Goal: Contribute content: Contribute content

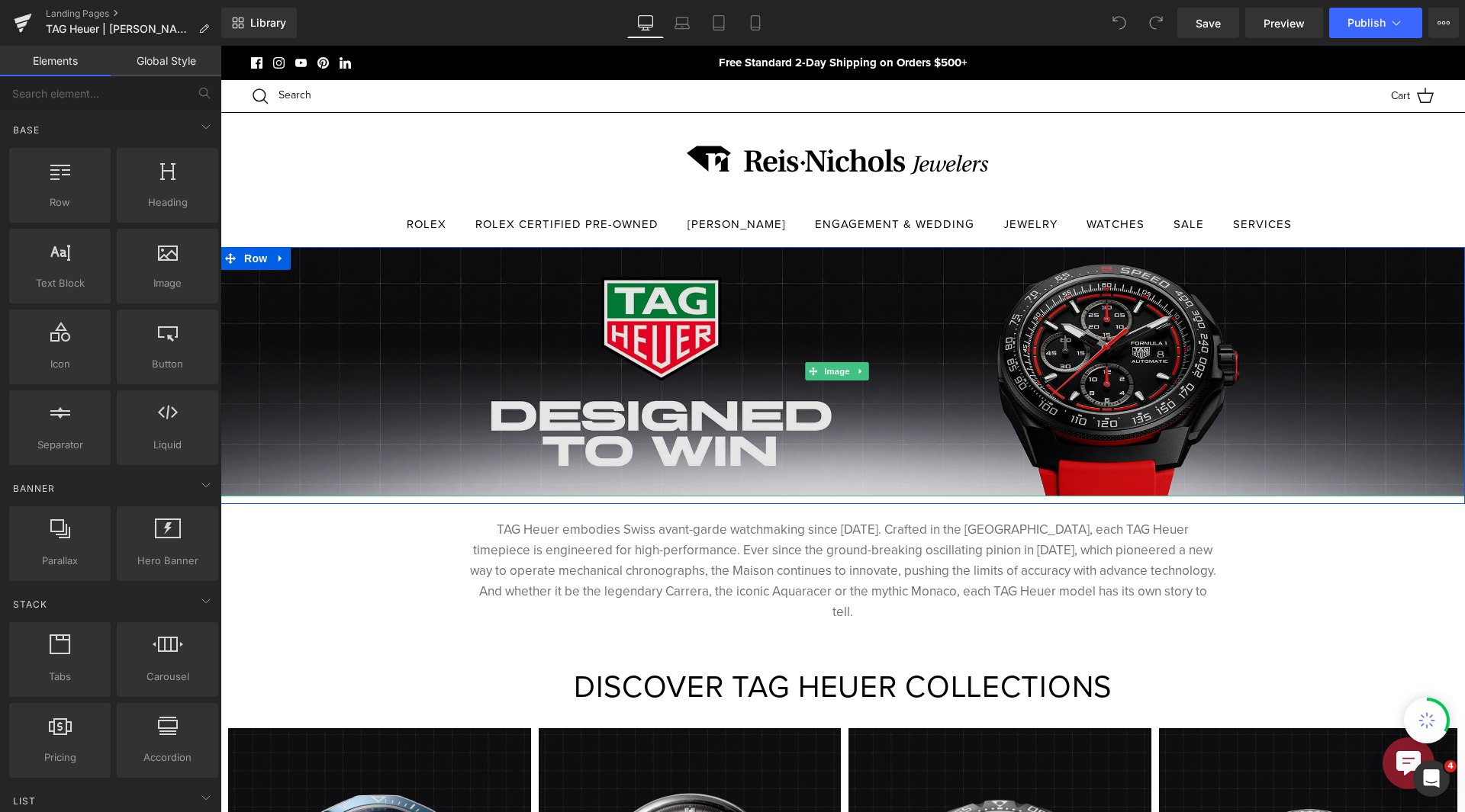
click at [1030, 355] on img at bounding box center [842, 371] width 1244 height 248
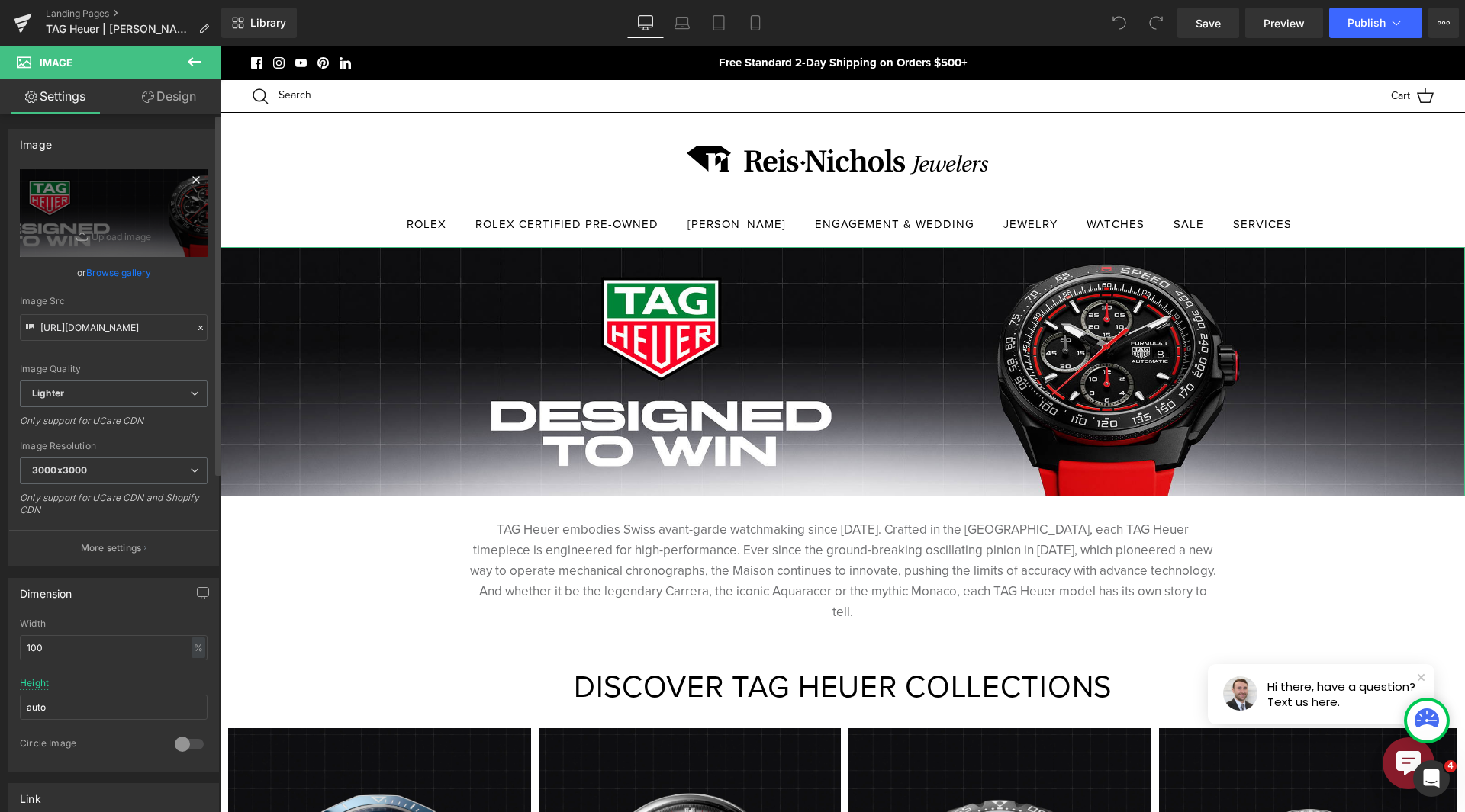
click at [189, 175] on icon at bounding box center [196, 180] width 19 height 19
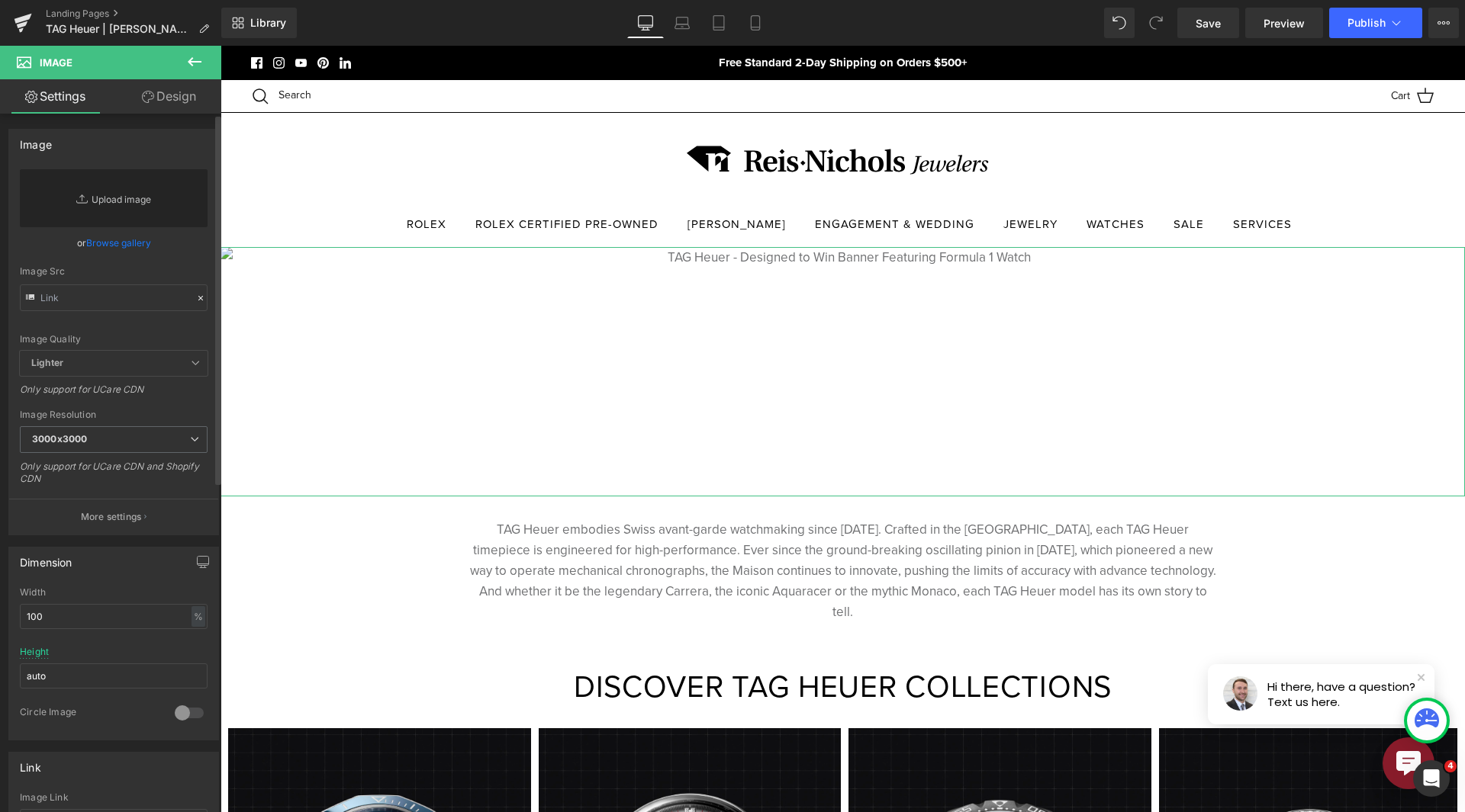
click at [130, 209] on link "Replace Image" at bounding box center [113, 198] width 187 height 58
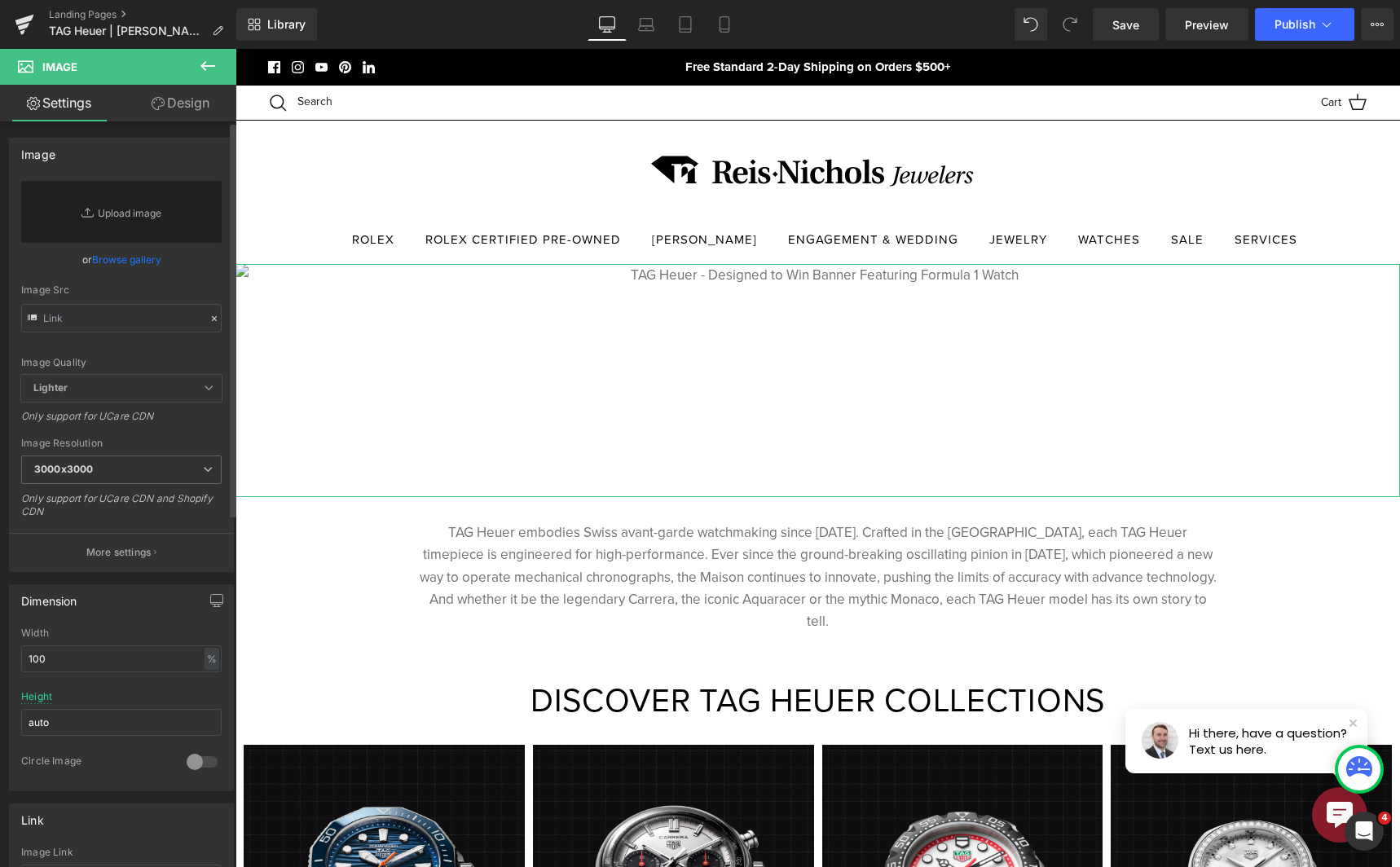
click at [135, 258] on link "Browse gallery" at bounding box center [127, 260] width 69 height 29
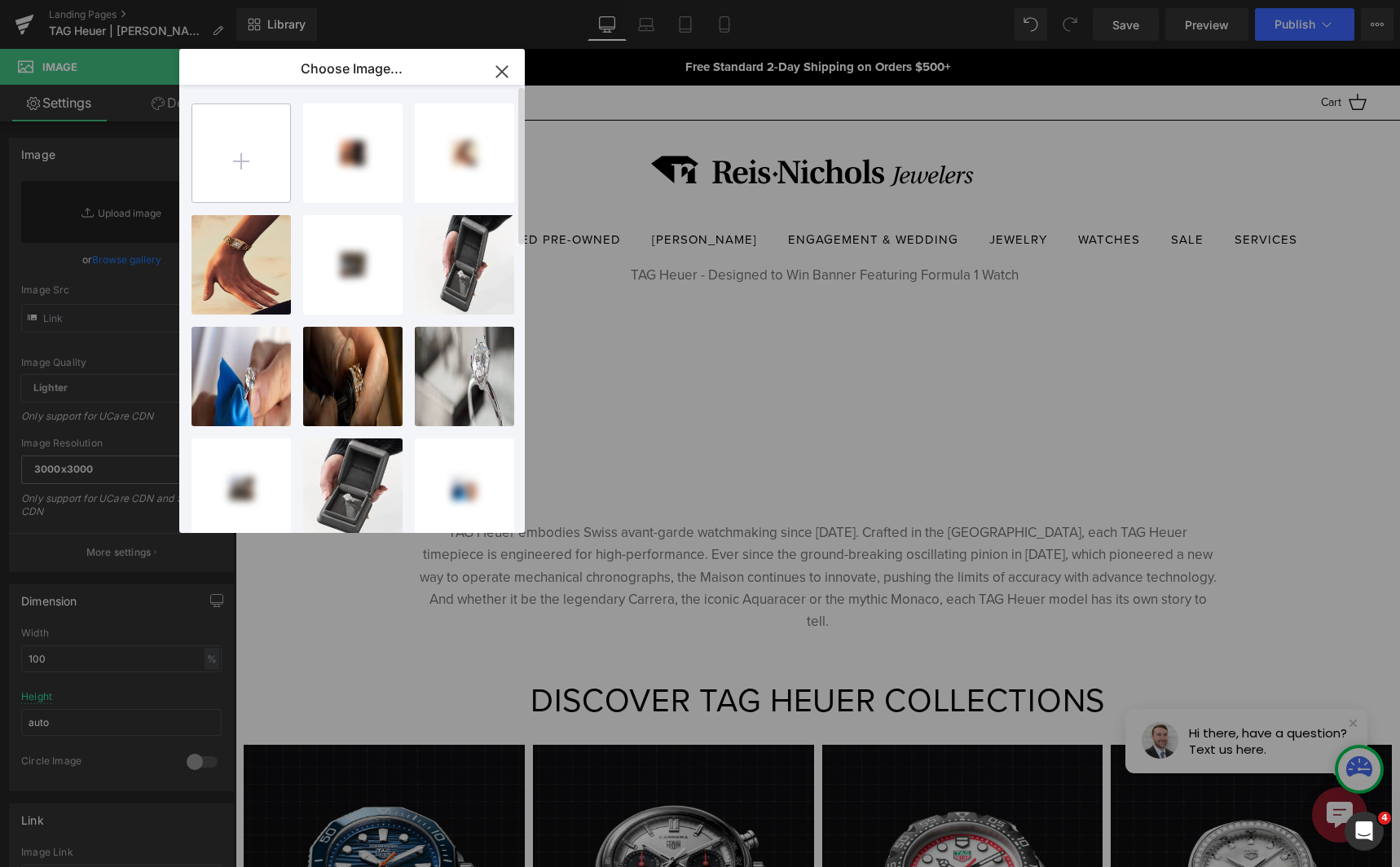
click at [230, 157] on input "file" at bounding box center [241, 153] width 98 height 98
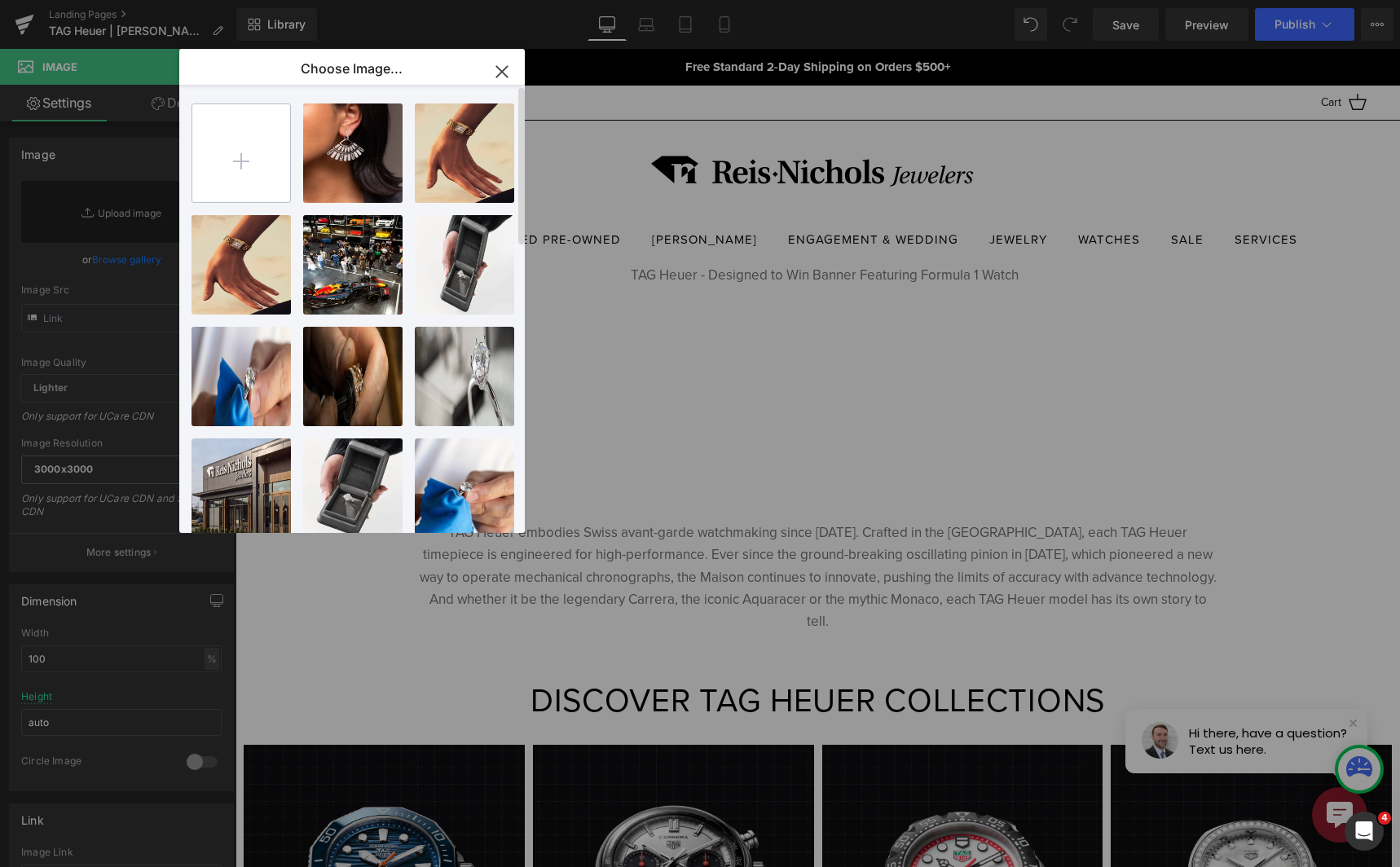
type input "C:\fakepath\2730x546px_TAGH-DTW-CW_NAM_ReisNichols.jpg"
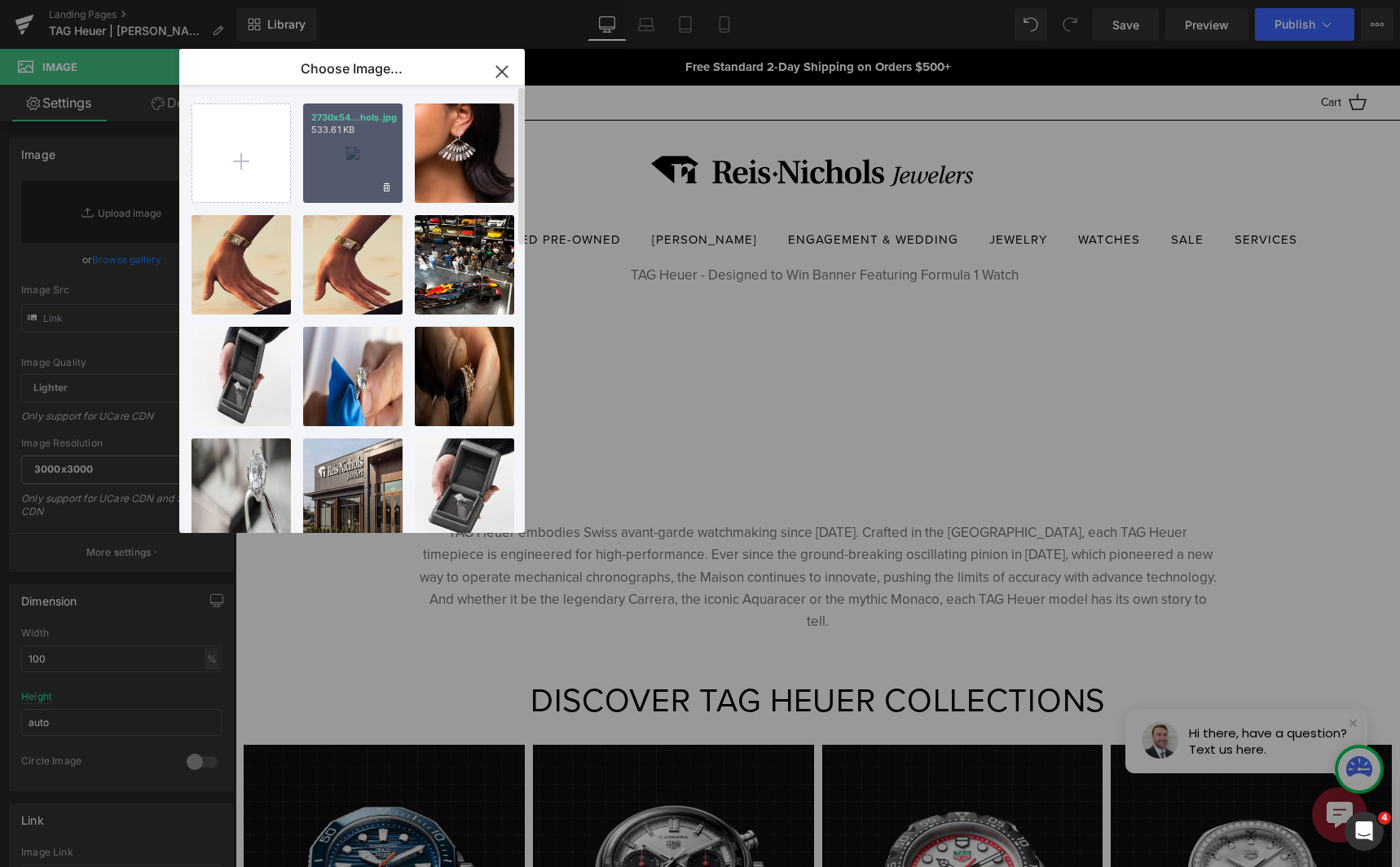
drag, startPoint x: 354, startPoint y: 145, endPoint x: 111, endPoint y: 106, distance: 246.1
click at [354, 145] on div "2730x54...hols.jpg 533.61 KB" at bounding box center [353, 153] width 100 height 100
type input "[URL][DOMAIN_NAME]"
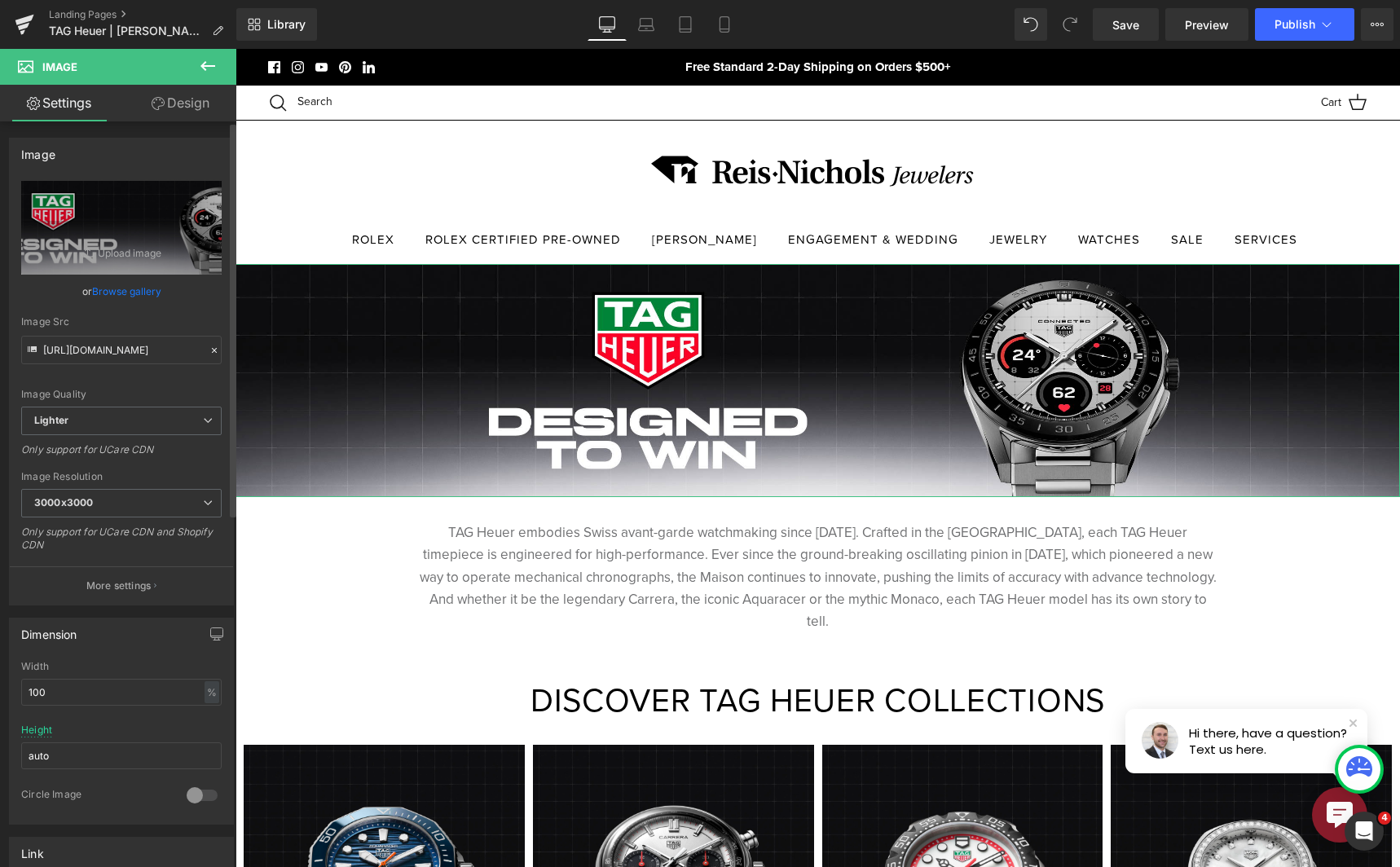
click at [149, 293] on link "Browse gallery" at bounding box center [127, 291] width 69 height 29
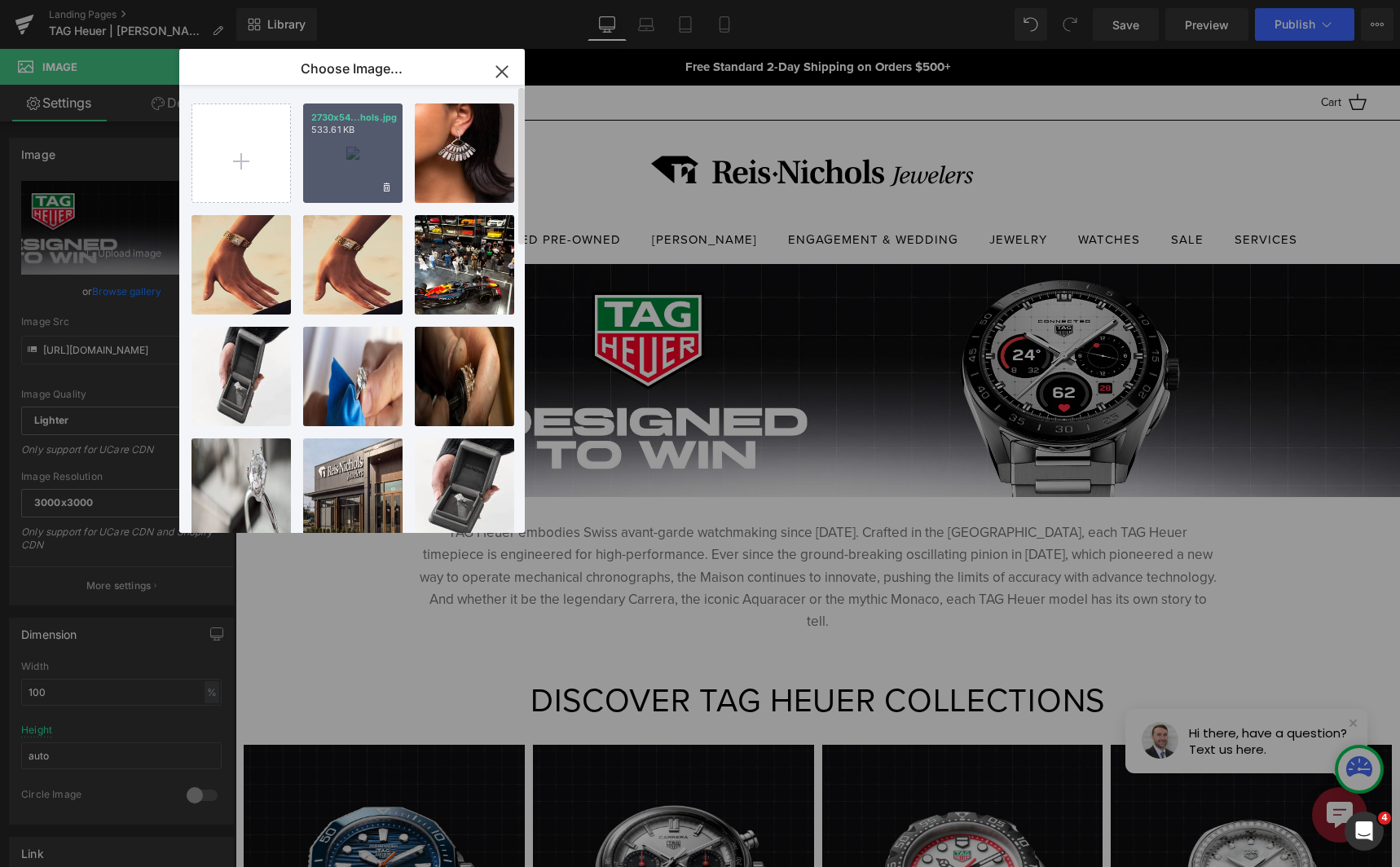
drag, startPoint x: 307, startPoint y: 159, endPoint x: 64, endPoint y: 123, distance: 245.7
click at [307, 159] on div "2730x54...hols.jpg 533.61 KB" at bounding box center [353, 153] width 100 height 100
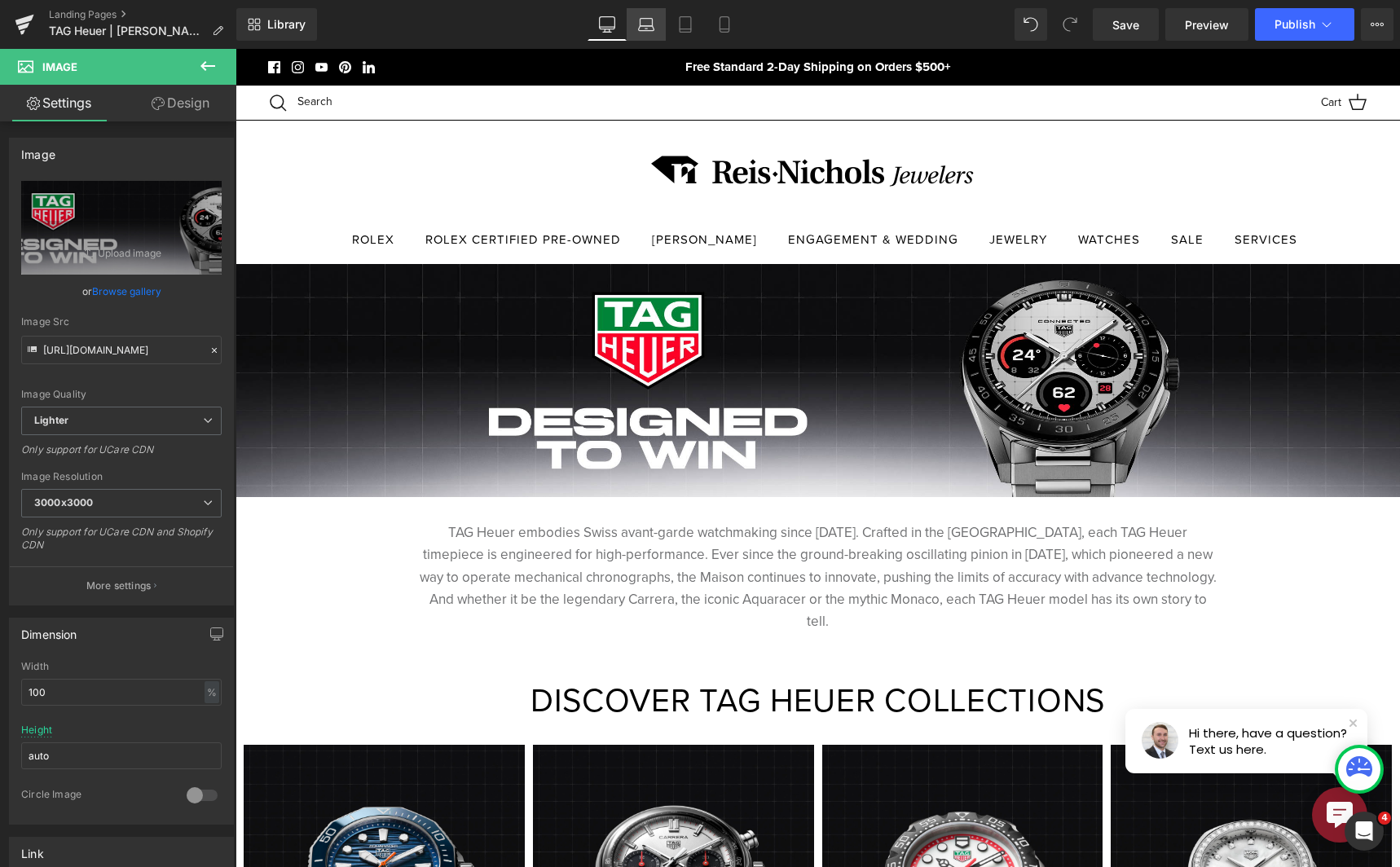
click at [656, 24] on link "Laptop" at bounding box center [645, 25] width 39 height 33
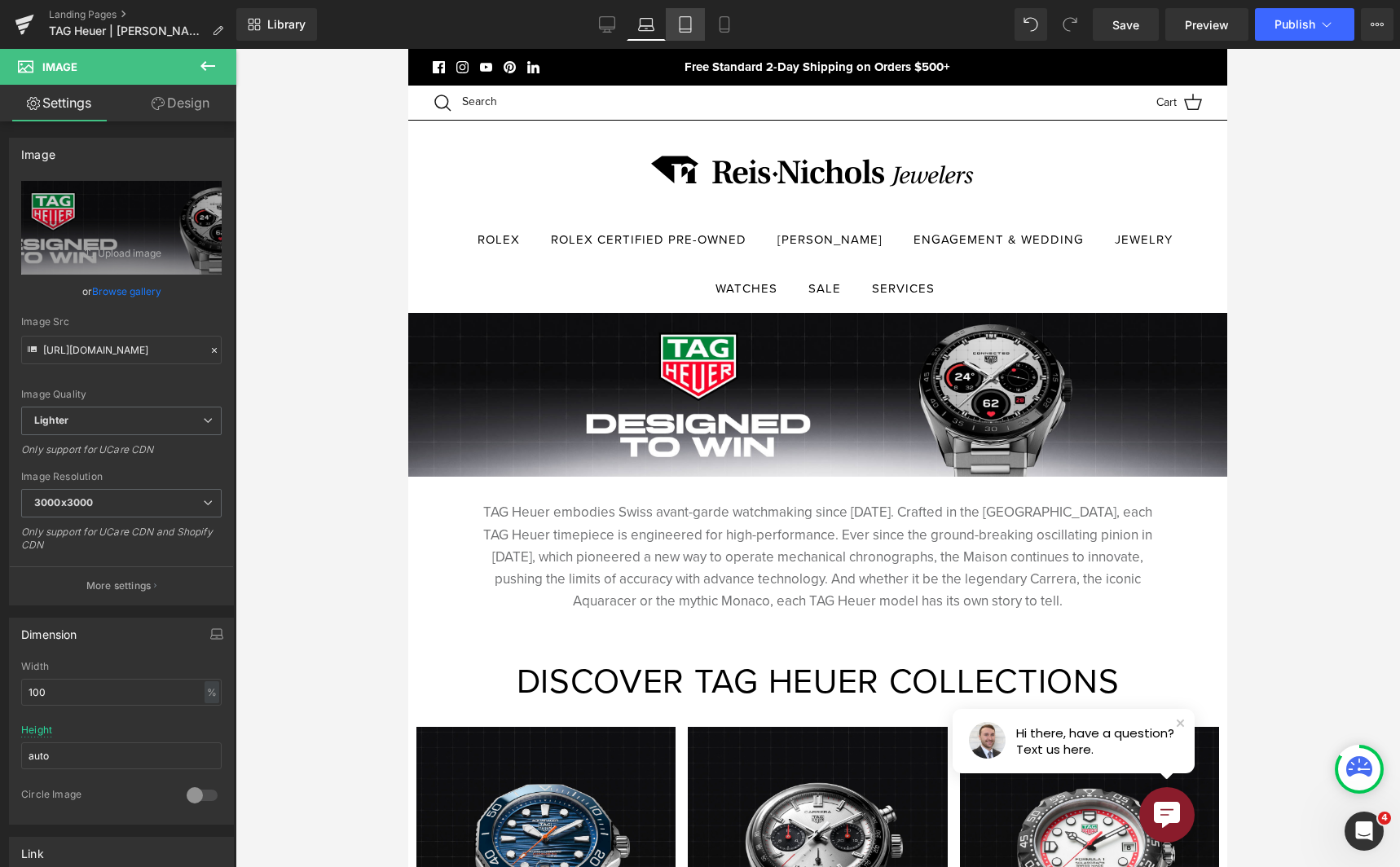
click at [688, 24] on icon at bounding box center [686, 25] width 16 height 16
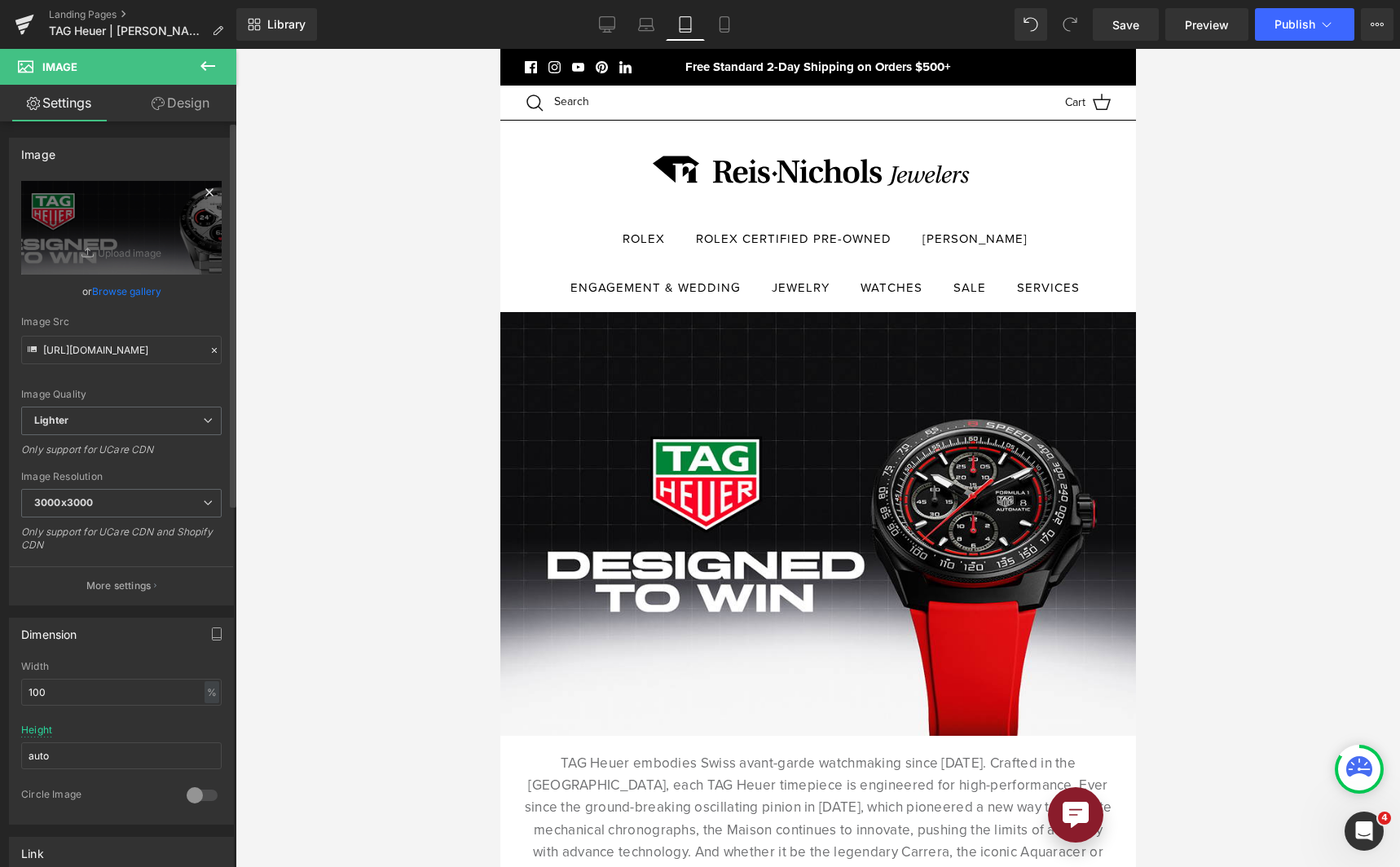
click at [205, 190] on icon at bounding box center [208, 191] width 7 height 7
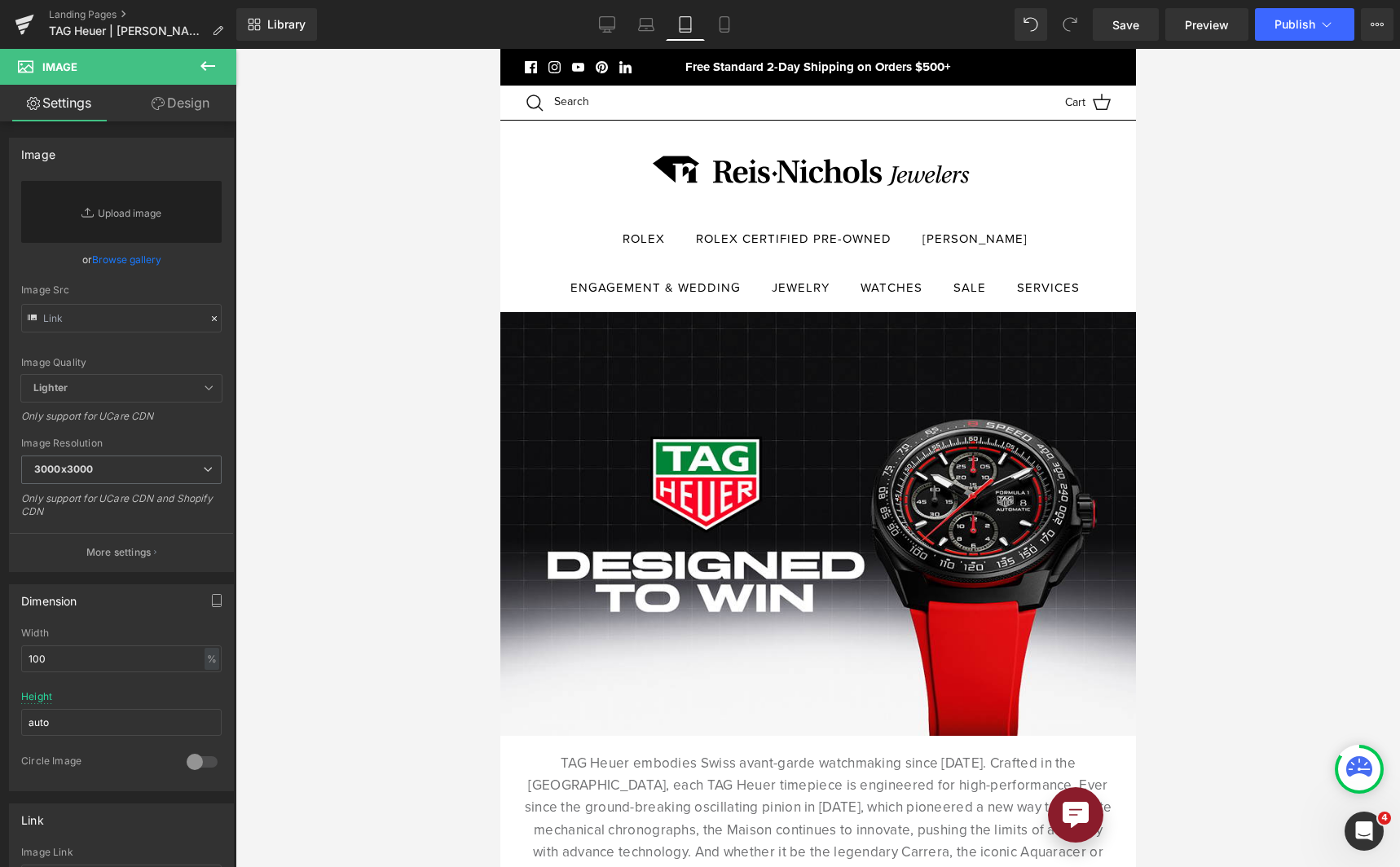
click at [153, 255] on link "Browse gallery" at bounding box center [127, 260] width 69 height 29
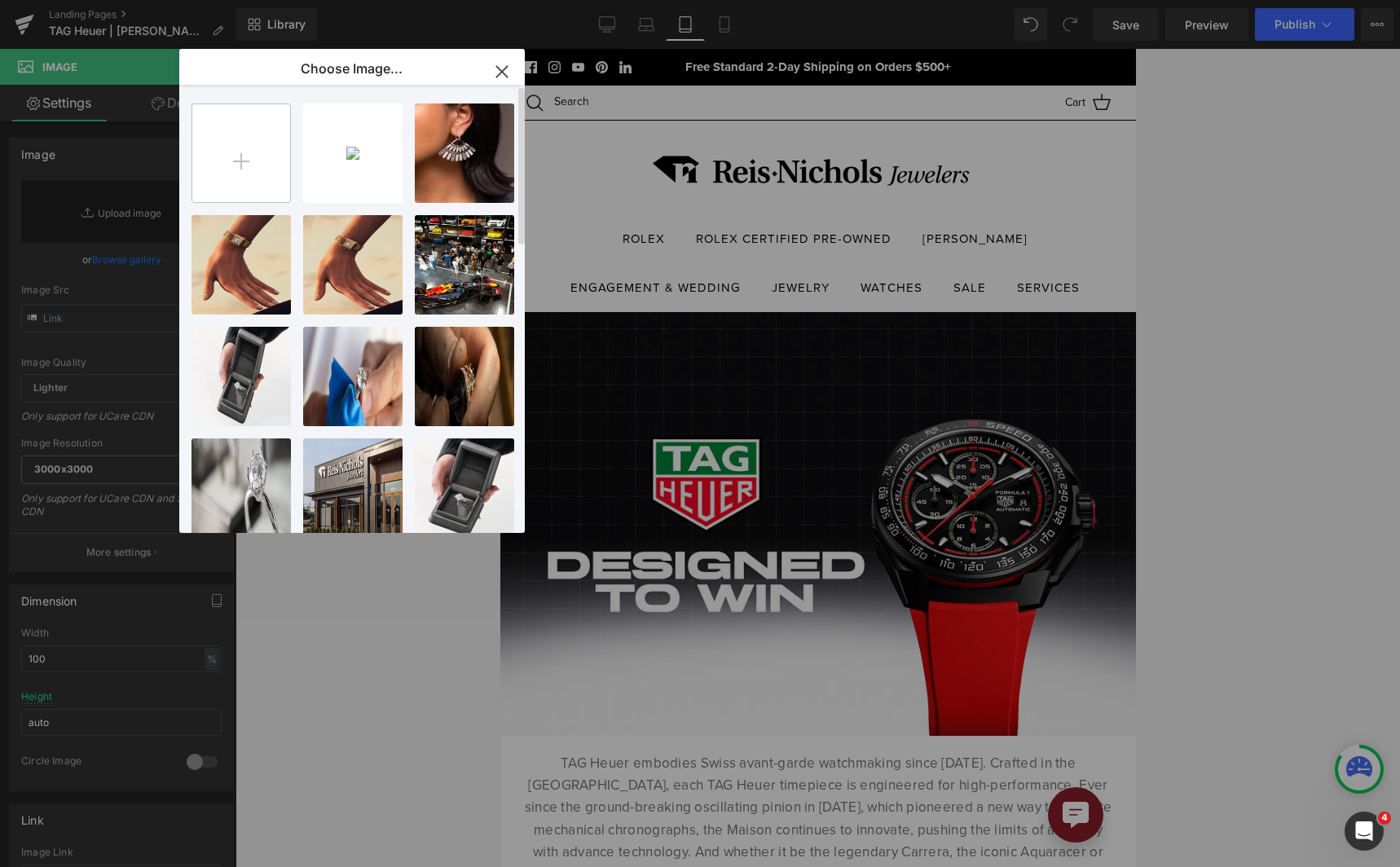
click at [249, 160] on input "file" at bounding box center [241, 153] width 98 height 98
type input "C:\fakepath\900x600px_TAGH-DTW-CW_NAM_ReisNichols.jpg"
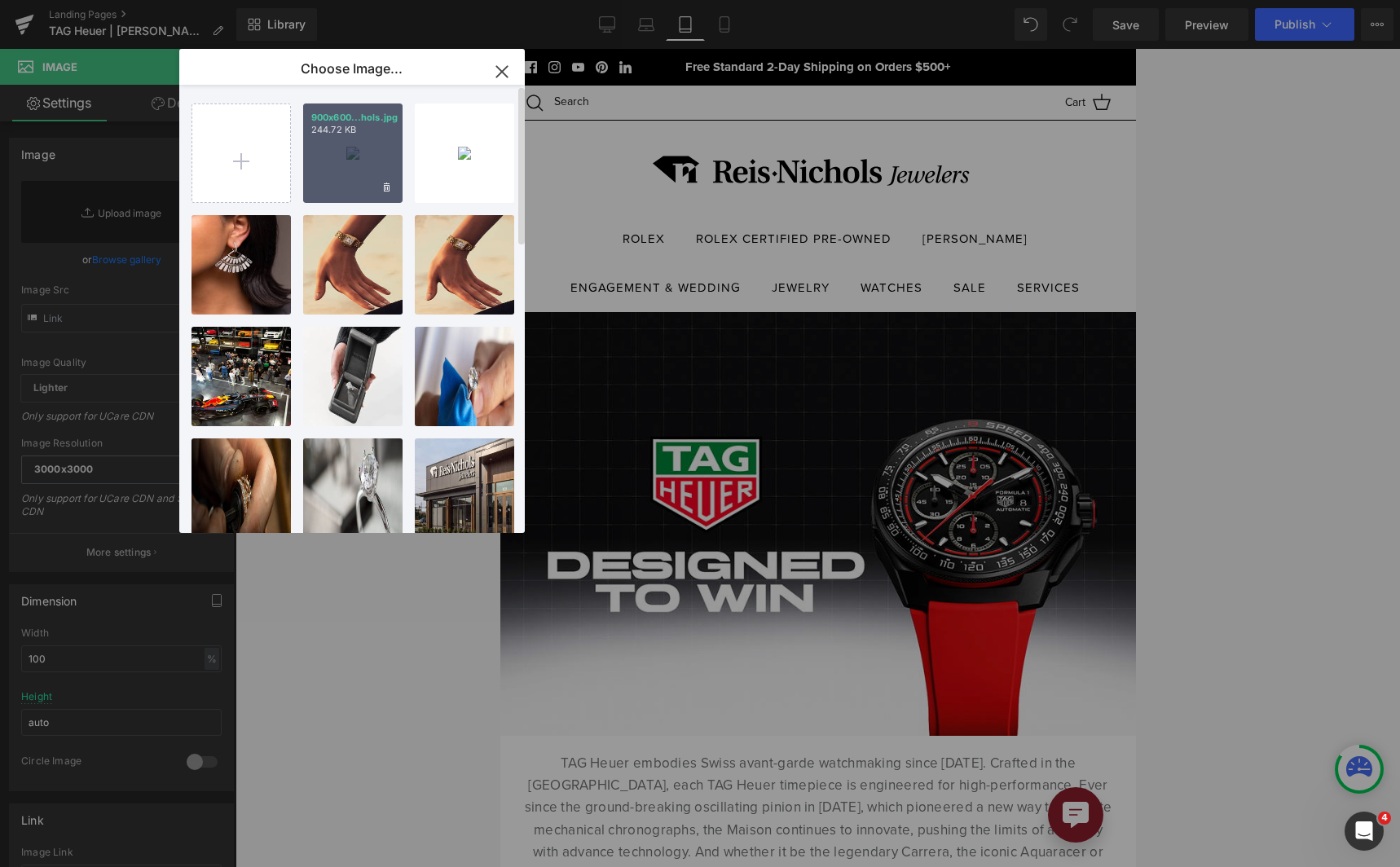
click at [344, 136] on div "900x600...hols.jpg 244.72 KB" at bounding box center [353, 153] width 100 height 100
type input "[URL][DOMAIN_NAME]"
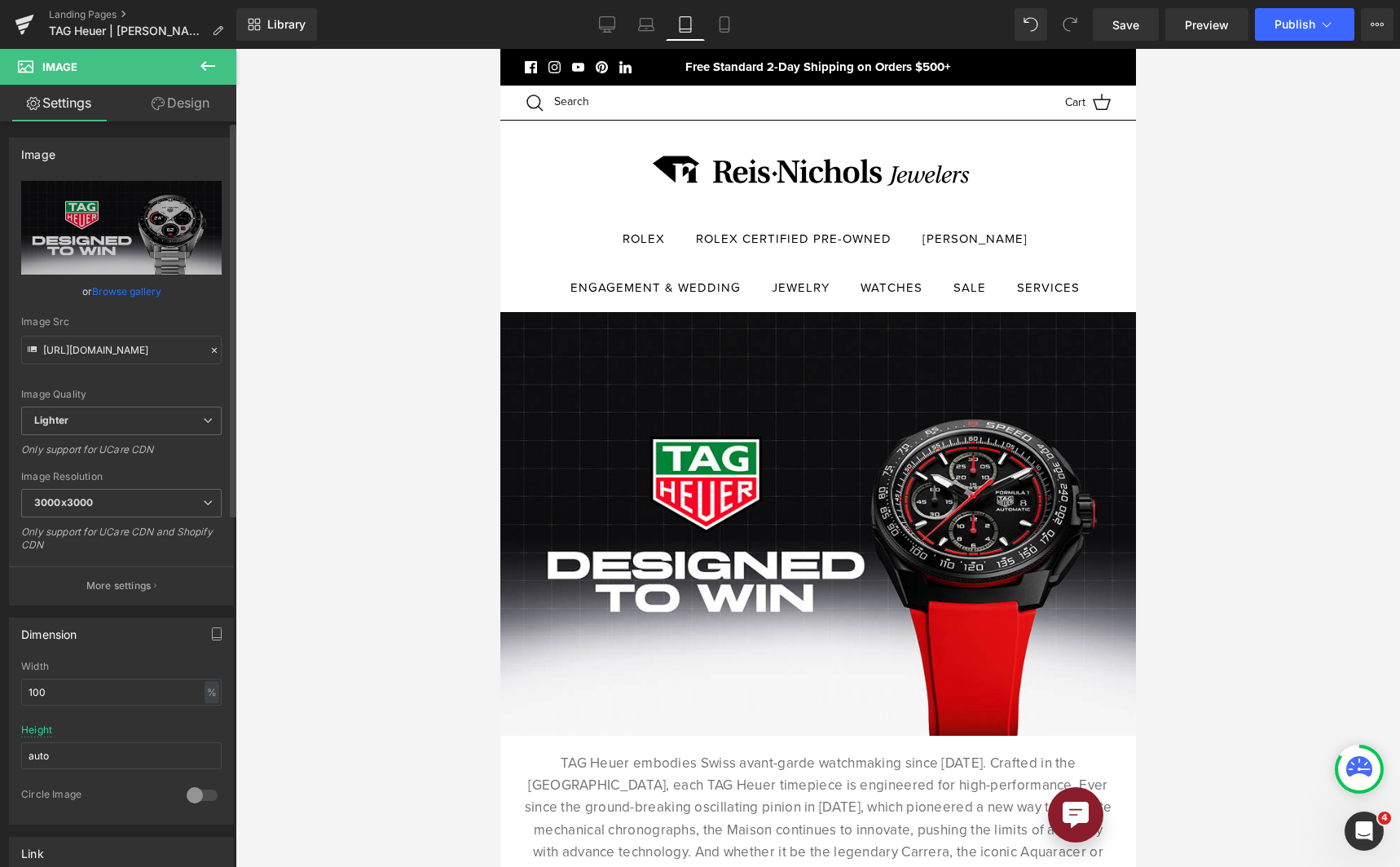
click at [150, 295] on link "Browse gallery" at bounding box center [127, 291] width 69 height 29
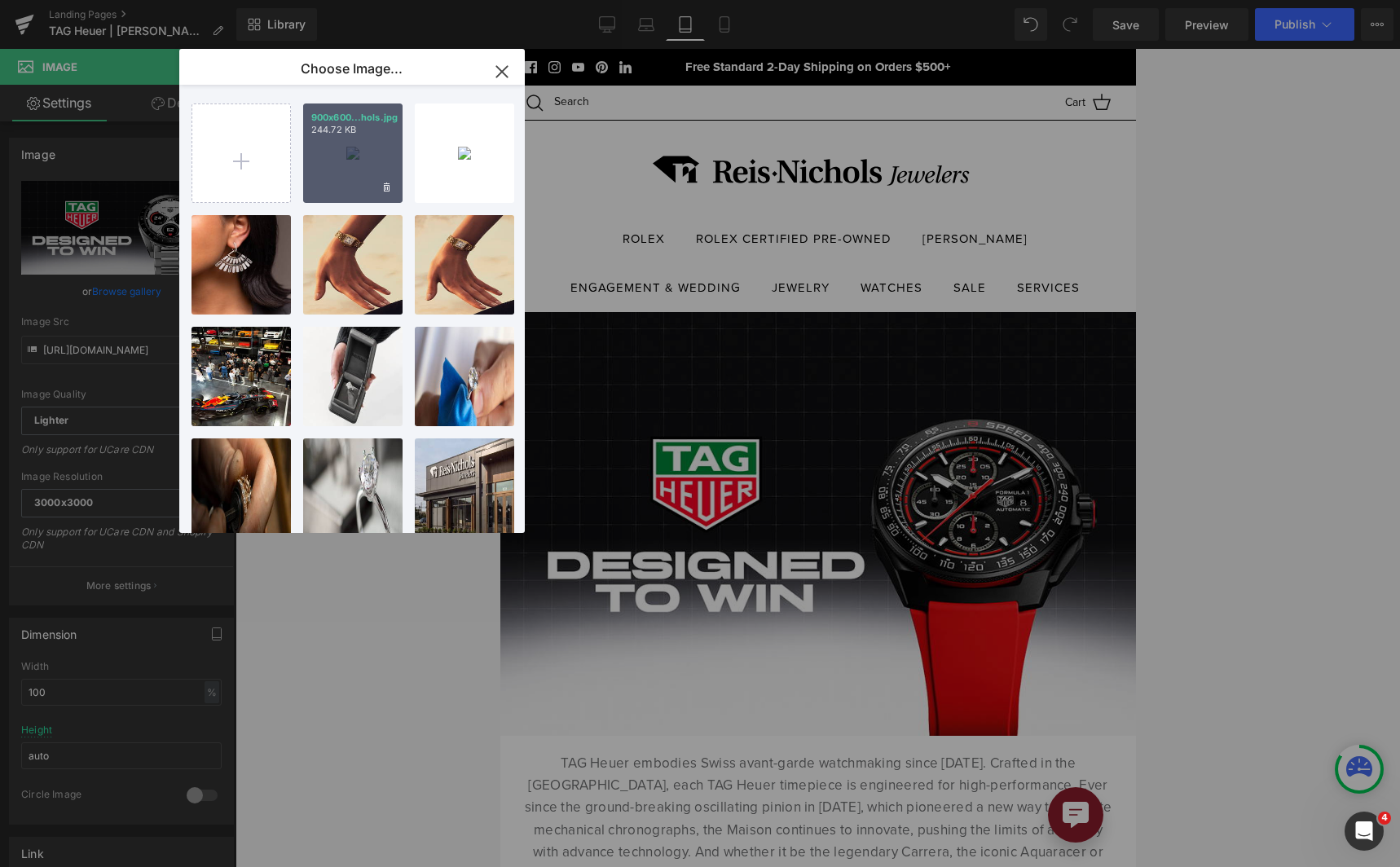
click at [368, 134] on p "244.72 KB" at bounding box center [353, 129] width 83 height 12
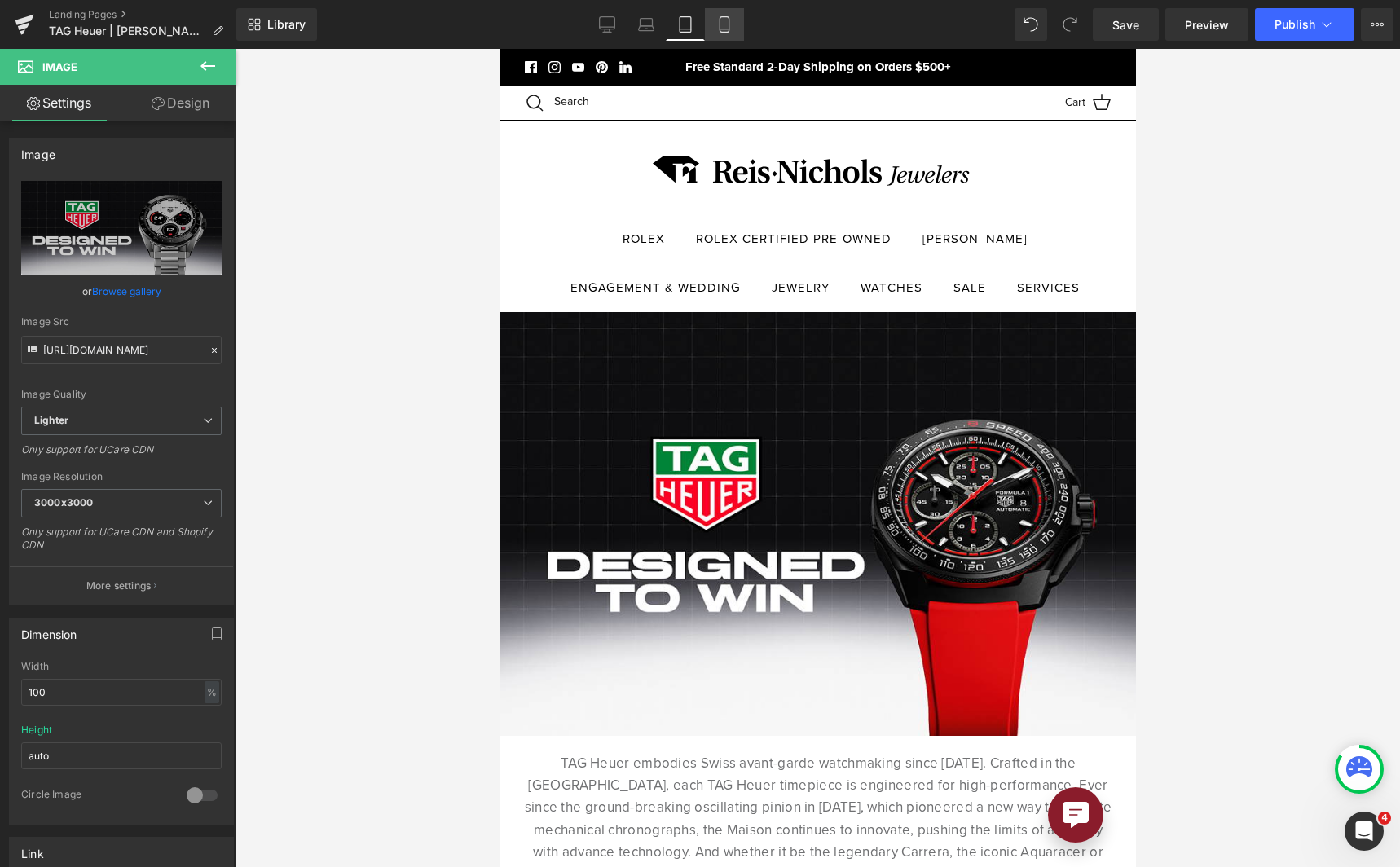
click at [720, 36] on link "Mobile" at bounding box center [723, 25] width 39 height 33
type input "300"
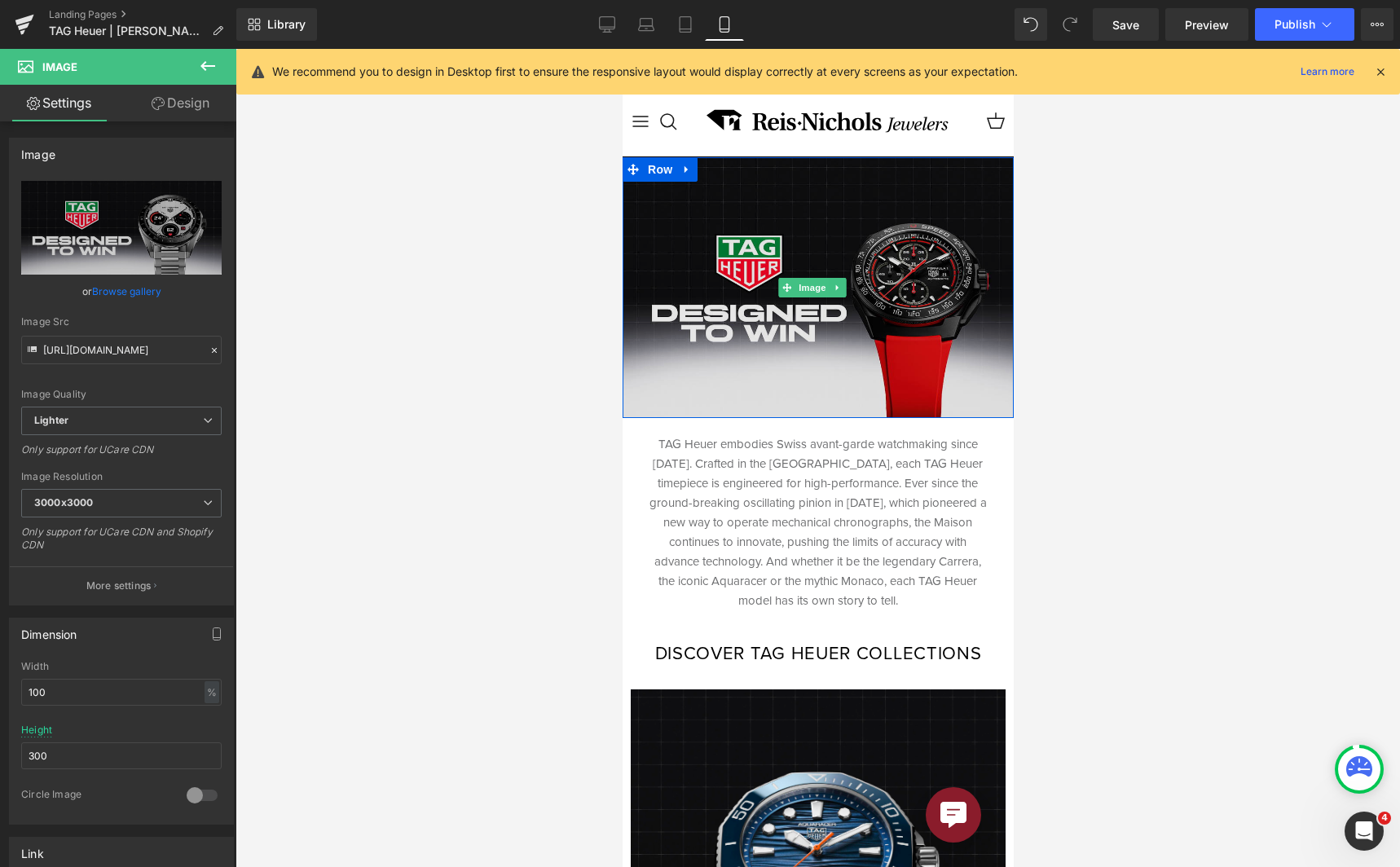
click at [874, 268] on img at bounding box center [817, 288] width 391 height 260
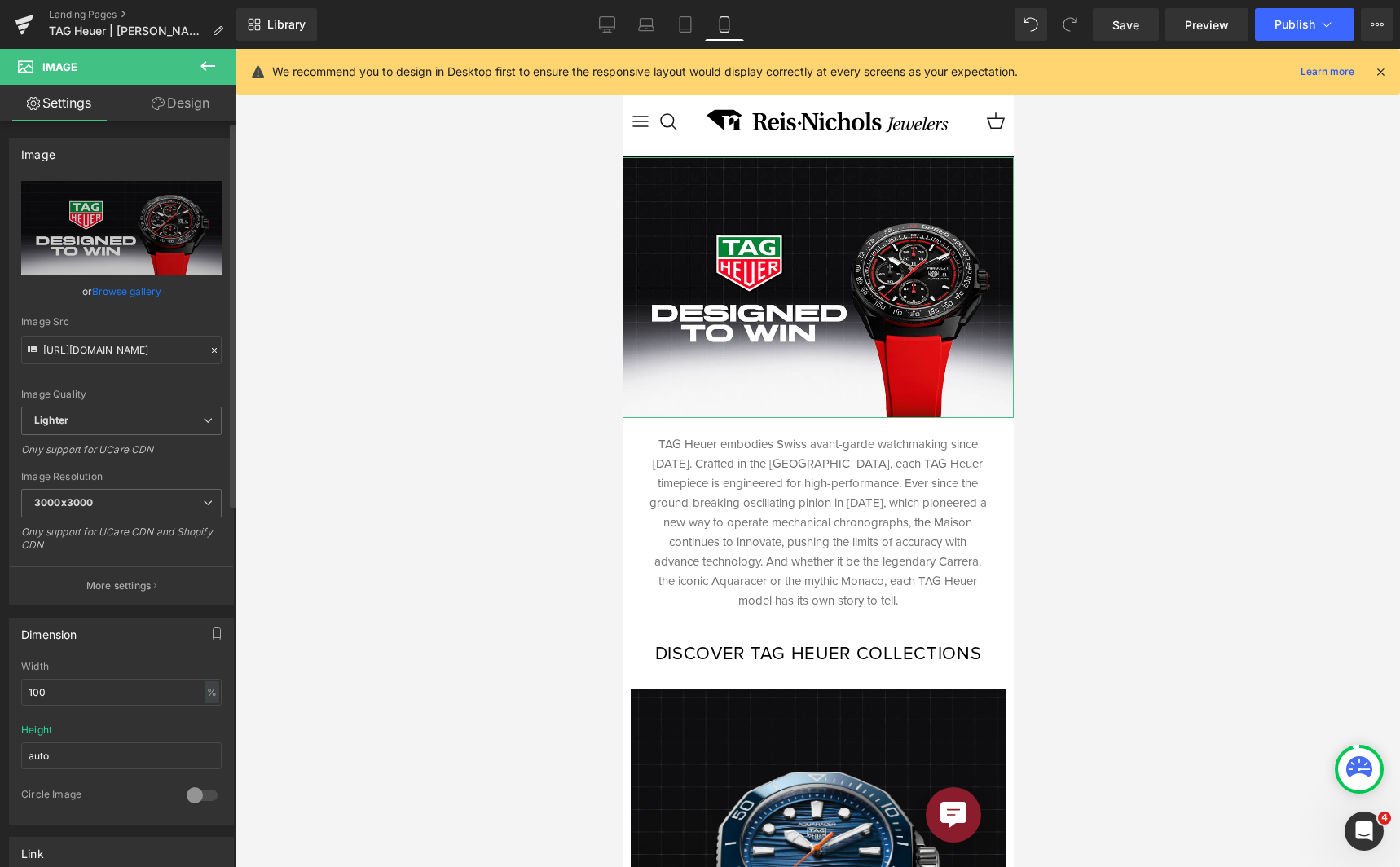
click at [115, 284] on link "Browse gallery" at bounding box center [127, 291] width 69 height 29
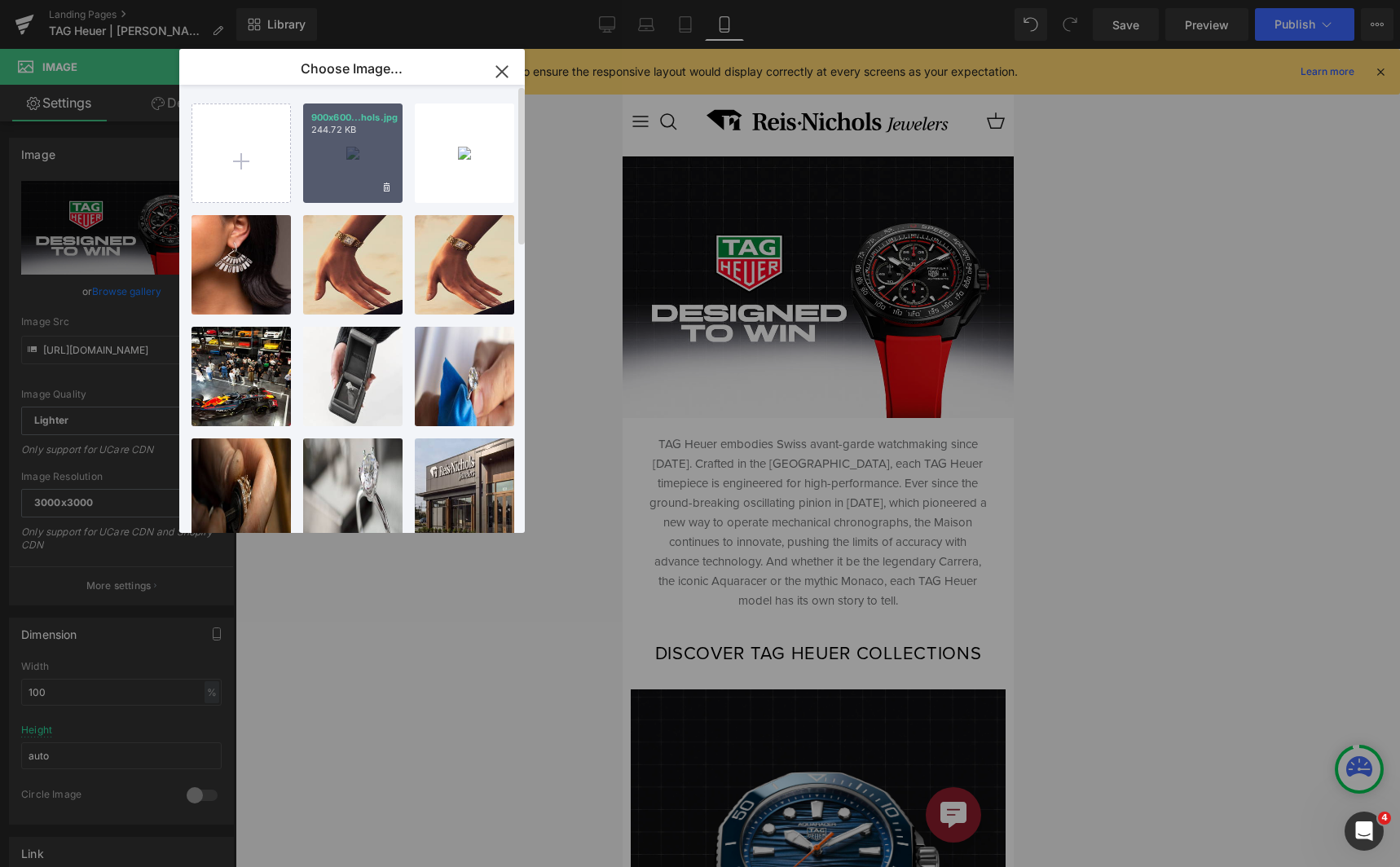
click at [359, 157] on div "900x600...hols.jpg 244.72 KB" at bounding box center [353, 153] width 100 height 100
type input "[URL][DOMAIN_NAME]"
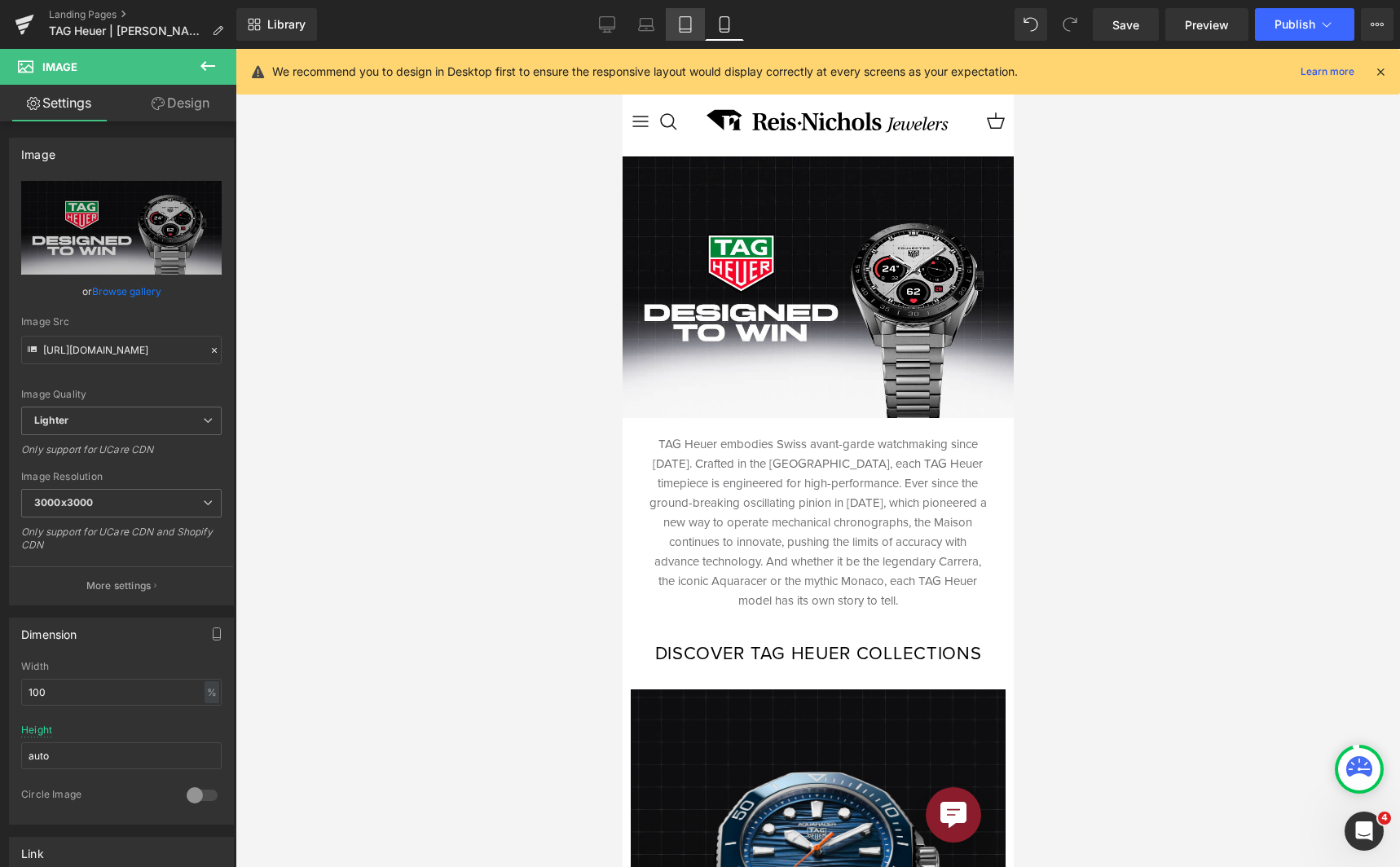
click at [684, 26] on icon at bounding box center [686, 25] width 16 height 16
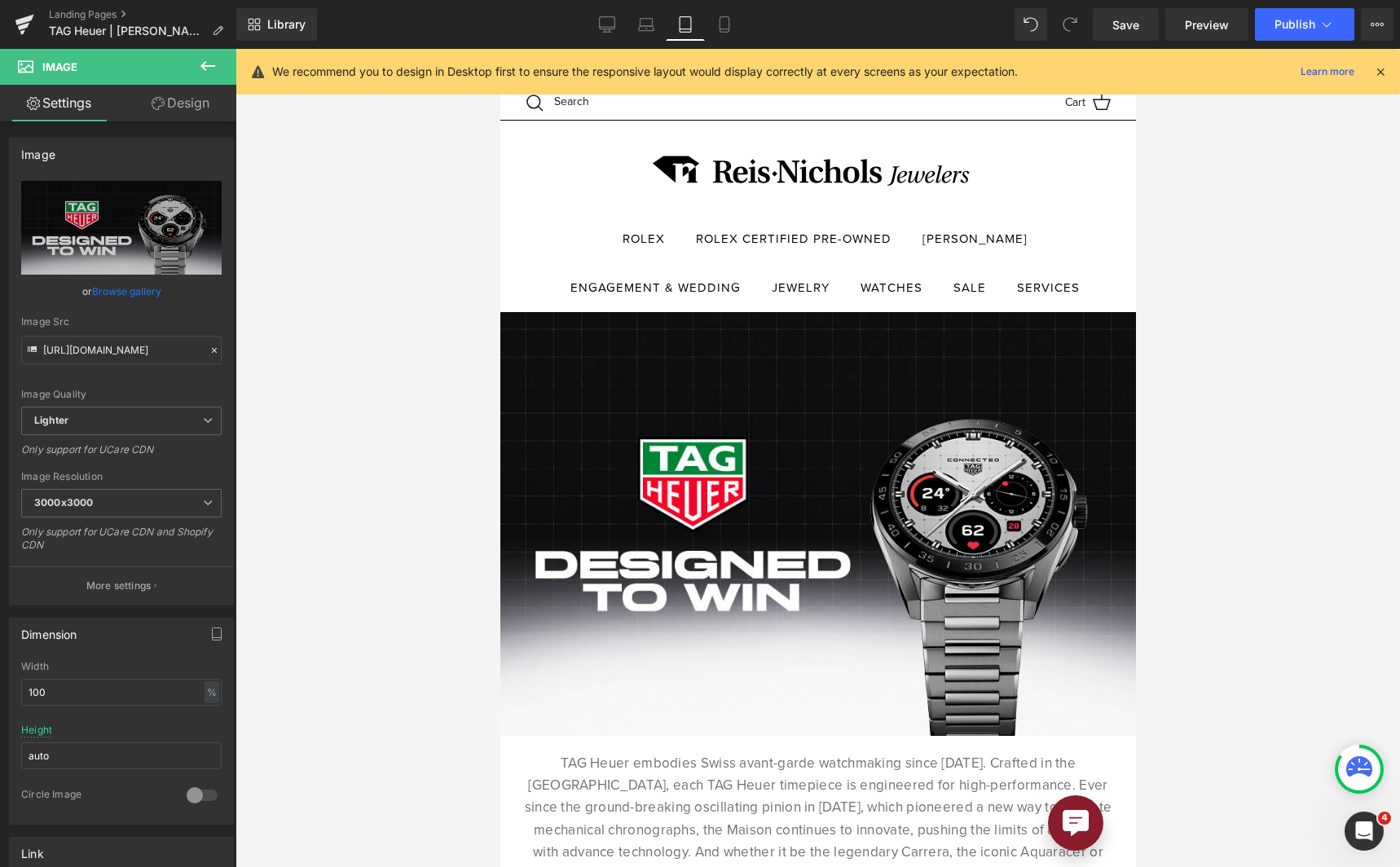
scroll to position [153, 0]
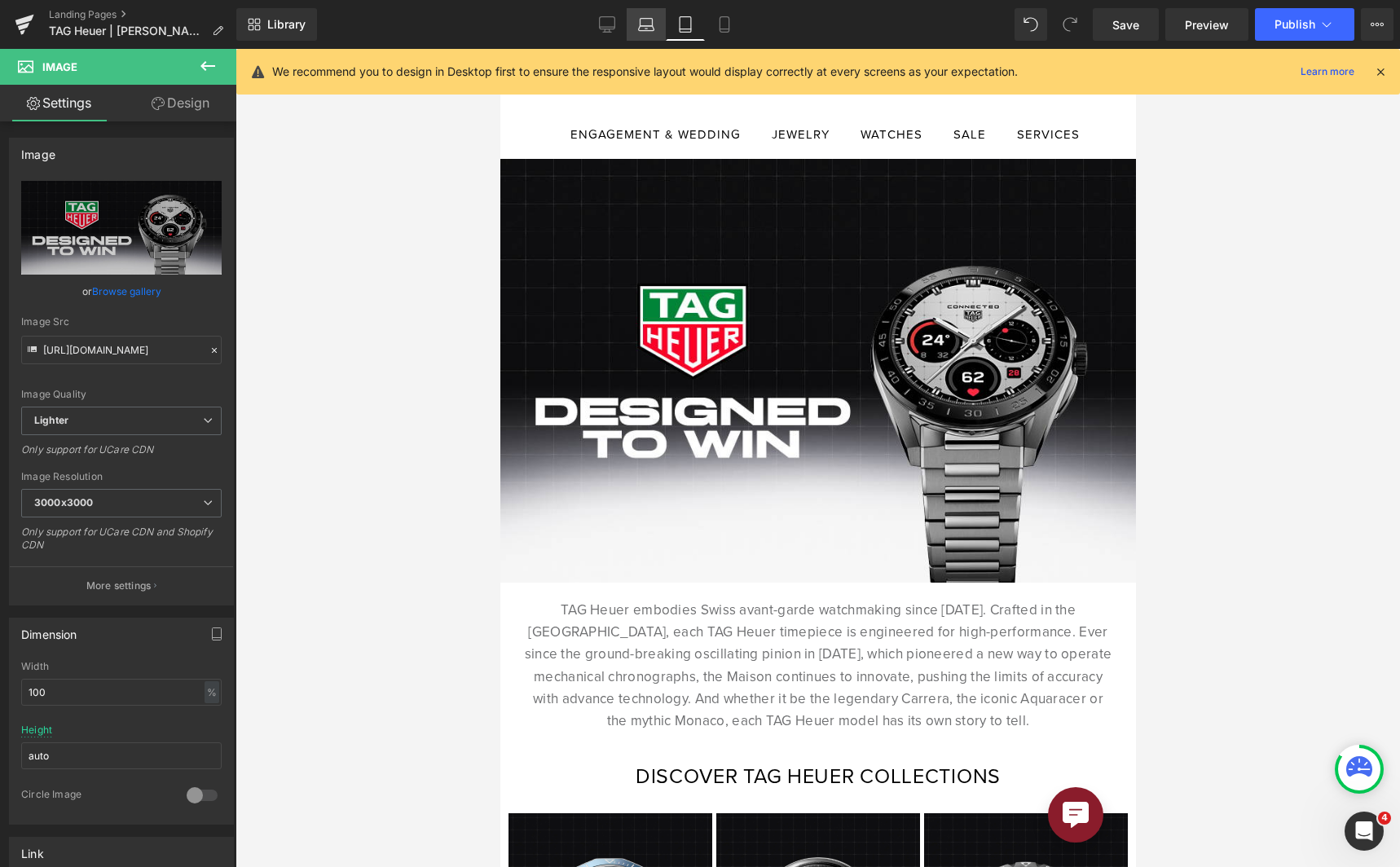
click at [646, 30] on icon at bounding box center [646, 25] width 16 height 16
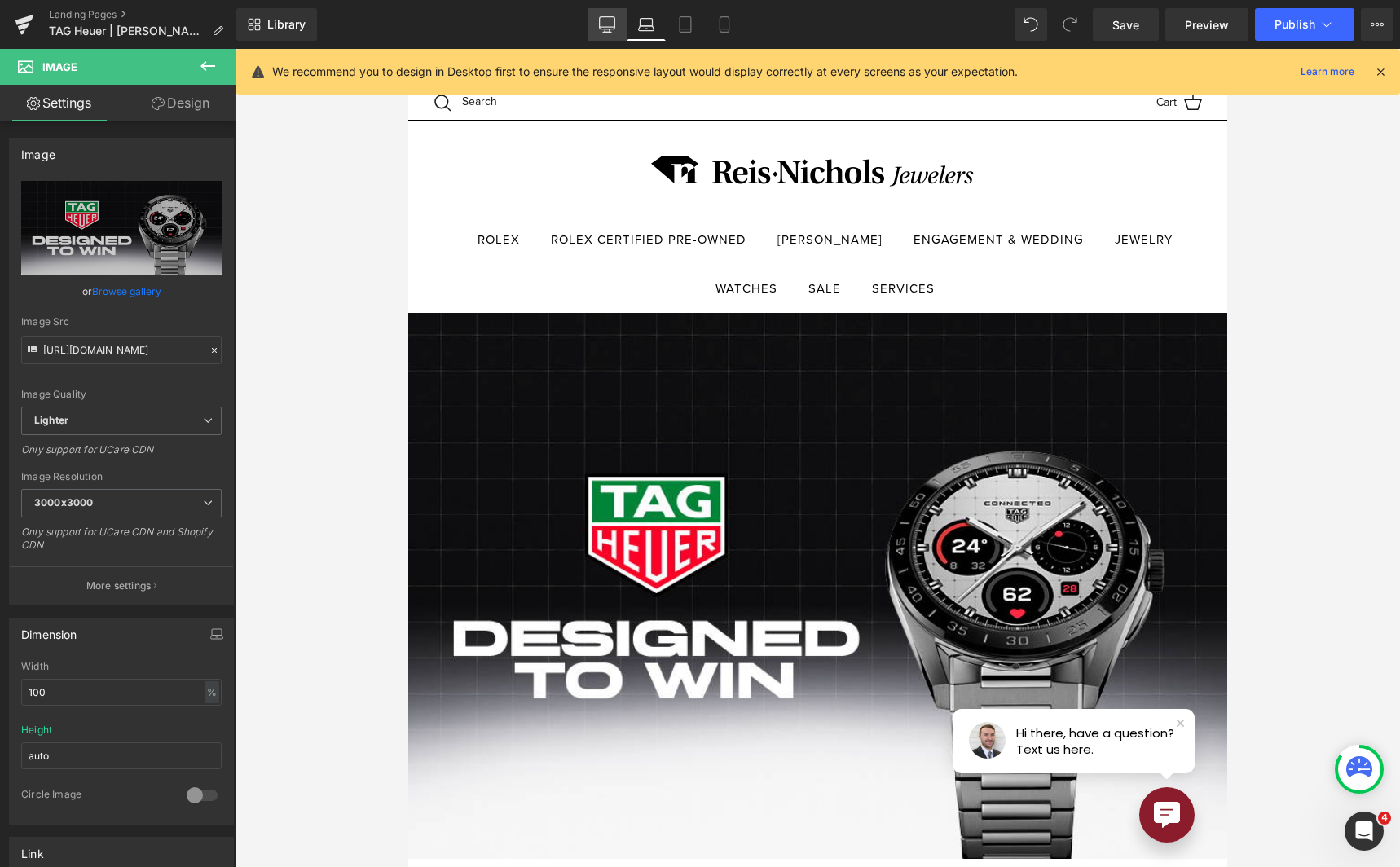
click at [597, 27] on link "Desktop" at bounding box center [606, 25] width 39 height 33
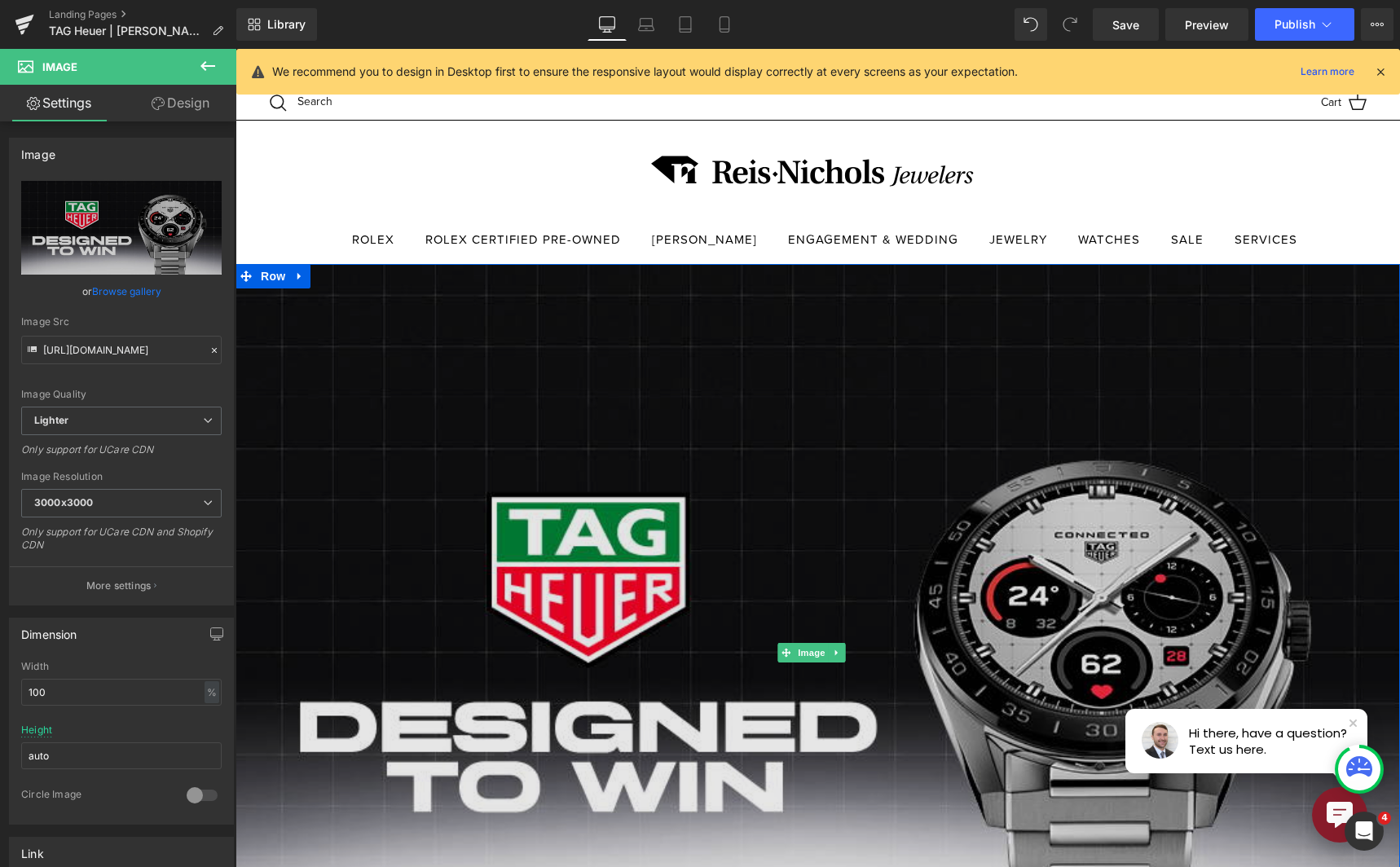
click at [634, 434] on img at bounding box center [817, 652] width 1164 height 776
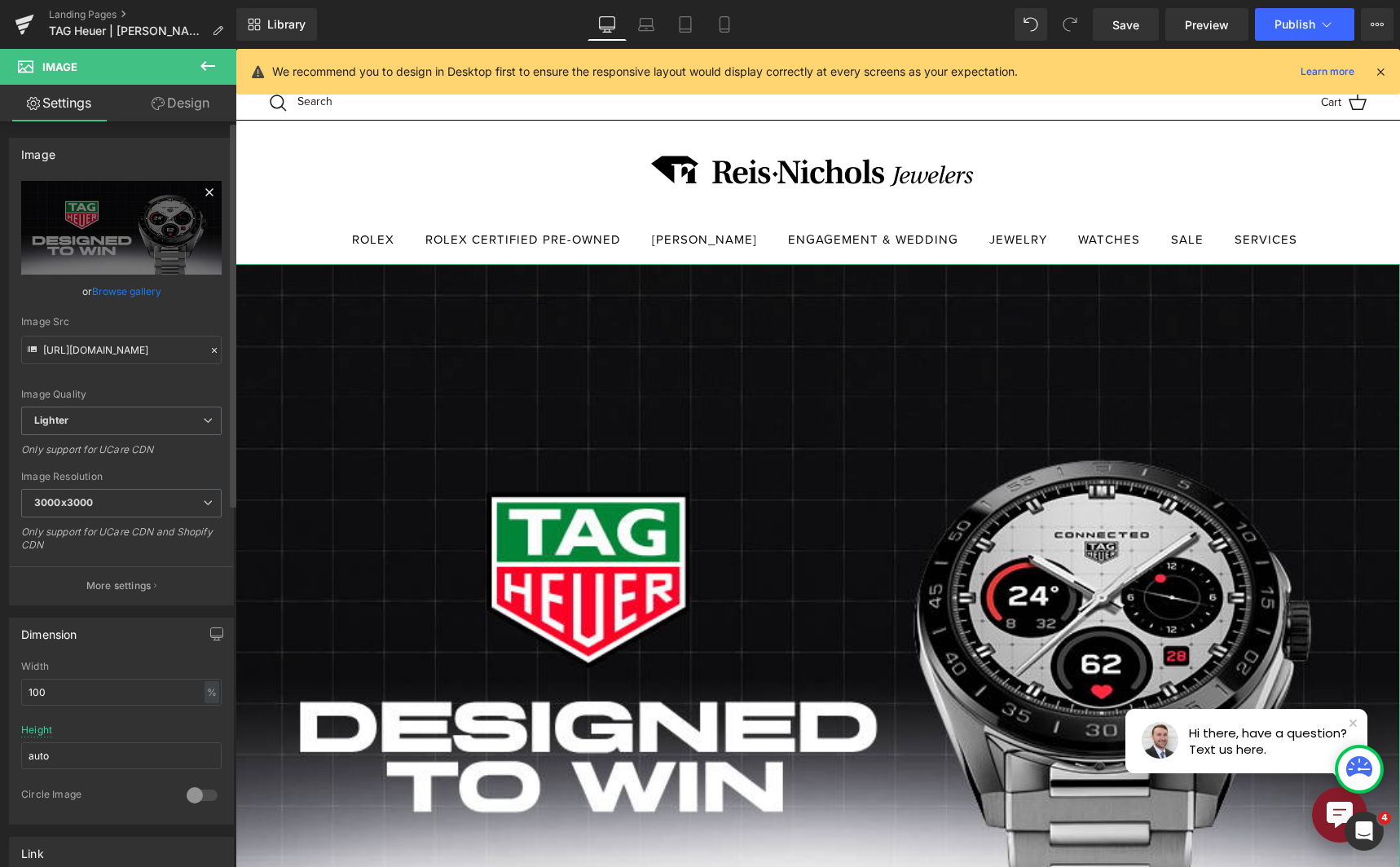
click at [199, 189] on icon at bounding box center [209, 193] width 20 height 20
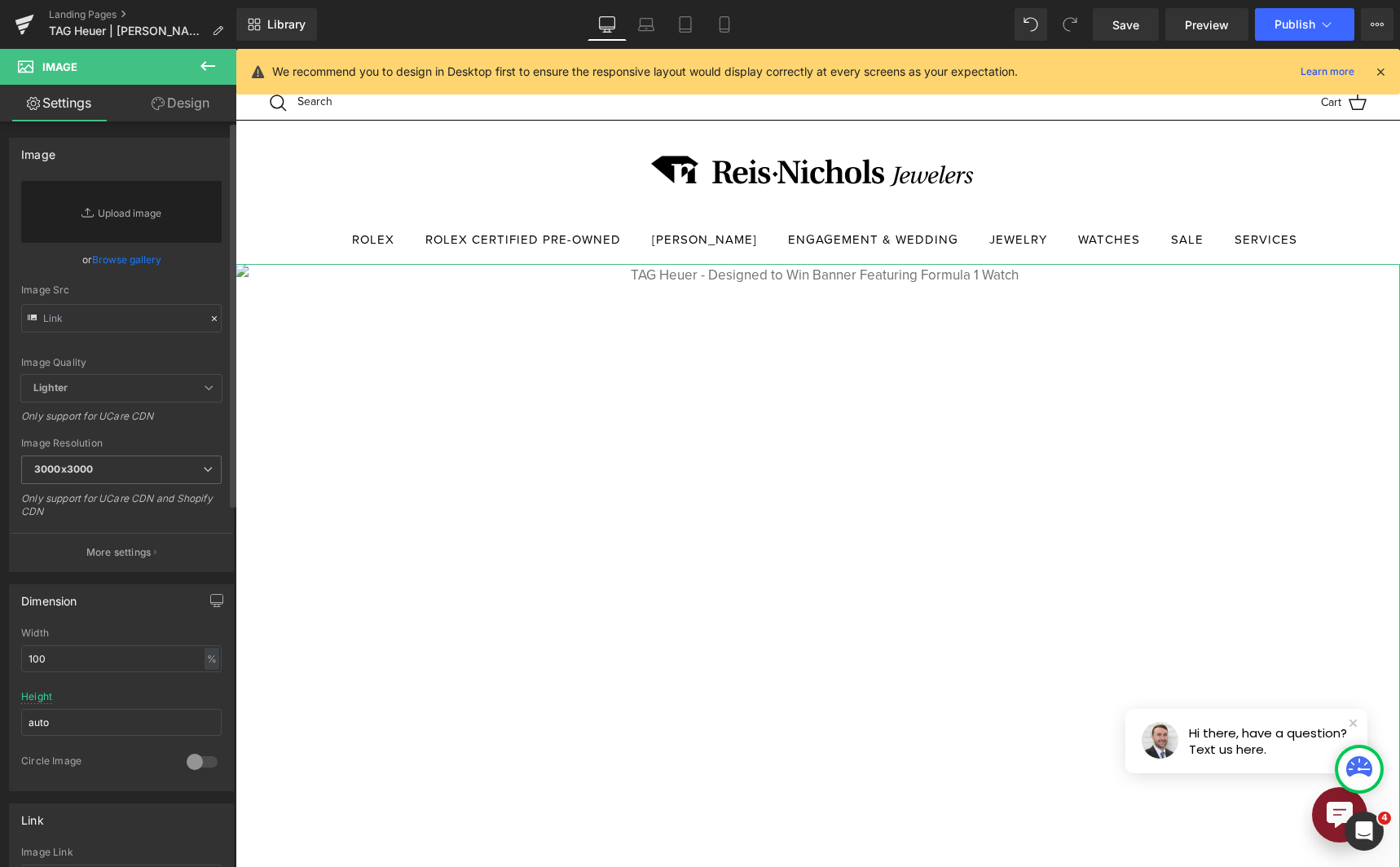
click at [149, 263] on link "Browse gallery" at bounding box center [127, 260] width 69 height 29
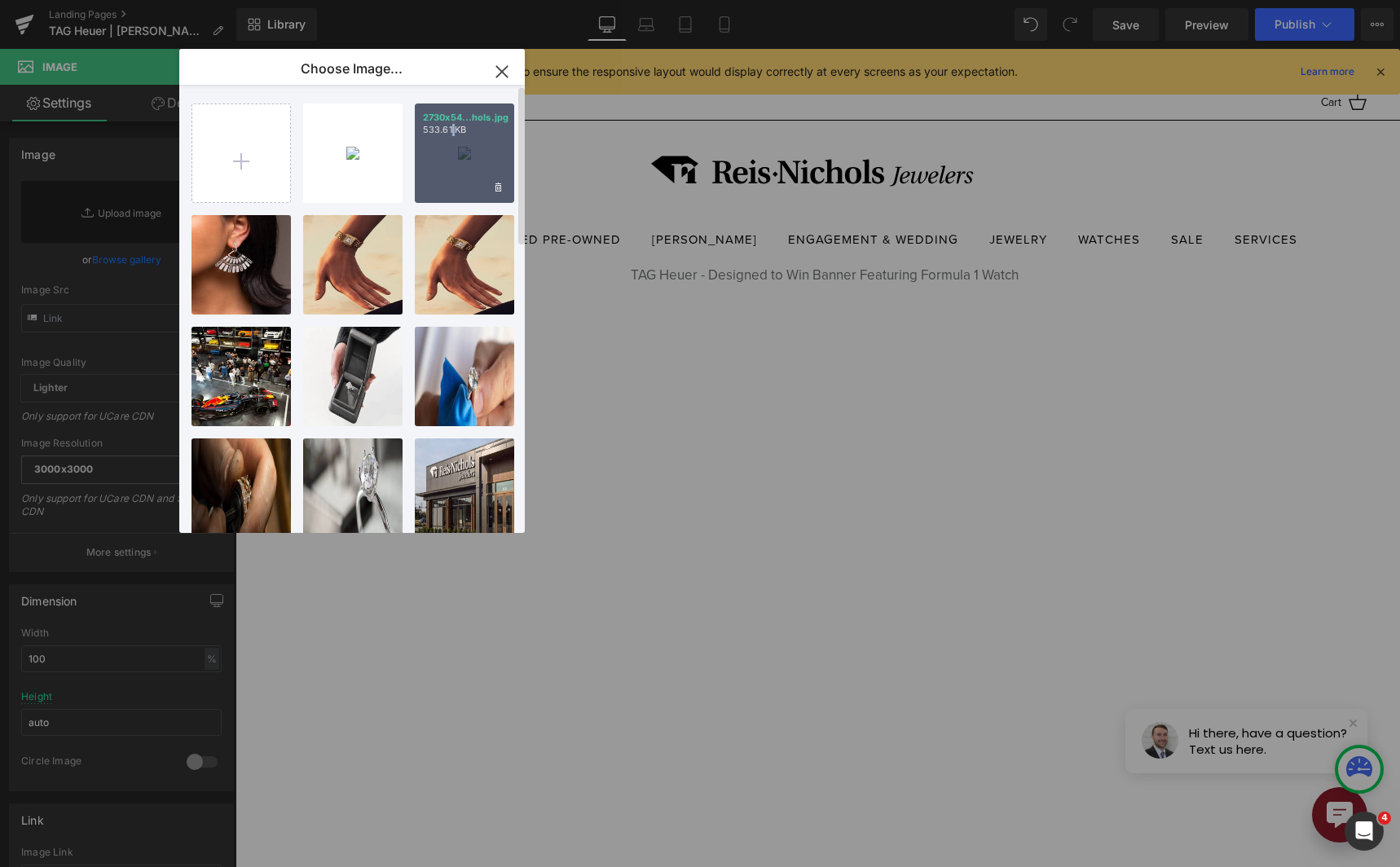
click at [453, 147] on div "2730x54...hols.jpg 533.61 KB" at bounding box center [464, 153] width 100 height 100
type input "[URL][DOMAIN_NAME]"
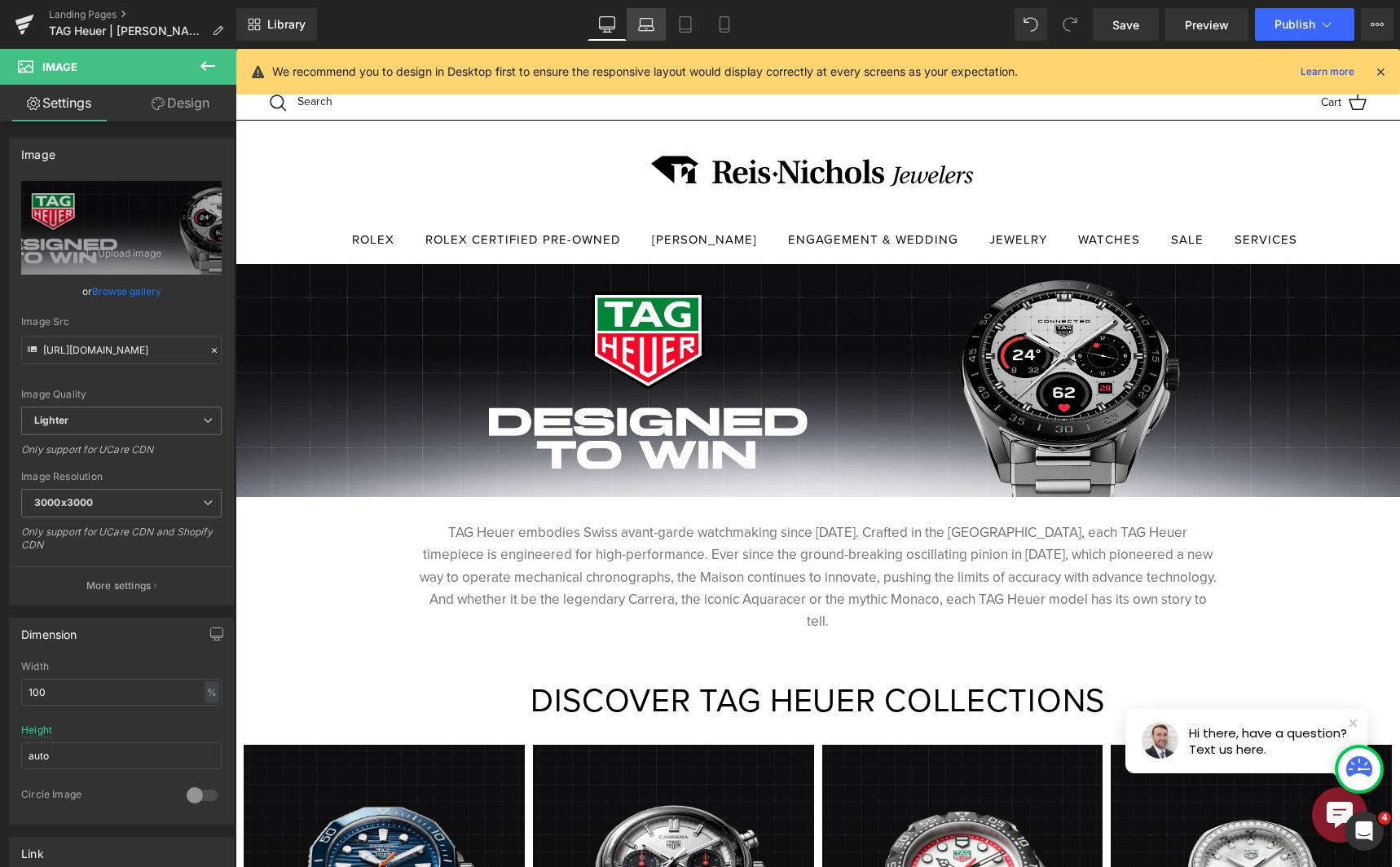
click at [636, 28] on link "Laptop" at bounding box center [645, 25] width 39 height 33
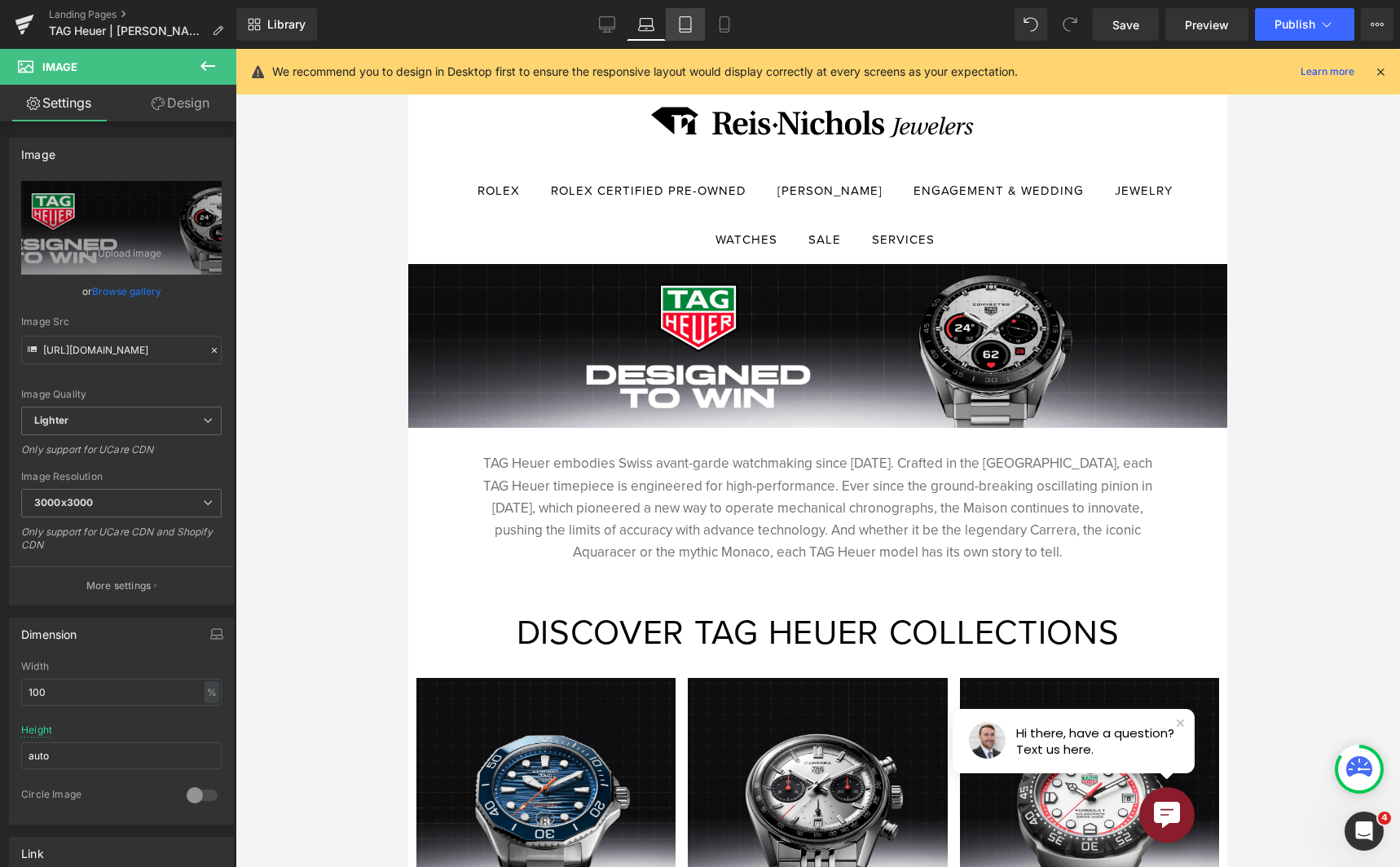
click at [691, 25] on icon at bounding box center [686, 25] width 16 height 16
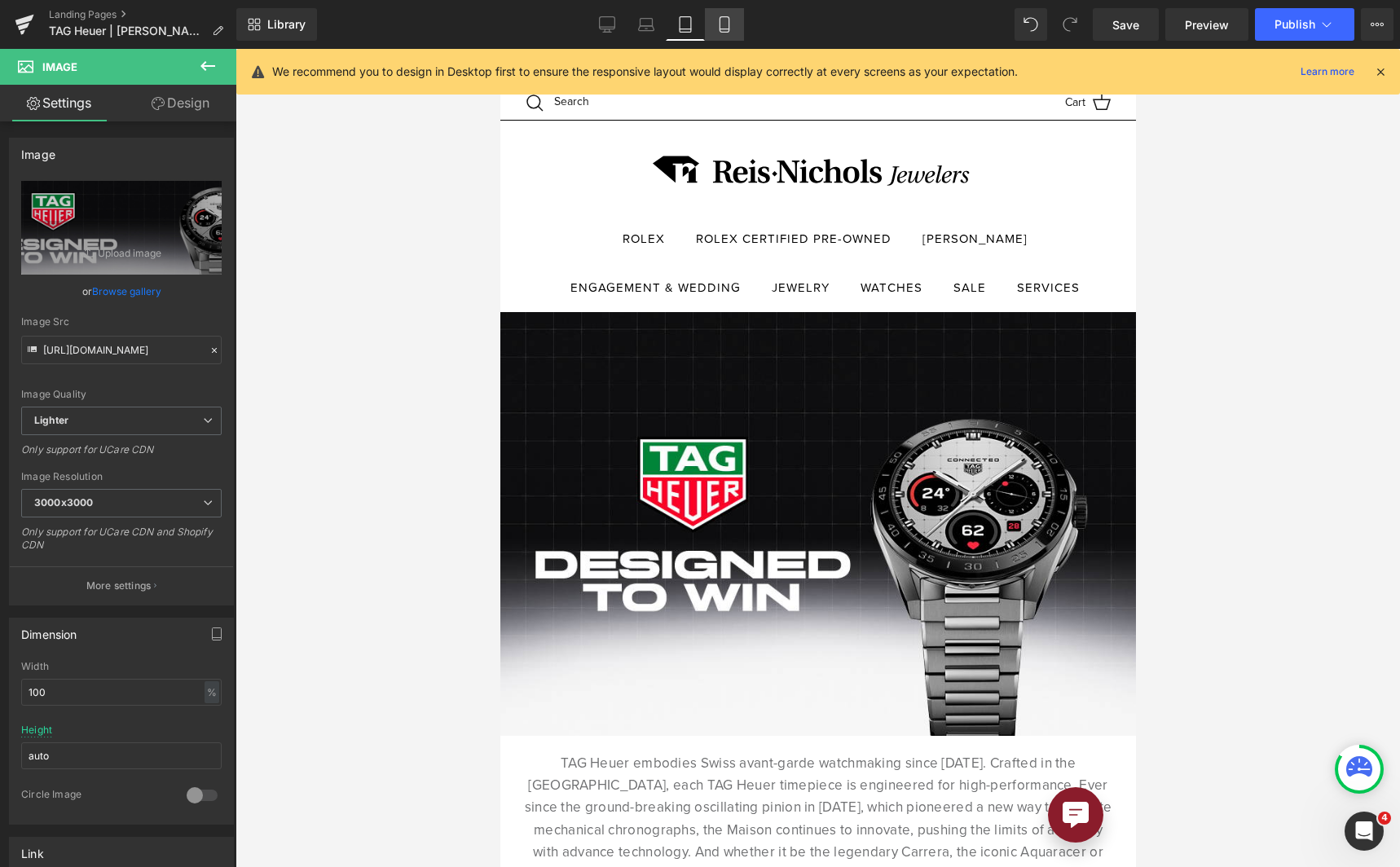
click at [719, 29] on icon at bounding box center [724, 25] width 16 height 16
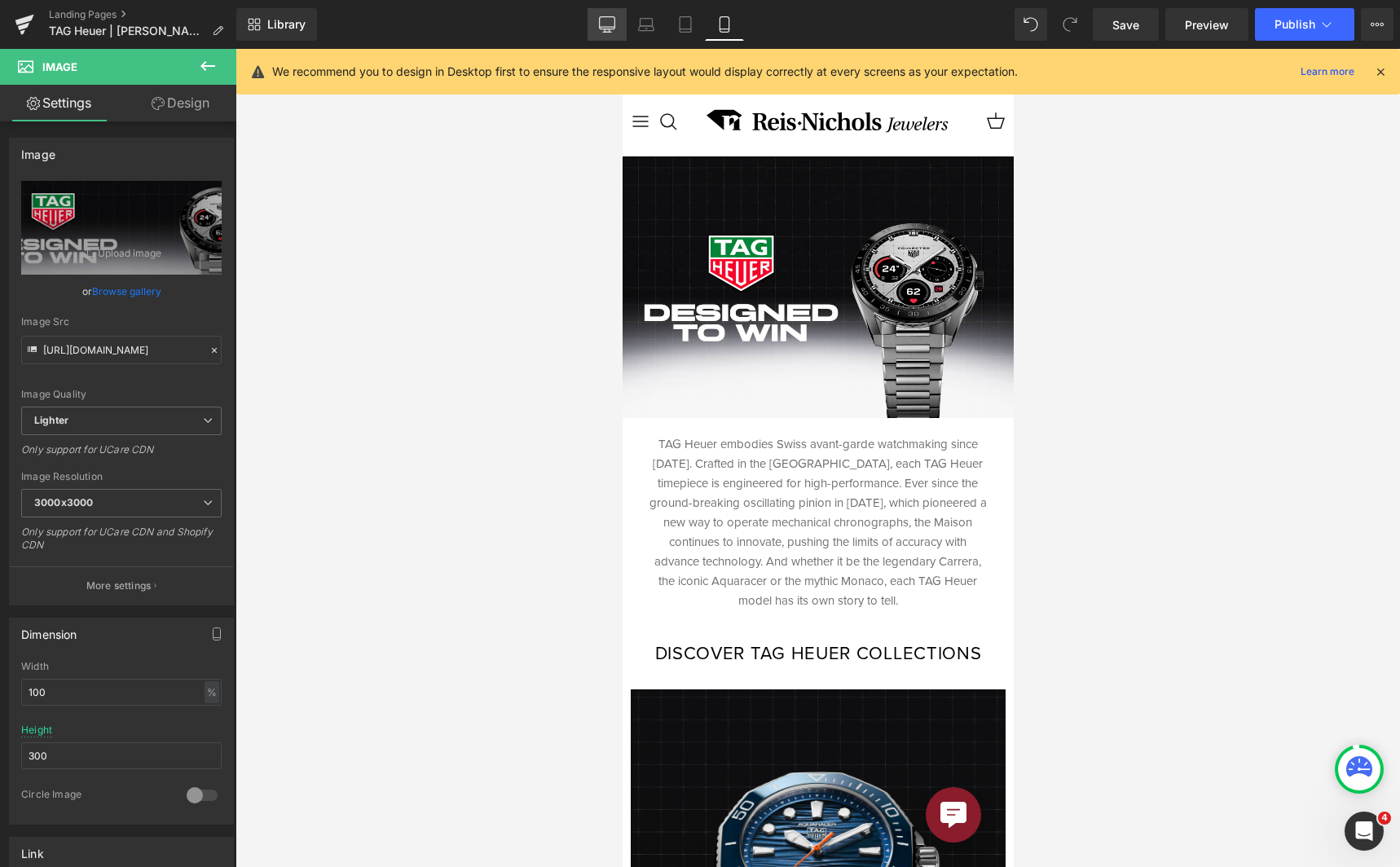
click at [594, 30] on link "Desktop" at bounding box center [606, 25] width 39 height 33
type input "auto"
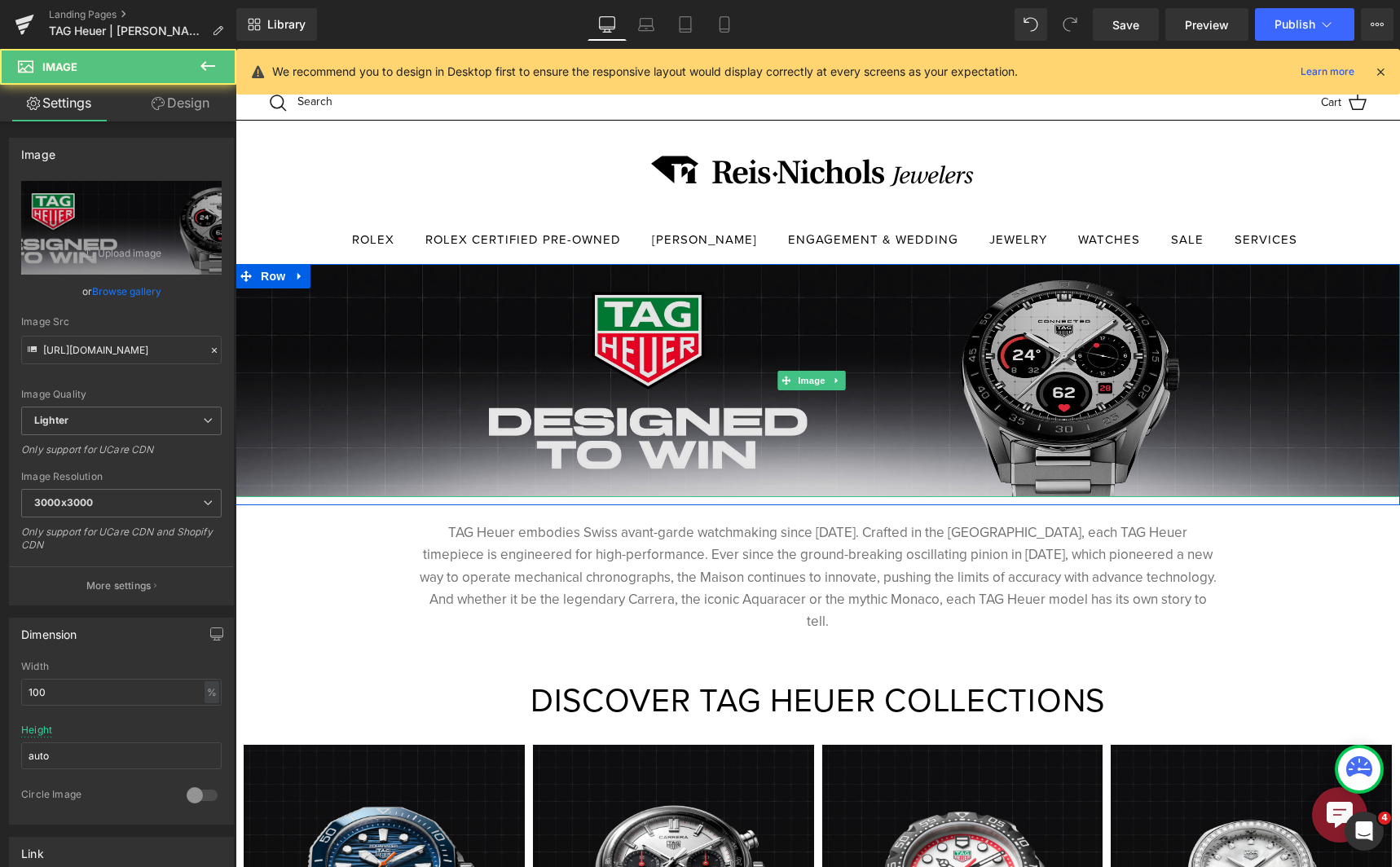
click at [705, 438] on img at bounding box center [817, 380] width 1164 height 233
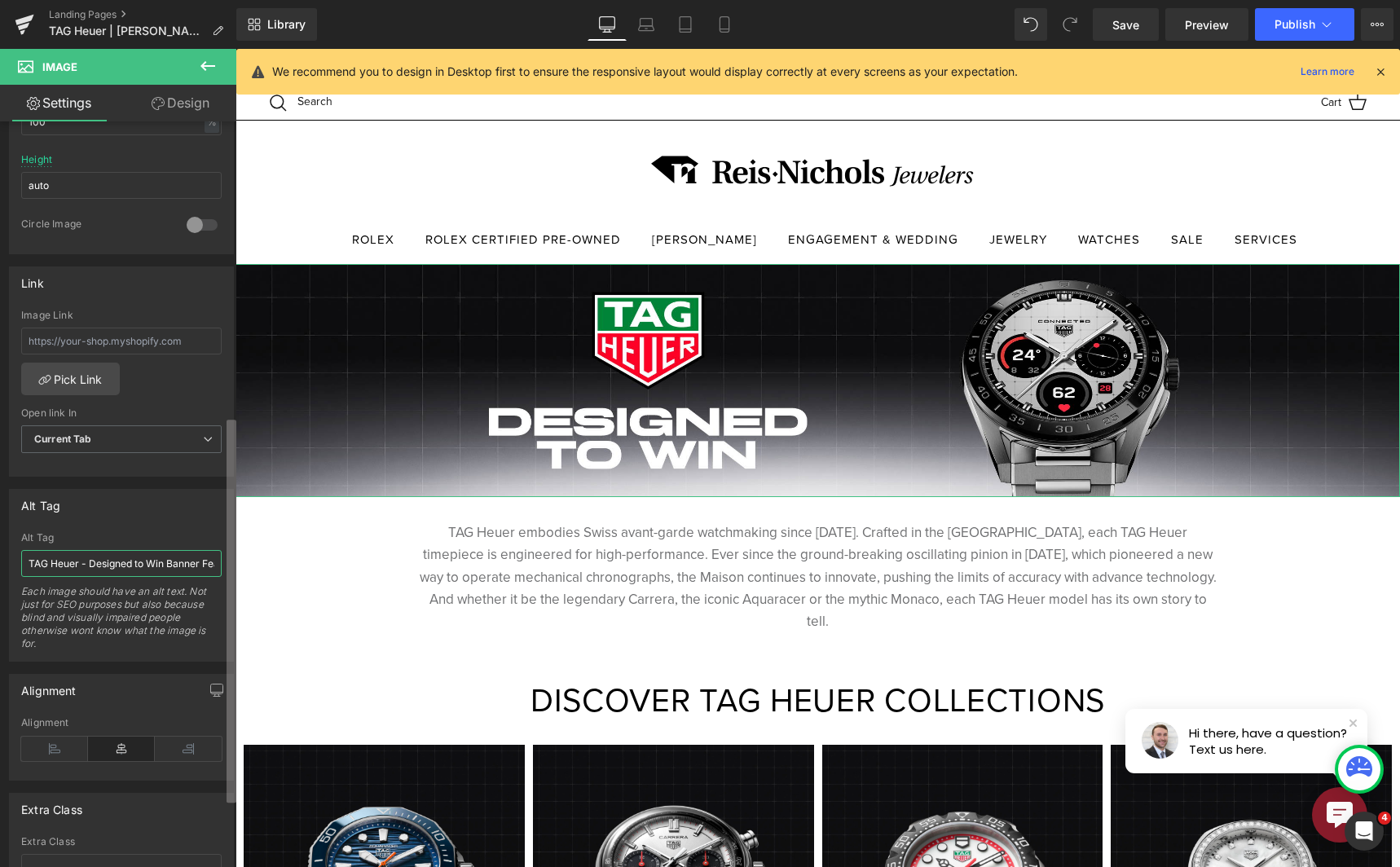
scroll to position [0, 117]
drag, startPoint x: 102, startPoint y: 562, endPoint x: 220, endPoint y: 562, distance: 118.0
click at [233, 559] on div "Image [URL][DOMAIN_NAME] Replace Image Upload image or Browse gallery Image Src…" at bounding box center [118, 498] width 236 height 753
click at [200, 565] on input "TAG Heuer - Designed to Win Banner Featuring Formula 1 Watch" at bounding box center [121, 563] width 200 height 27
drag, startPoint x: 211, startPoint y: 565, endPoint x: 134, endPoint y: 568, distance: 77.1
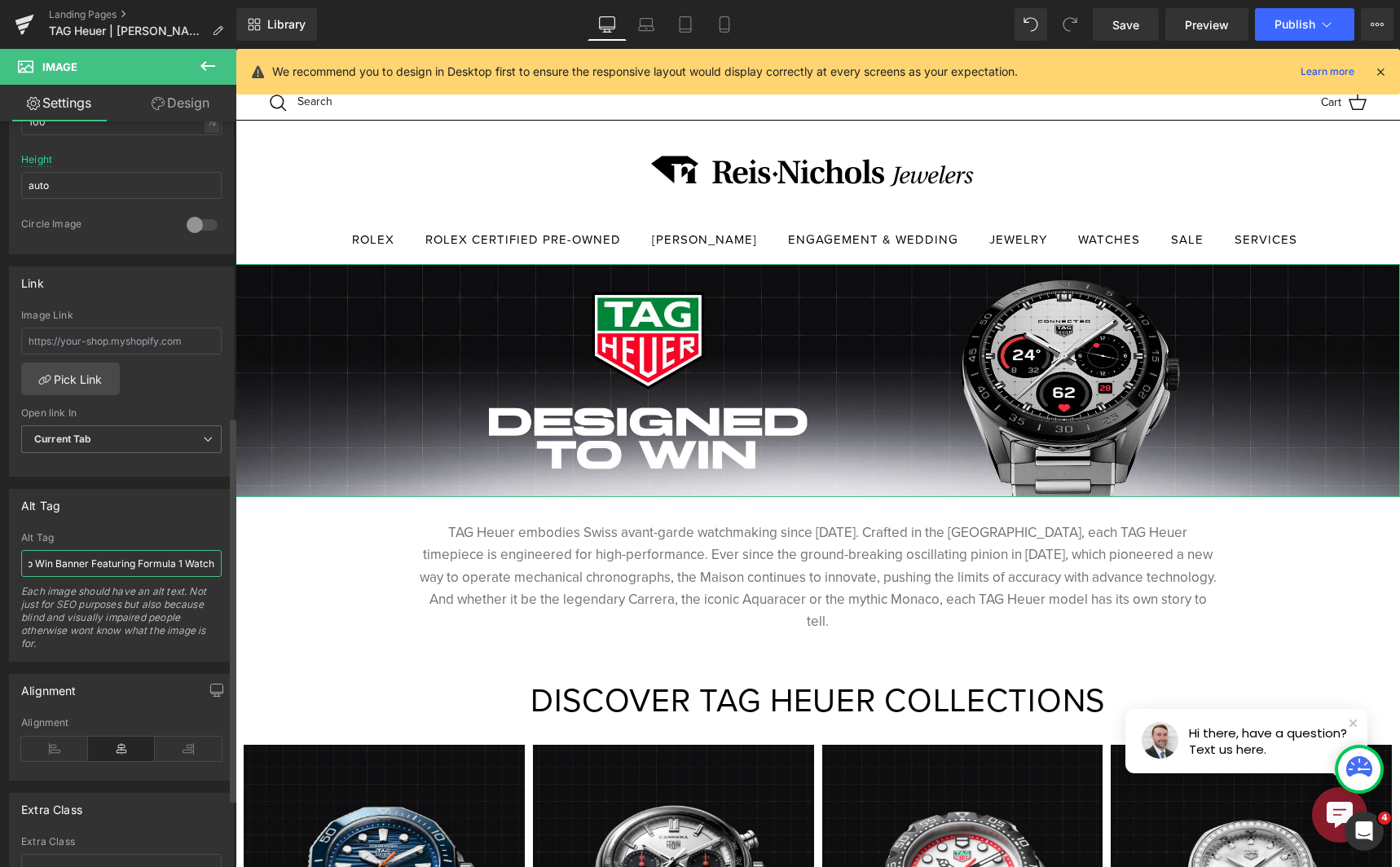
click at [134, 568] on input "TAG Heuer - Designed to Win Banner Featuring Formula 1 Watch" at bounding box center [121, 563] width 200 height 27
drag, startPoint x: 209, startPoint y: 567, endPoint x: -285, endPoint y: 555, distance: 494.1
click at [0, 555] on html "You are previewing how the will restyle your page. You can not edit Elements in…" at bounding box center [700, 434] width 1400 height 867
type input "TAG Heuer - Designed to Win Banner Featuring the New Connected Caliber E5 Watch"
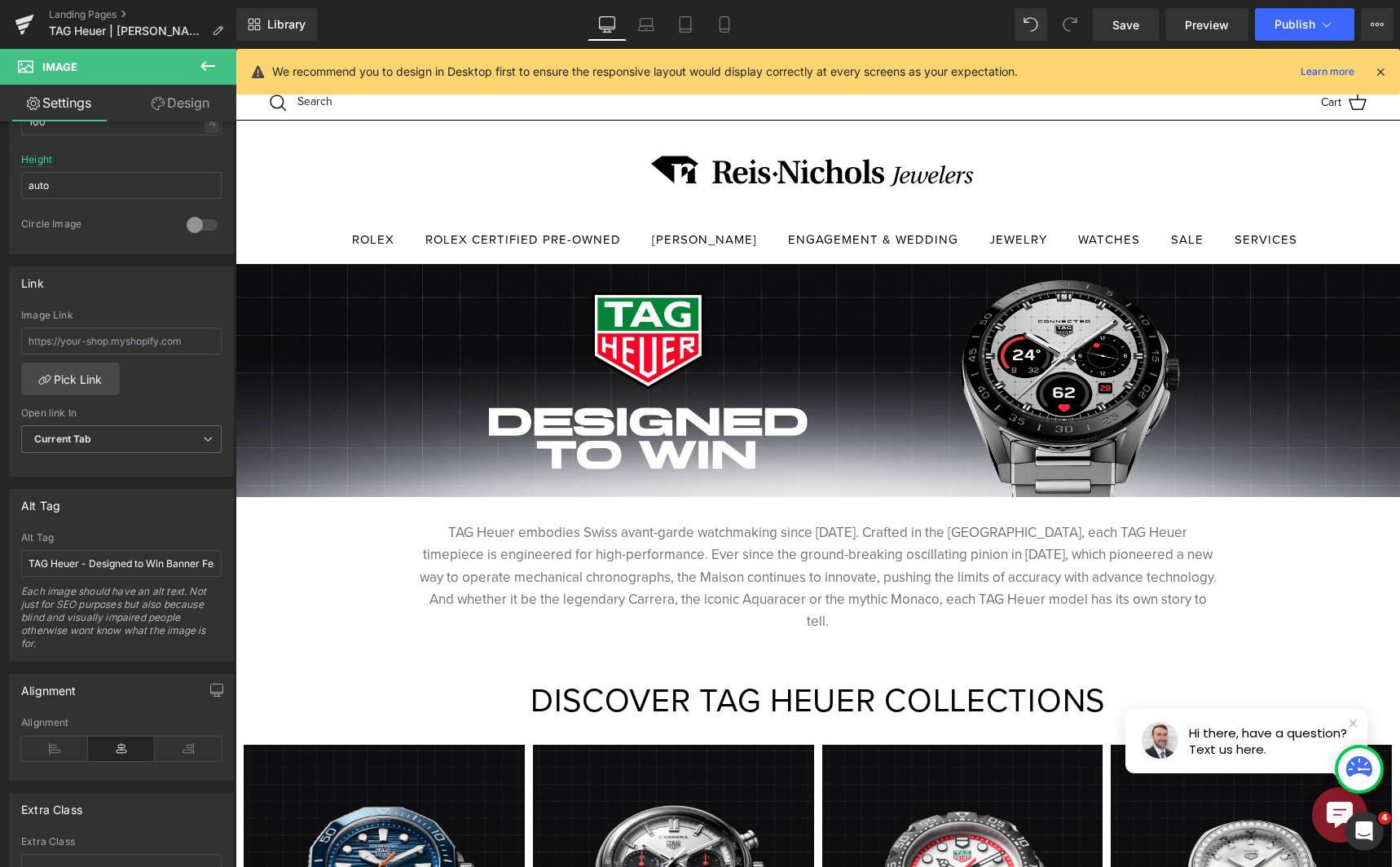
click at [641, 4] on div "Library Desktop Desktop Laptop Tablet Mobile Save Preview Publish Scheduled Vie…" at bounding box center [818, 24] width 1164 height 49
click at [646, 19] on icon at bounding box center [646, 22] width 12 height 7
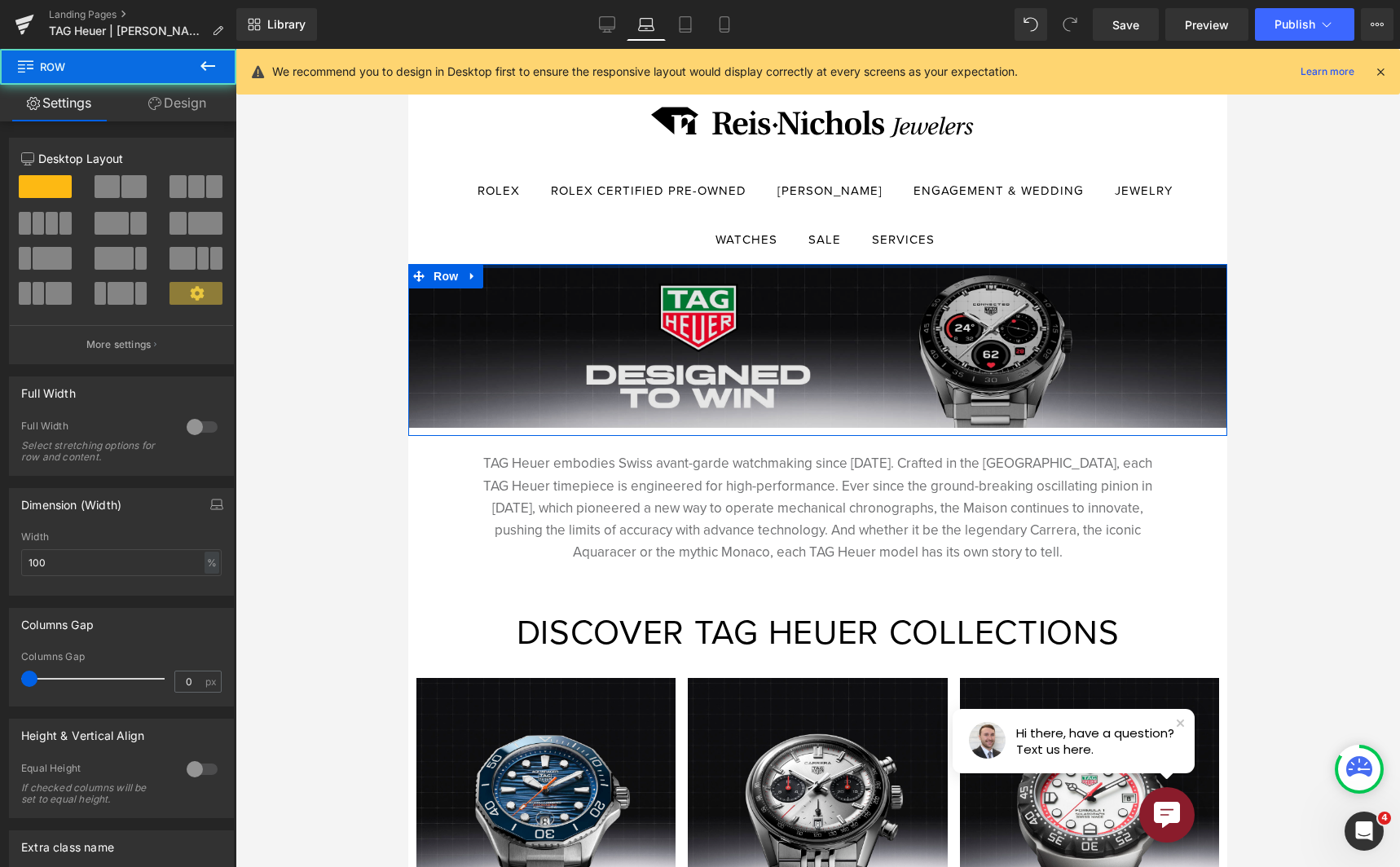
click at [623, 267] on div at bounding box center [817, 265] width 819 height 4
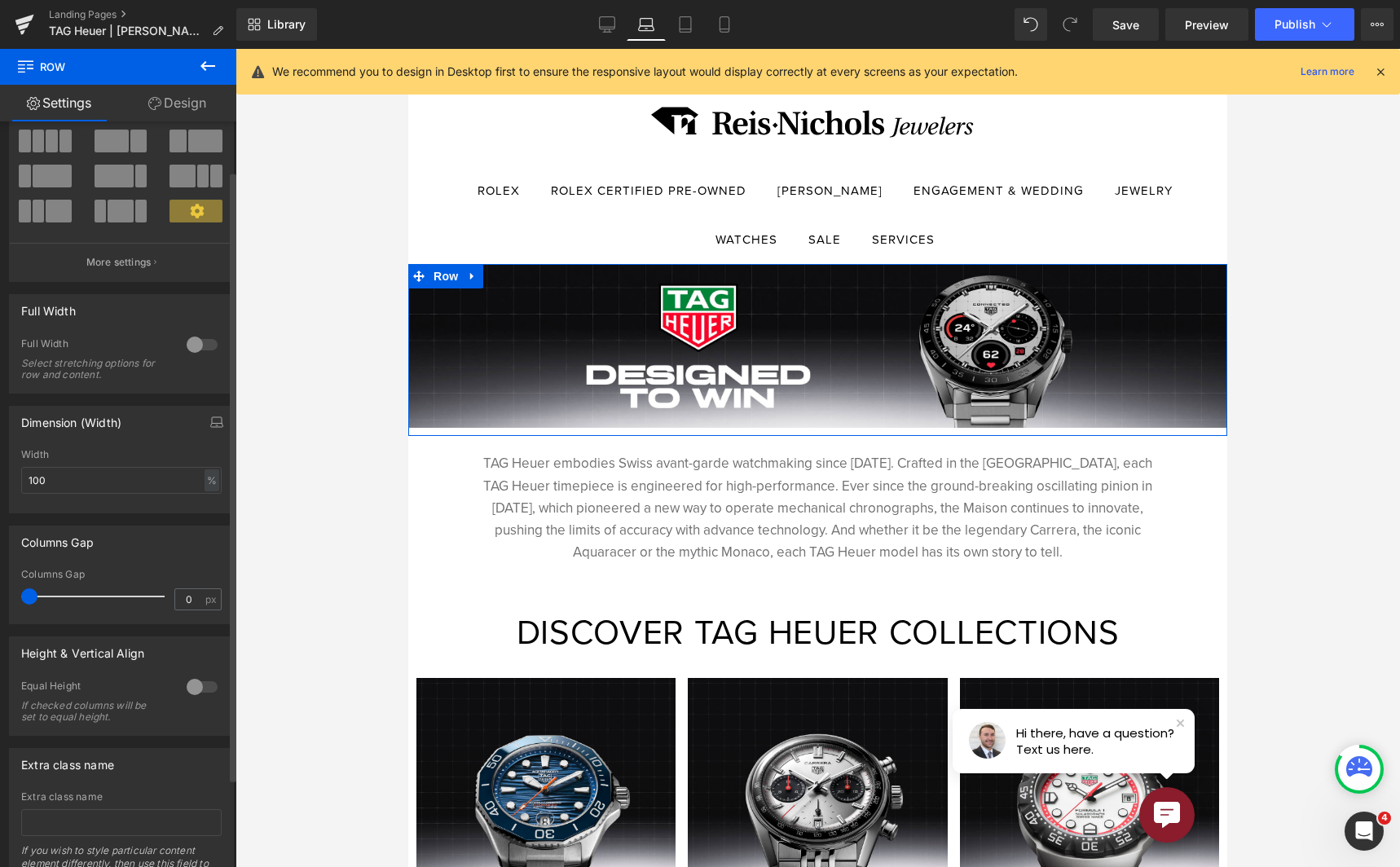
scroll to position [169, 0]
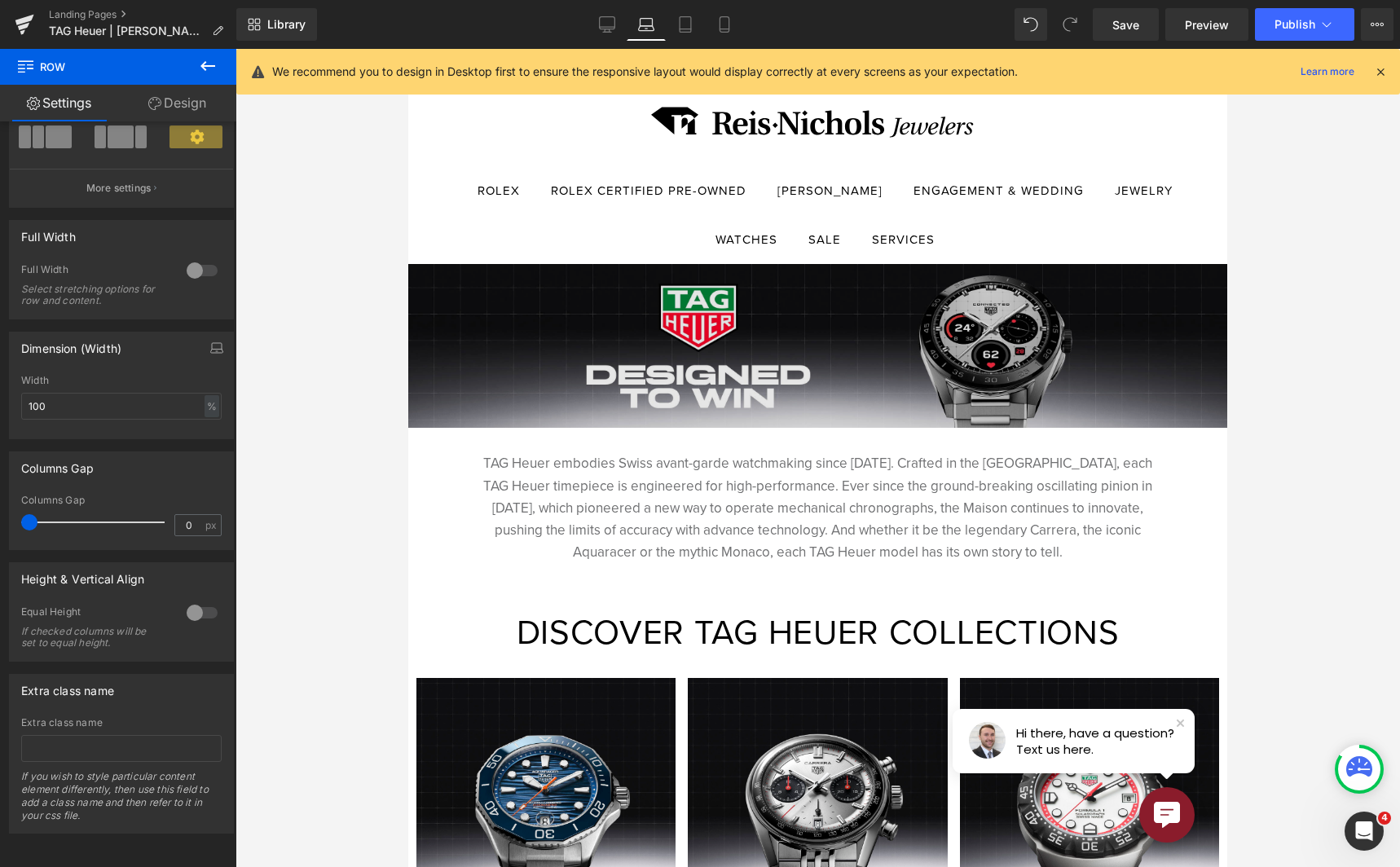
click at [698, 377] on img at bounding box center [817, 345] width 819 height 164
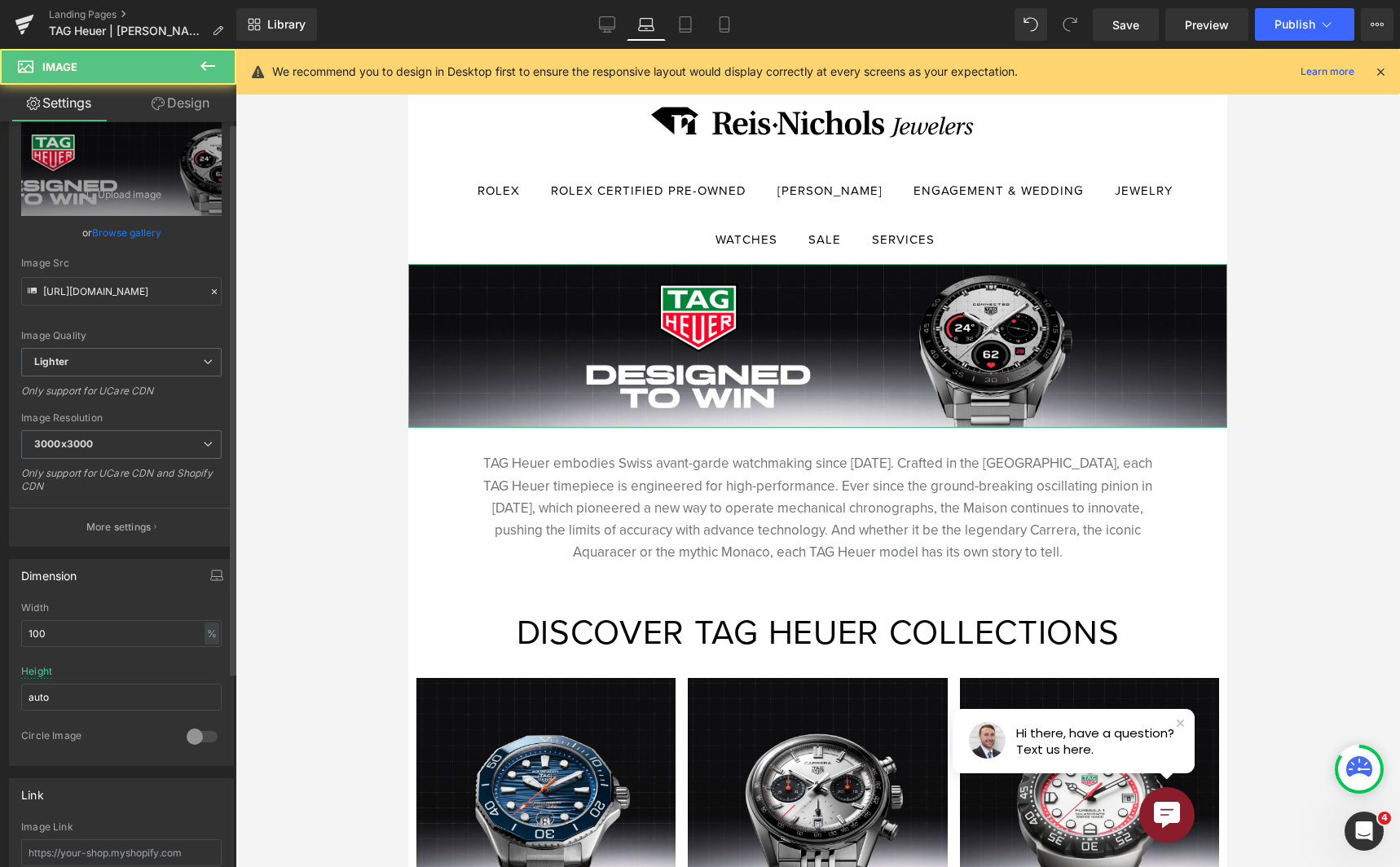
scroll to position [407, 0]
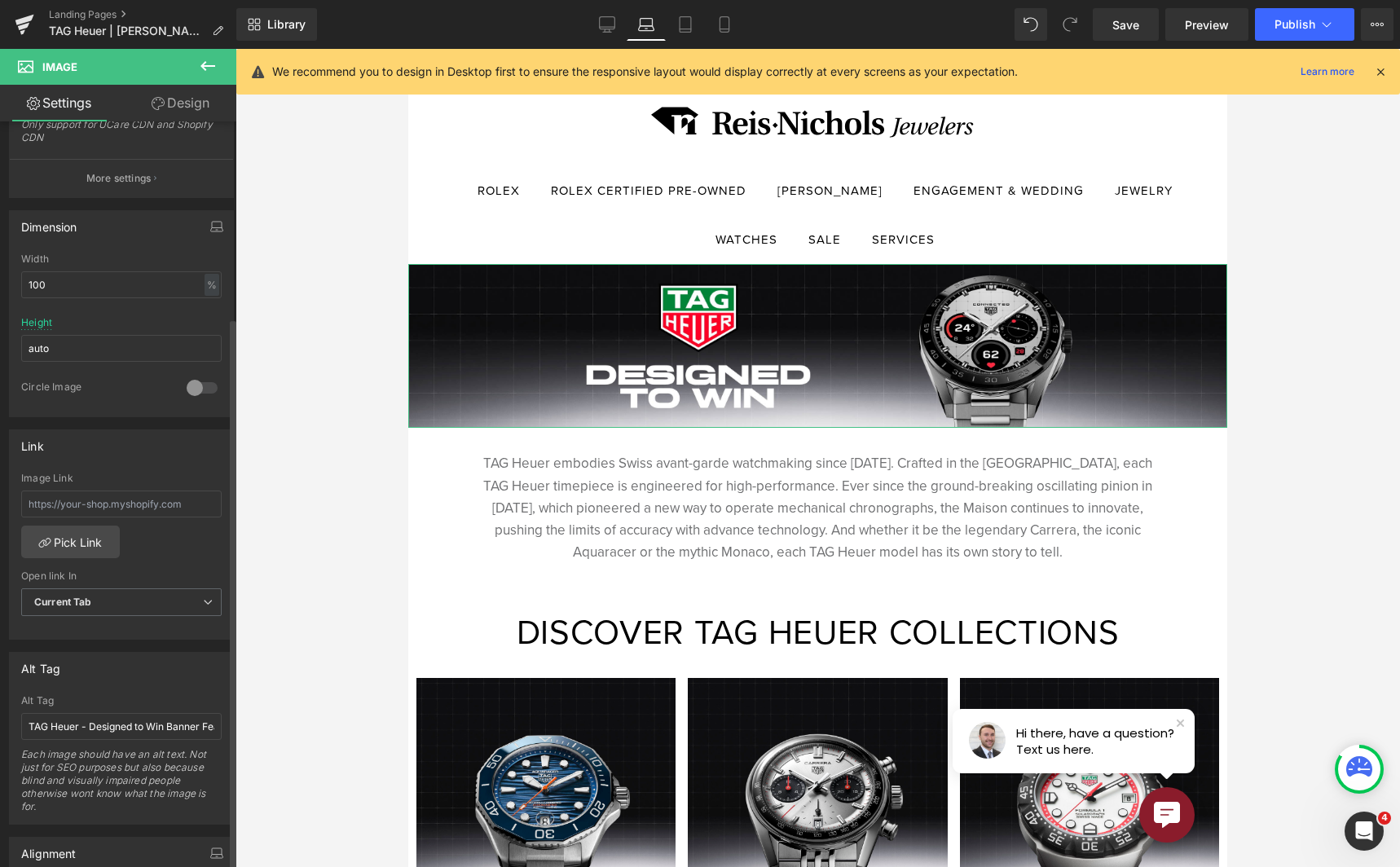
click at [143, 742] on div "Alt Tag TAG Heuer - Designed to Win Banner Featuring the New Connected Caliber …" at bounding box center [121, 760] width 200 height 129
click at [143, 730] on input "TAG Heuer - Designed to Win Banner Featuring the New Connected Caliber E5 Watch" at bounding box center [121, 726] width 200 height 27
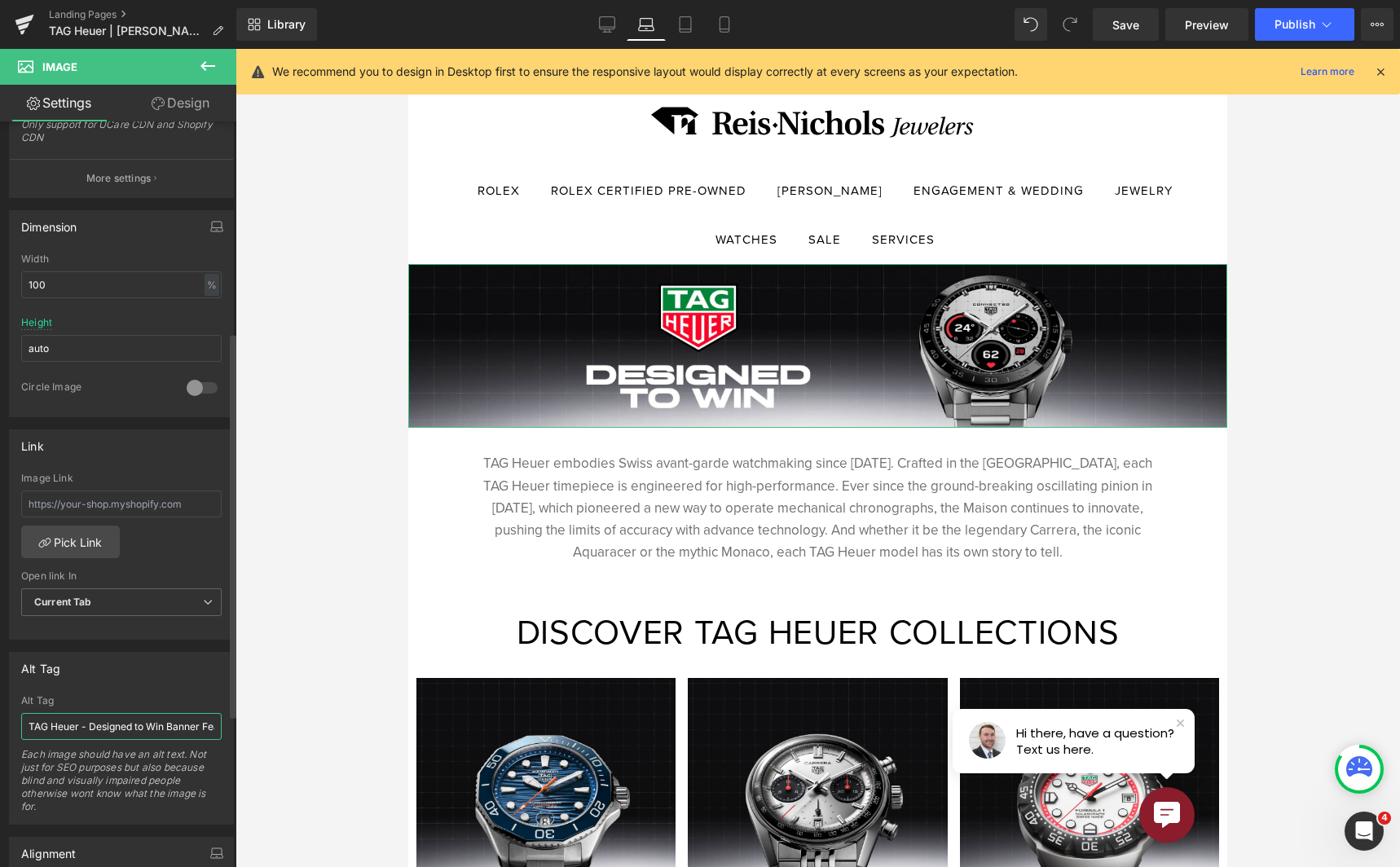
scroll to position [0, 214]
click at [685, 35] on link "Tablet" at bounding box center [685, 25] width 39 height 33
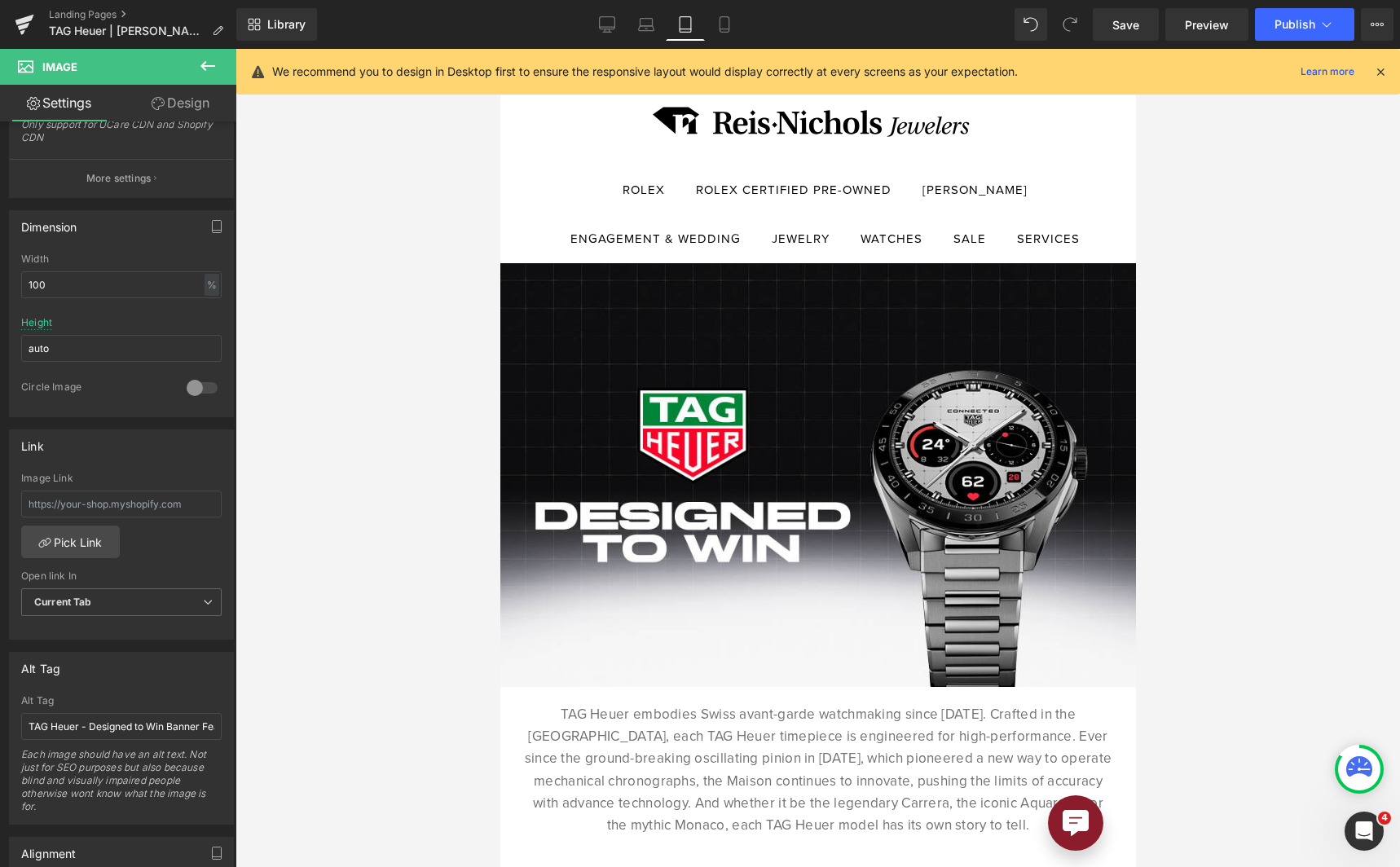
scroll to position [0, 0]
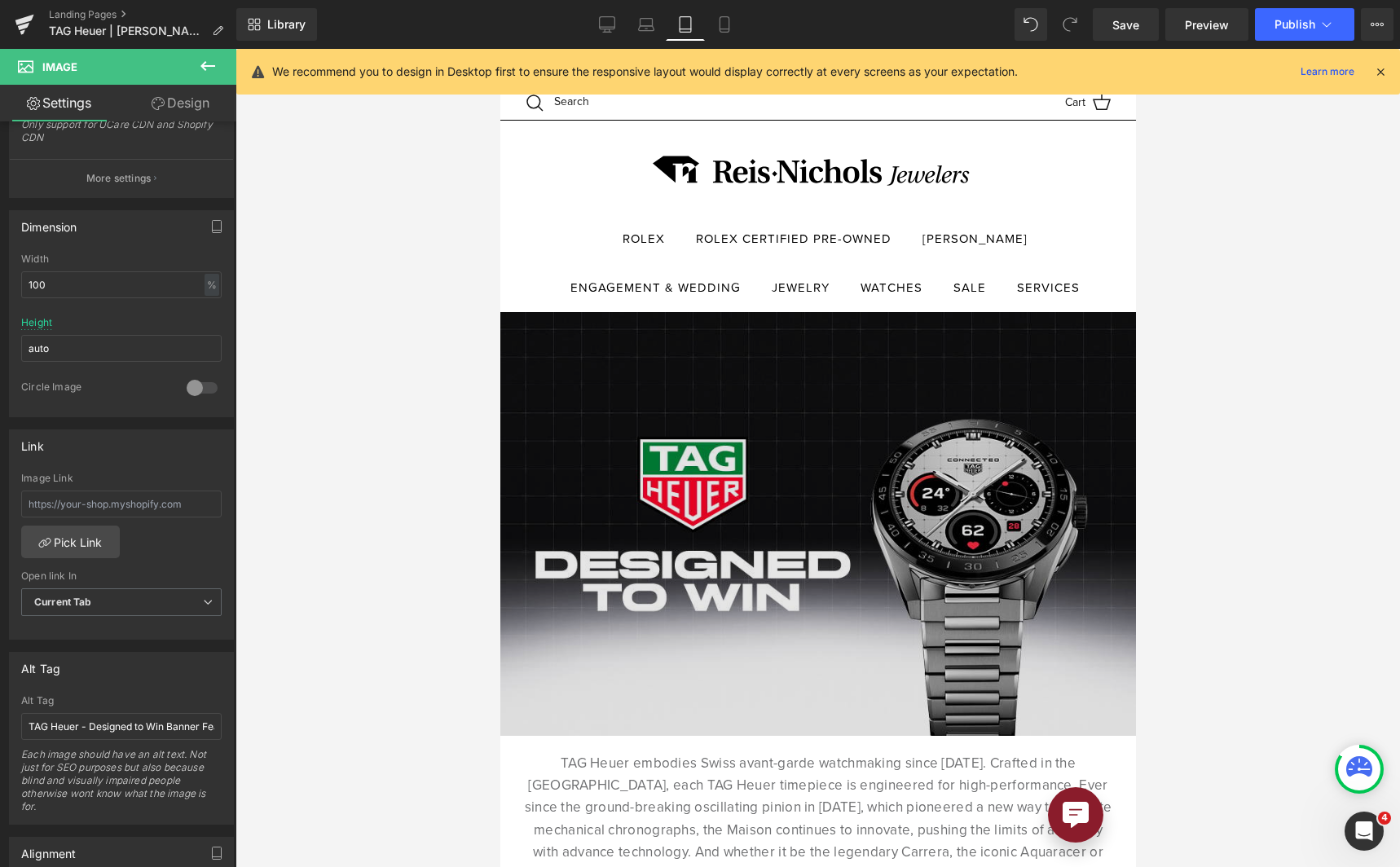
click at [681, 427] on img at bounding box center [817, 524] width 635 height 424
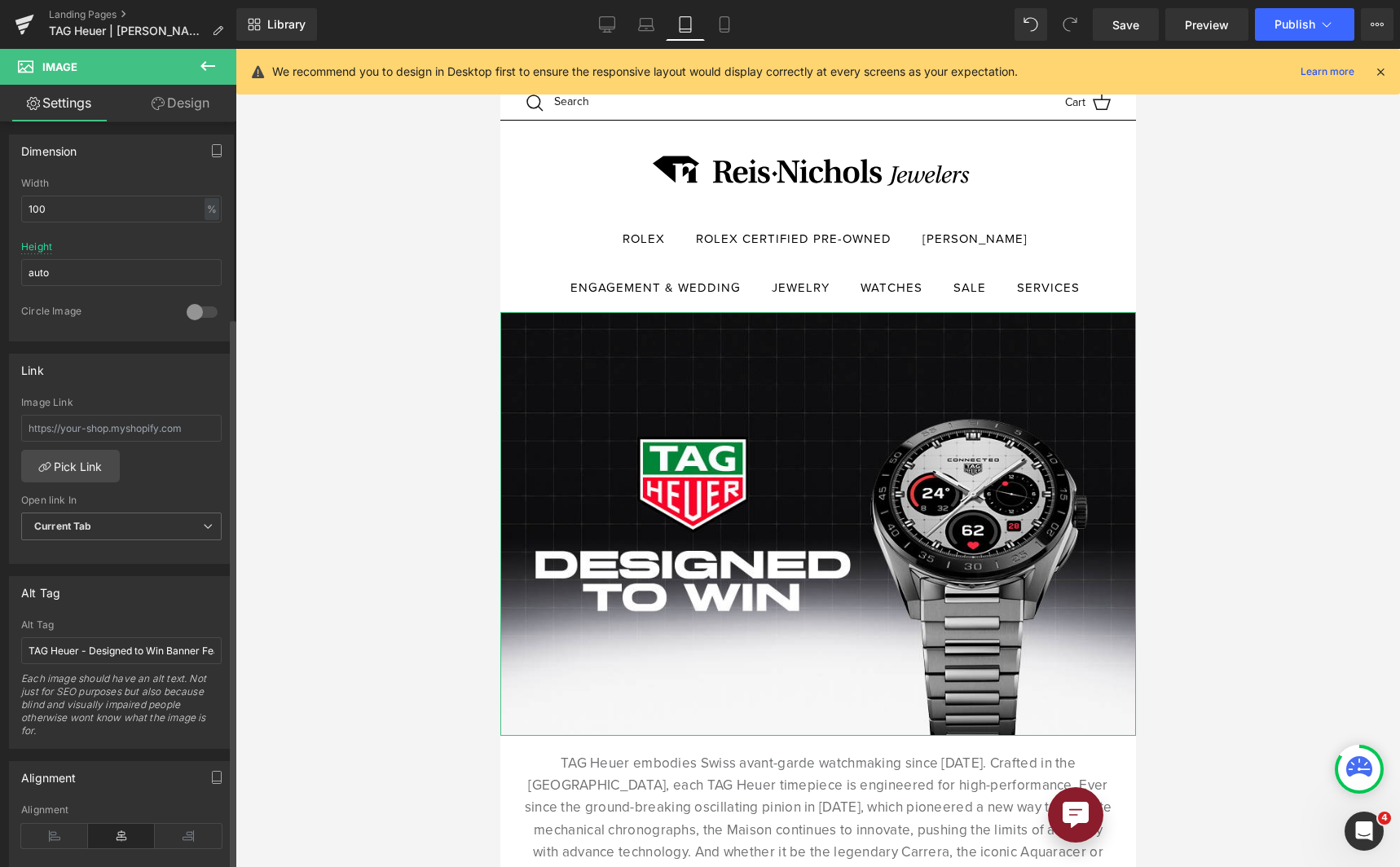
scroll to position [570, 0]
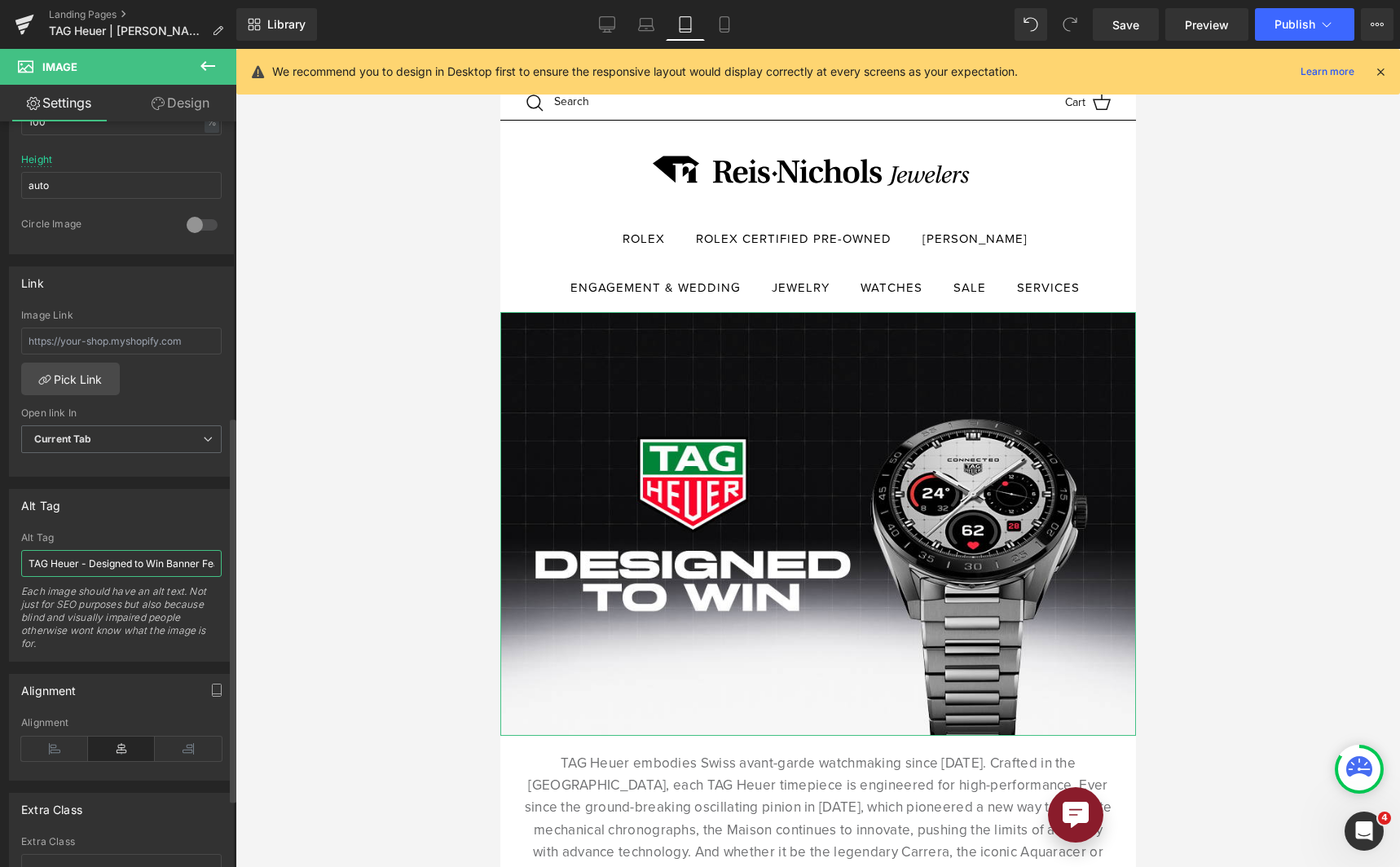
click at [124, 551] on input "TAG Heuer - Designed to Win Banner Featuring Formula 1 Watch" at bounding box center [121, 563] width 200 height 27
paste input "the New Connected Caliber E5"
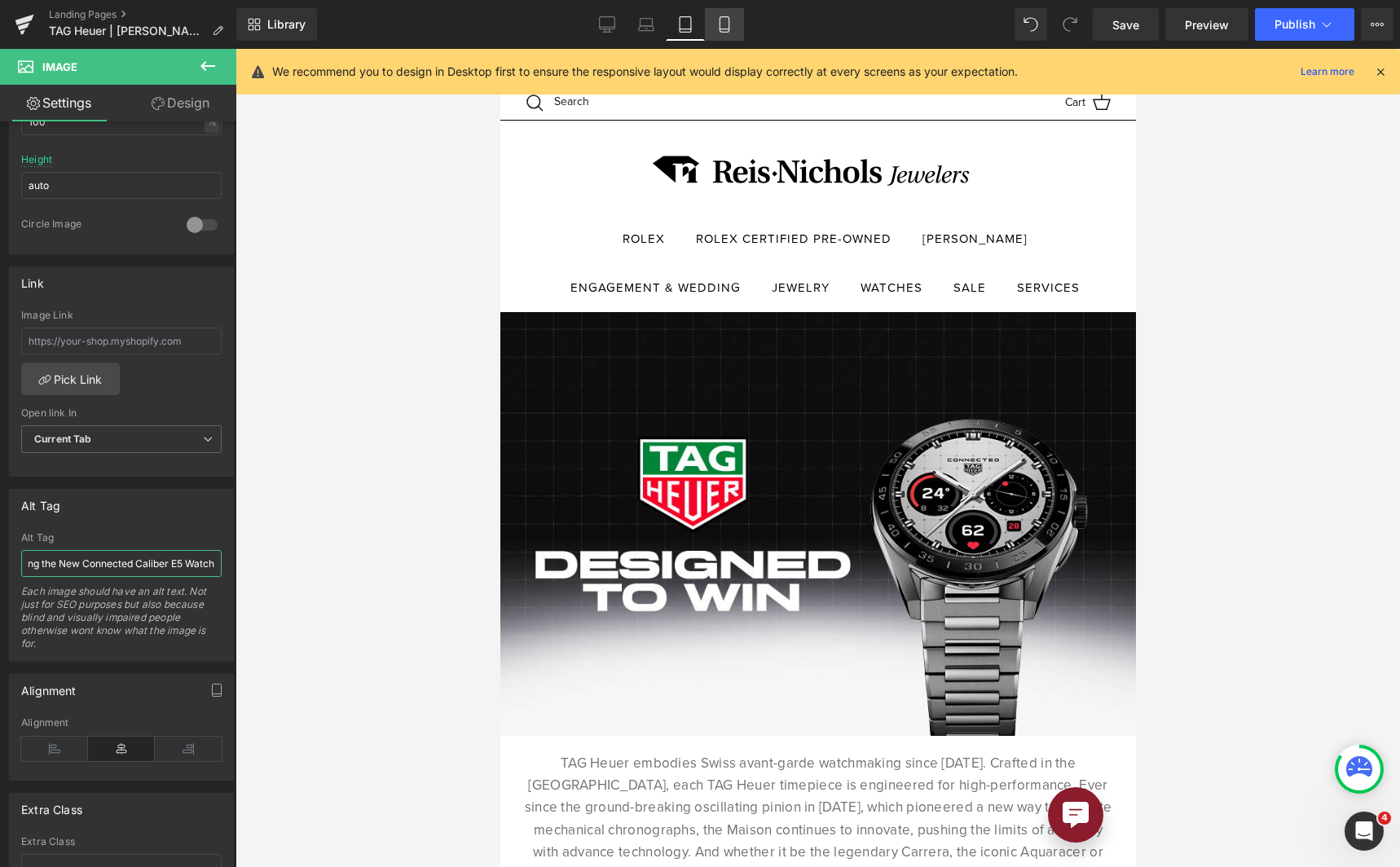
type input "TAG Heuer - Designed to Win Banner Featuring the New Connected Caliber E5 Watch"
click at [731, 24] on icon at bounding box center [724, 25] width 16 height 16
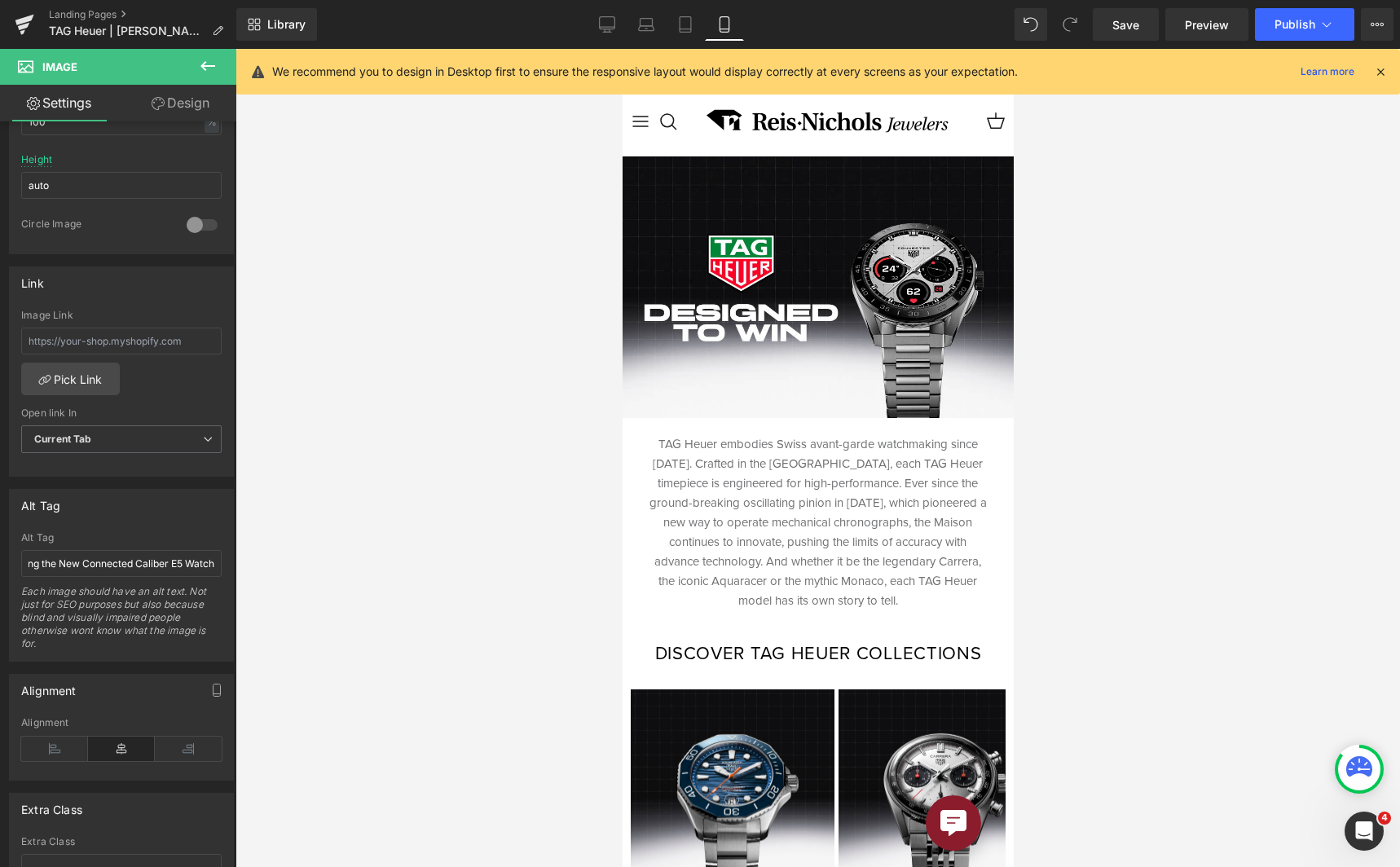
scroll to position [0, 0]
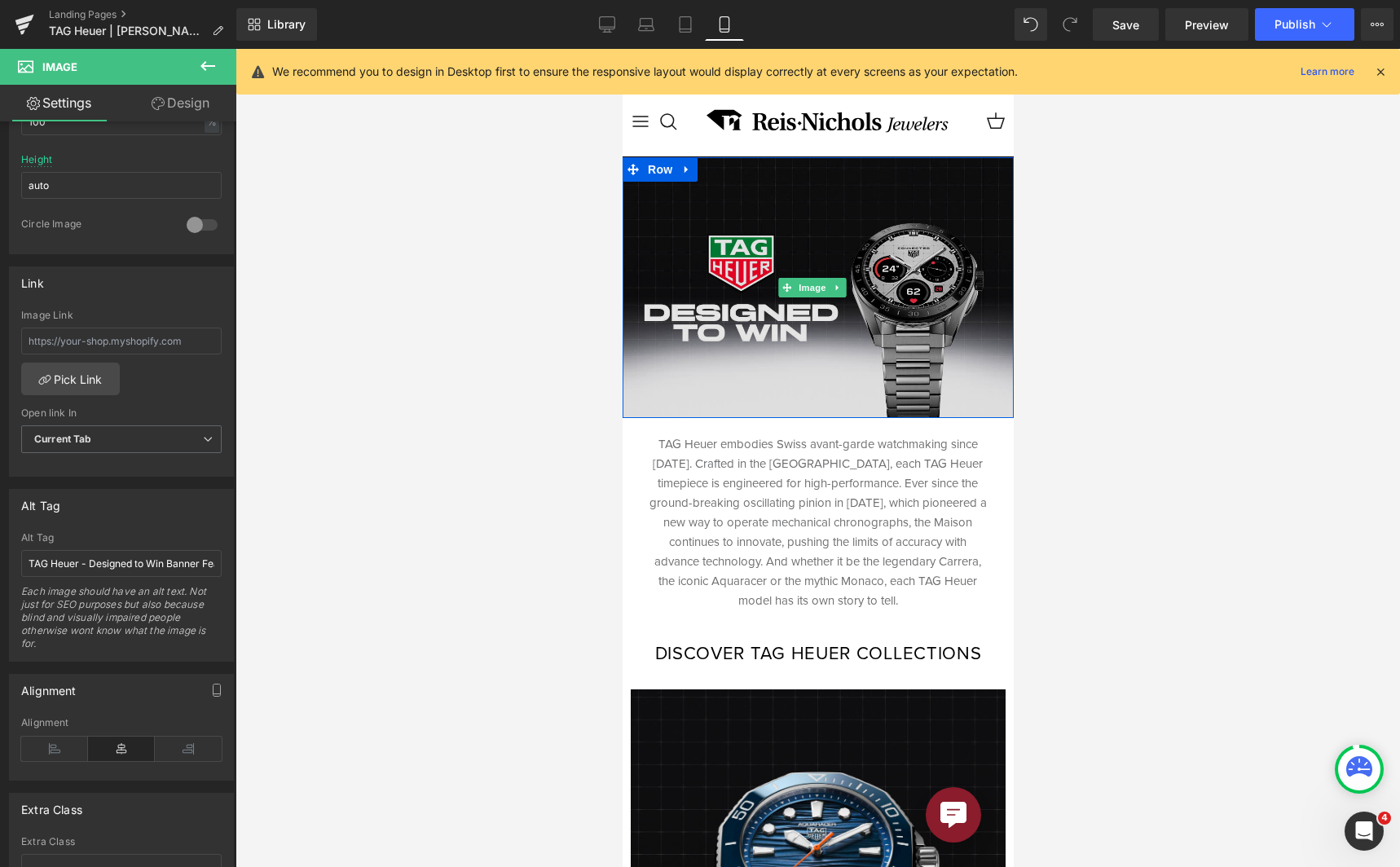
click at [753, 223] on img at bounding box center [817, 288] width 391 height 260
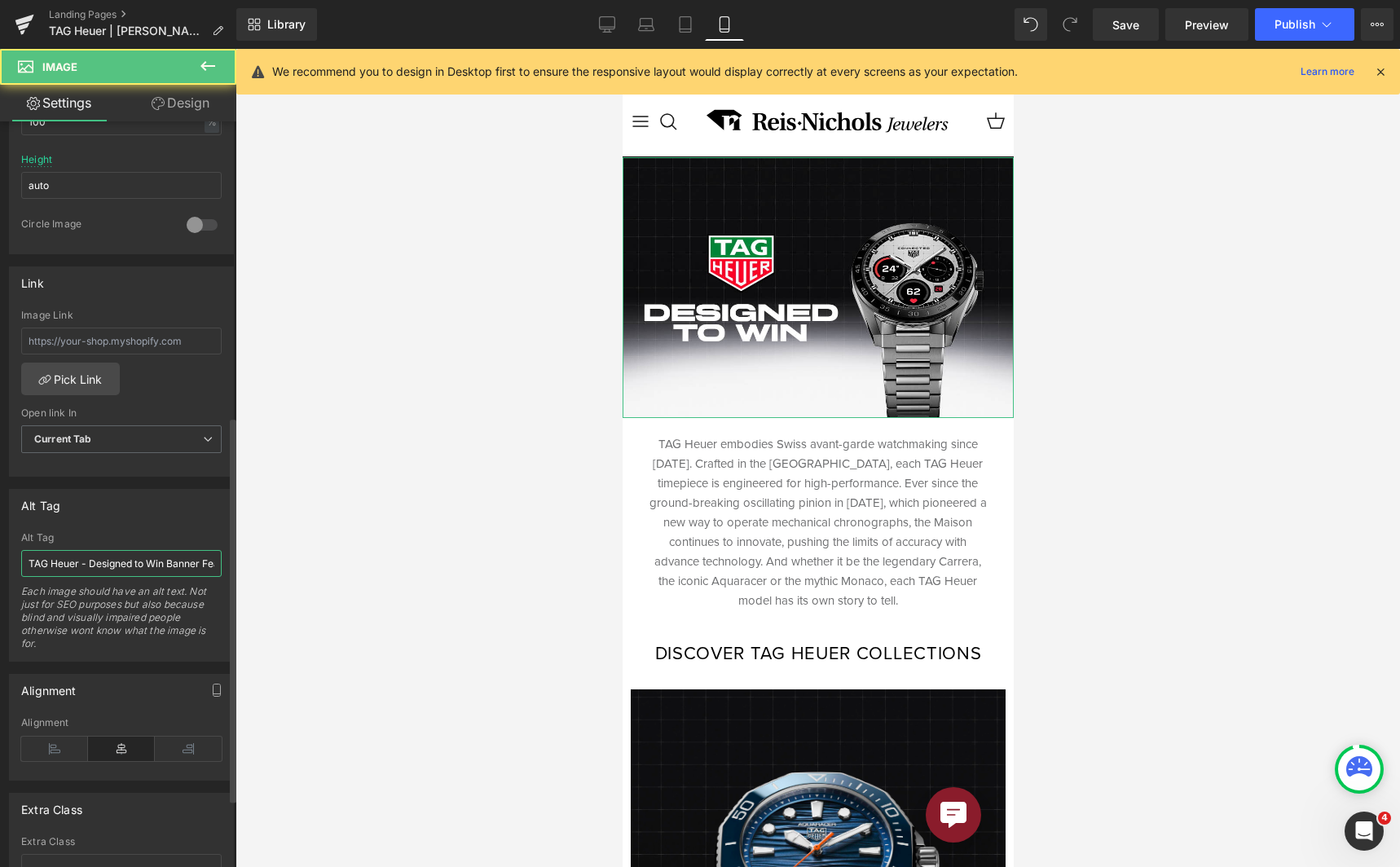
click at [170, 573] on input "TAG Heuer - Designed to Win Banner Featuring the New Connected Caliber E5 Watch" at bounding box center [121, 563] width 200 height 27
click at [172, 566] on input "TAG Heuer - Designed to Win Banner Featuring the New Connected Caliber E5 Watch" at bounding box center [121, 563] width 200 height 27
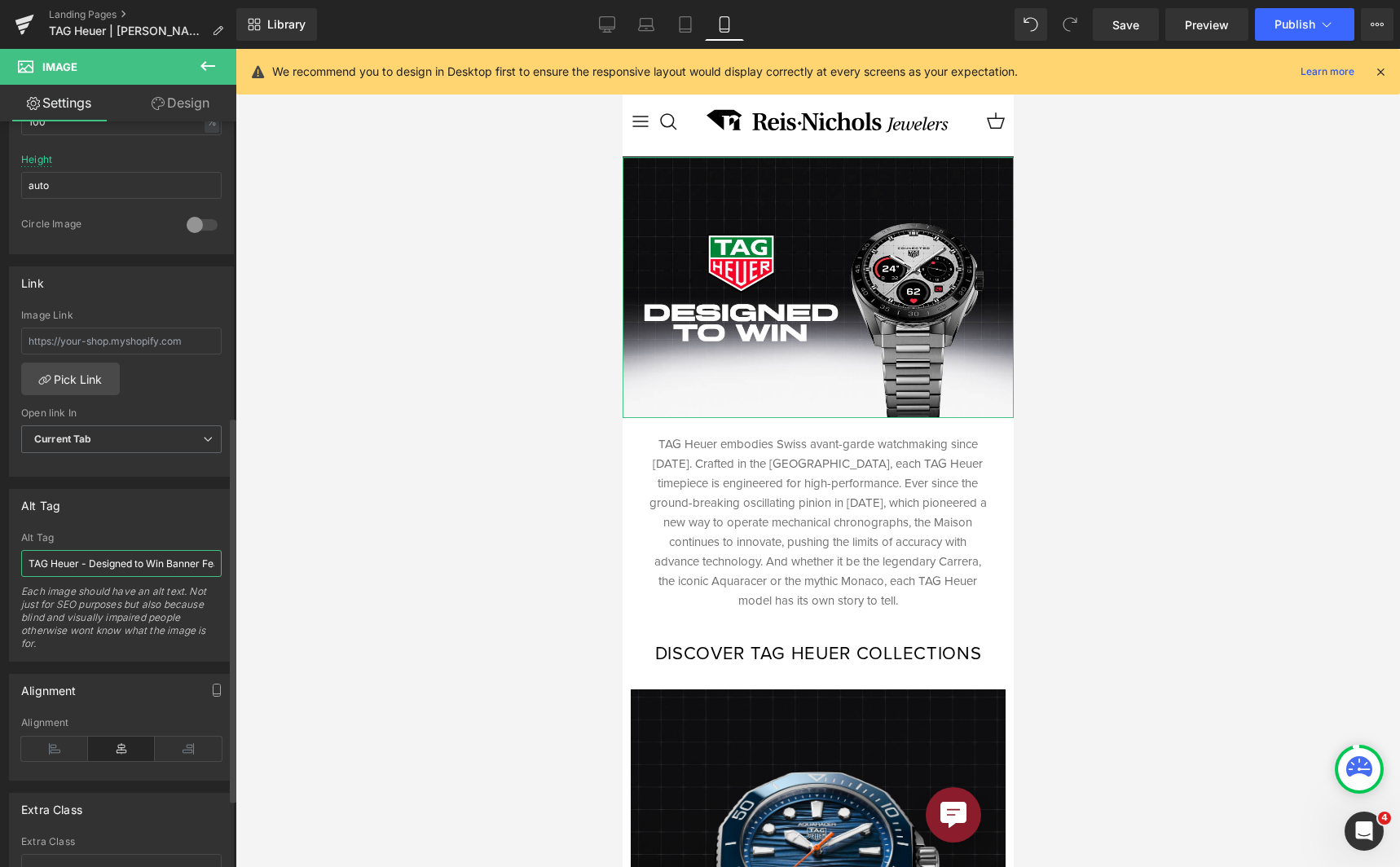
scroll to position [0, 214]
click at [1150, 32] on link "Save" at bounding box center [1126, 25] width 66 height 33
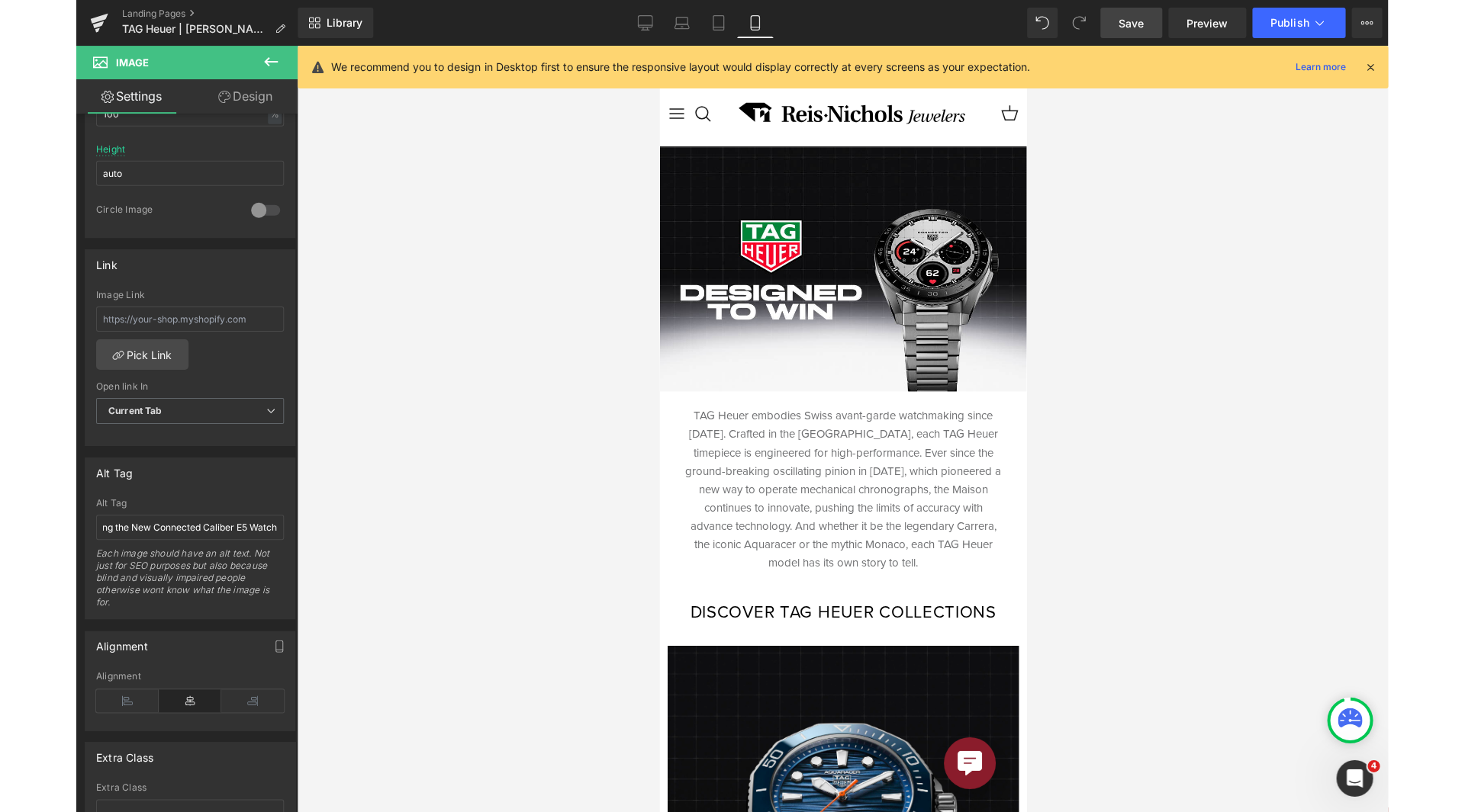
scroll to position [0, 0]
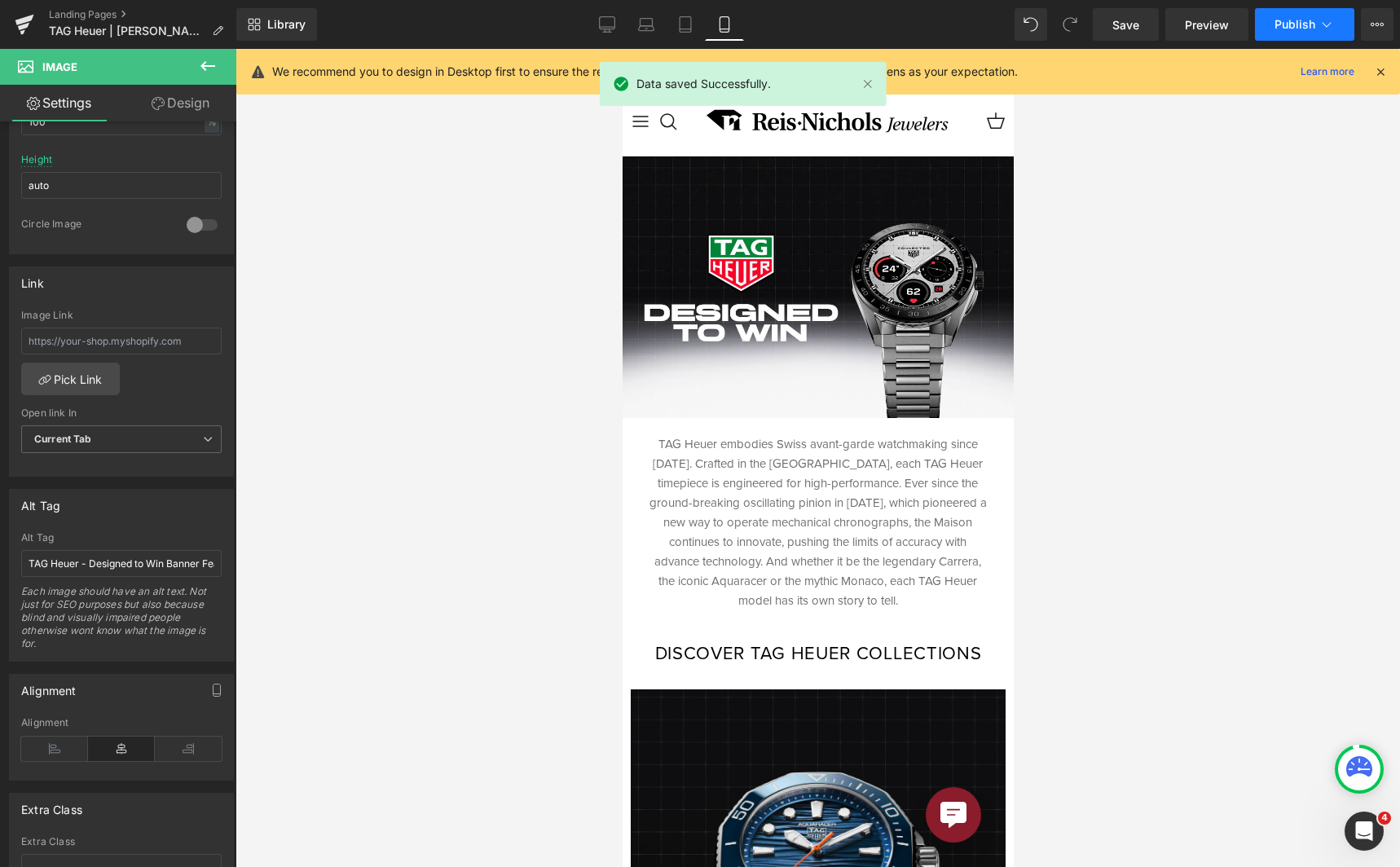
click at [1281, 19] on span "Publish" at bounding box center [1295, 25] width 40 height 13
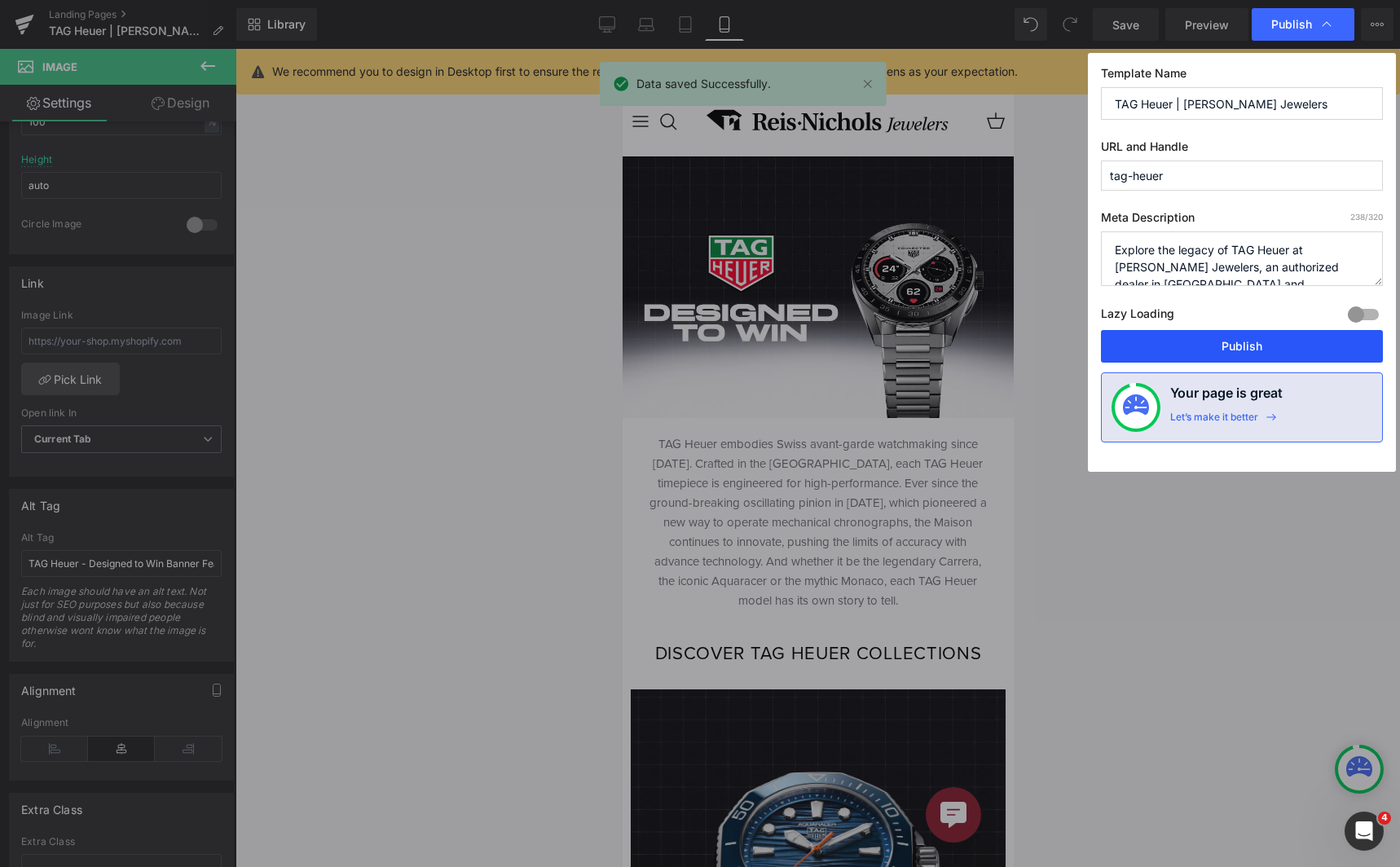
click at [1205, 347] on button "Publish" at bounding box center [1242, 346] width 282 height 33
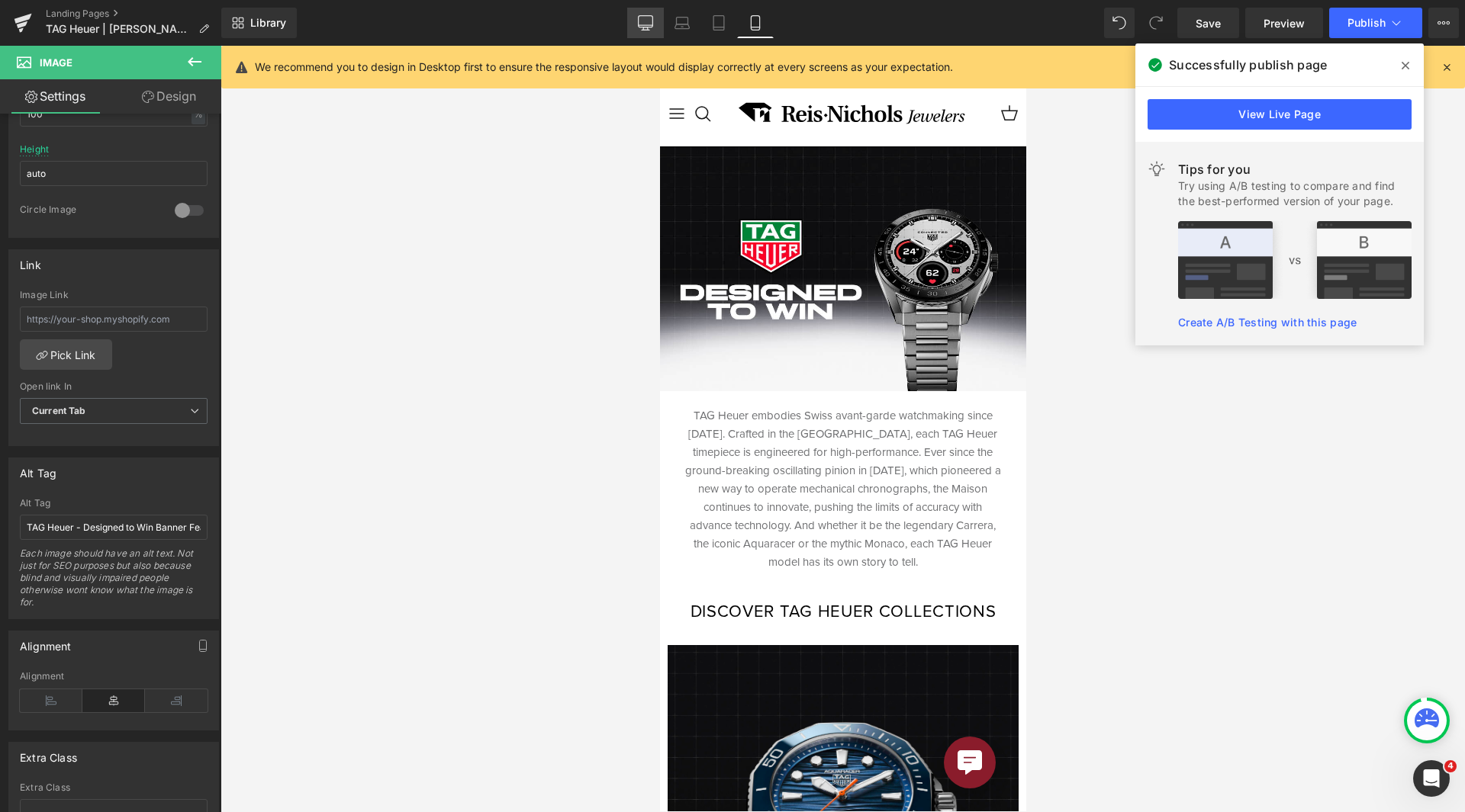
click at [653, 13] on link "Desktop" at bounding box center [645, 23] width 36 height 31
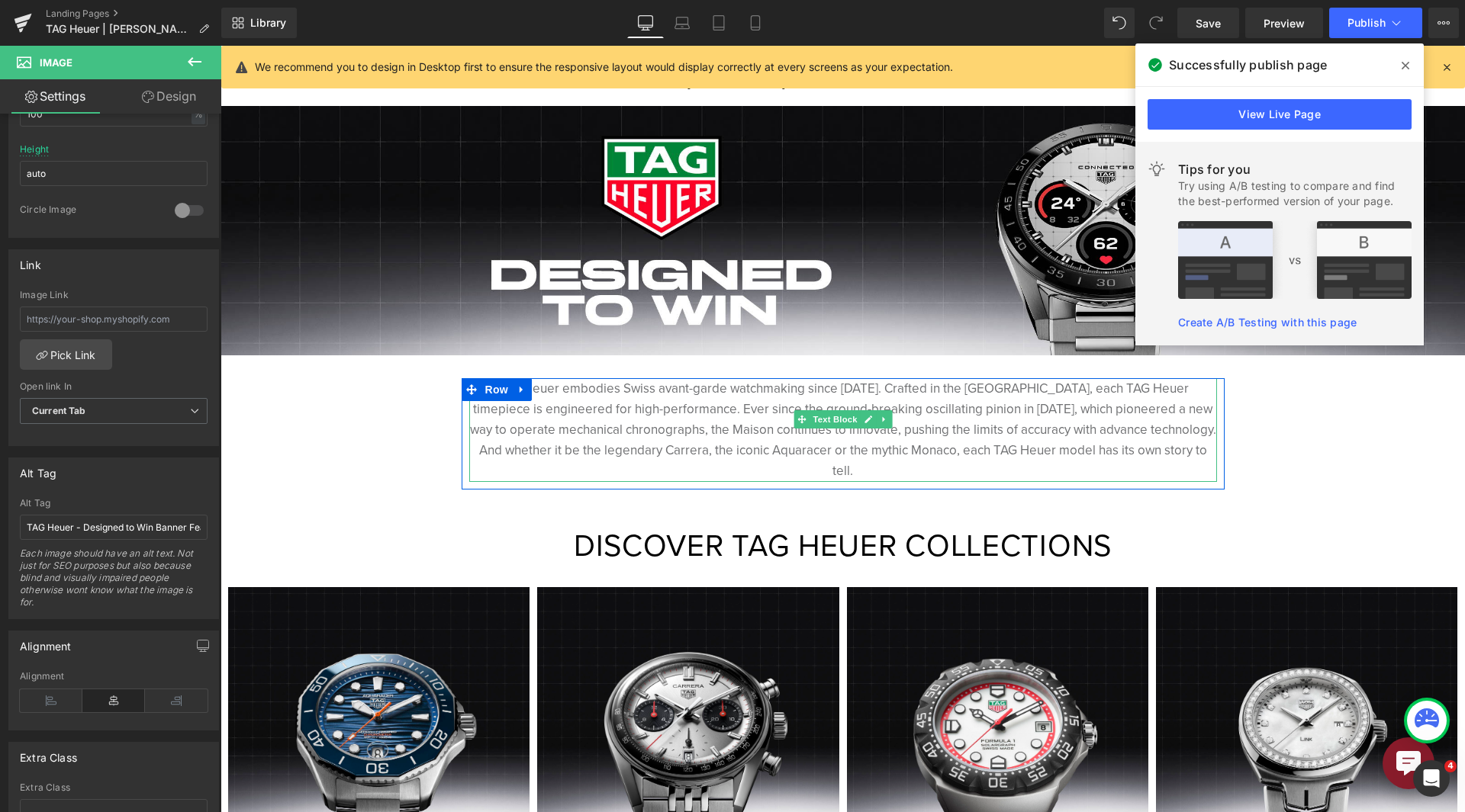
scroll to position [381, 0]
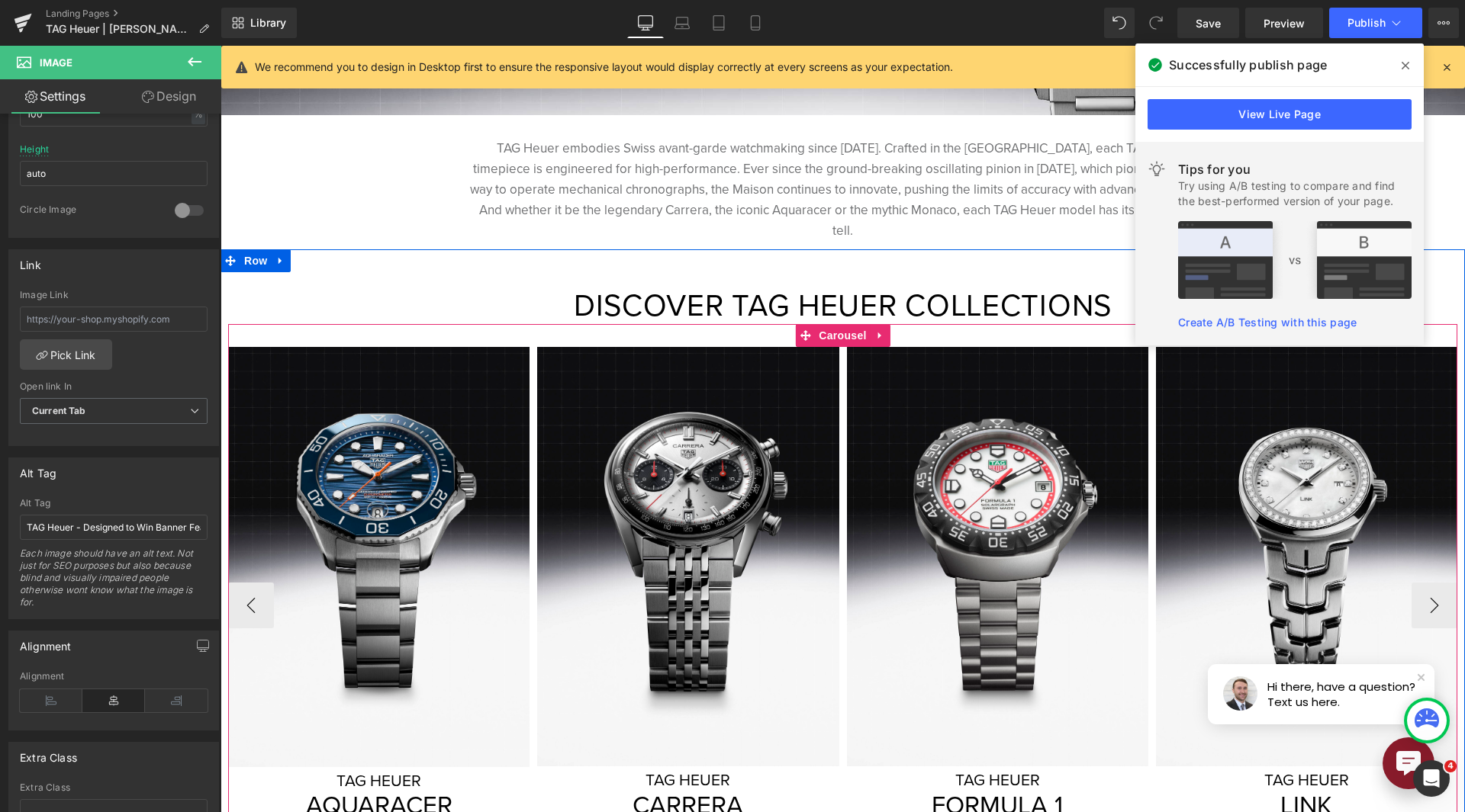
click at [531, 324] on div "Image TAG HEUER Heading AQUARACER Heading Discover Now Text Block Image TAG HEU…" at bounding box center [842, 594] width 1229 height 540
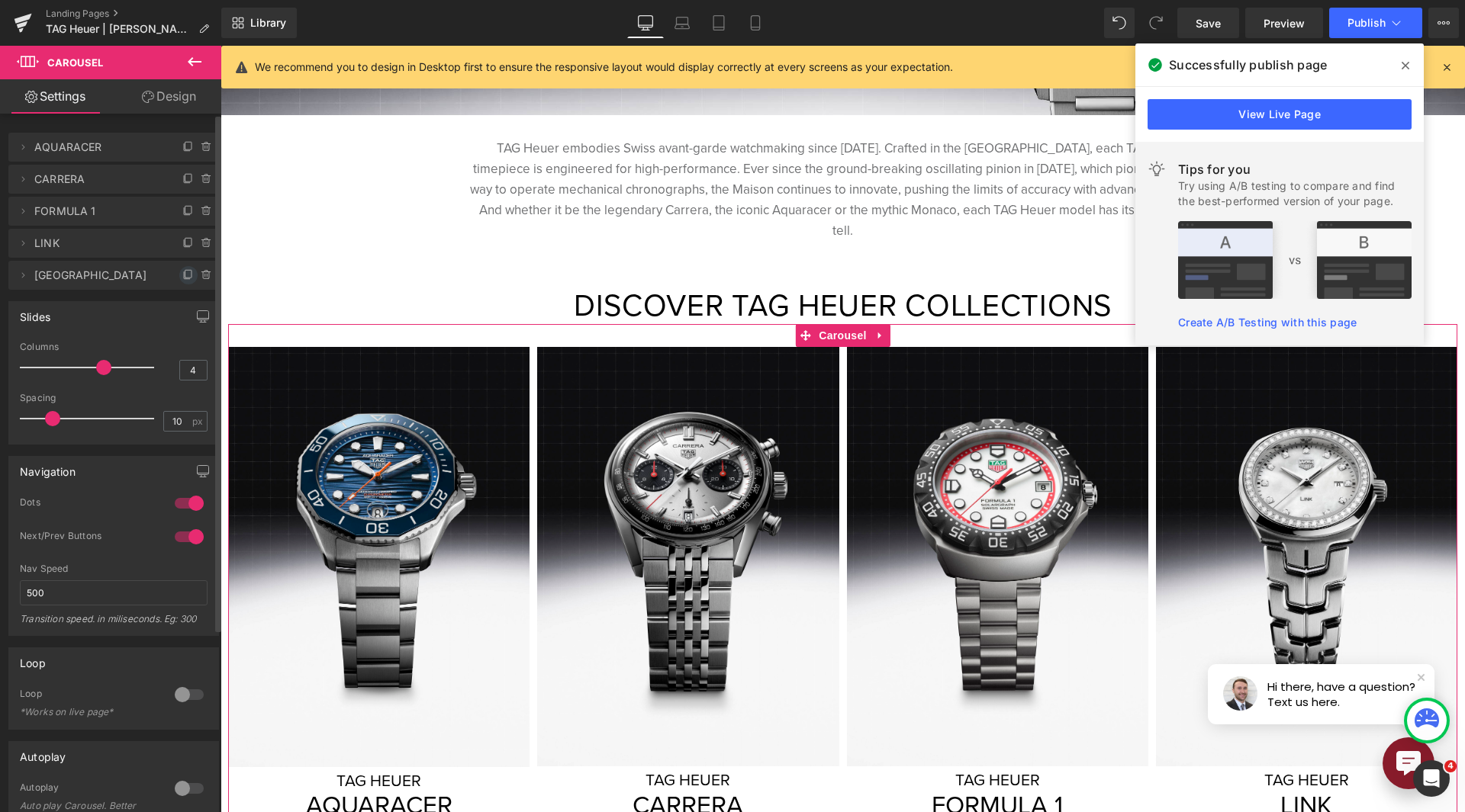
click at [182, 275] on icon at bounding box center [188, 275] width 12 height 12
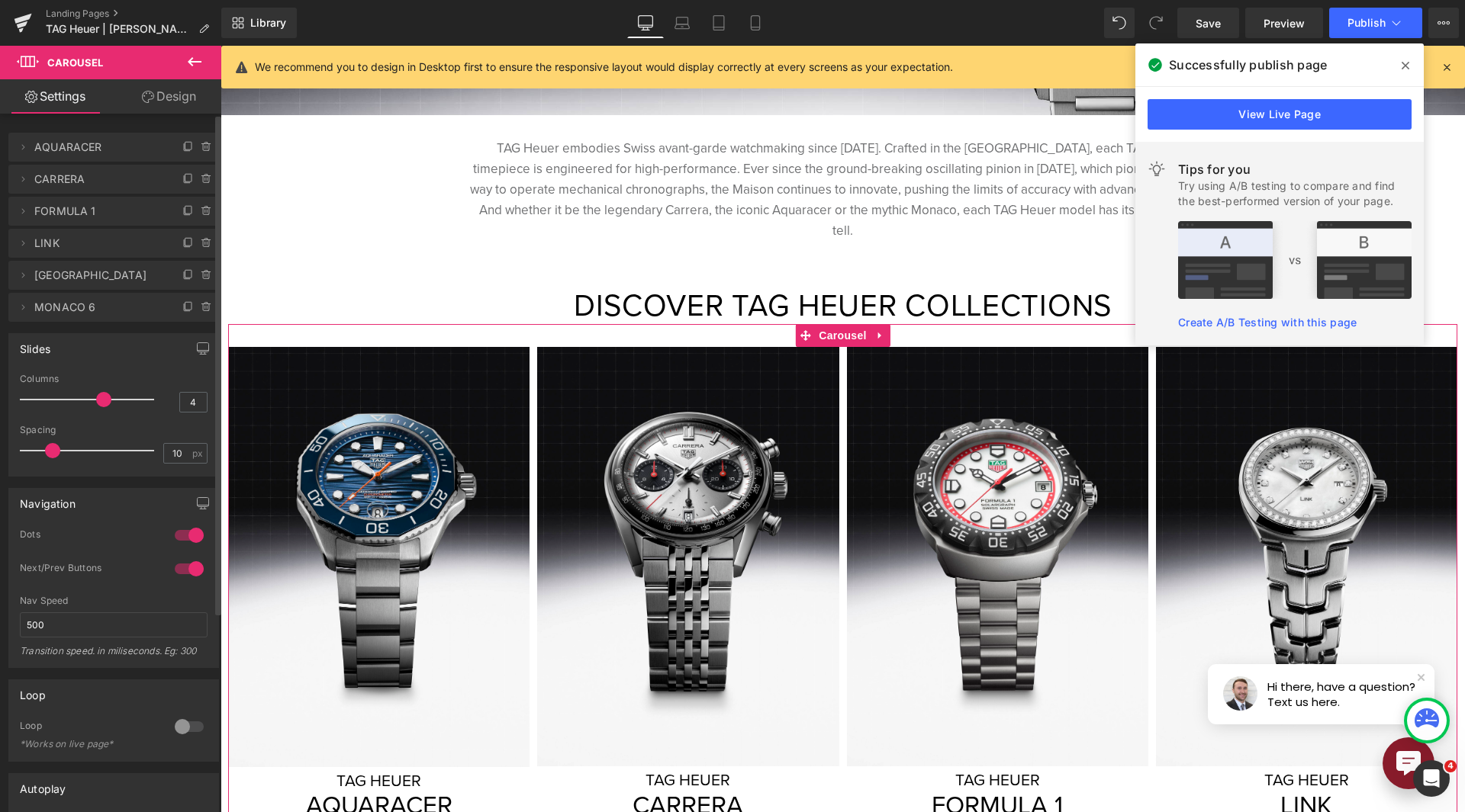
click at [41, 307] on span "MONACO 6" at bounding box center [98, 308] width 128 height 29
drag, startPoint x: 1401, startPoint y: 65, endPoint x: 438, endPoint y: 118, distance: 964.5
click at [1401, 65] on span at bounding box center [1406, 66] width 25 height 25
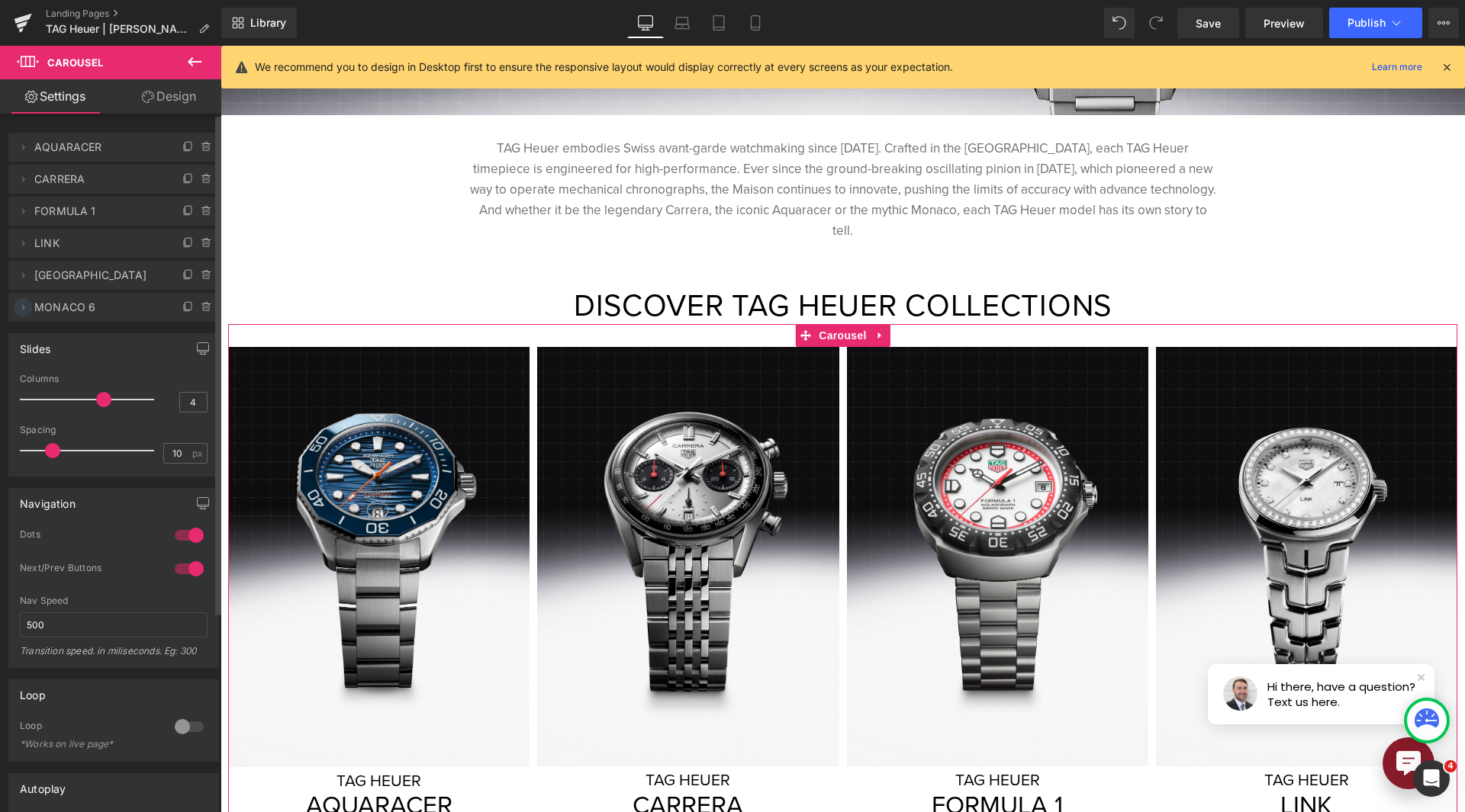
click at [22, 308] on icon at bounding box center [23, 308] width 12 height 12
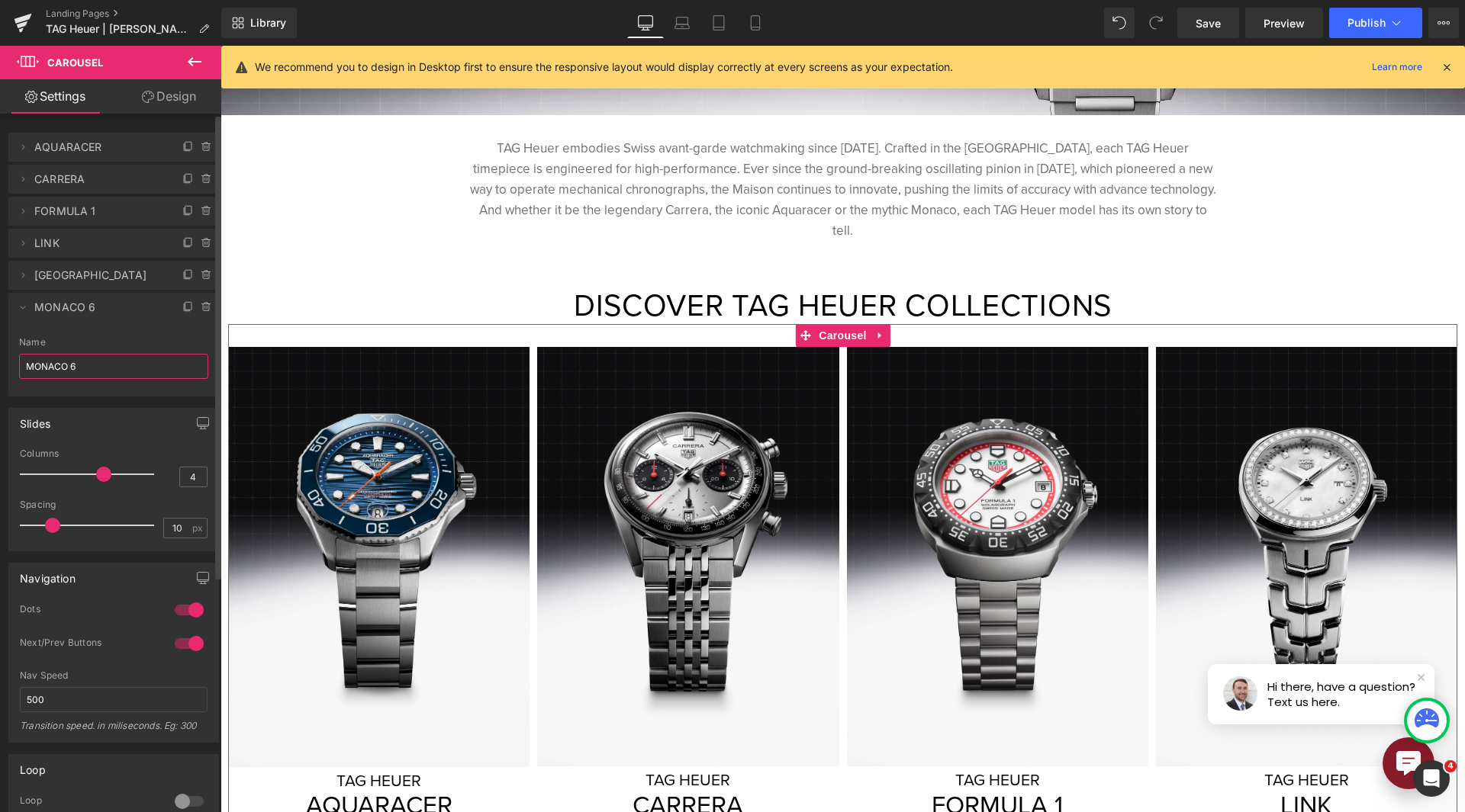
click at [76, 356] on input "MONACO 6" at bounding box center [113, 366] width 189 height 25
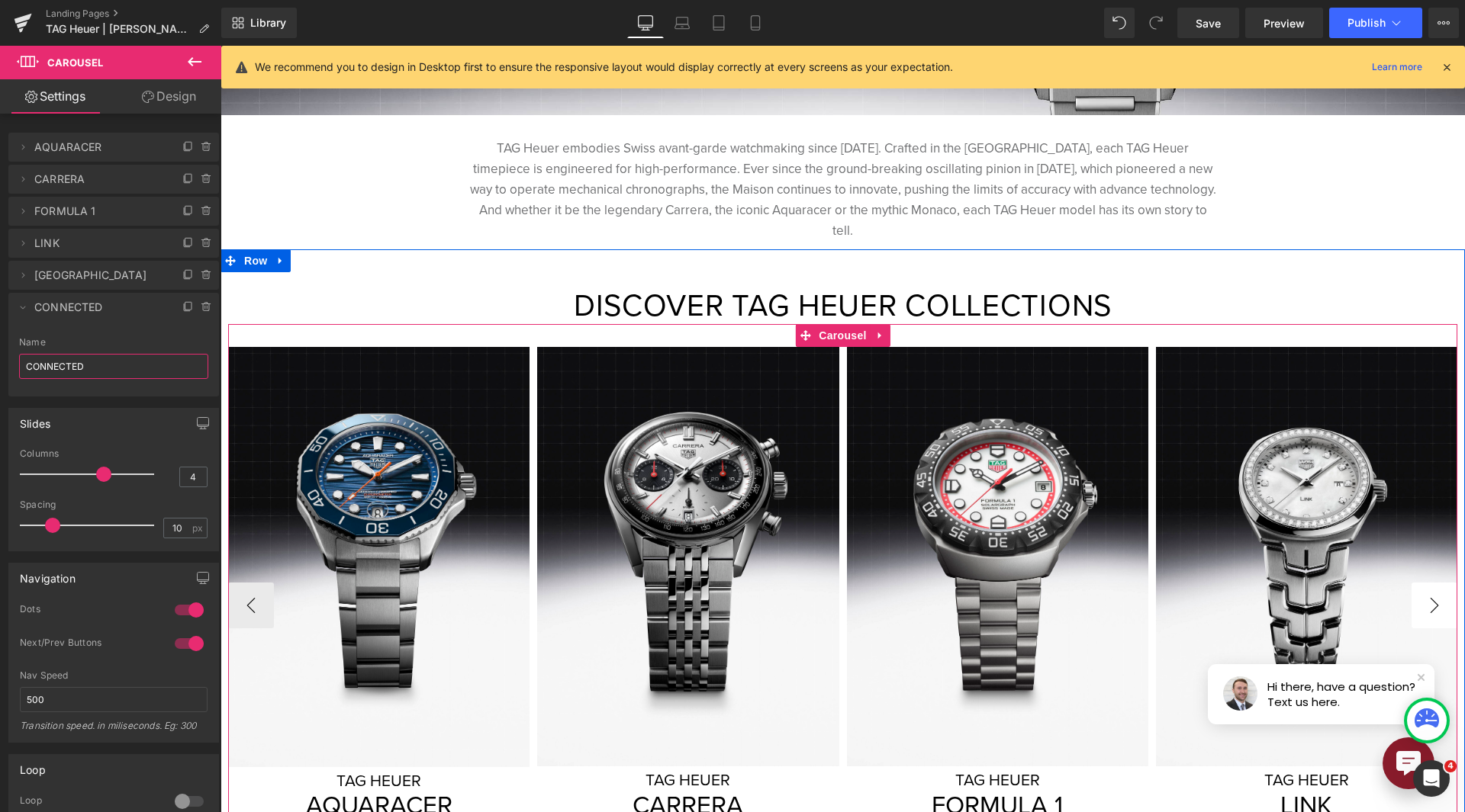
type input "CONNECTED"
click at [1425, 590] on button "›" at bounding box center [1433, 605] width 46 height 45
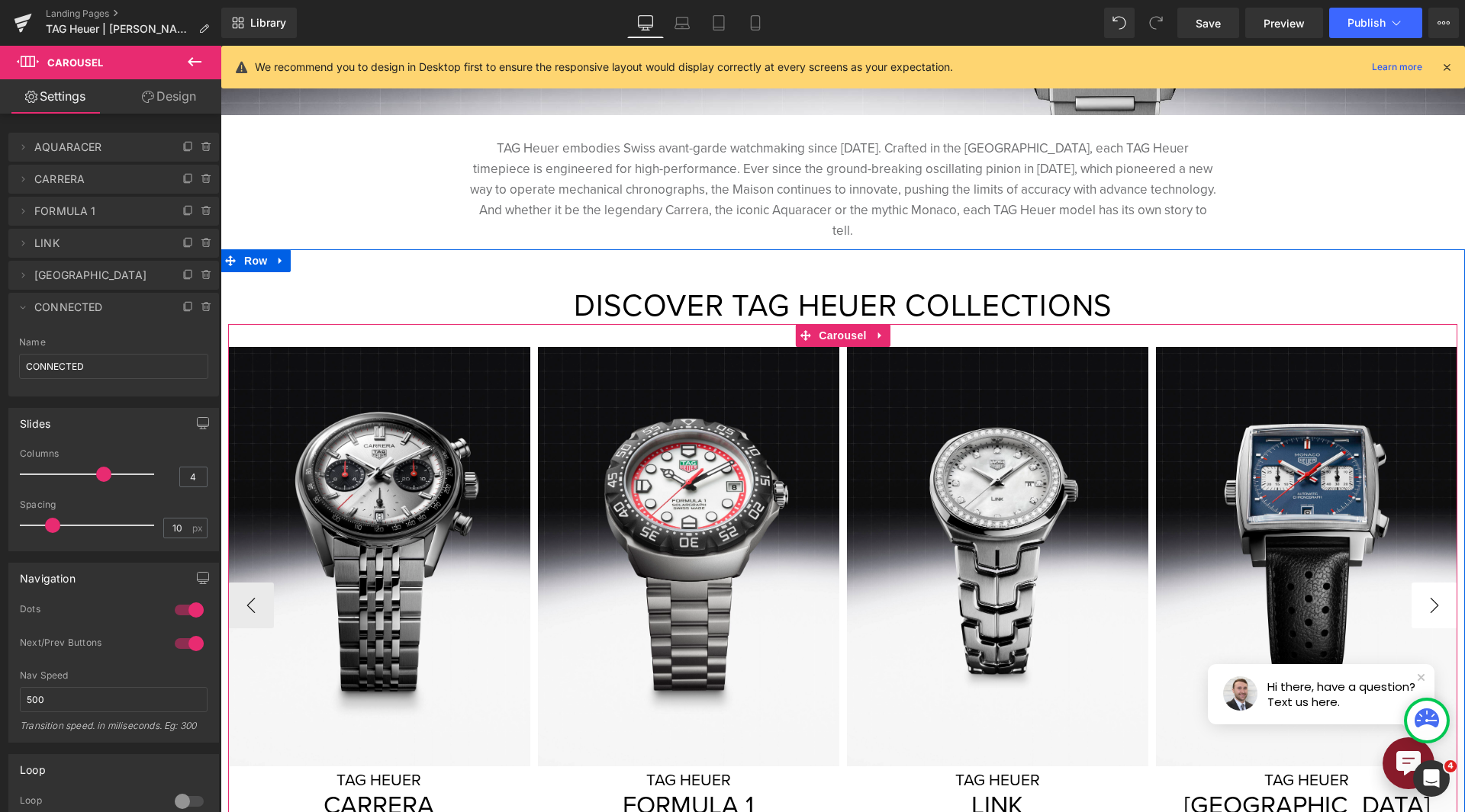
click at [1425, 589] on button "›" at bounding box center [1433, 605] width 46 height 45
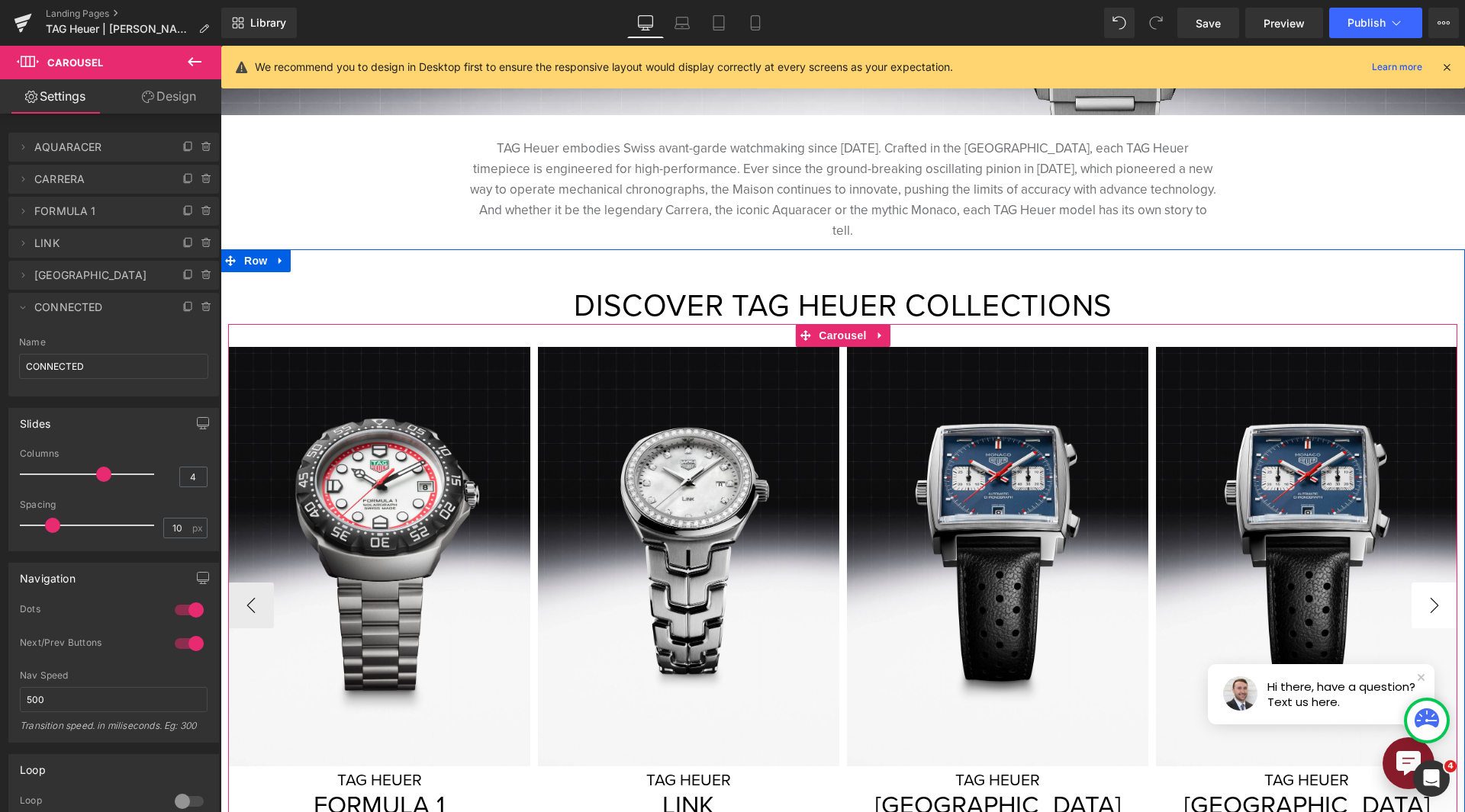
click at [1425, 589] on button "›" at bounding box center [1433, 605] width 46 height 45
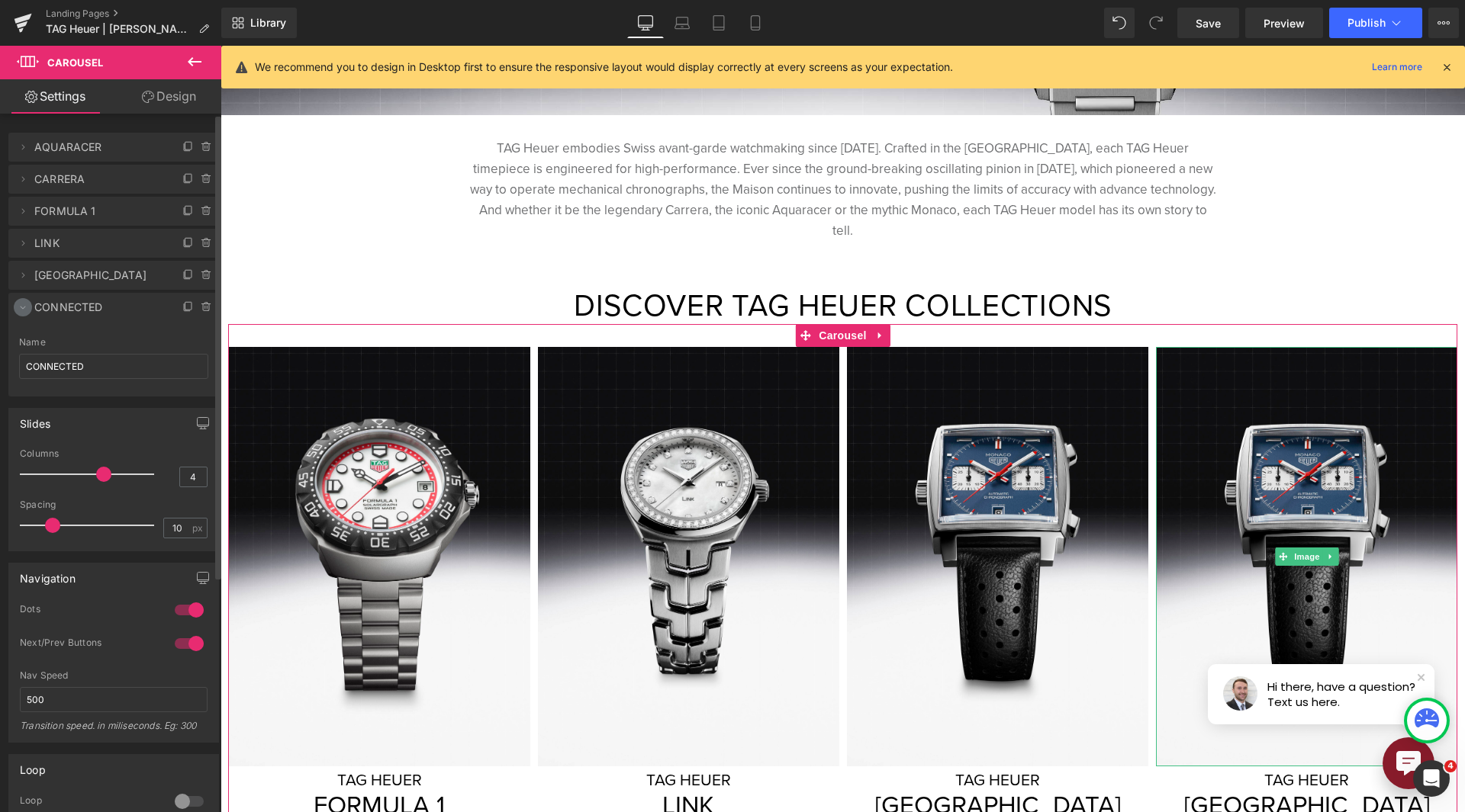
click at [25, 307] on icon at bounding box center [23, 308] width 12 height 12
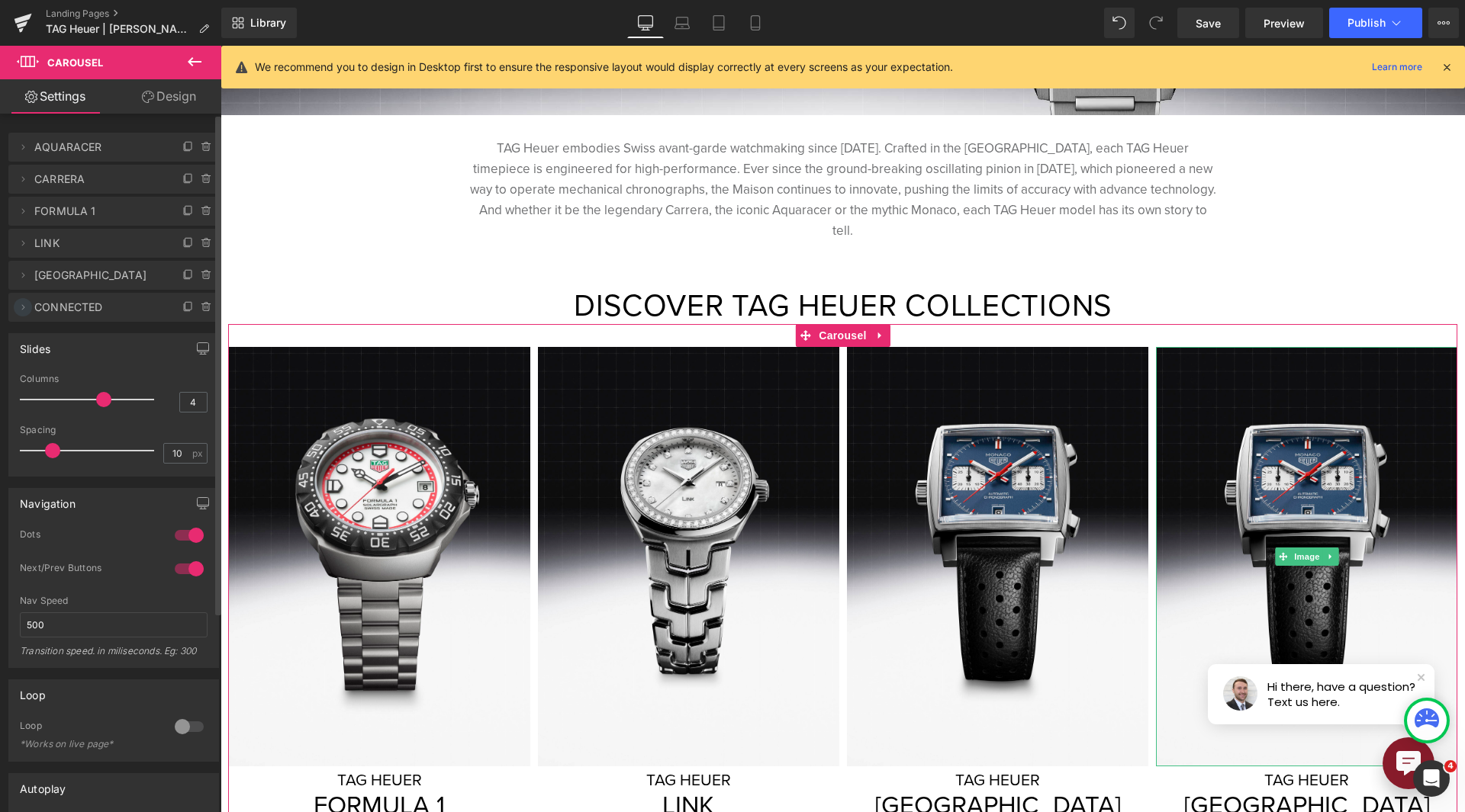
click at [22, 312] on span at bounding box center [23, 308] width 19 height 19
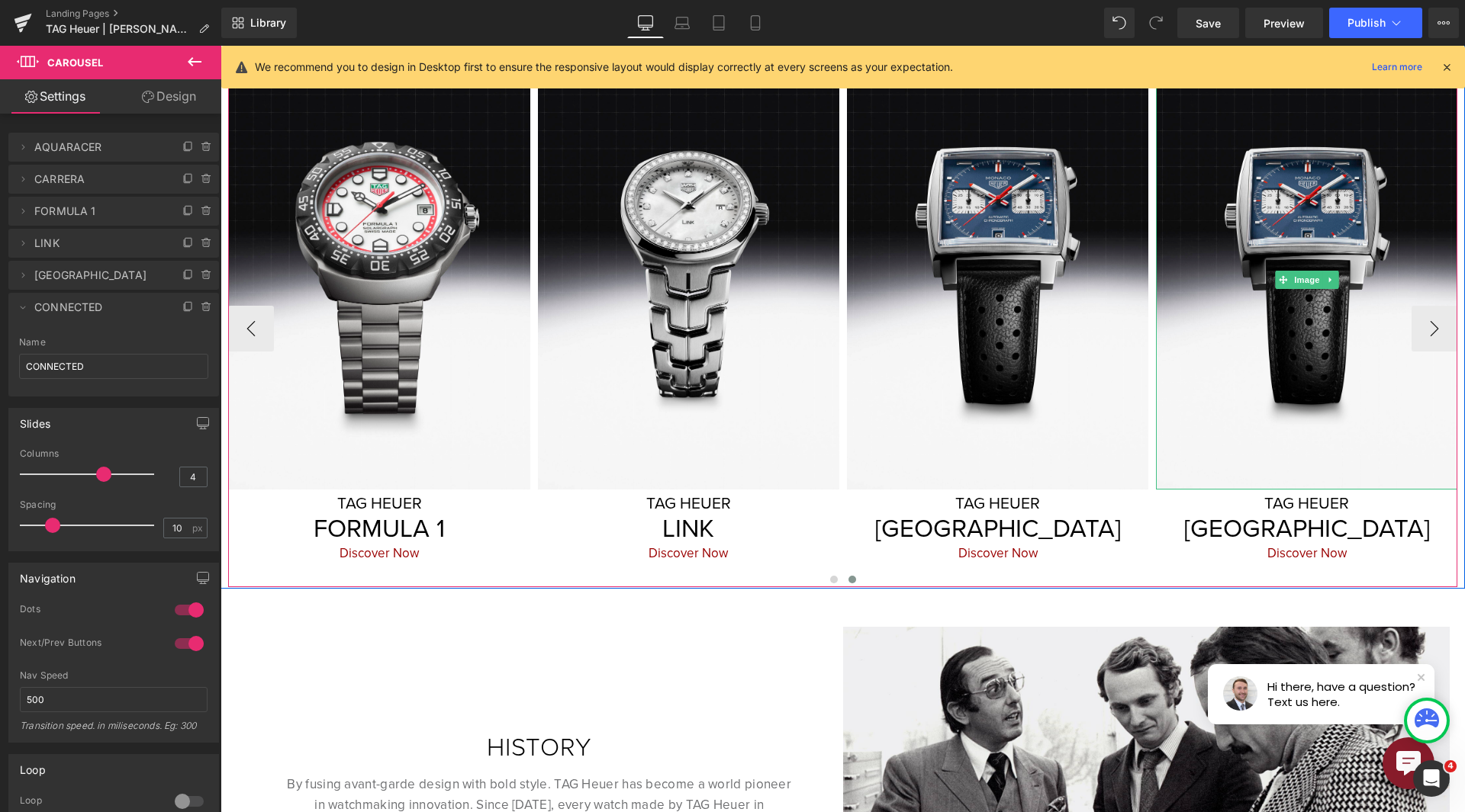
scroll to position [686, 0]
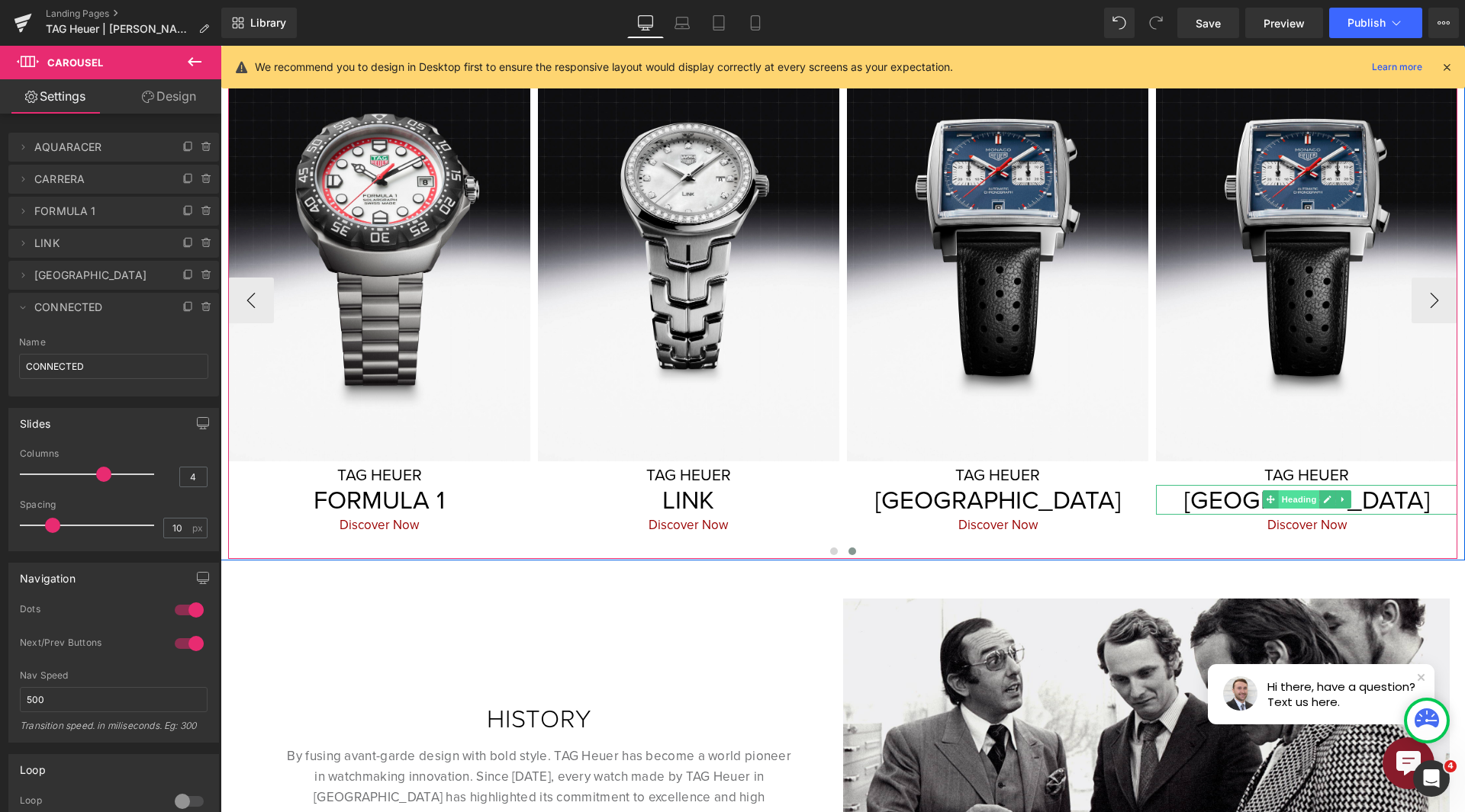
click at [1303, 490] on span "Heading" at bounding box center [1298, 500] width 41 height 19
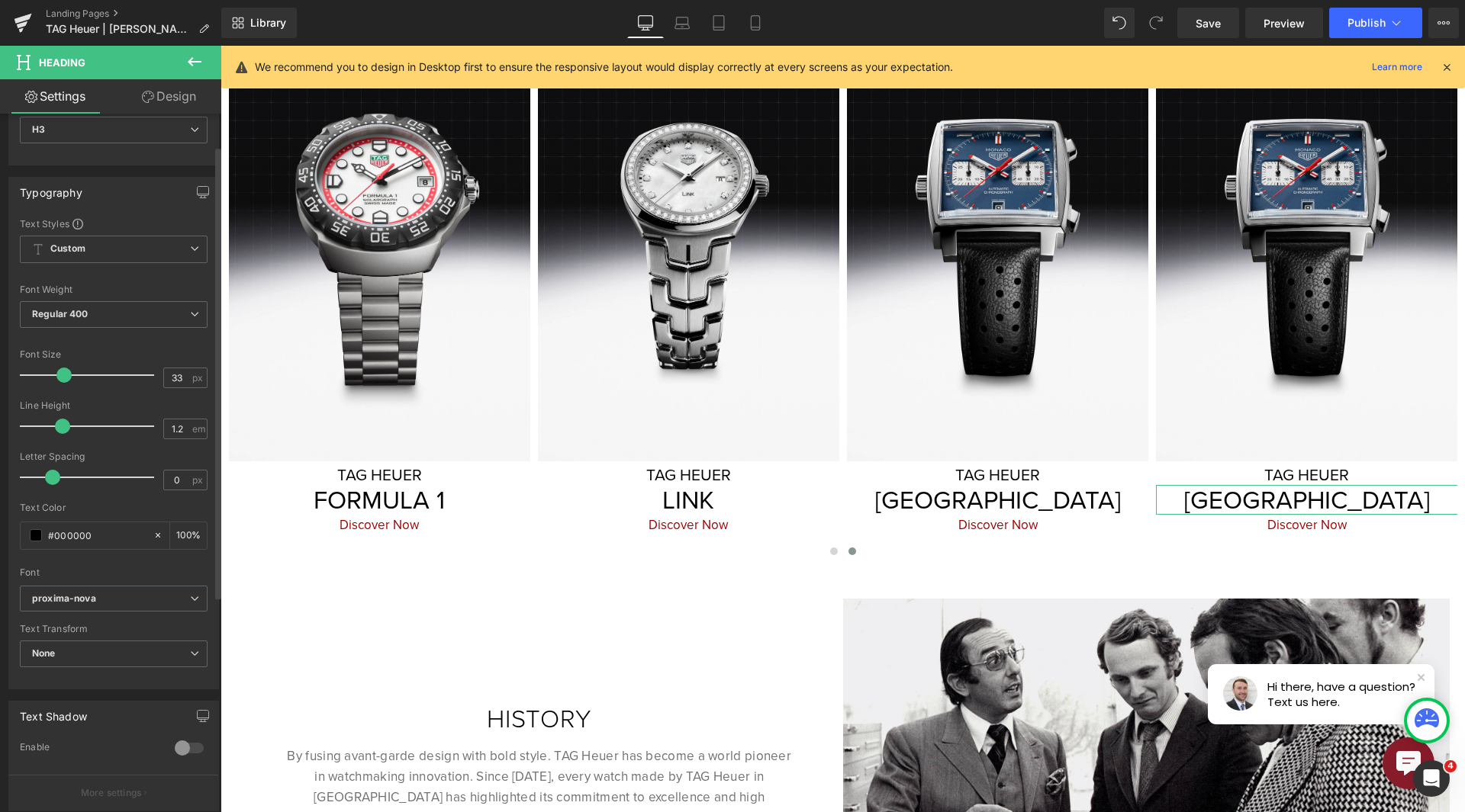
scroll to position [229, 0]
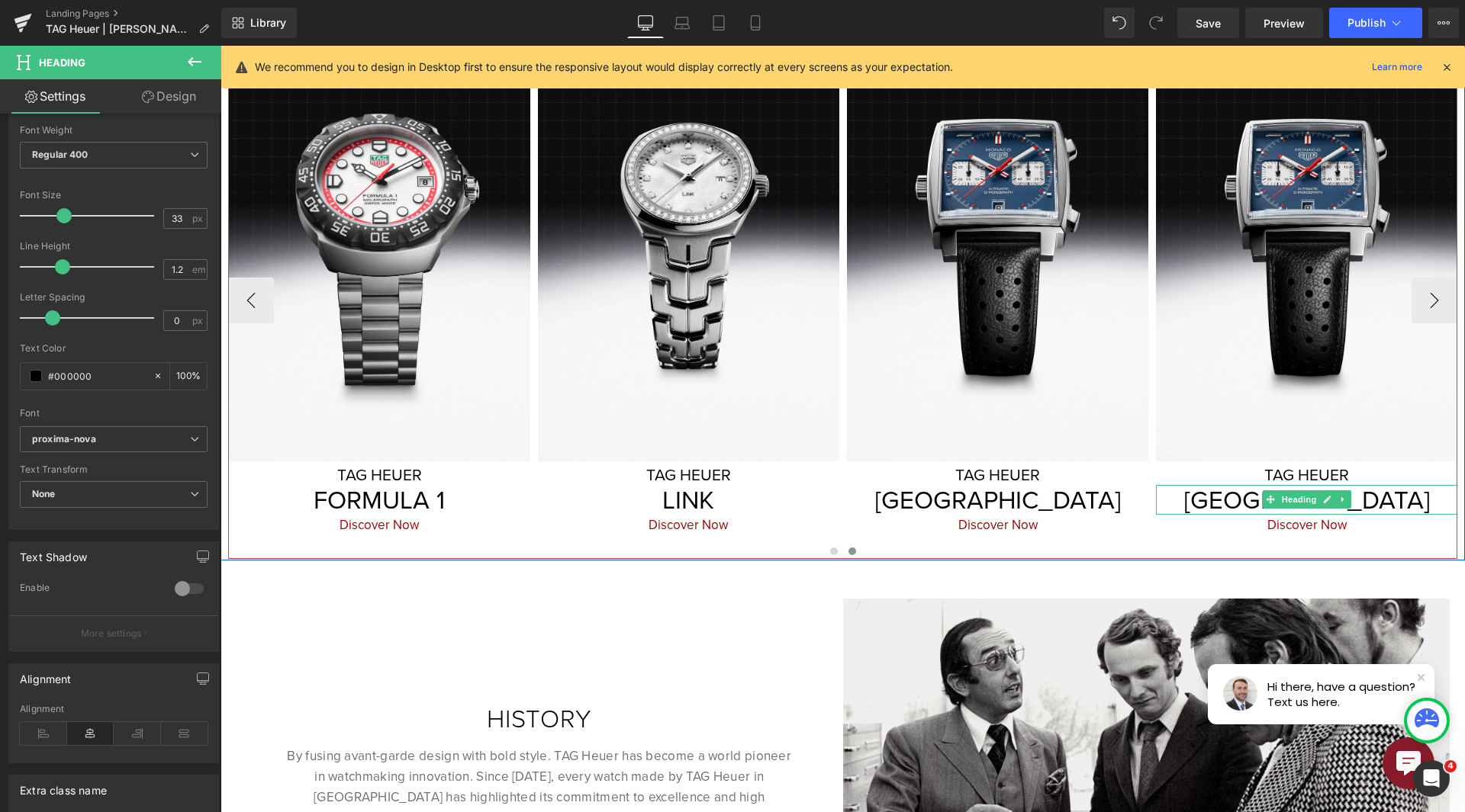
click at [1237, 485] on h3 "[GEOGRAPHIC_DATA]" at bounding box center [1306, 500] width 302 height 31
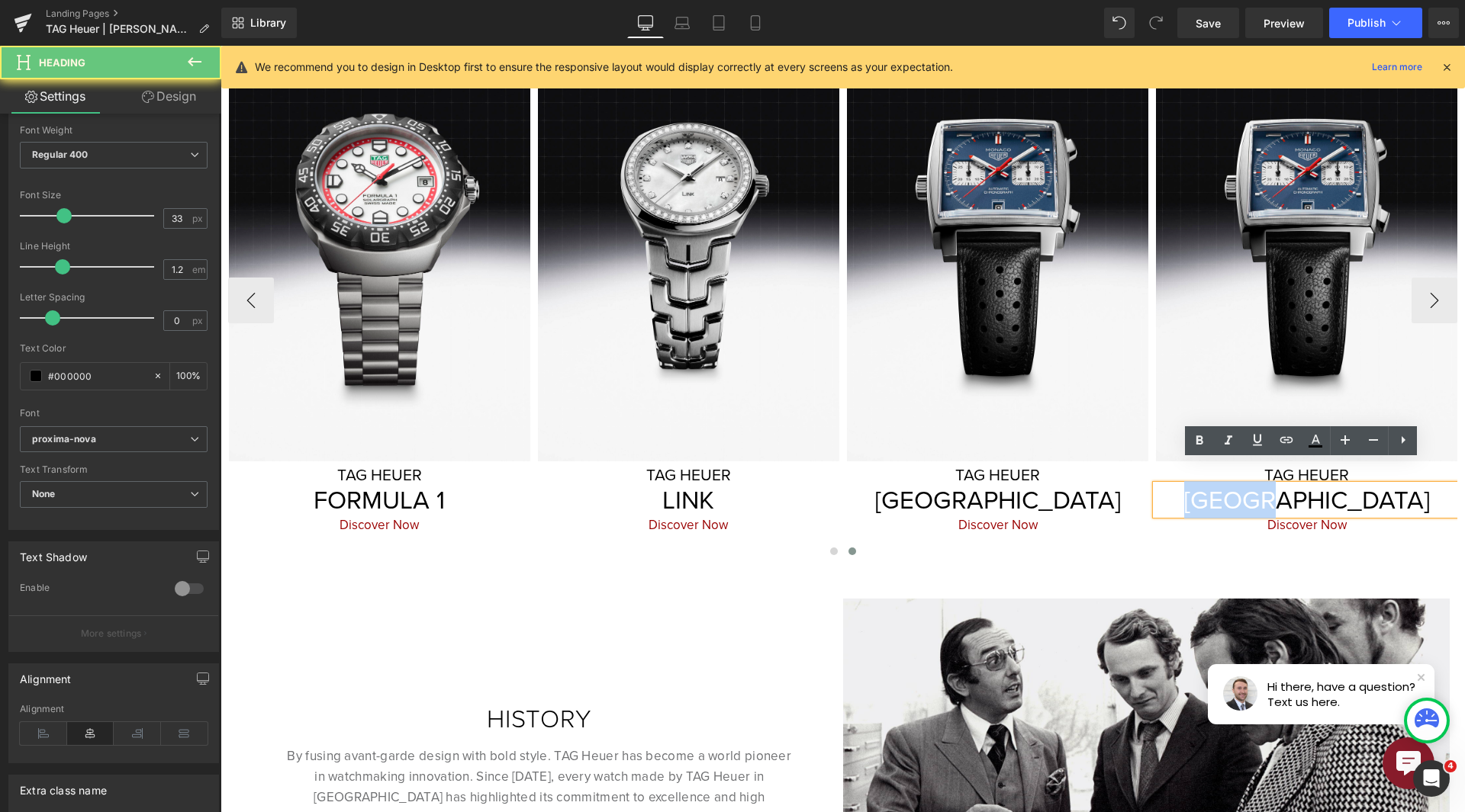
click at [1237, 485] on h3 "[GEOGRAPHIC_DATA]" at bounding box center [1306, 500] width 302 height 31
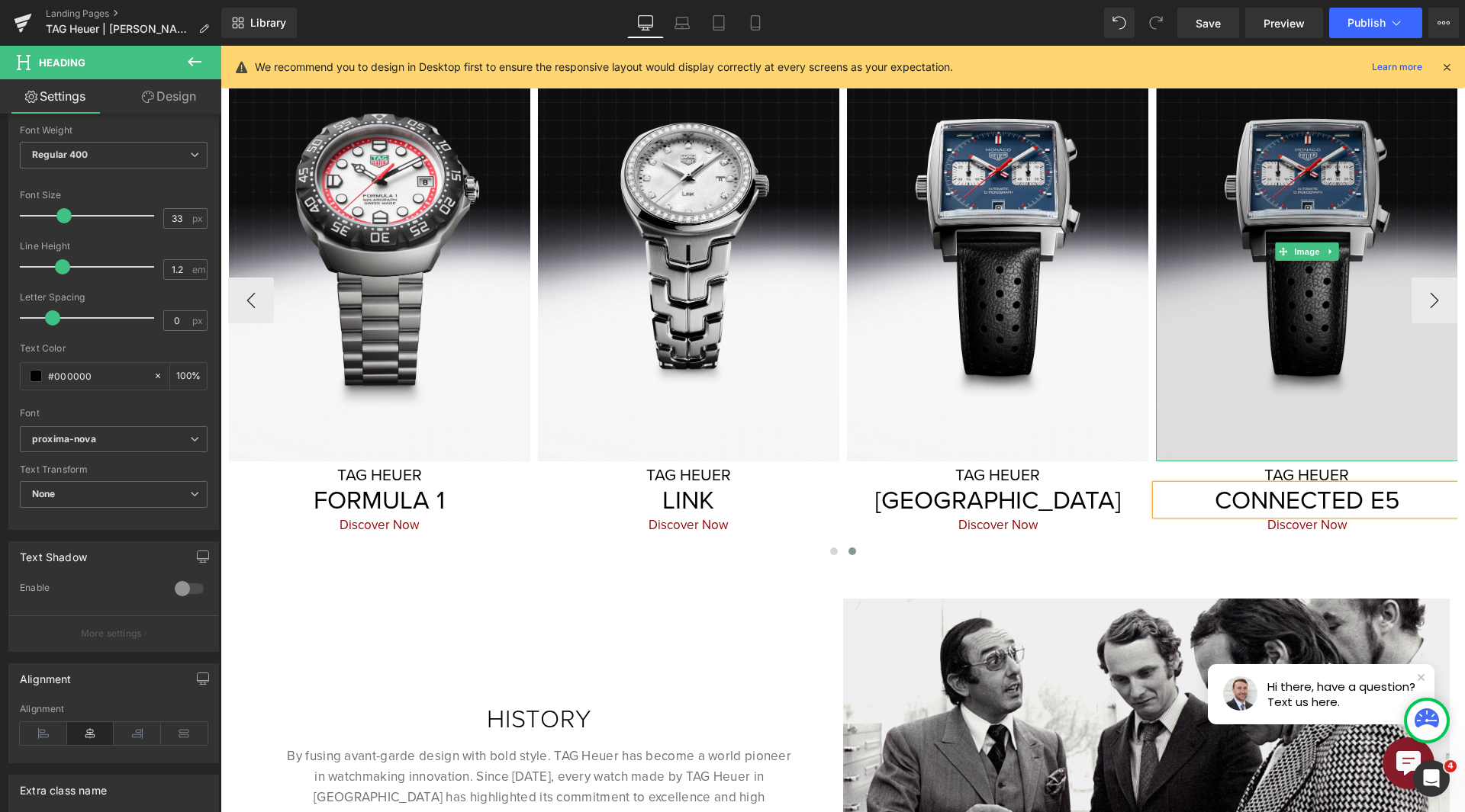
scroll to position [305, 0]
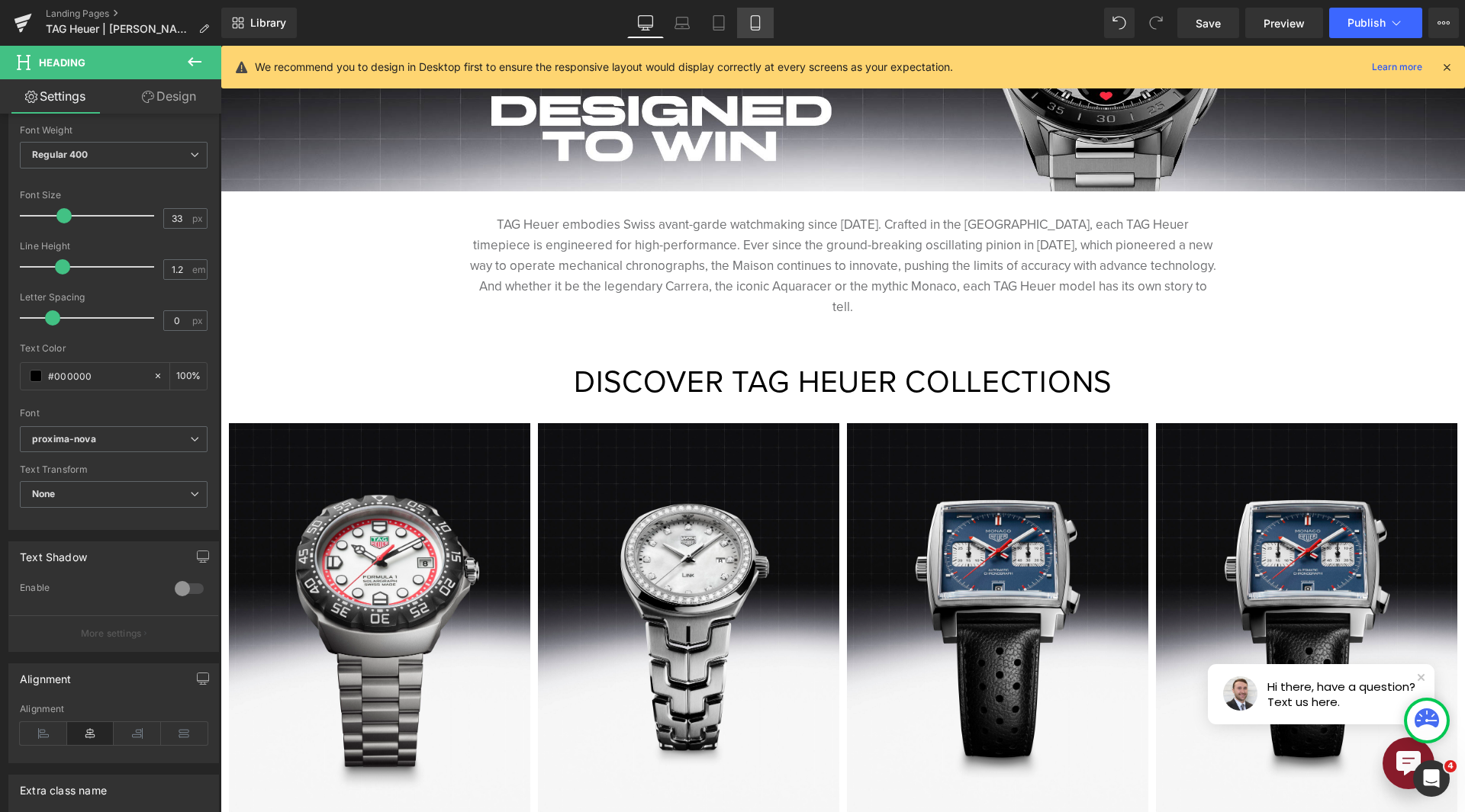
click at [755, 29] on icon at bounding box center [755, 23] width 15 height 15
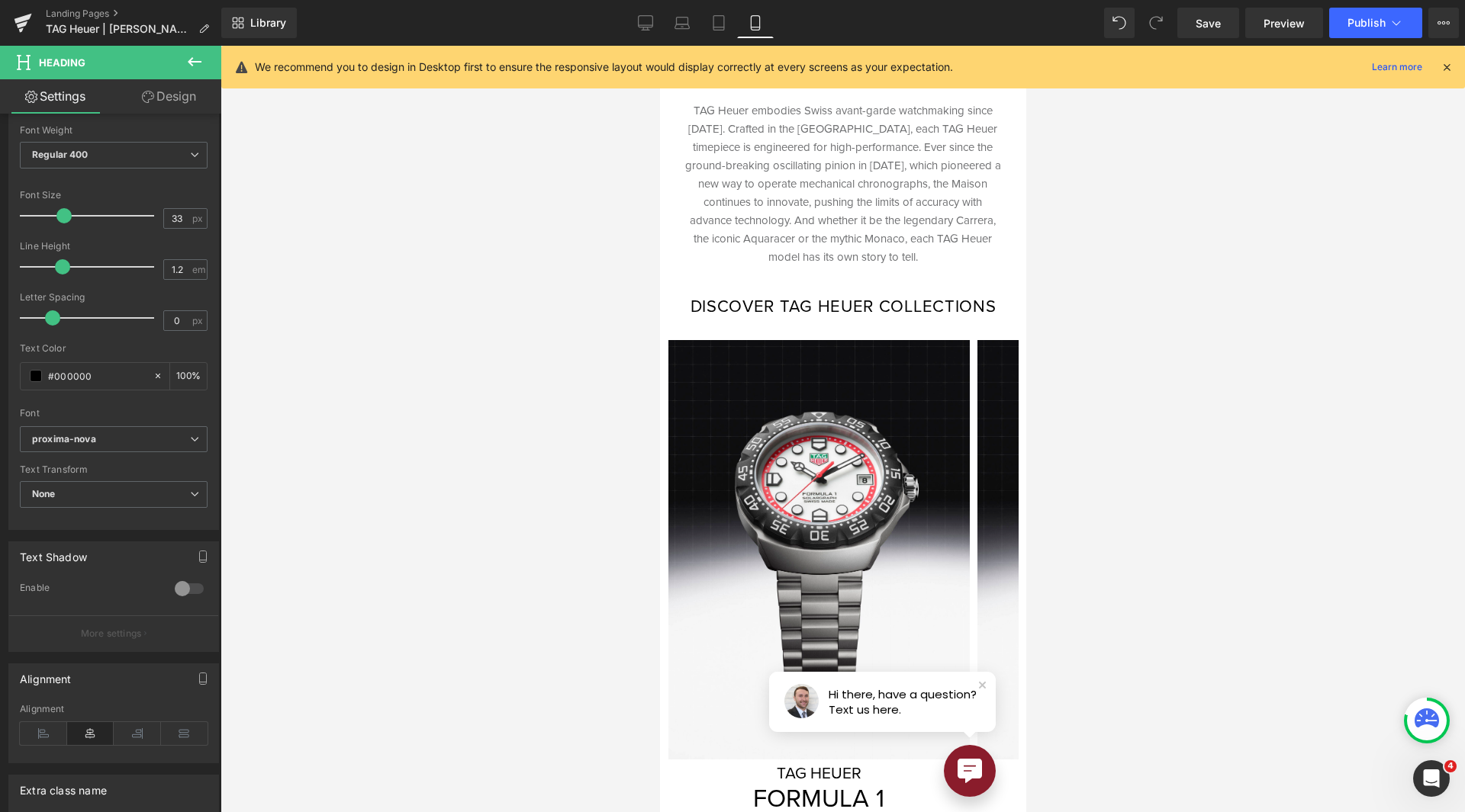
scroll to position [238, 0]
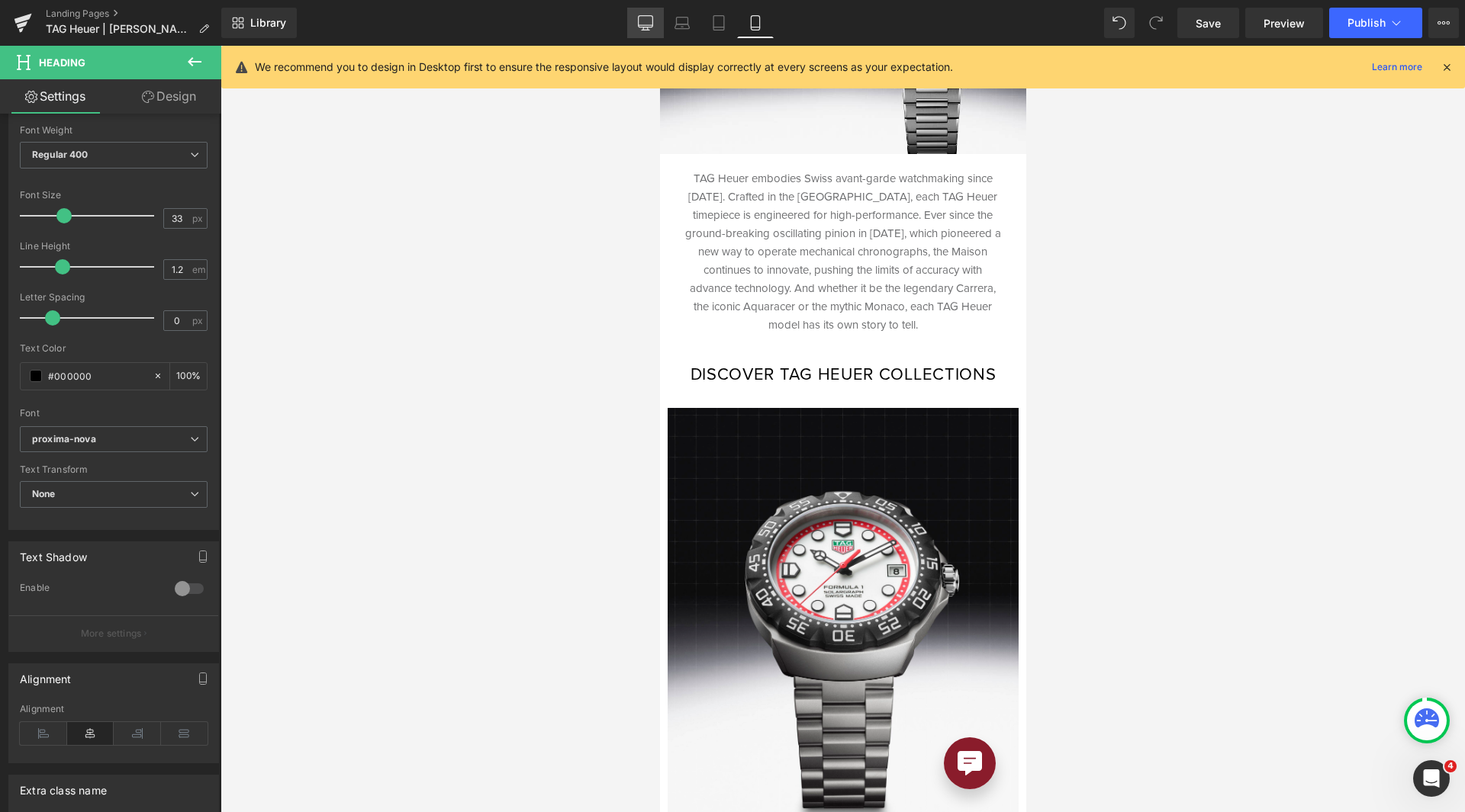
click at [633, 22] on link "Desktop" at bounding box center [645, 23] width 36 height 31
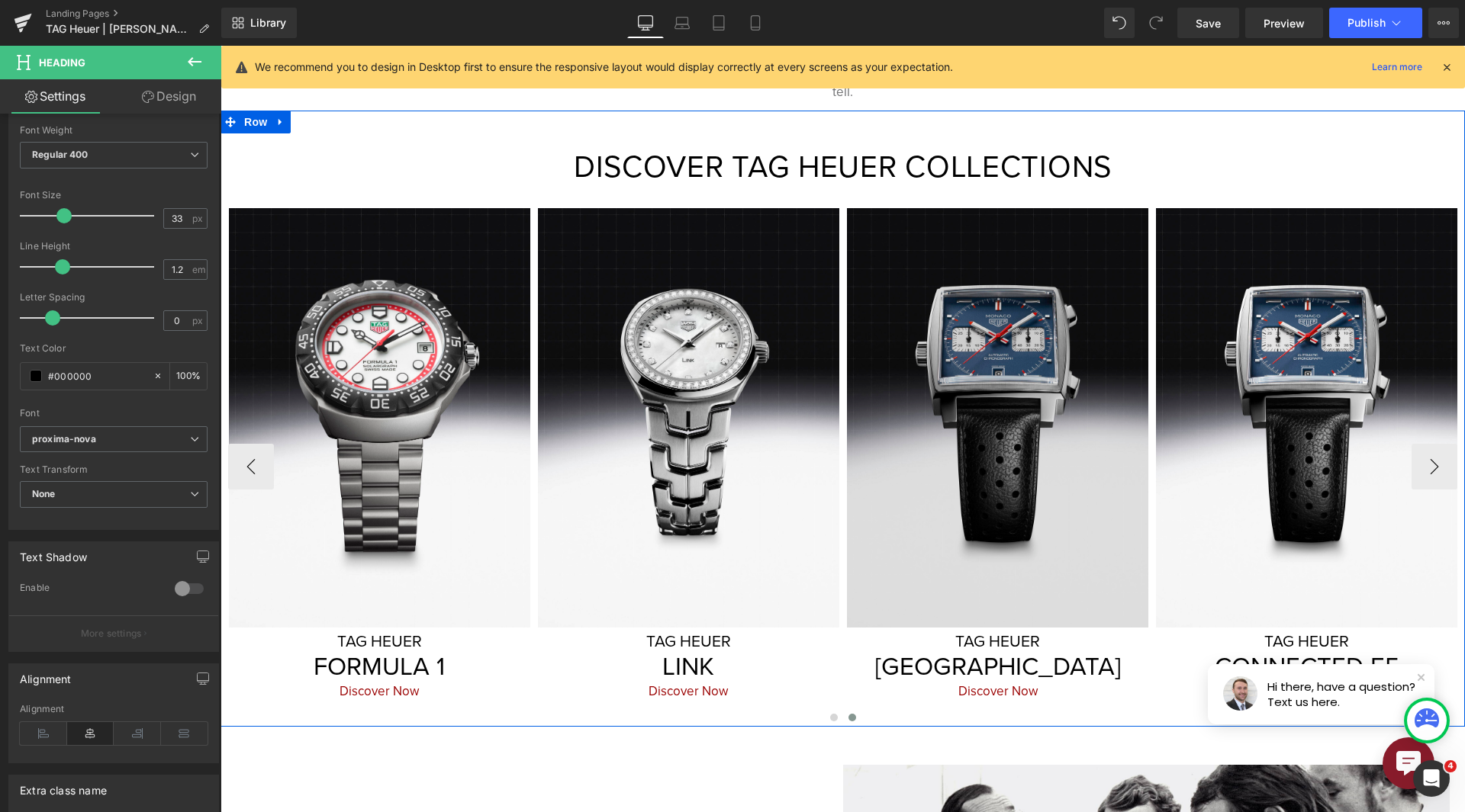
scroll to position [534, 0]
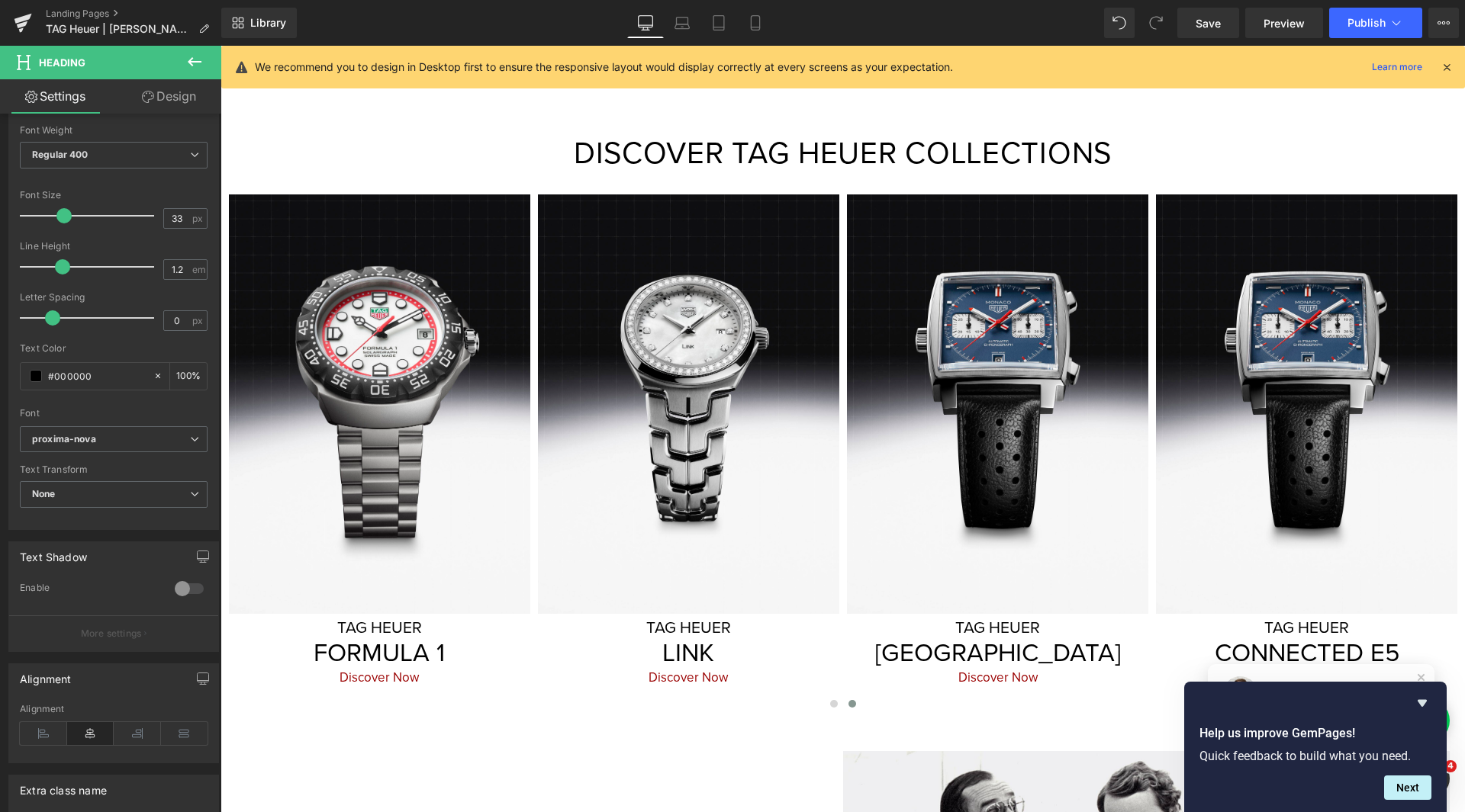
click at [188, 56] on icon at bounding box center [194, 62] width 19 height 19
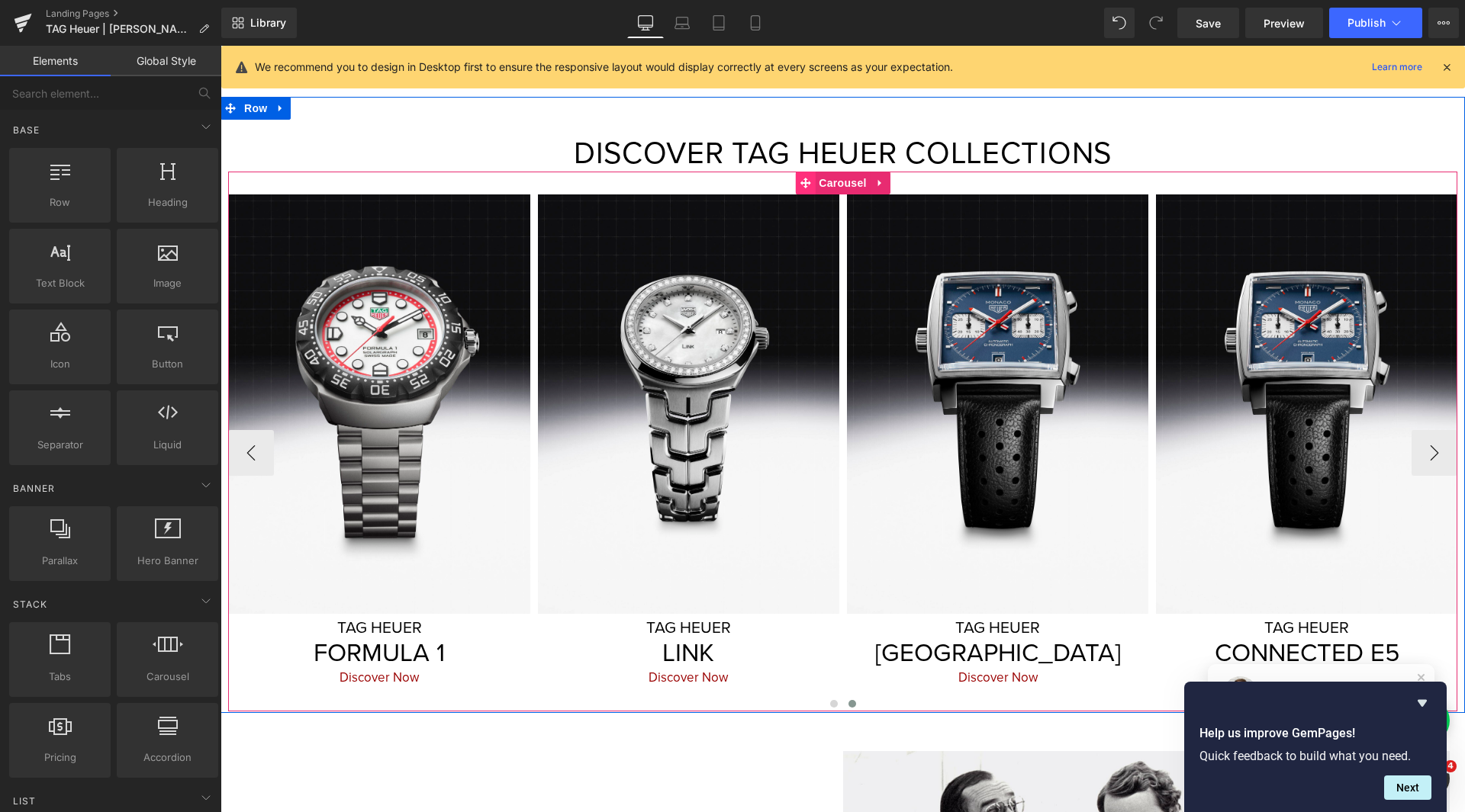
click at [803, 177] on icon at bounding box center [805, 182] width 11 height 12
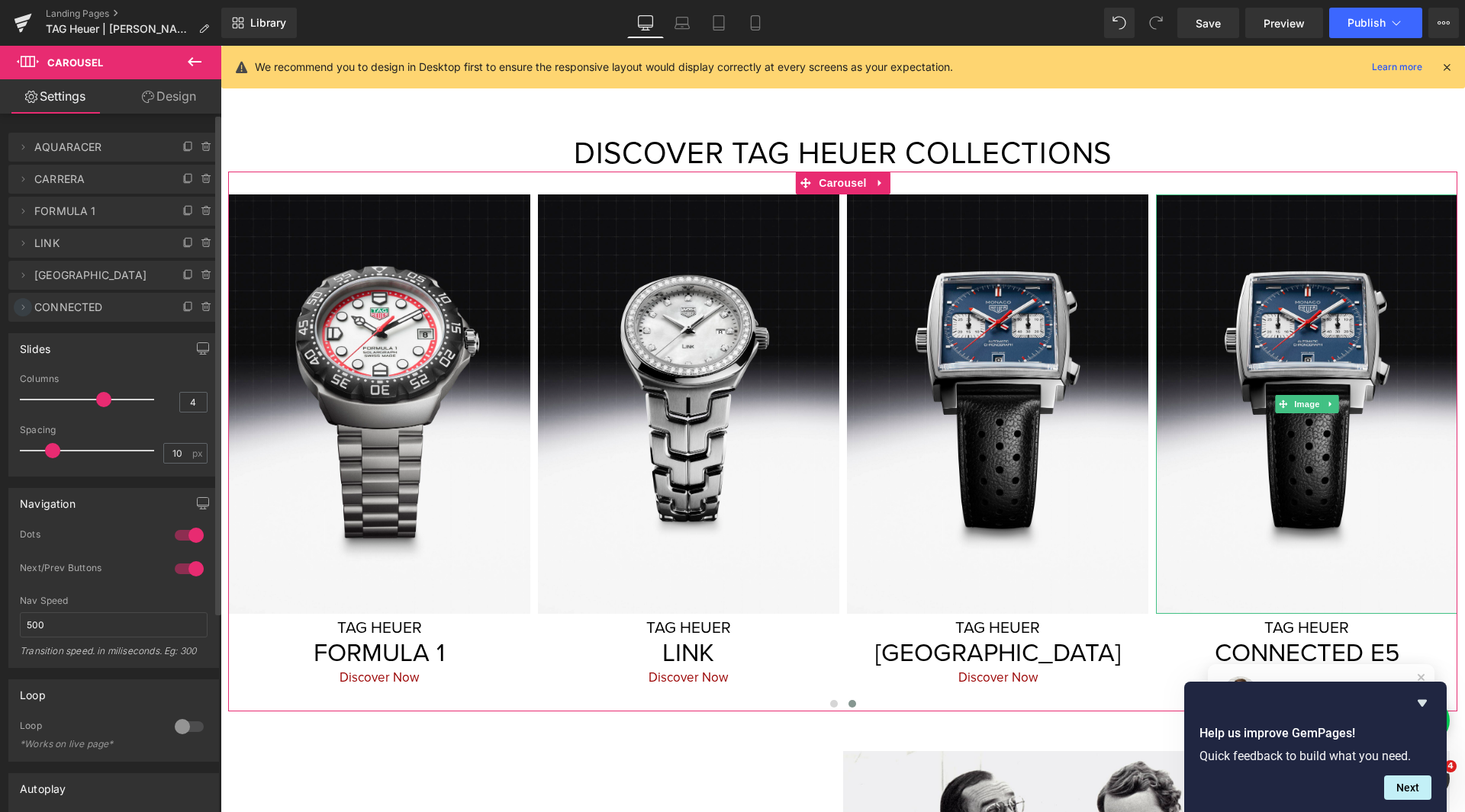
click at [28, 309] on icon at bounding box center [23, 308] width 12 height 12
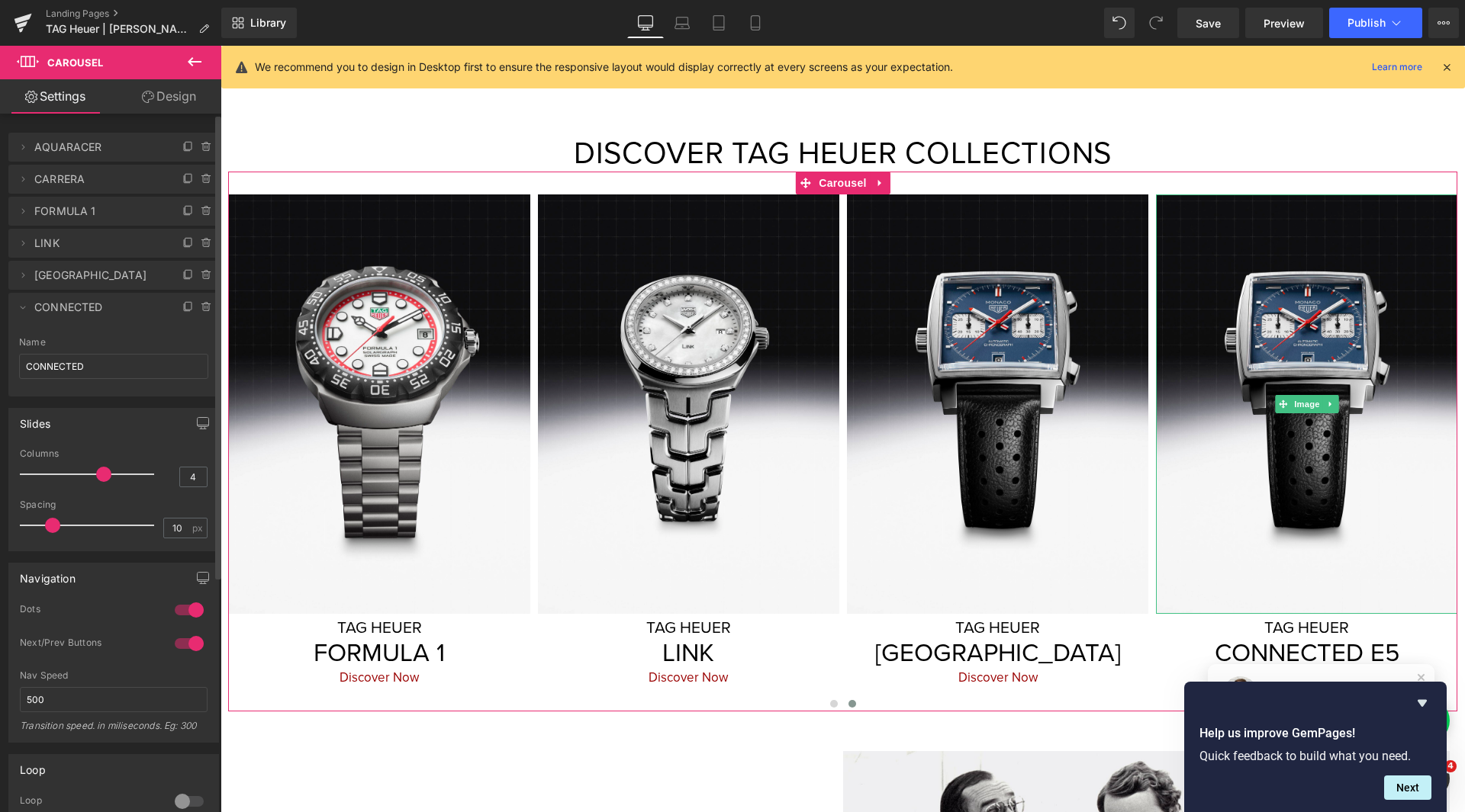
click at [49, 309] on span "CONNECTED" at bounding box center [98, 308] width 128 height 29
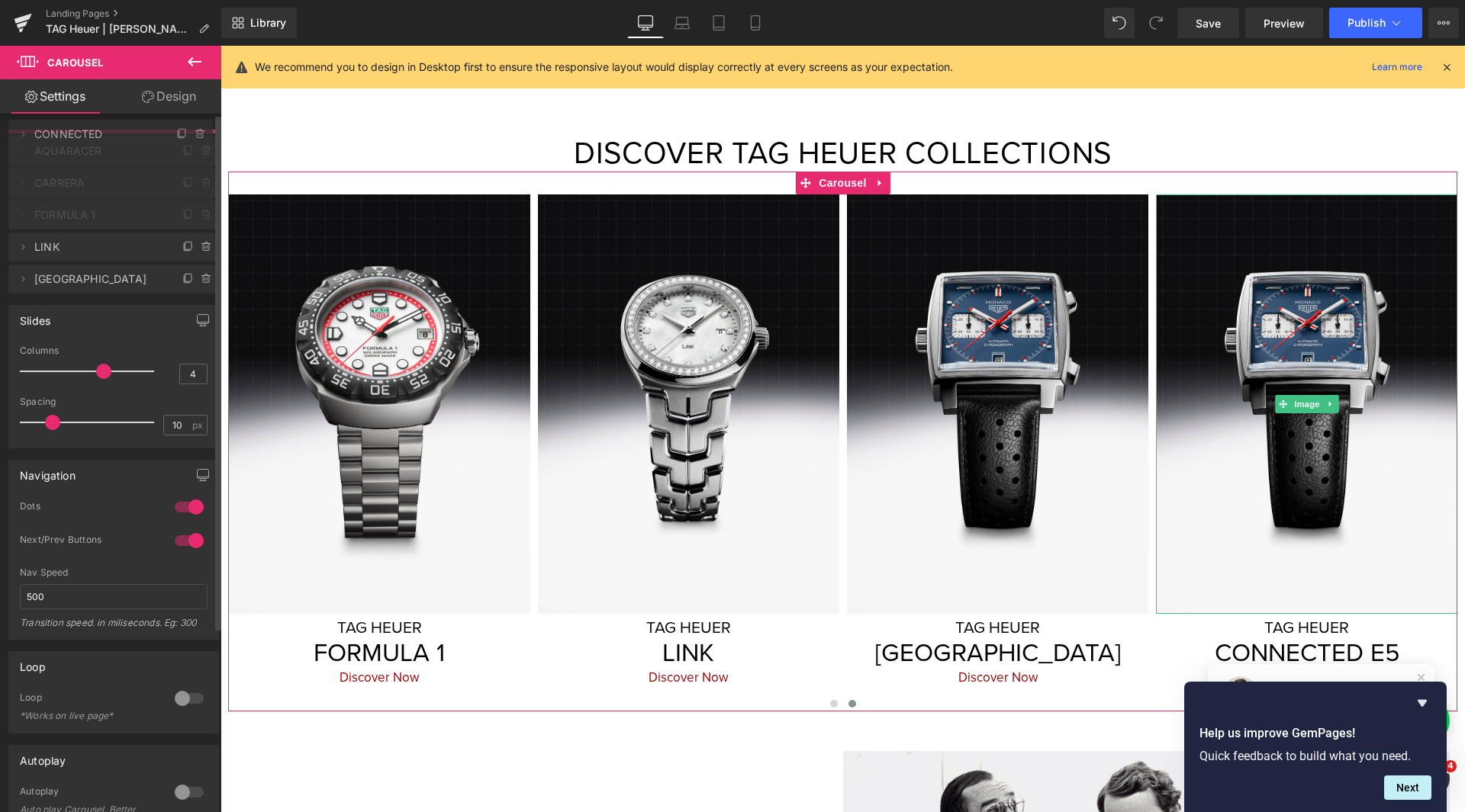
drag, startPoint x: 49, startPoint y: 309, endPoint x: 56, endPoint y: 136, distance: 173.1
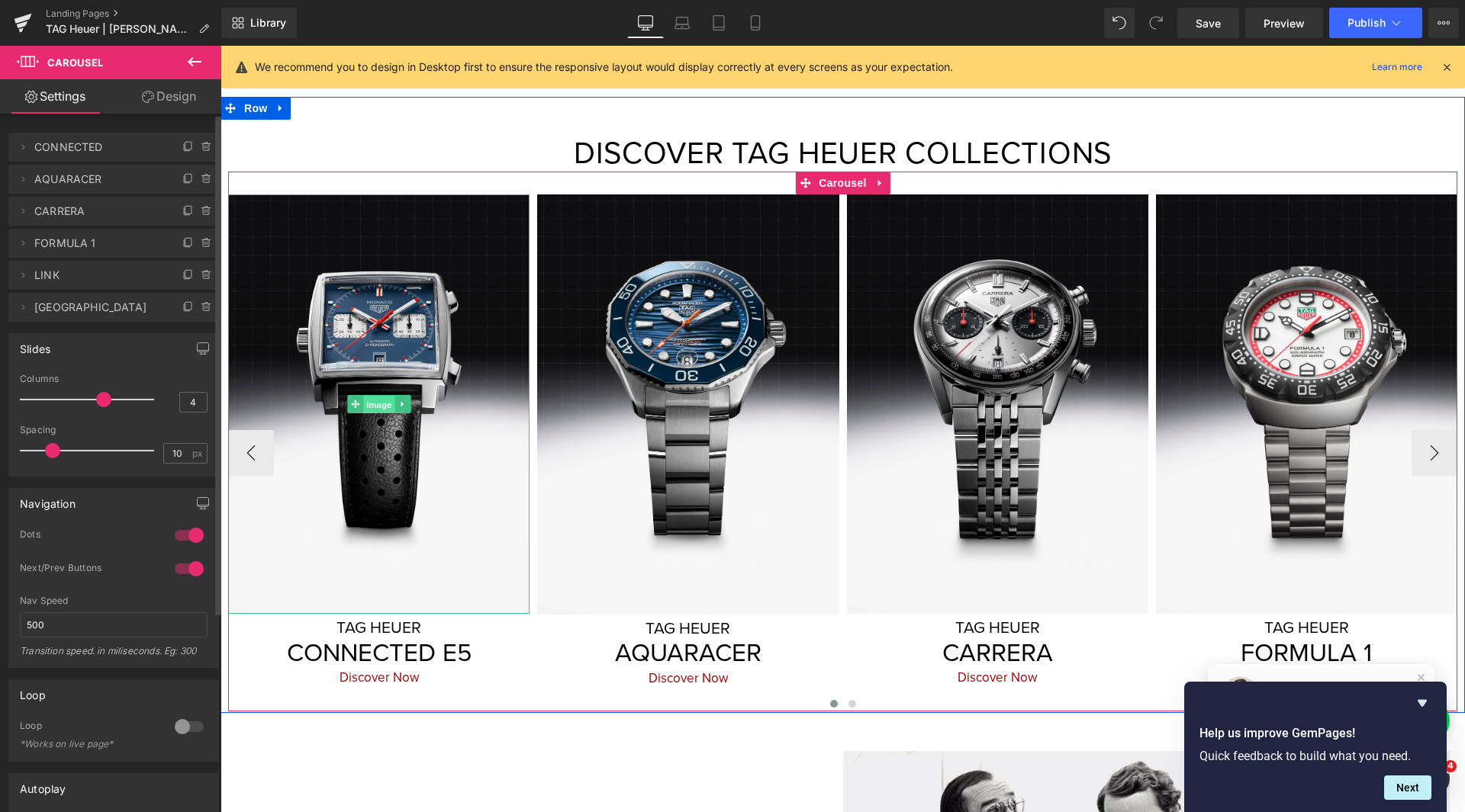
click at [369, 396] on span "Image" at bounding box center [380, 405] width 32 height 19
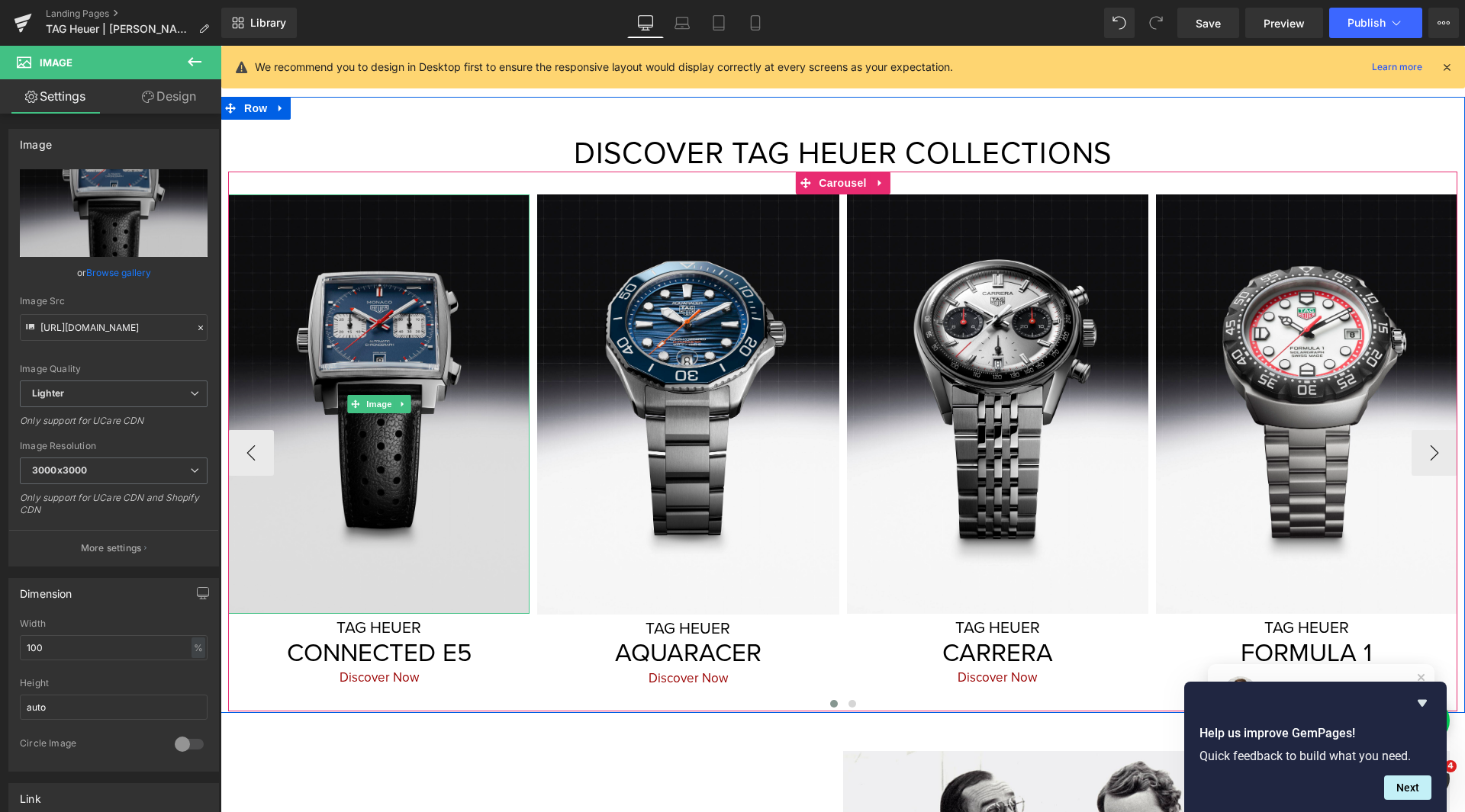
click at [387, 285] on img at bounding box center [379, 404] width 302 height 420
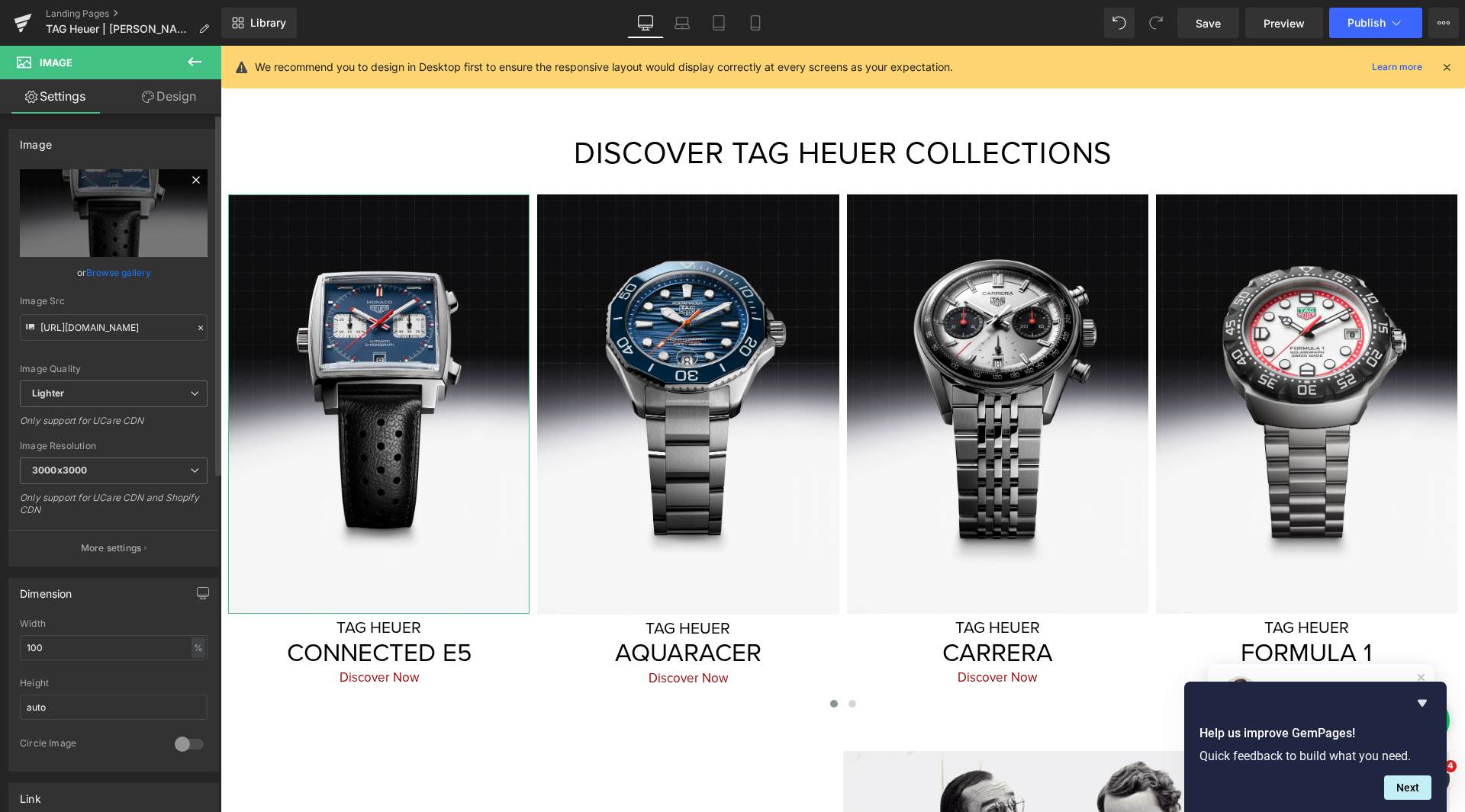
click at [187, 178] on icon at bounding box center [196, 180] width 19 height 19
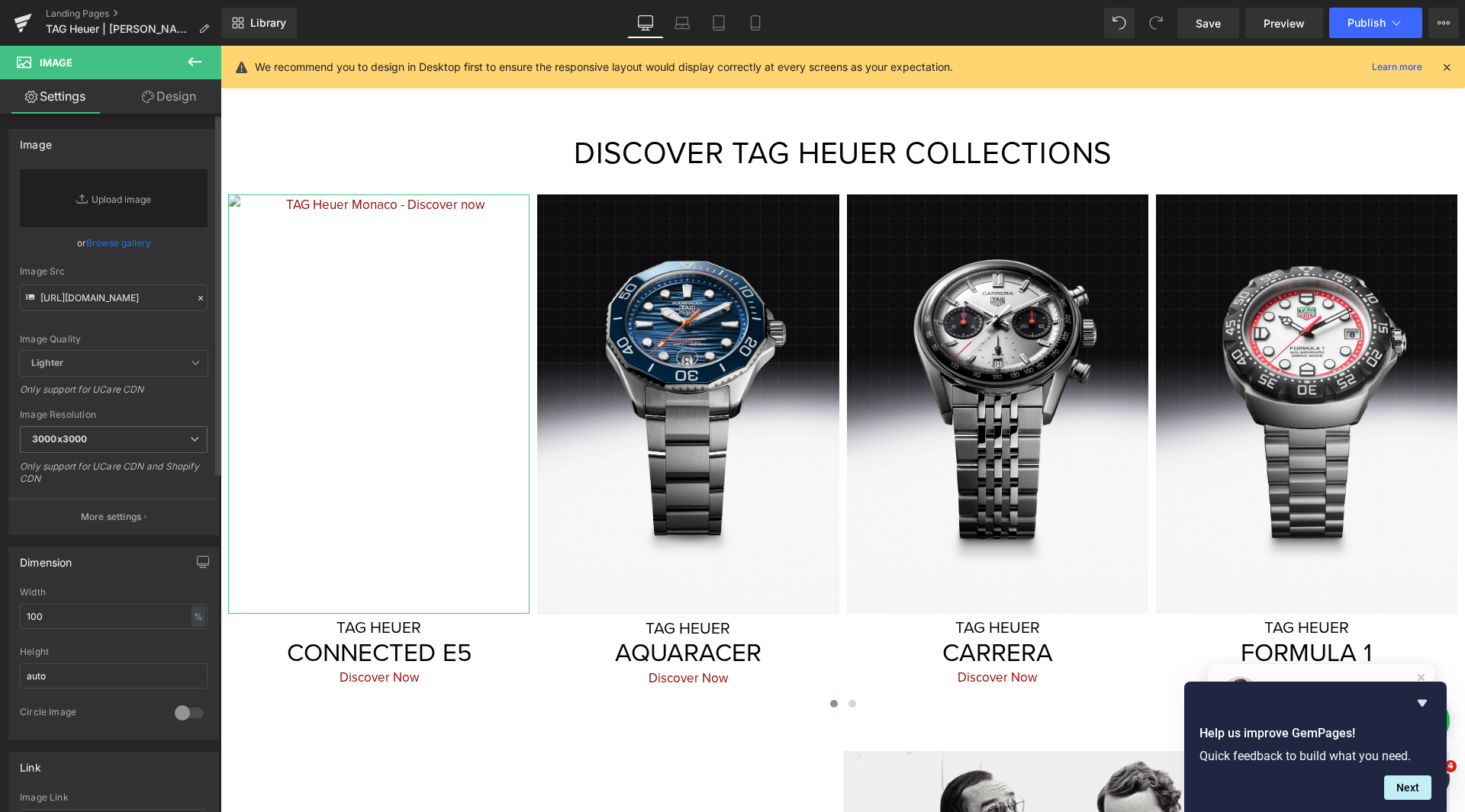
click at [140, 246] on link "Browse gallery" at bounding box center [119, 243] width 65 height 27
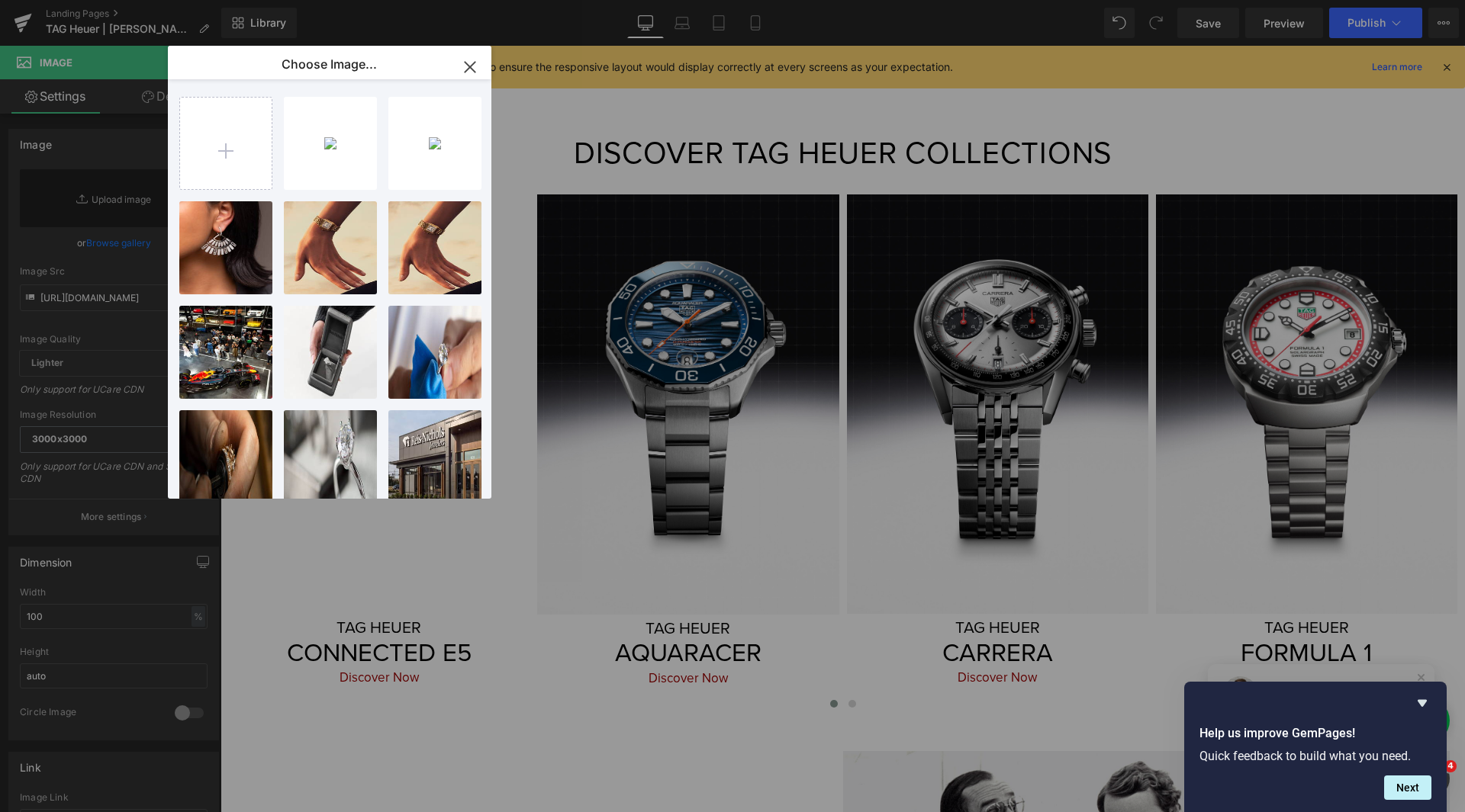
click at [468, 75] on icon "button" at bounding box center [470, 67] width 25 height 25
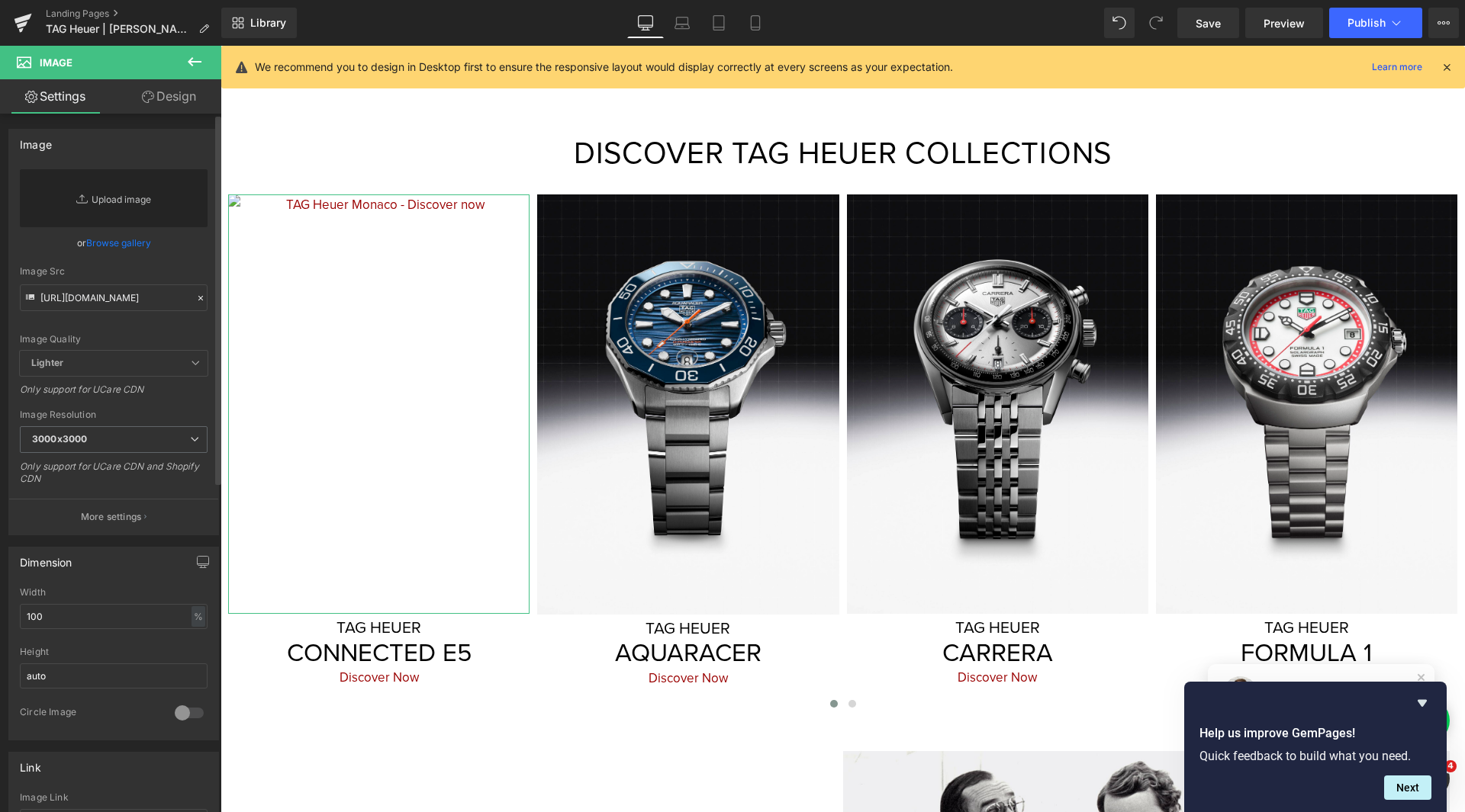
click at [144, 193] on link "Replace Image" at bounding box center [113, 198] width 187 height 58
type input "C:\fakepath\High Quality JPG-SBT8A80.BN0493_MUSHROOM_BACKGROUND_4-5.jpg"
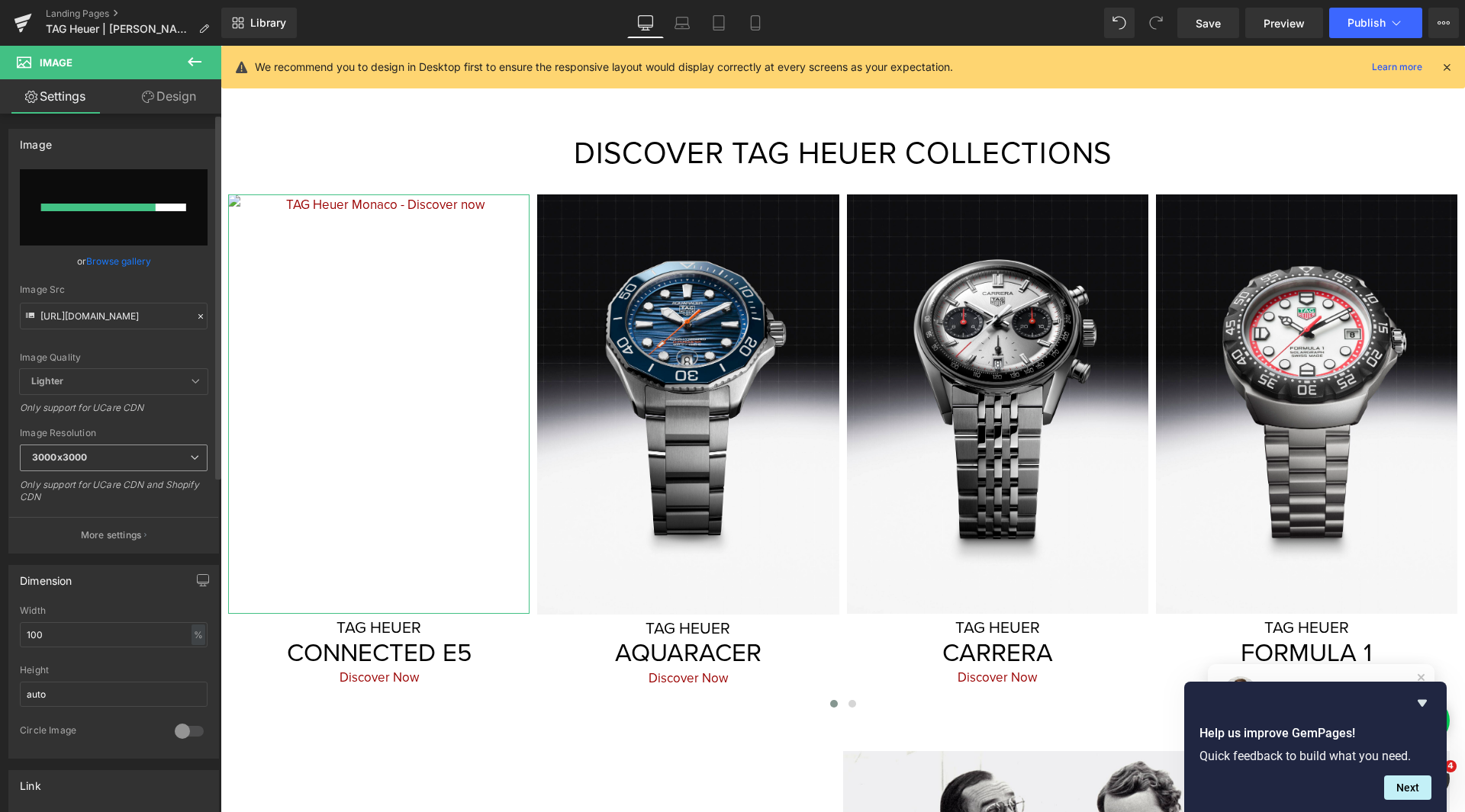
click at [117, 458] on span "3000x3000" at bounding box center [113, 458] width 187 height 27
click at [110, 421] on div "Only support for UCare CDN" at bounding box center [113, 413] width 187 height 22
click at [160, 387] on span "Lighter" at bounding box center [113, 382] width 187 height 25
click at [197, 376] on span "Lighter" at bounding box center [113, 382] width 187 height 25
click at [163, 206] on div at bounding box center [110, 207] width 138 height 8
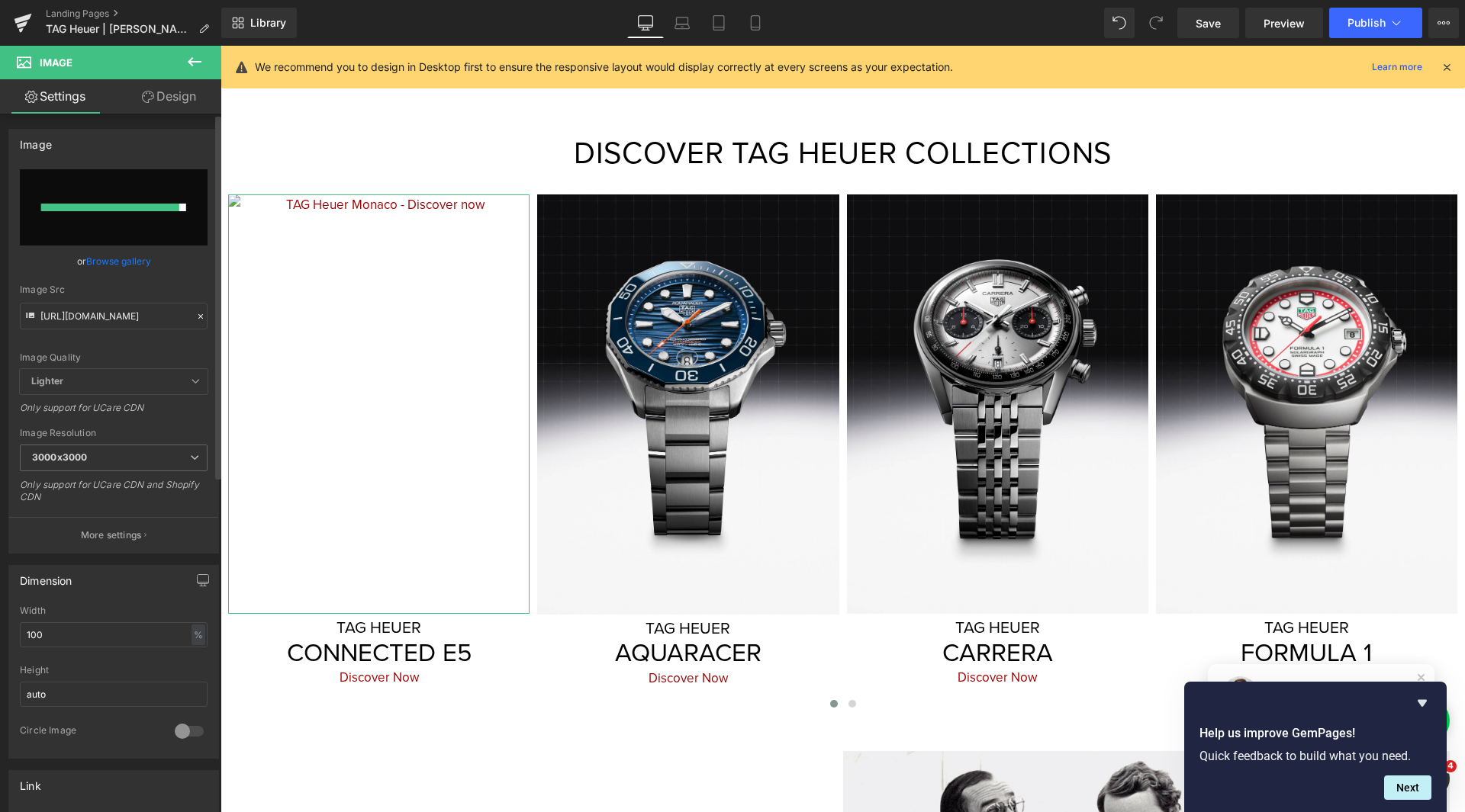
click at [118, 254] on link "Browse gallery" at bounding box center [119, 261] width 65 height 27
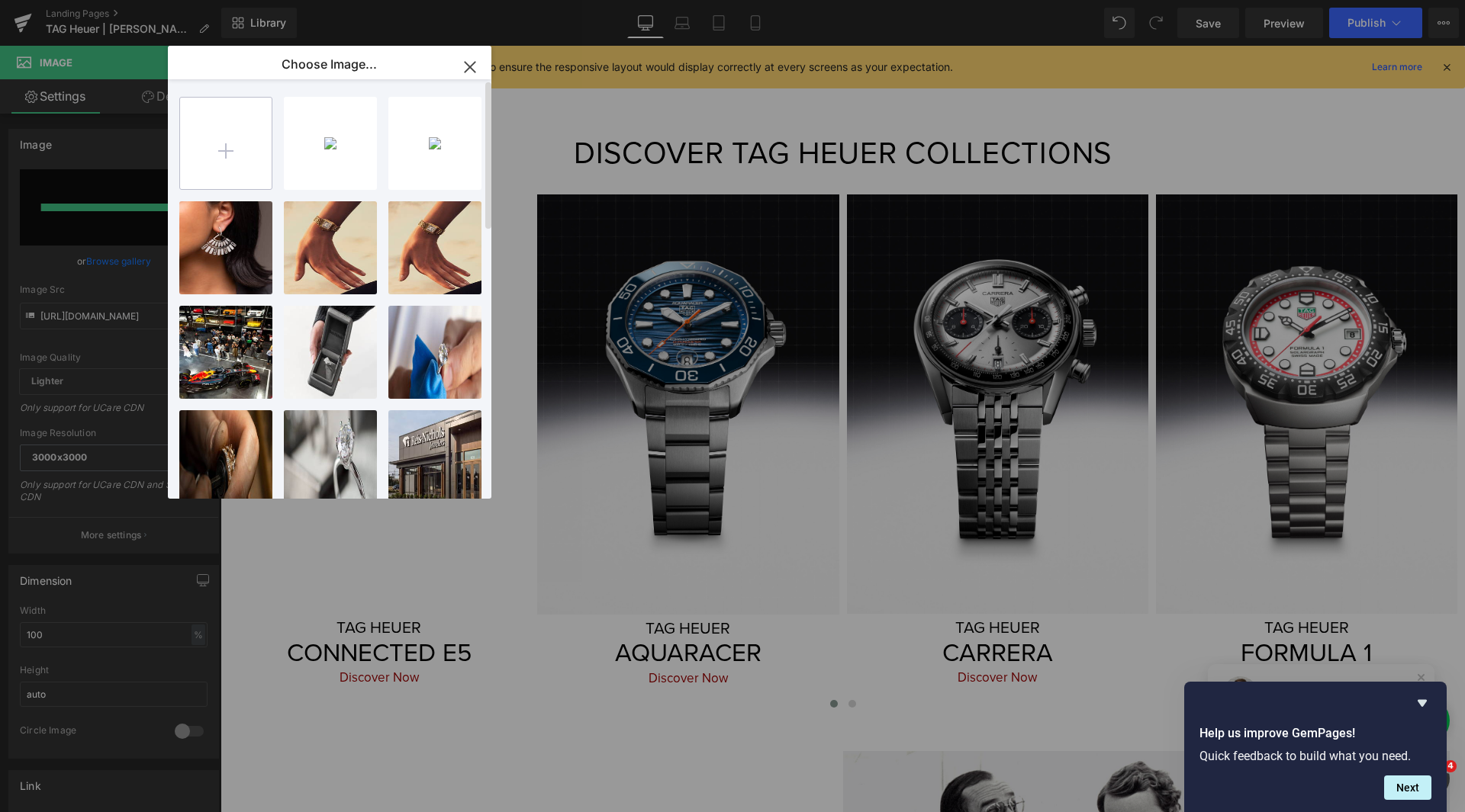
click at [223, 128] on input "file" at bounding box center [225, 143] width 92 height 92
type input "C:\fakepath\High Quality JPG-SBT8A80.BN0493_MUSHROOM_BACKGROUND_9-16.jpg"
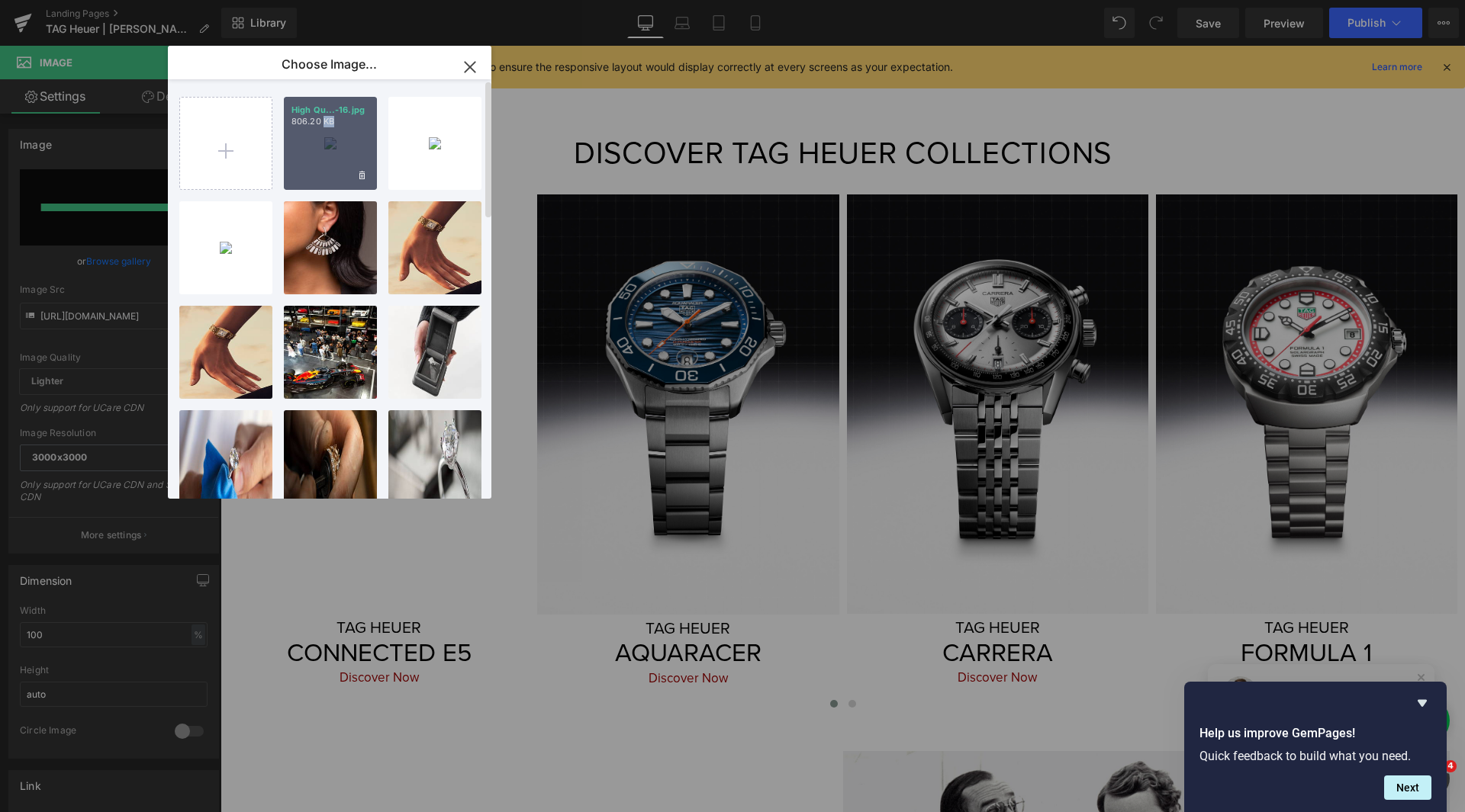
drag, startPoint x: 105, startPoint y: 70, endPoint x: 326, endPoint y: 116, distance: 225.7
click at [326, 116] on p "806.20 KB" at bounding box center [330, 121] width 78 height 12
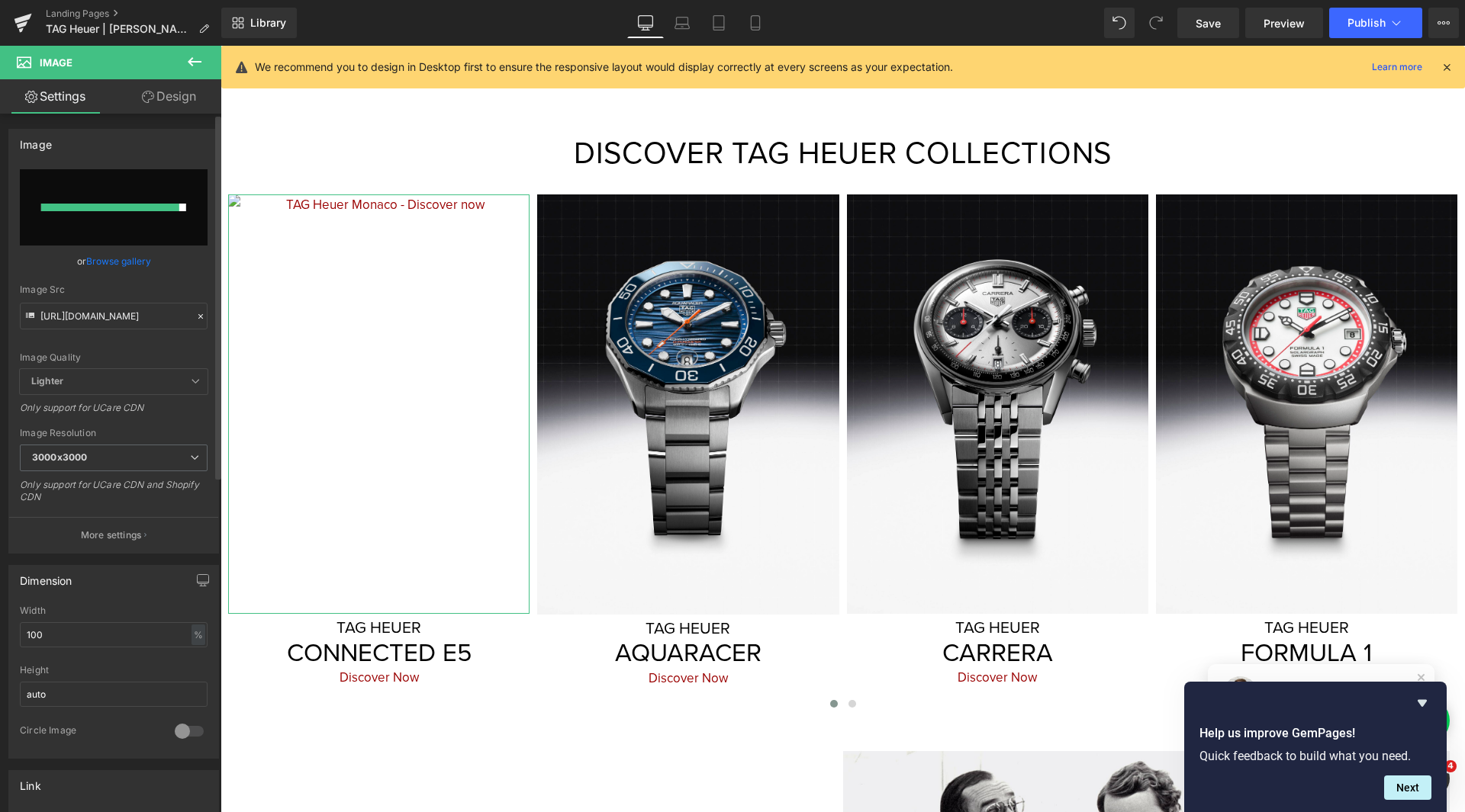
click at [192, 194] on input "file" at bounding box center [113, 207] width 187 height 76
click at [127, 254] on link "Browse gallery" at bounding box center [119, 261] width 65 height 27
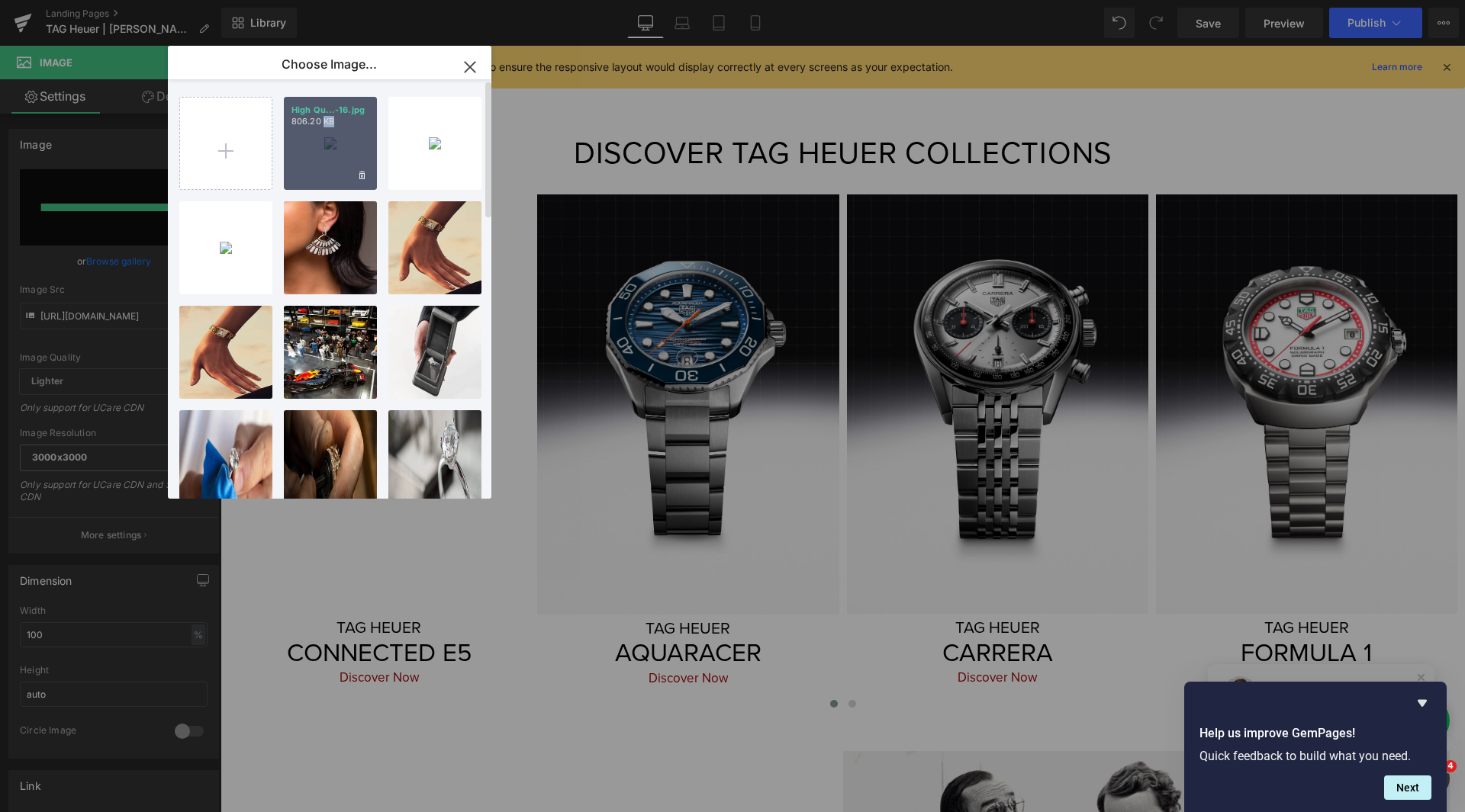
click at [330, 150] on div "High Qu...-16.jpg 806.20 KB" at bounding box center [330, 143] width 93 height 93
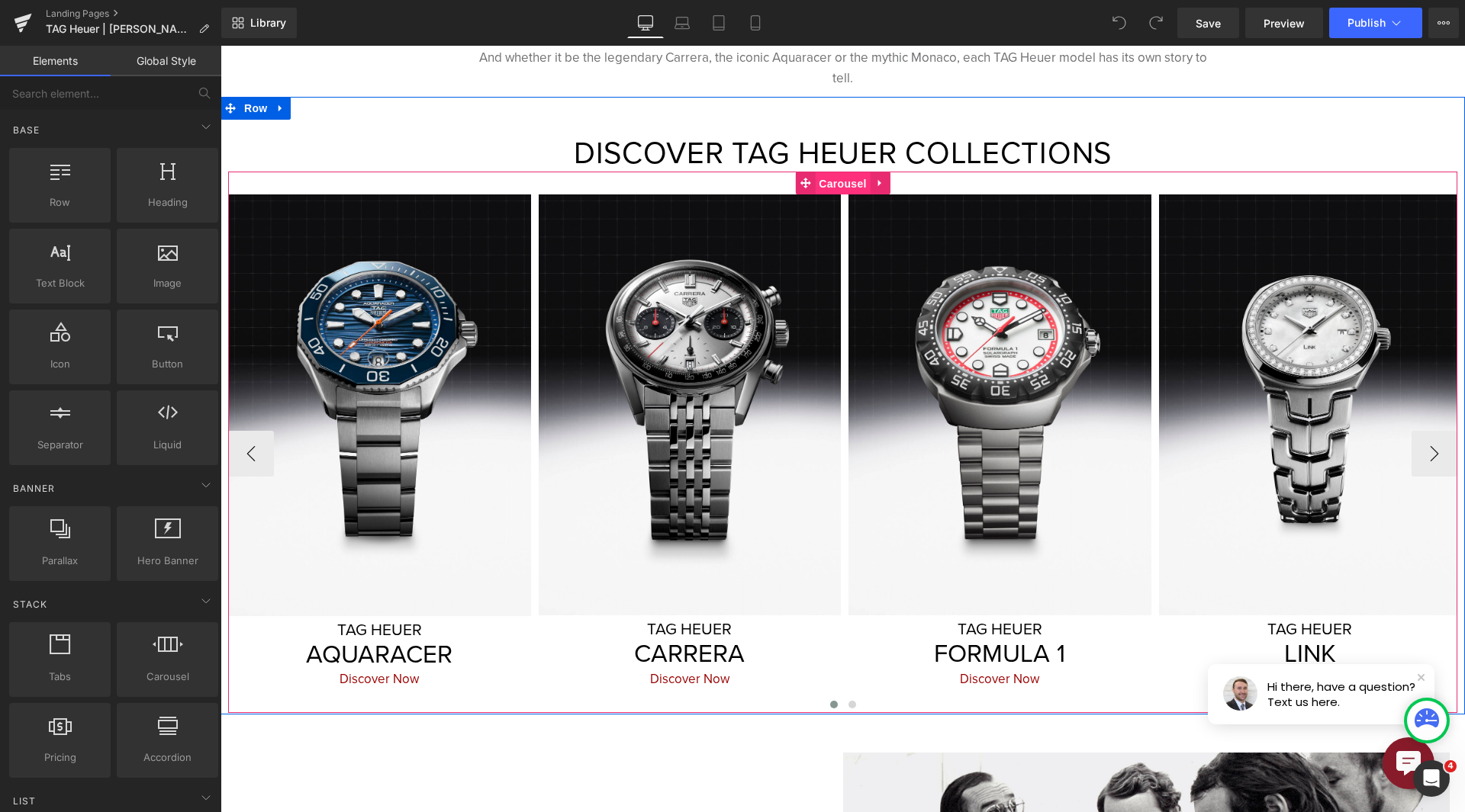
click at [824, 172] on span "Carousel" at bounding box center [842, 184] width 55 height 23
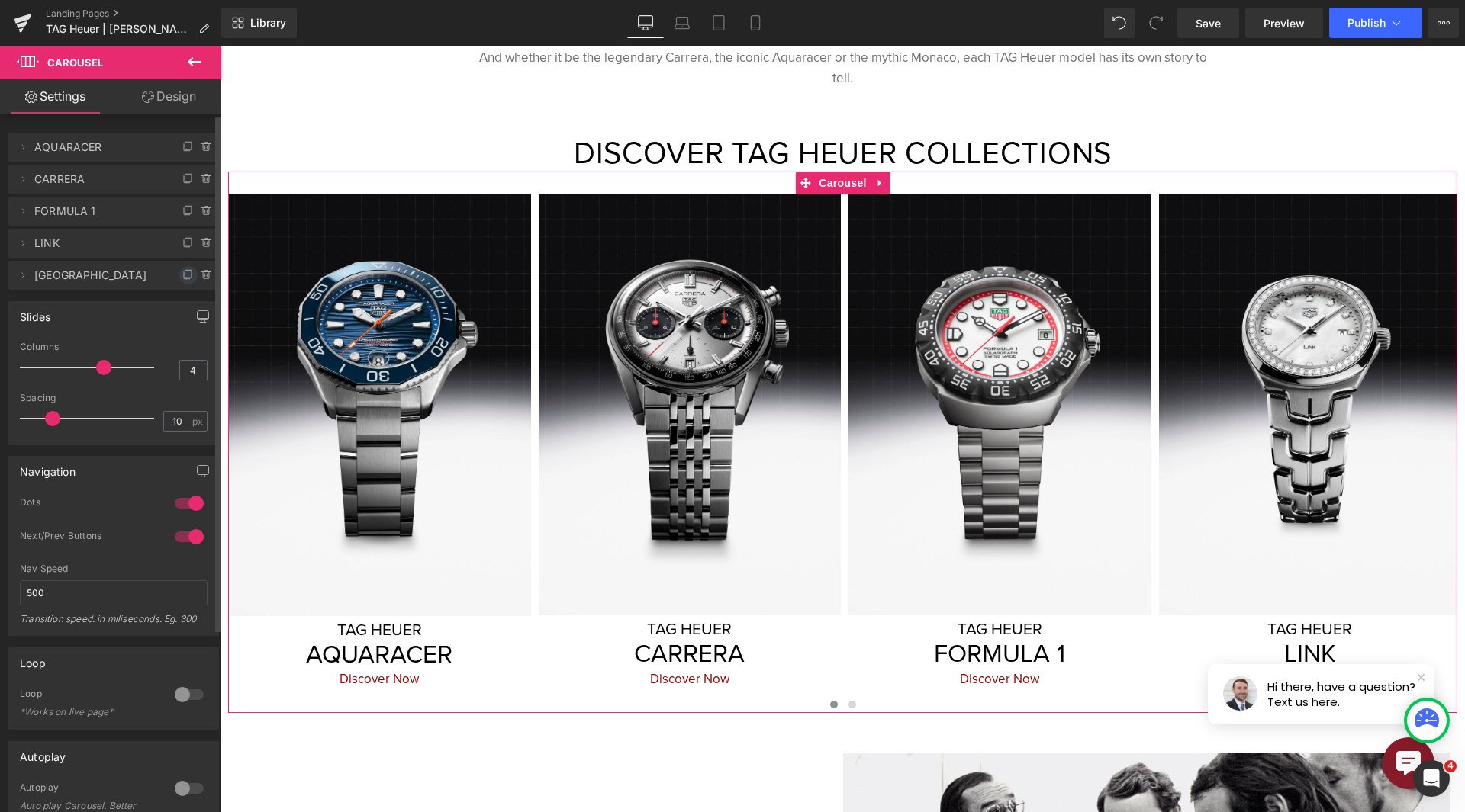
click at [182, 280] on icon at bounding box center [188, 275] width 12 height 12
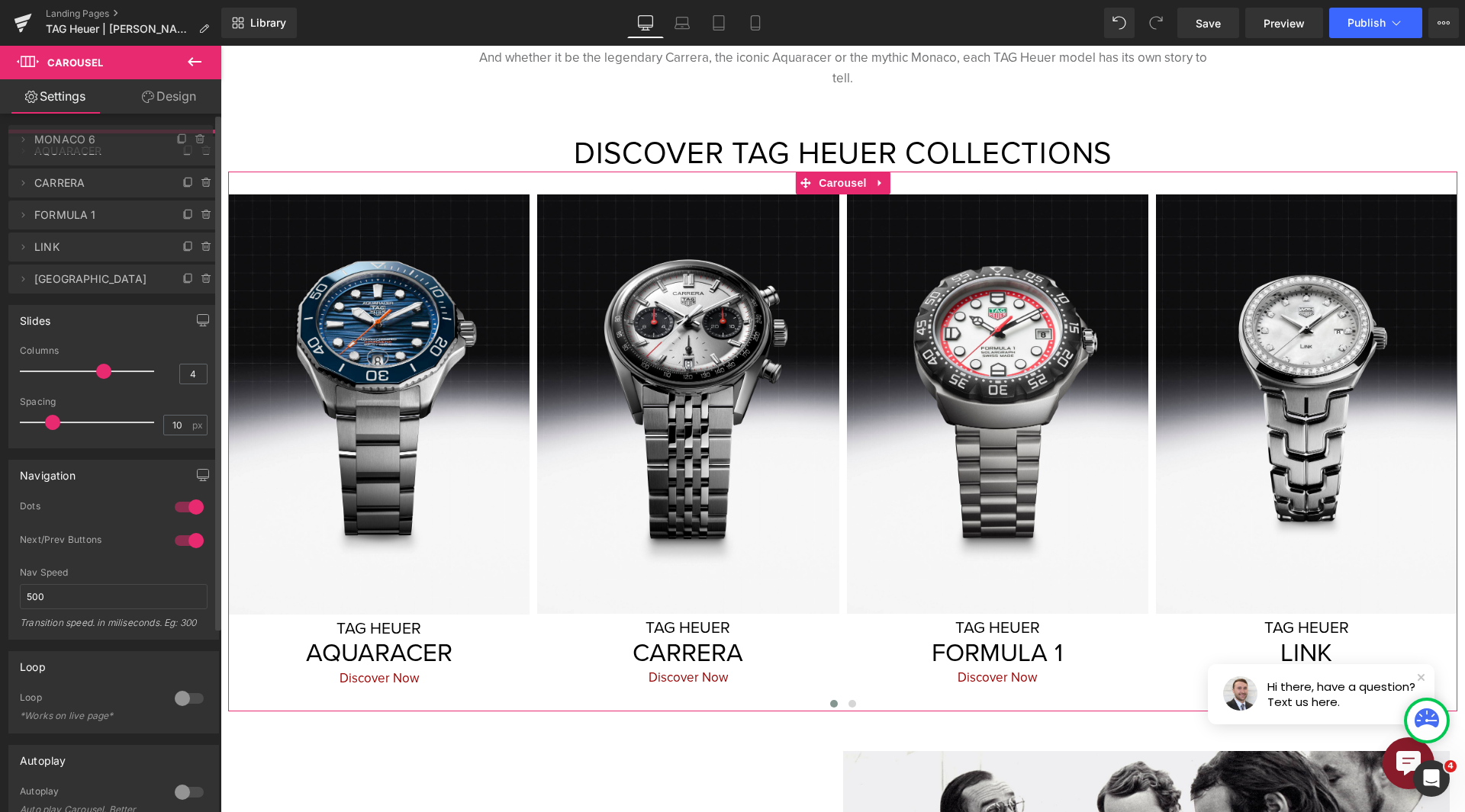
drag, startPoint x: 81, startPoint y: 304, endPoint x: 101, endPoint y: 128, distance: 177.1
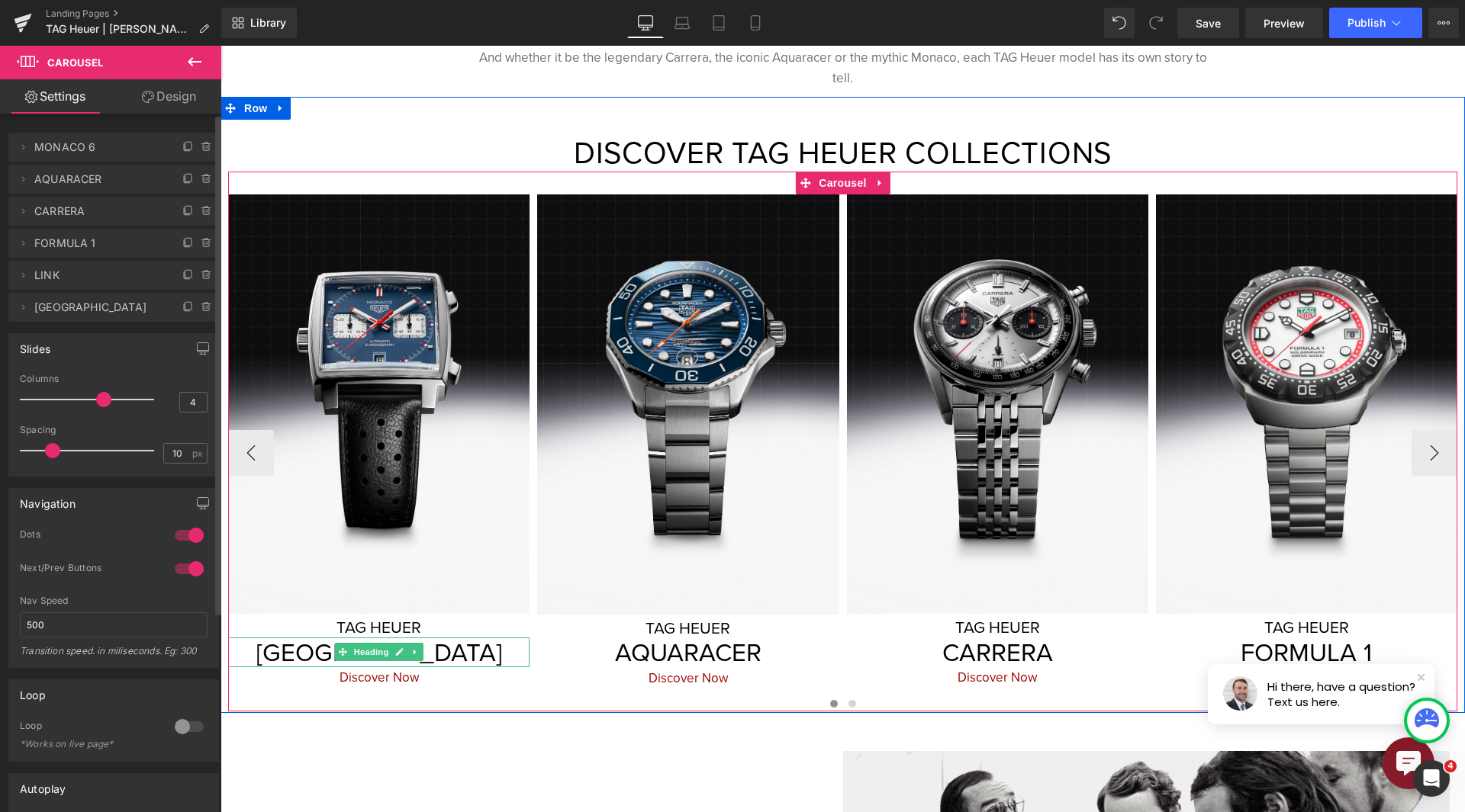
click at [325, 638] on h3 "[GEOGRAPHIC_DATA]" at bounding box center [379, 653] width 302 height 31
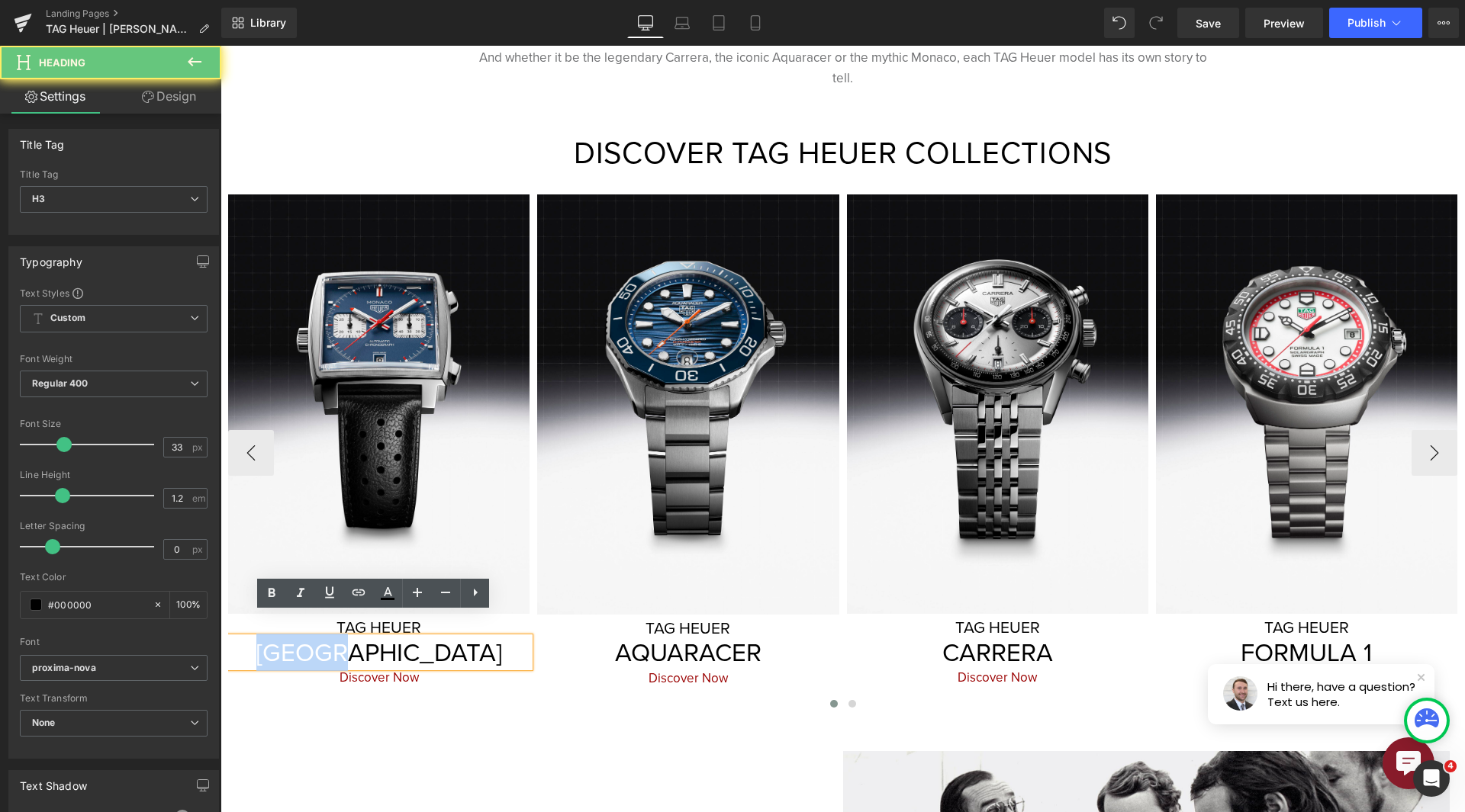
click at [325, 638] on h3 "[GEOGRAPHIC_DATA]" at bounding box center [379, 653] width 302 height 31
click at [328, 638] on h3 "[GEOGRAPHIC_DATA]" at bounding box center [379, 653] width 302 height 31
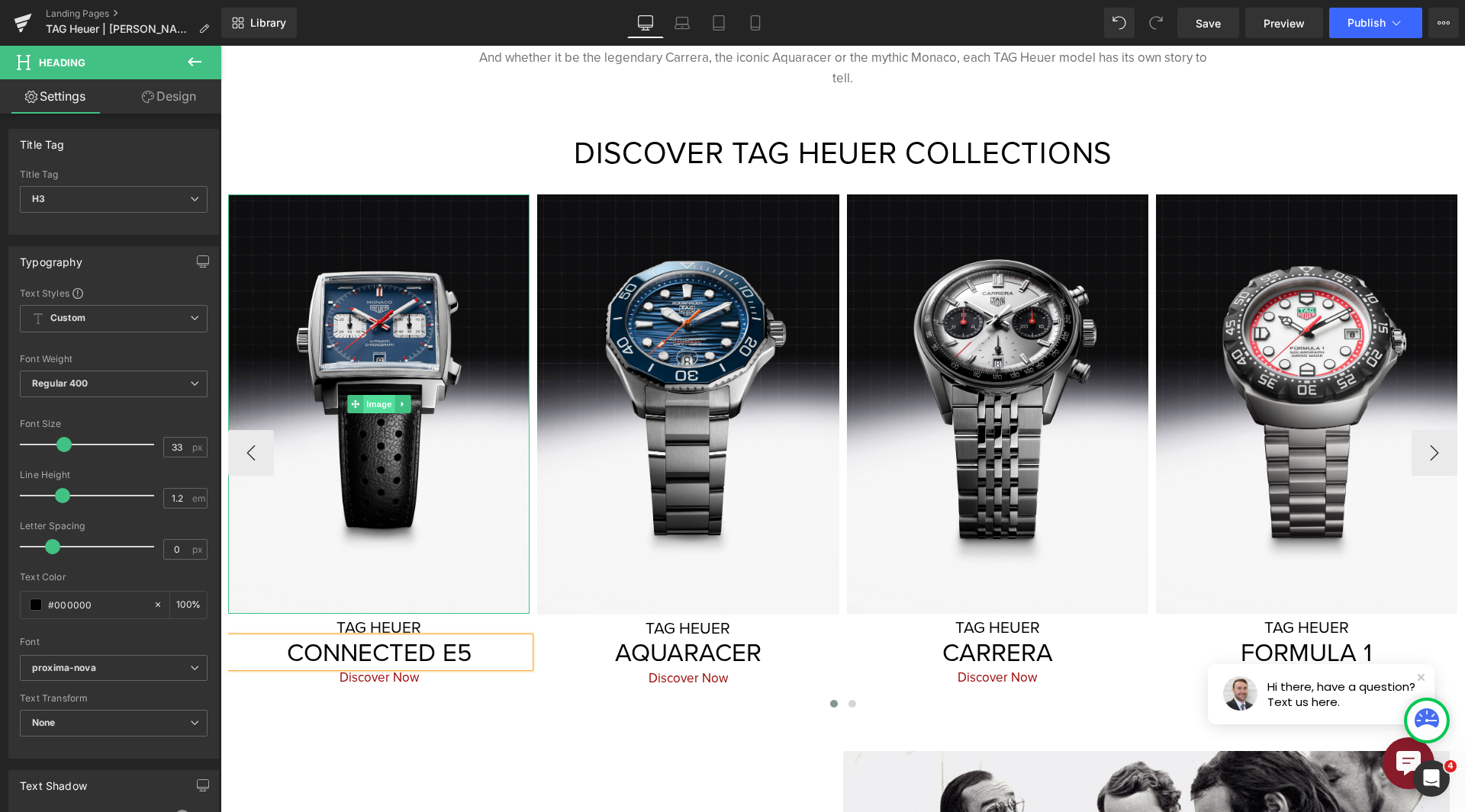
click at [383, 395] on span "Image" at bounding box center [380, 404] width 32 height 19
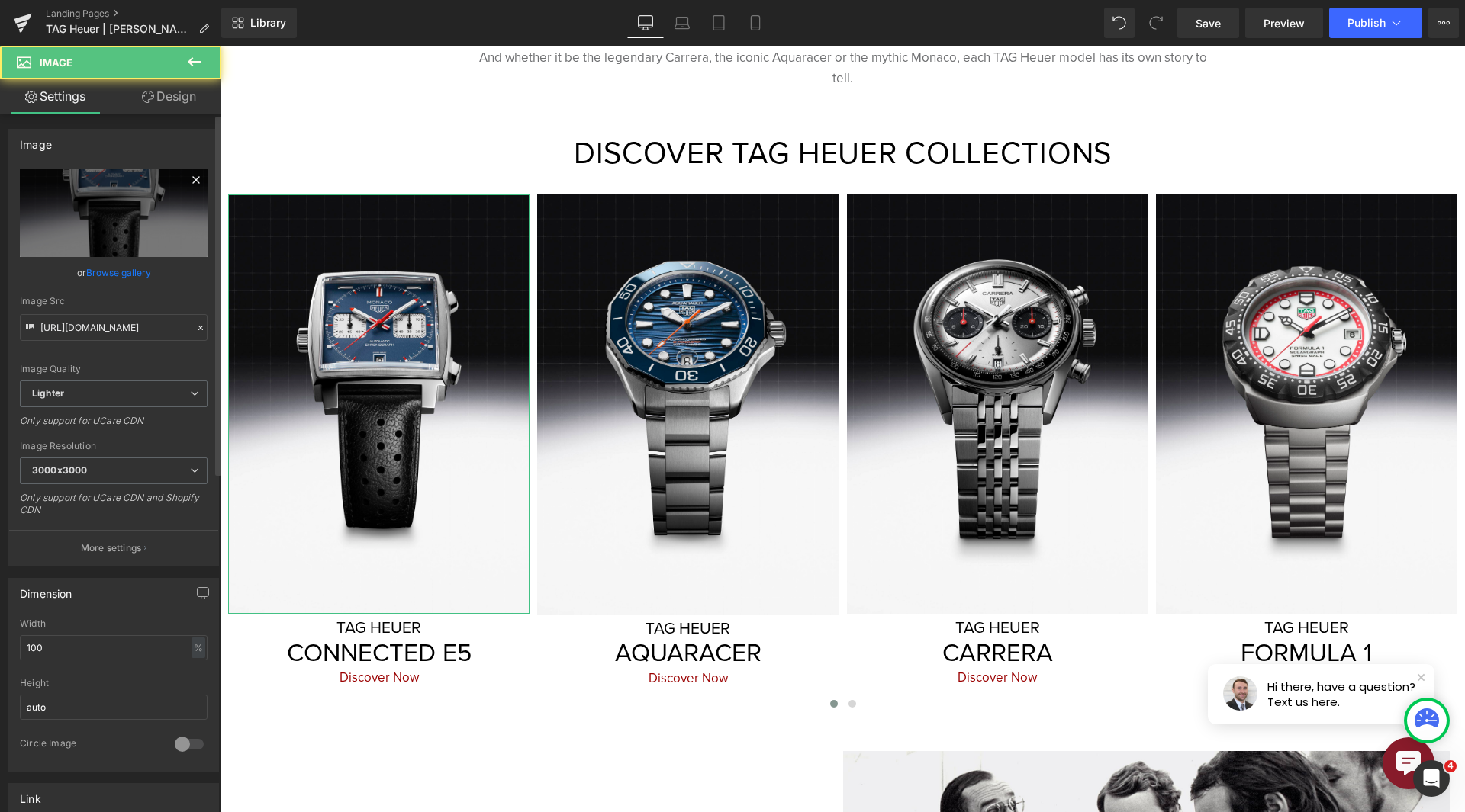
click at [192, 179] on icon at bounding box center [195, 179] width 7 height 7
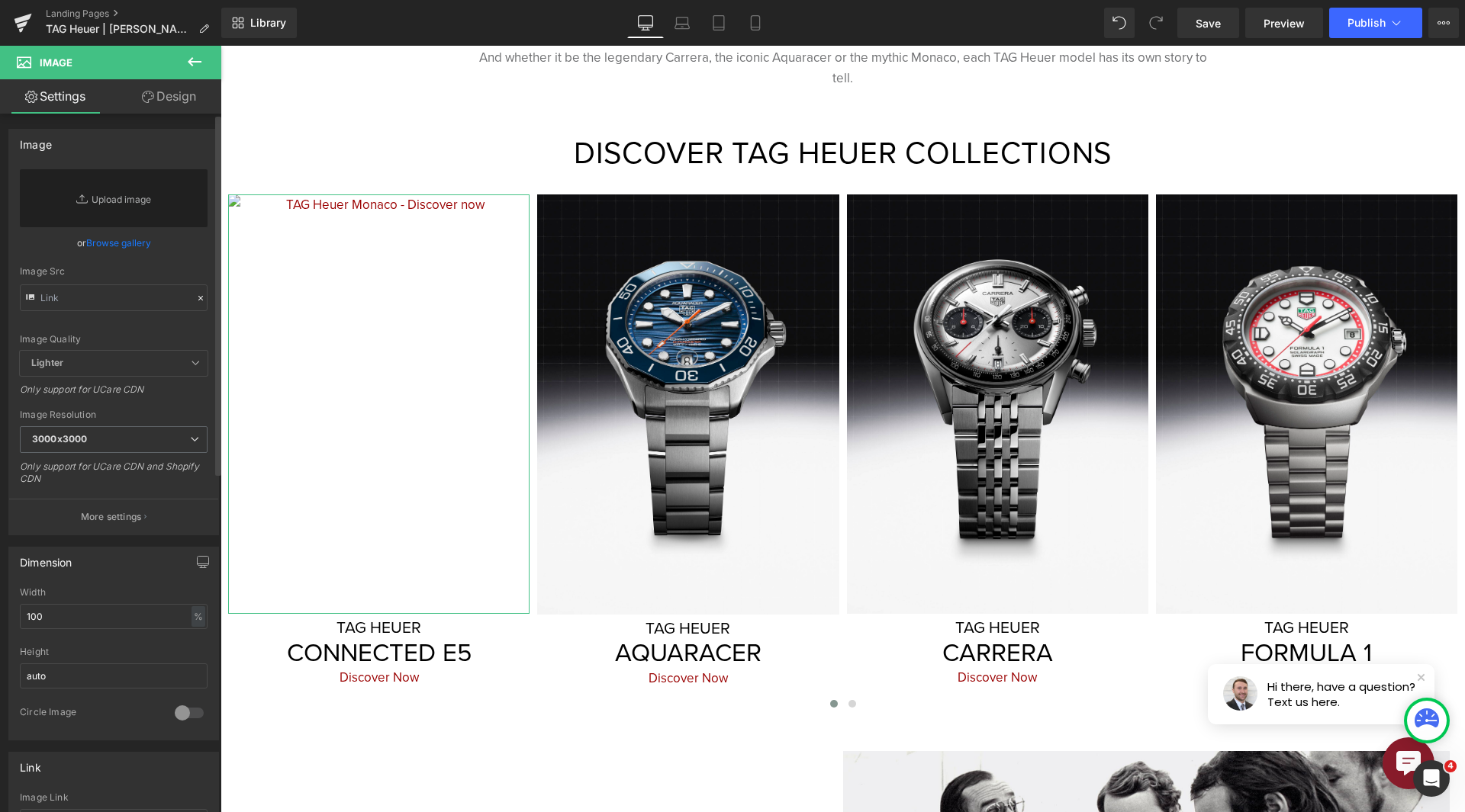
click at [140, 240] on link "Browse gallery" at bounding box center [119, 243] width 65 height 27
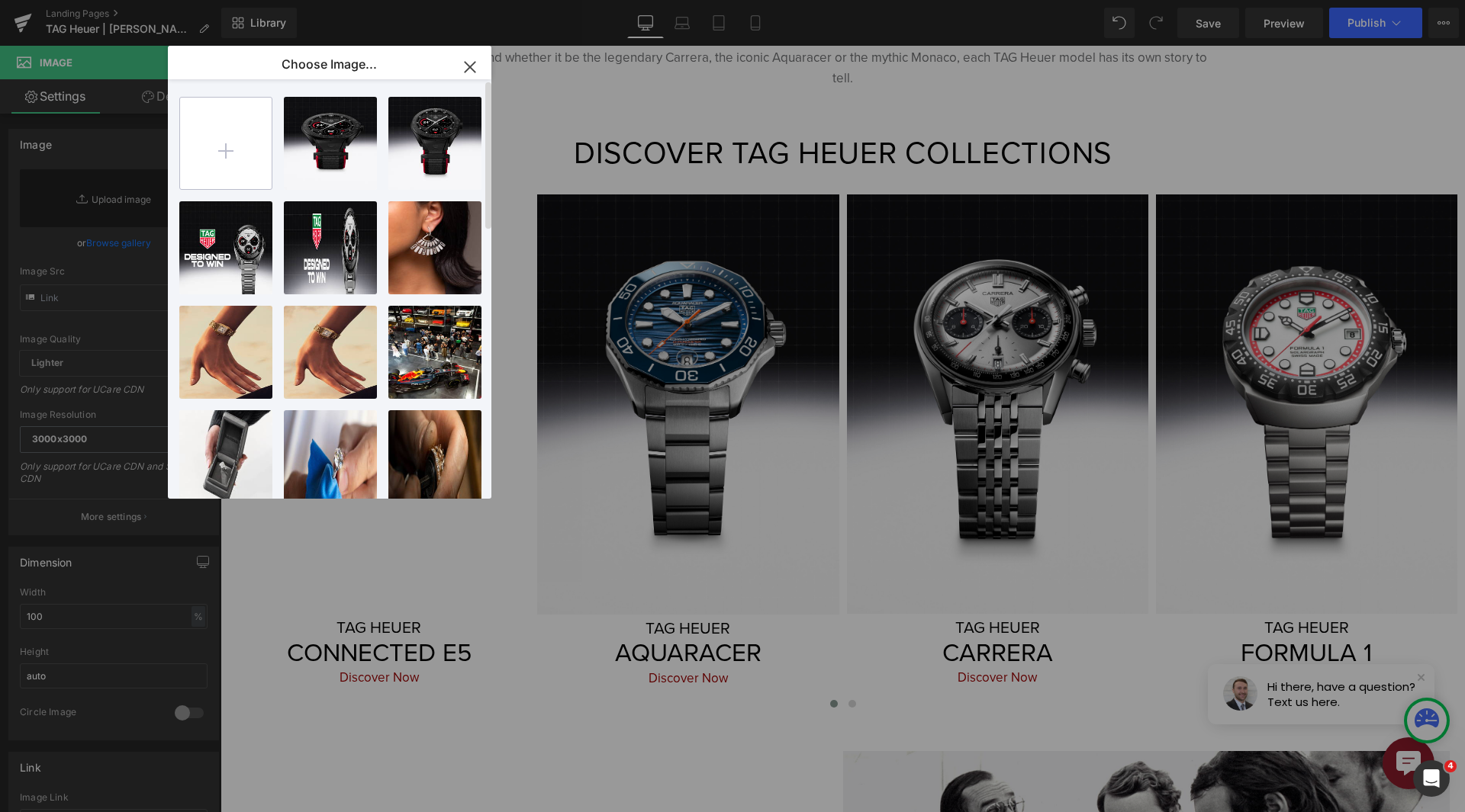
click at [218, 136] on input "file" at bounding box center [225, 143] width 92 height 92
type input "C:\fakepath\High Quality JPG-SBT8A80.BN0493_MUSHROOM_BACKGROUND_4-5.jpg"
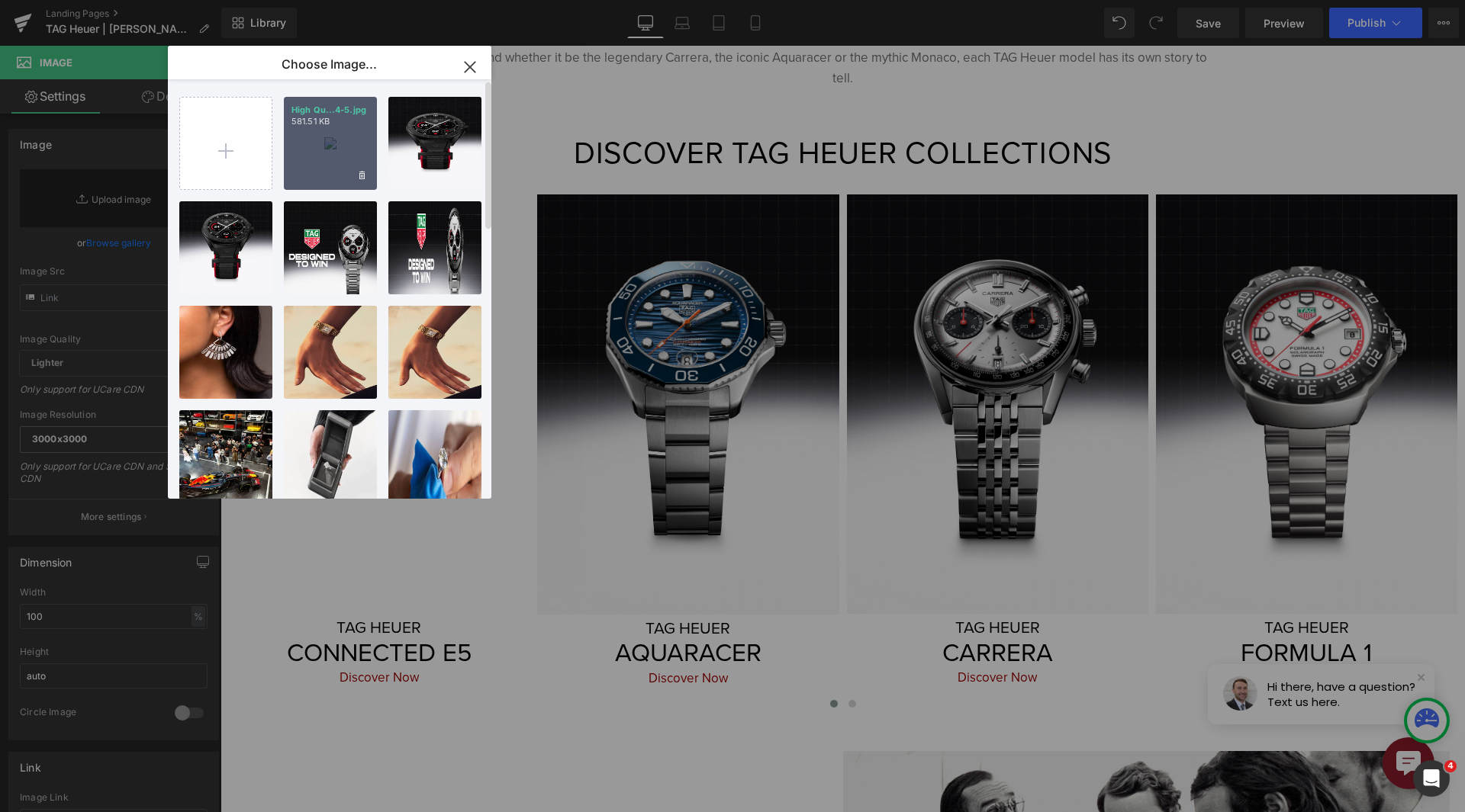
click at [316, 120] on p "581.51 KB" at bounding box center [330, 121] width 78 height 12
type input "https://ucarecdn.com/24366ea2-2825-406a-9fda-4cd6850a5f34/-/format/auto/-/previ…"
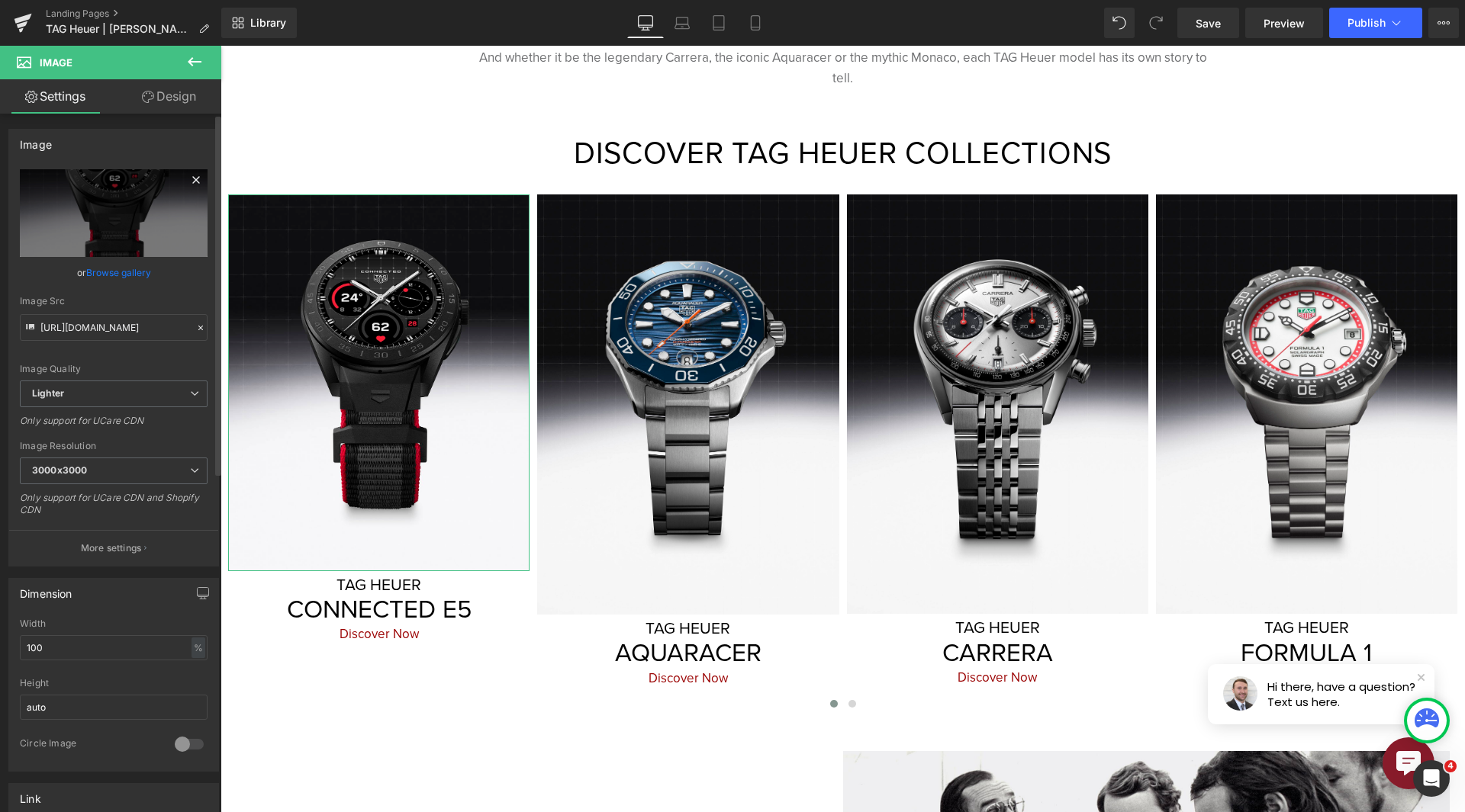
click at [187, 186] on icon at bounding box center [196, 180] width 19 height 19
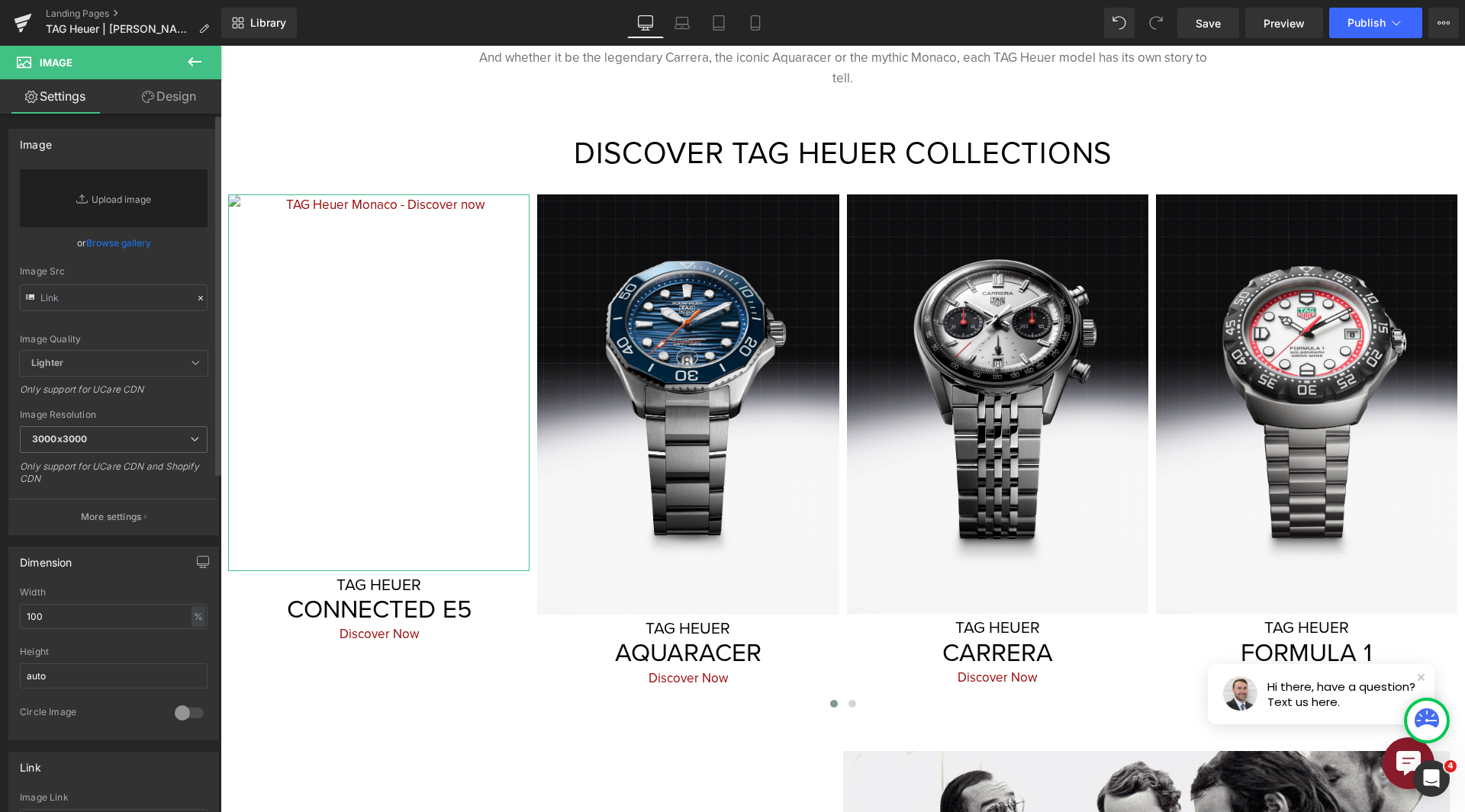
click at [120, 241] on link "Browse gallery" at bounding box center [119, 243] width 65 height 27
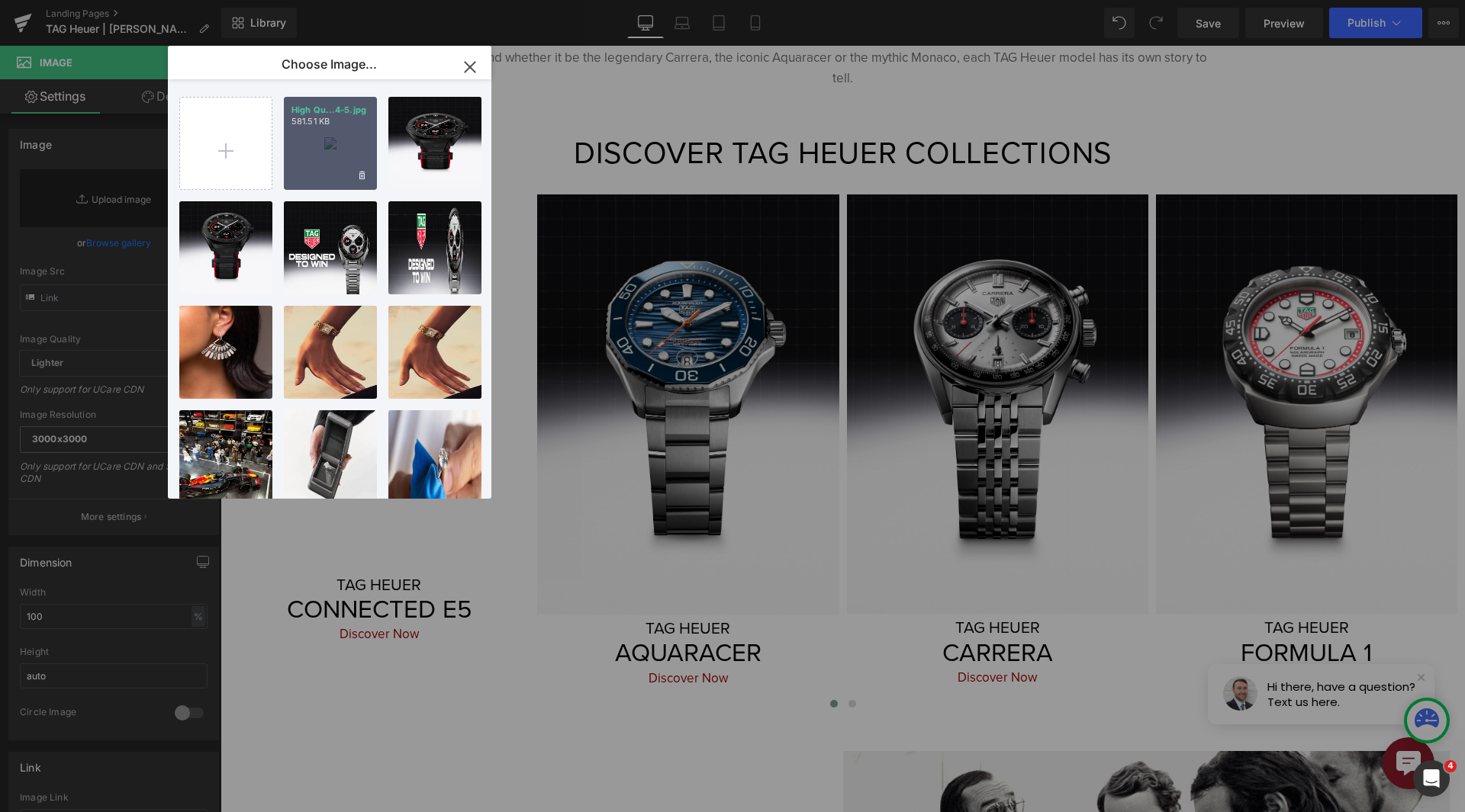
click at [356, 139] on div "High Qu...4-5.jpg 581.51 KB" at bounding box center [330, 143] width 93 height 93
type input "https://ucarecdn.com/24366ea2-2825-406a-9fda-4cd6850a5f34/-/format/auto/-/previ…"
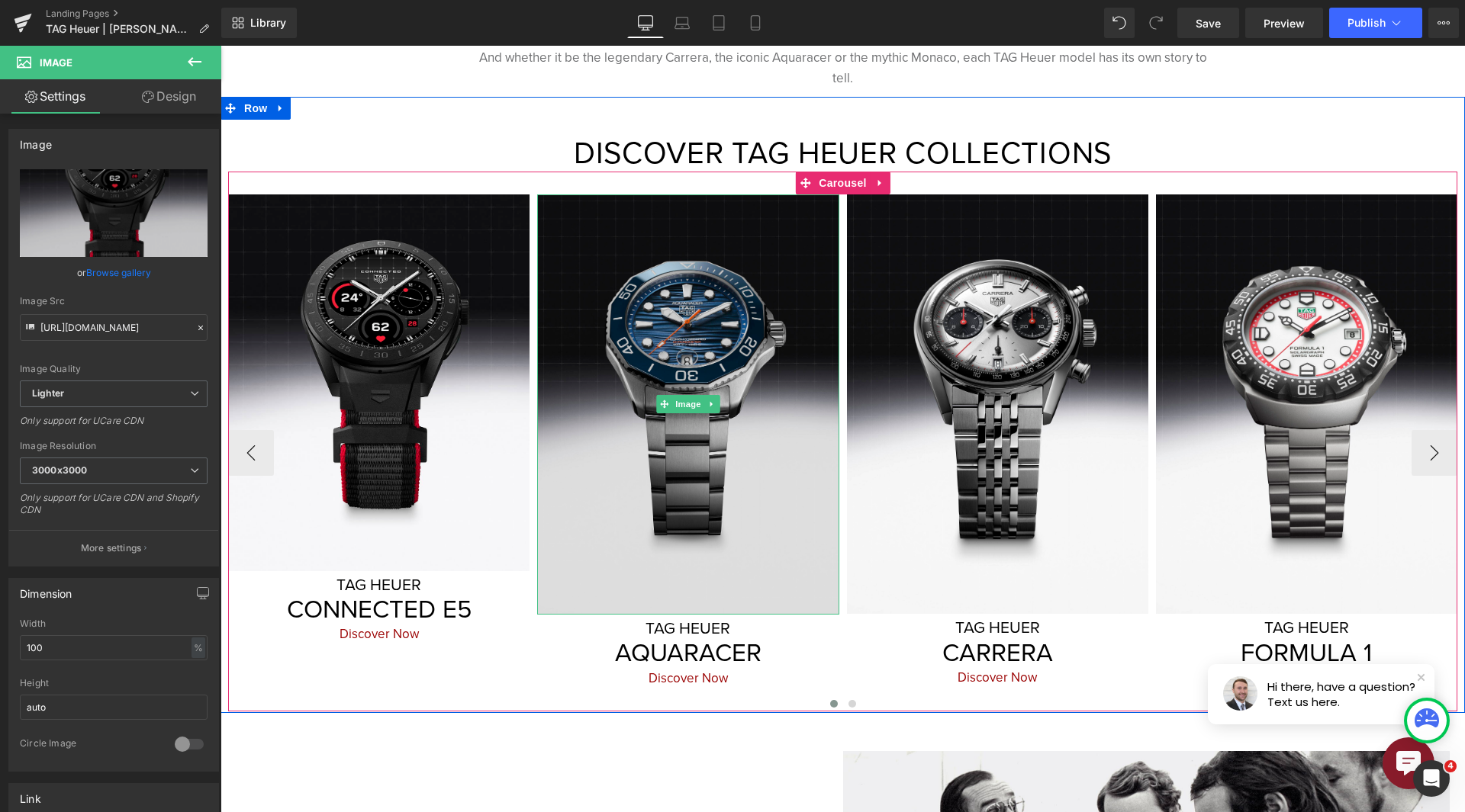
click at [542, 460] on img at bounding box center [687, 404] width 302 height 420
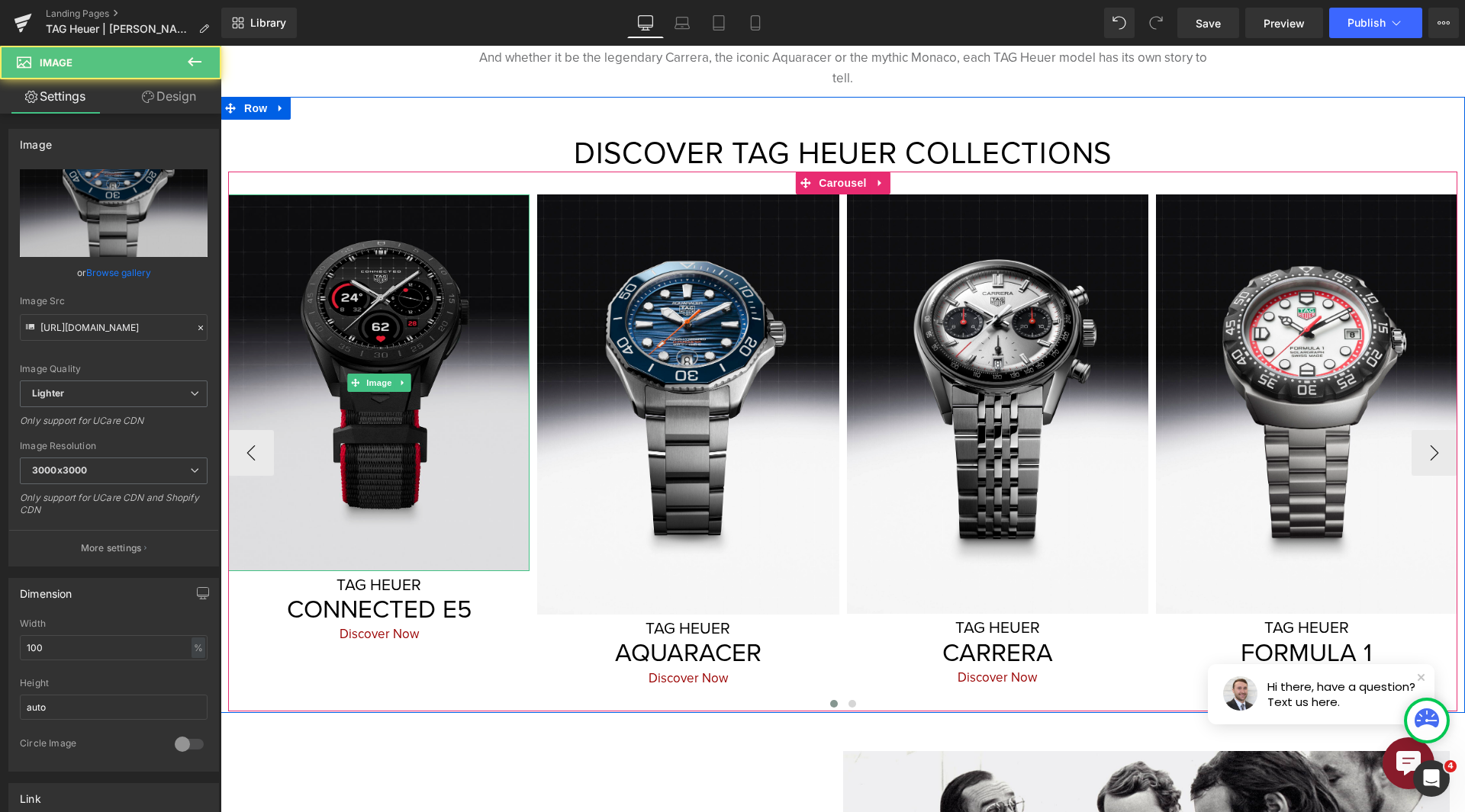
click at [434, 471] on img at bounding box center [379, 382] width 302 height 377
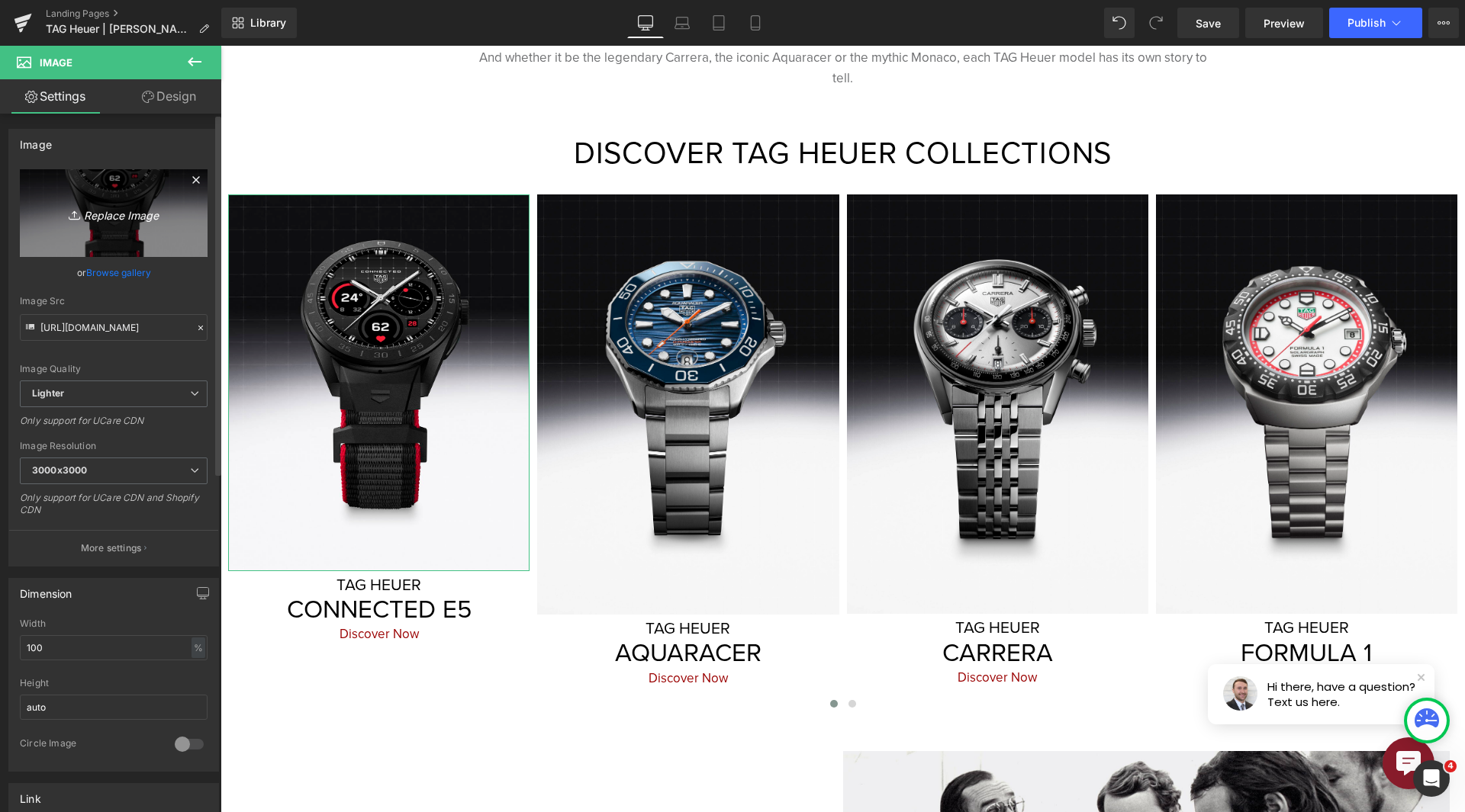
click at [192, 180] on icon at bounding box center [195, 179] width 7 height 7
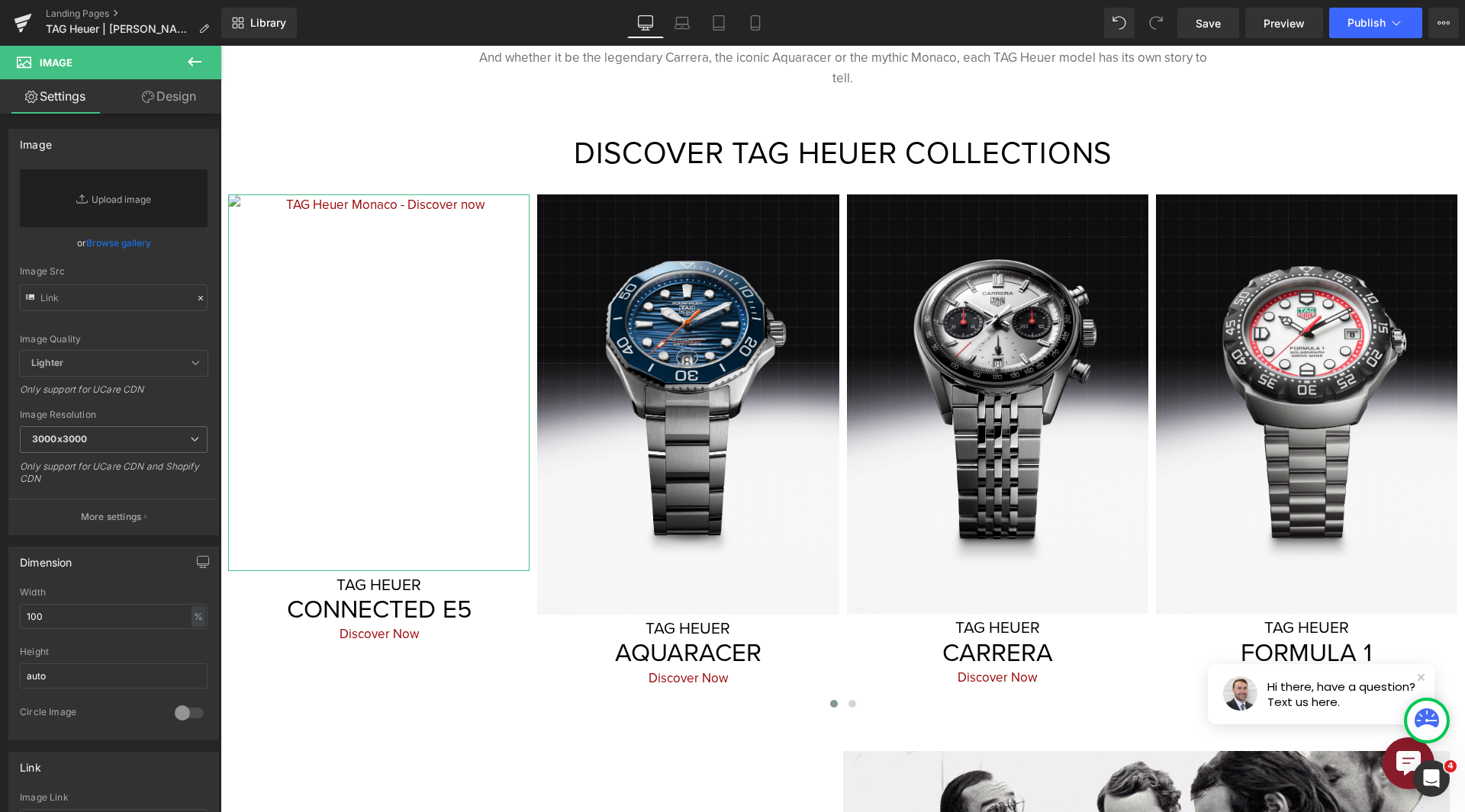
click at [143, 239] on link "Browse gallery" at bounding box center [119, 243] width 65 height 27
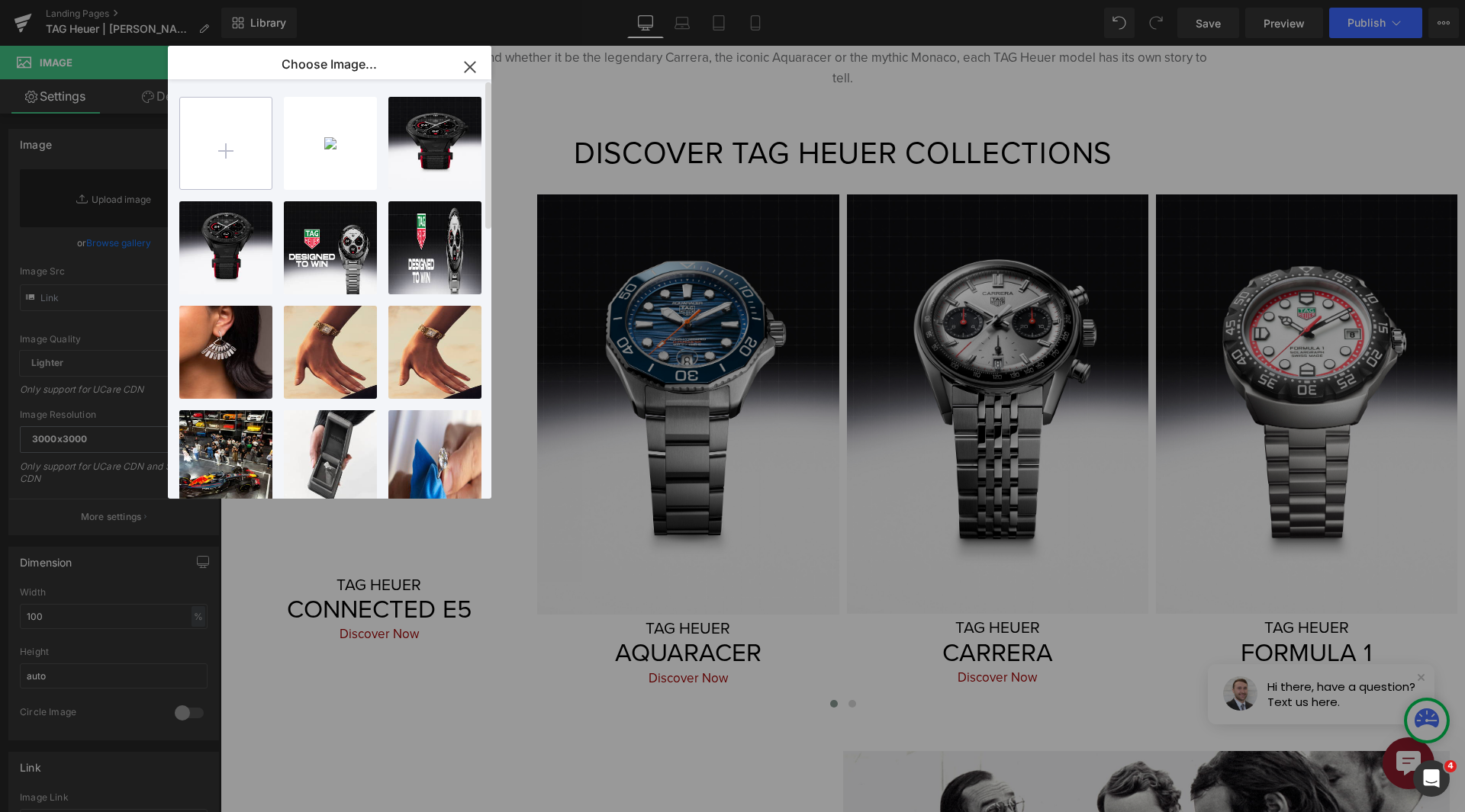
click at [262, 109] on input "file" at bounding box center [225, 143] width 92 height 92
type input "C:\fakepath\Web 2000px-SBT8A80.BN0493_MUSHROOM_BACKGROUND_FULLFRAME.jpg"
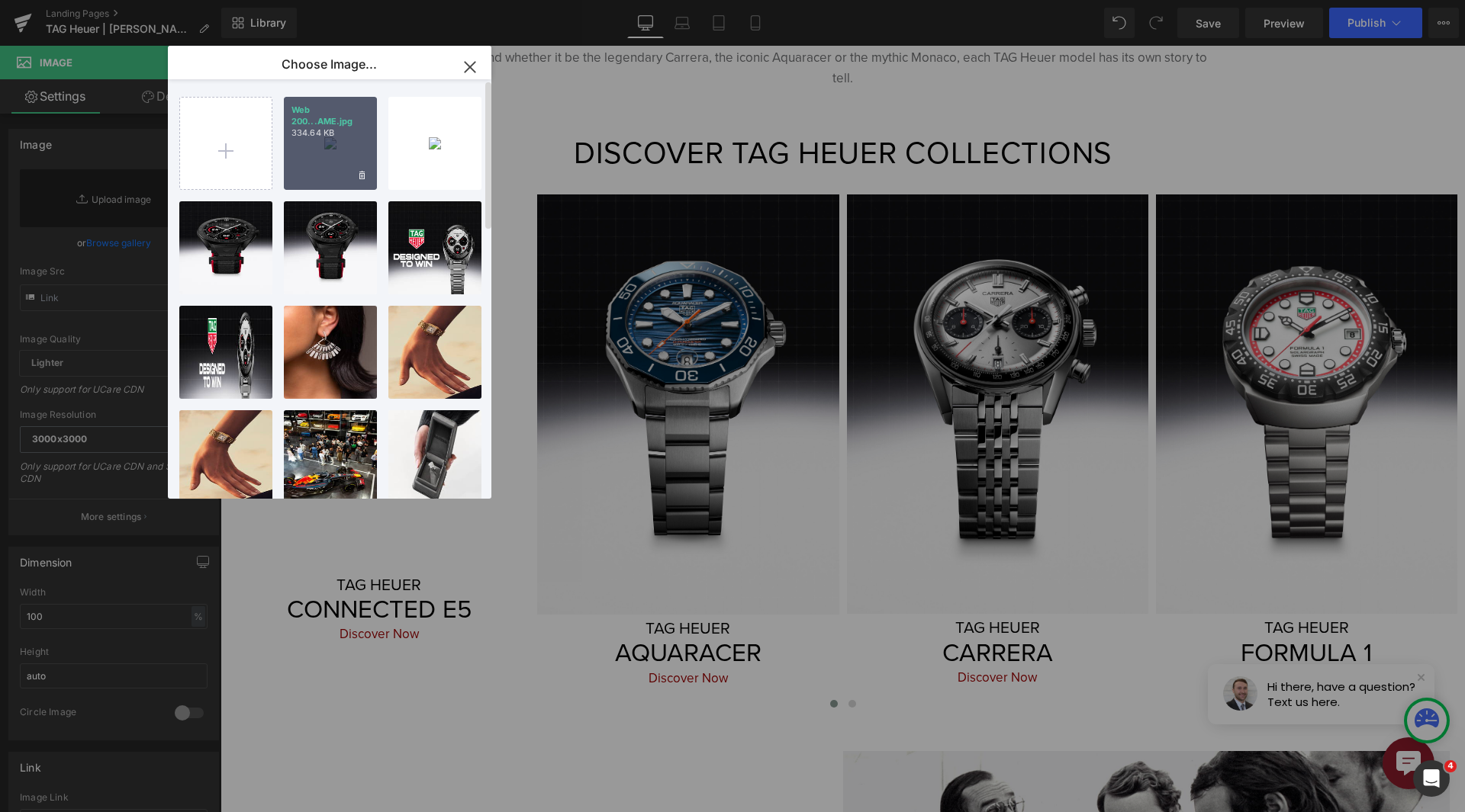
click at [343, 133] on p "334.64 KB" at bounding box center [330, 133] width 78 height 12
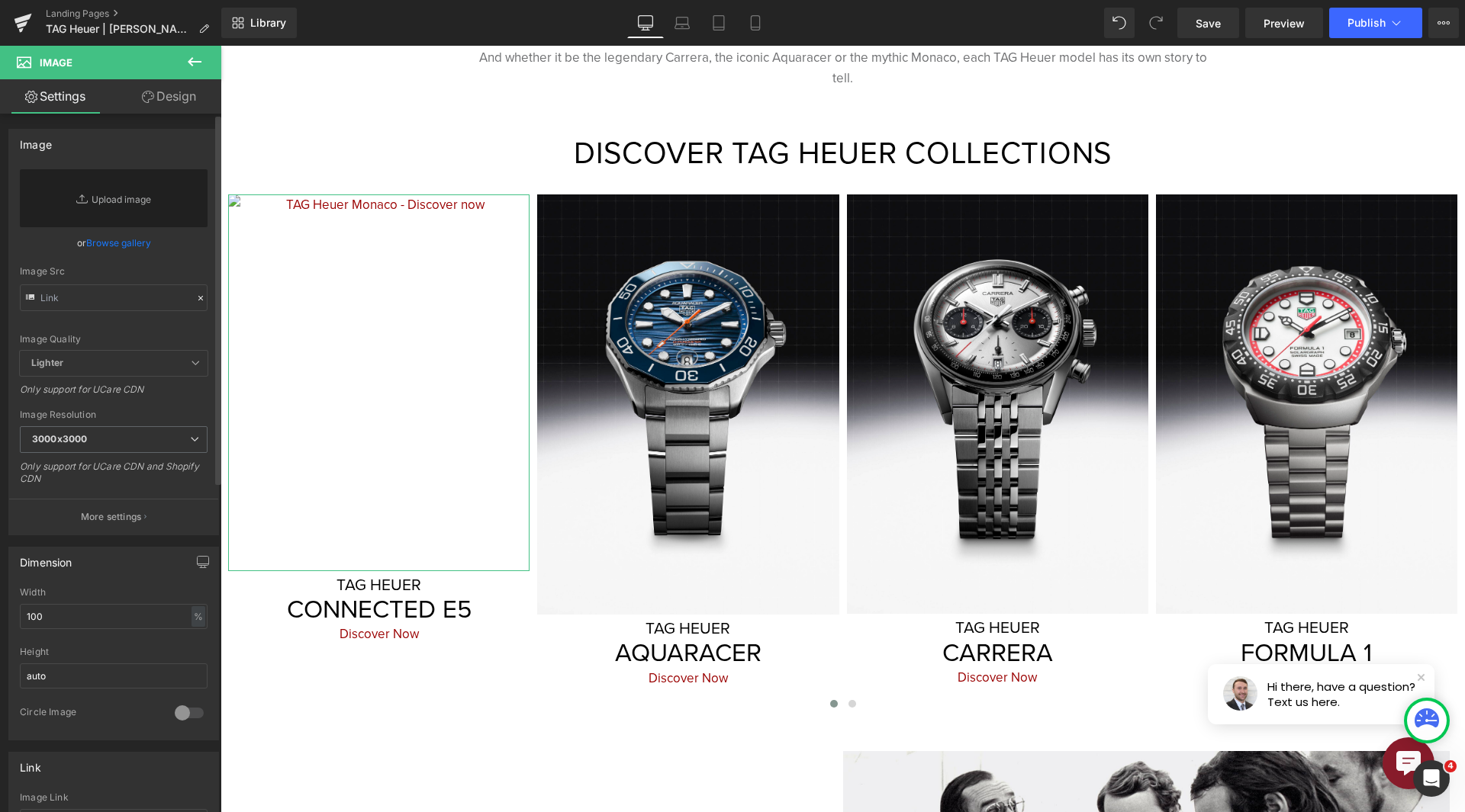
click at [117, 240] on link "Browse gallery" at bounding box center [119, 243] width 65 height 27
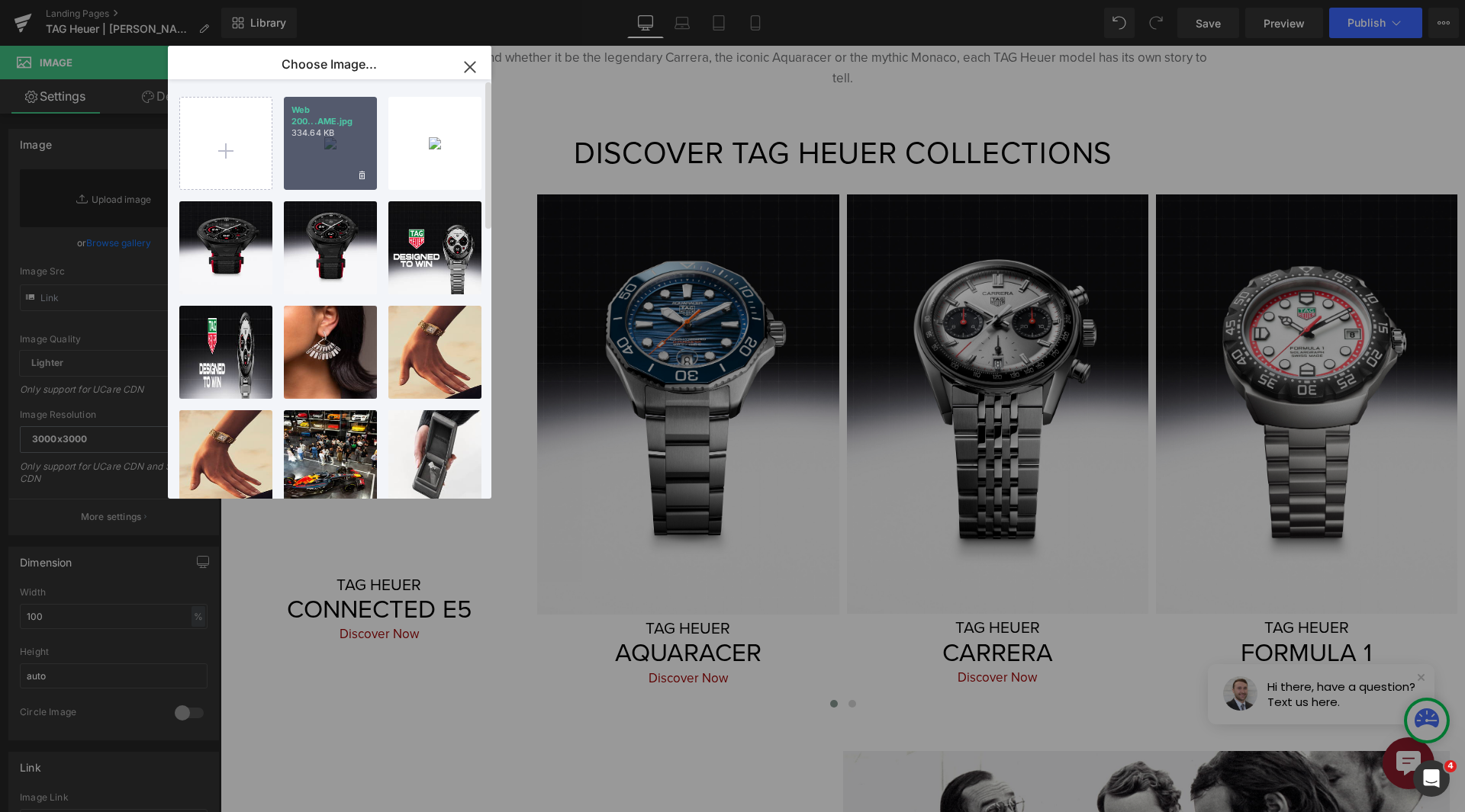
click at [331, 143] on div "Web 200...AME.jpg 334.64 KB" at bounding box center [330, 143] width 93 height 93
type input "https://ucarecdn.com/ffca46ad-f2cc-4dec-a906-86b0f6f03e76/-/format/auto/-/previ…"
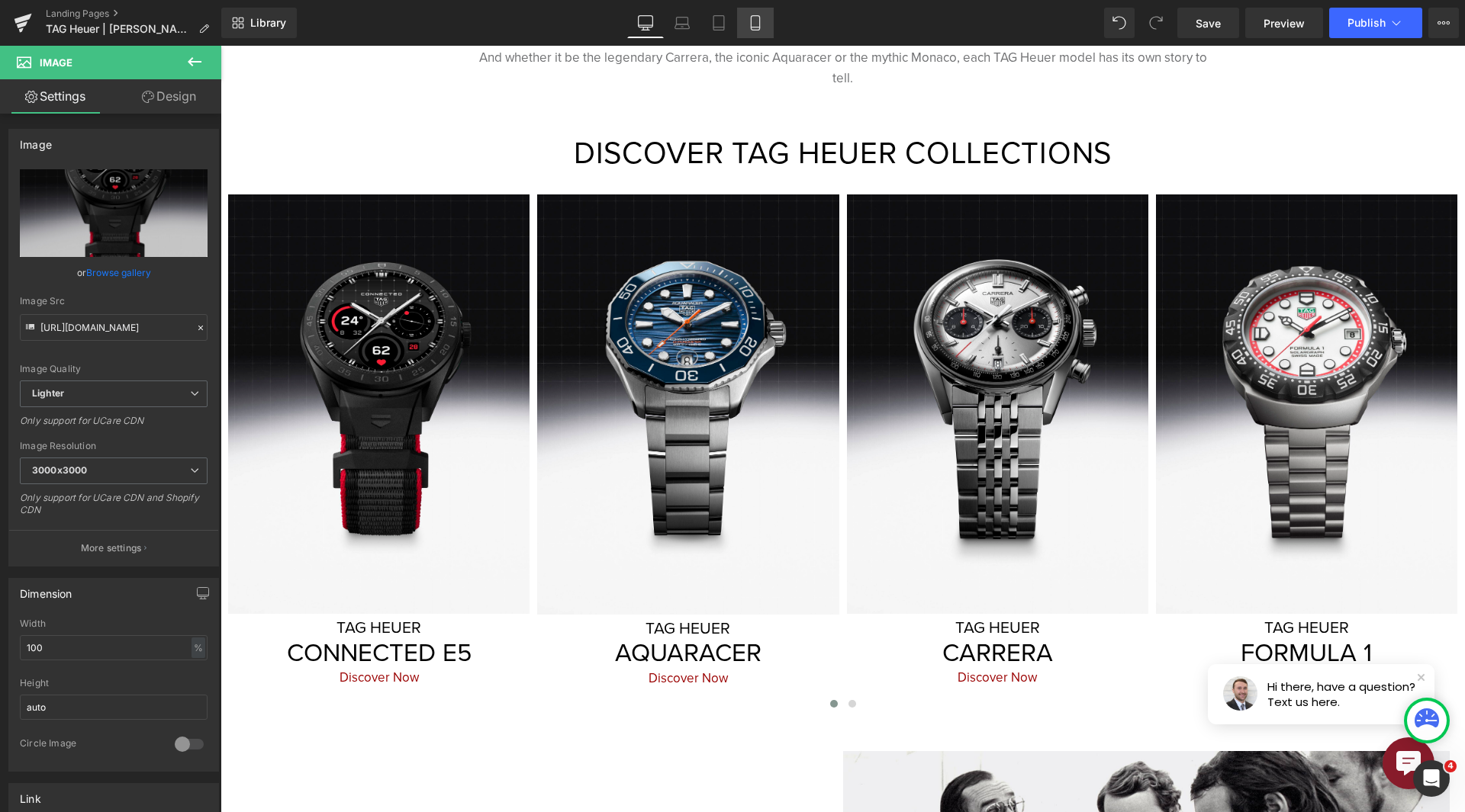
click at [754, 26] on icon at bounding box center [755, 23] width 15 height 15
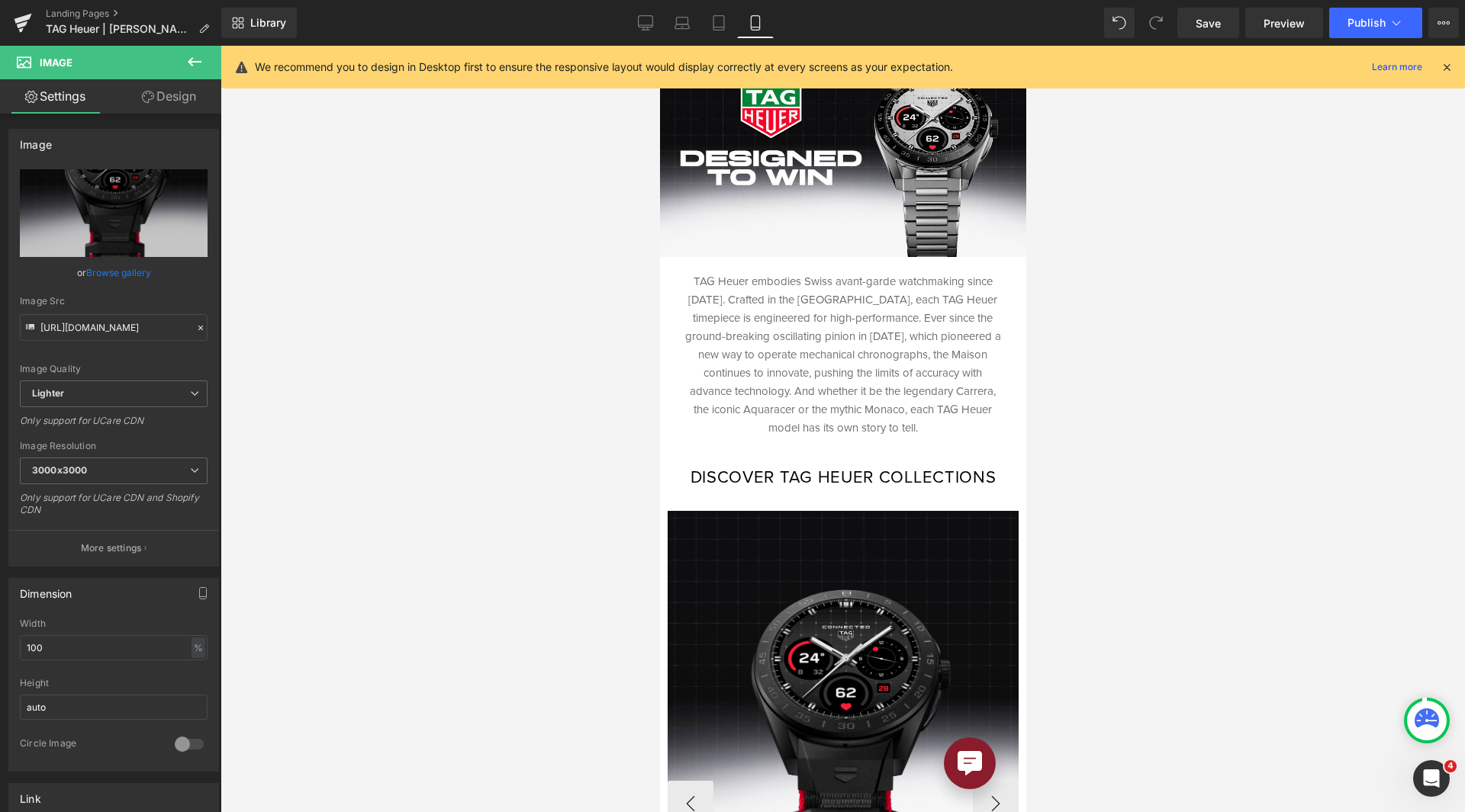
scroll to position [305, 0]
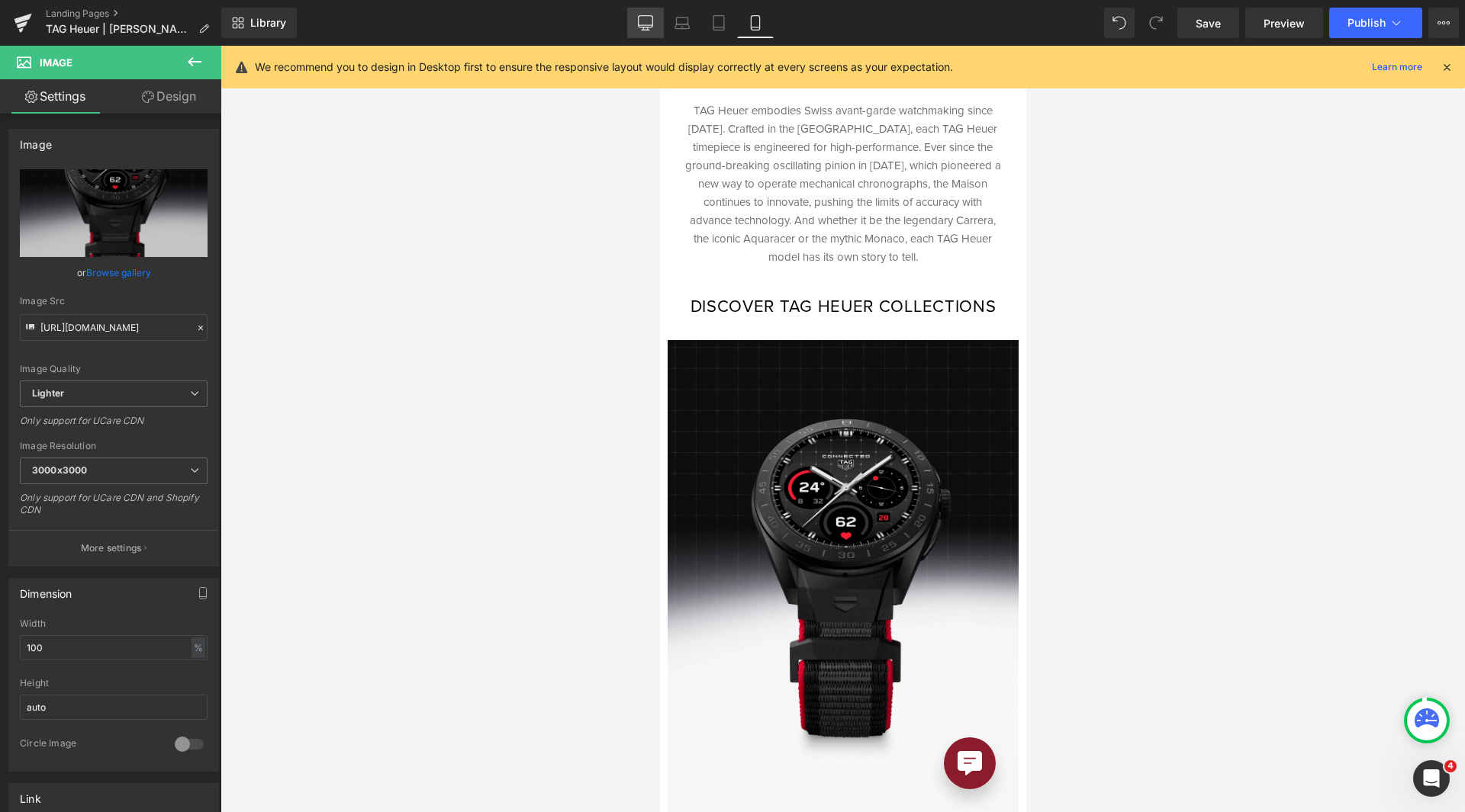
click at [643, 31] on link "Desktop" at bounding box center [645, 23] width 36 height 31
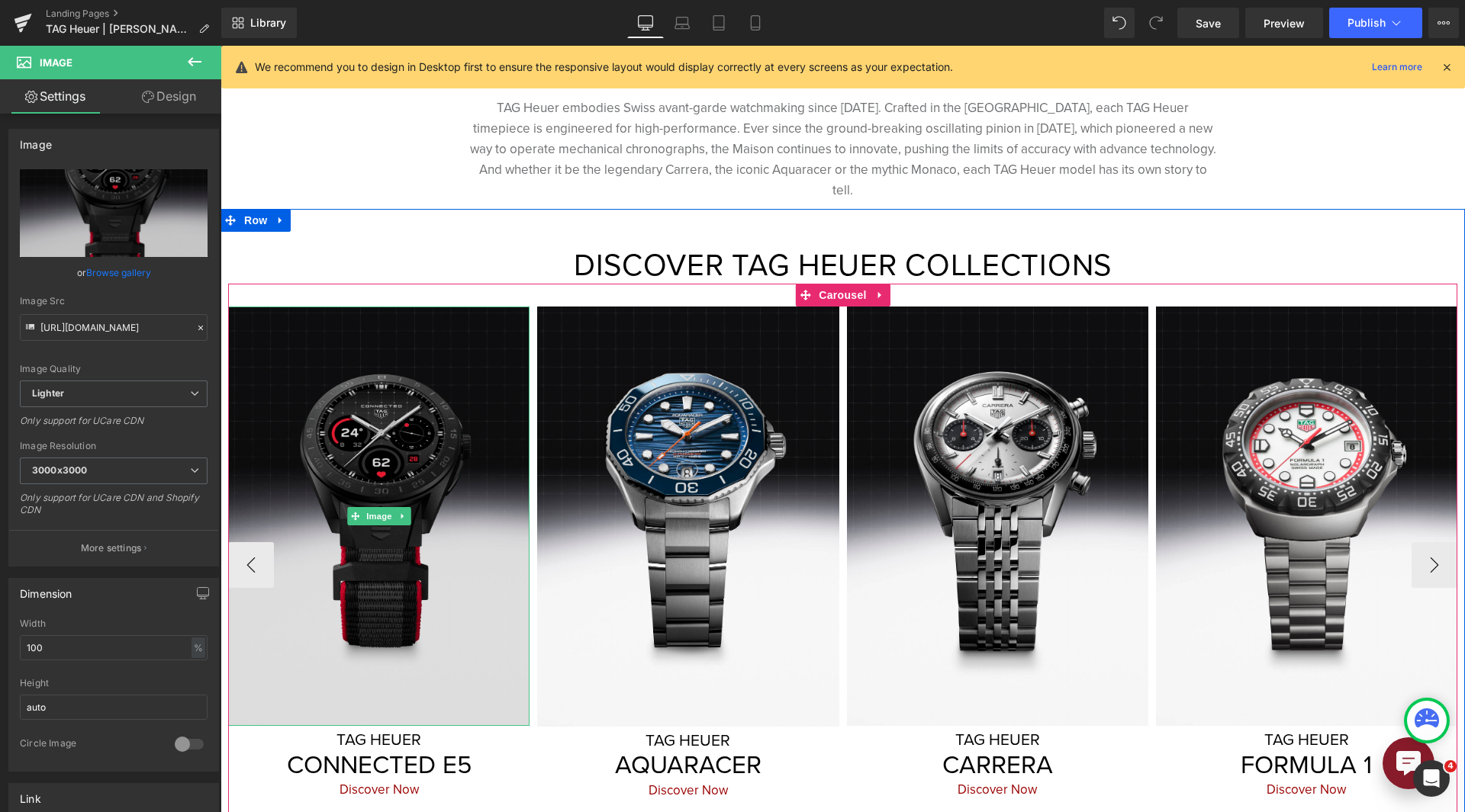
scroll to position [449, 0]
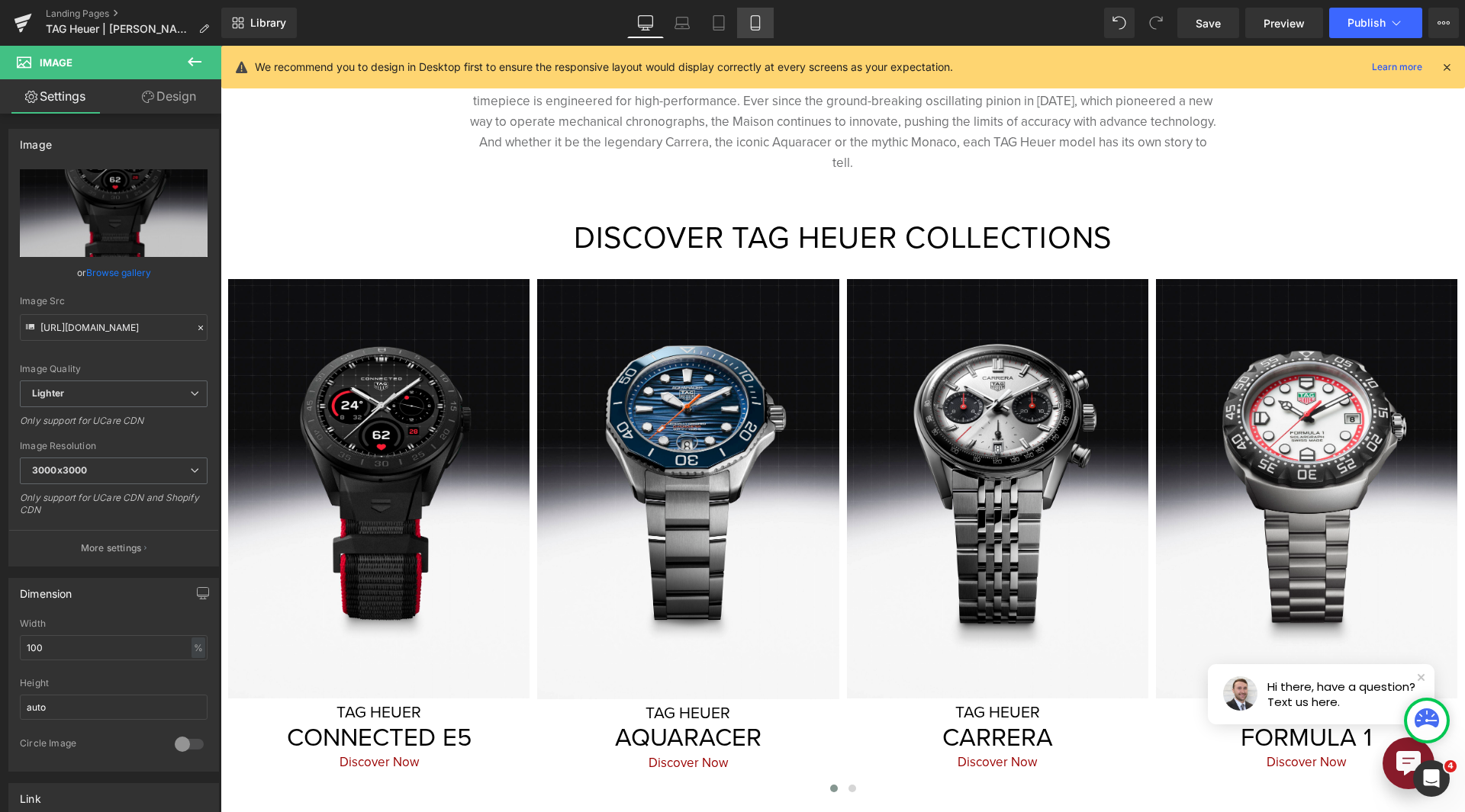
click at [754, 29] on icon at bounding box center [755, 23] width 15 height 15
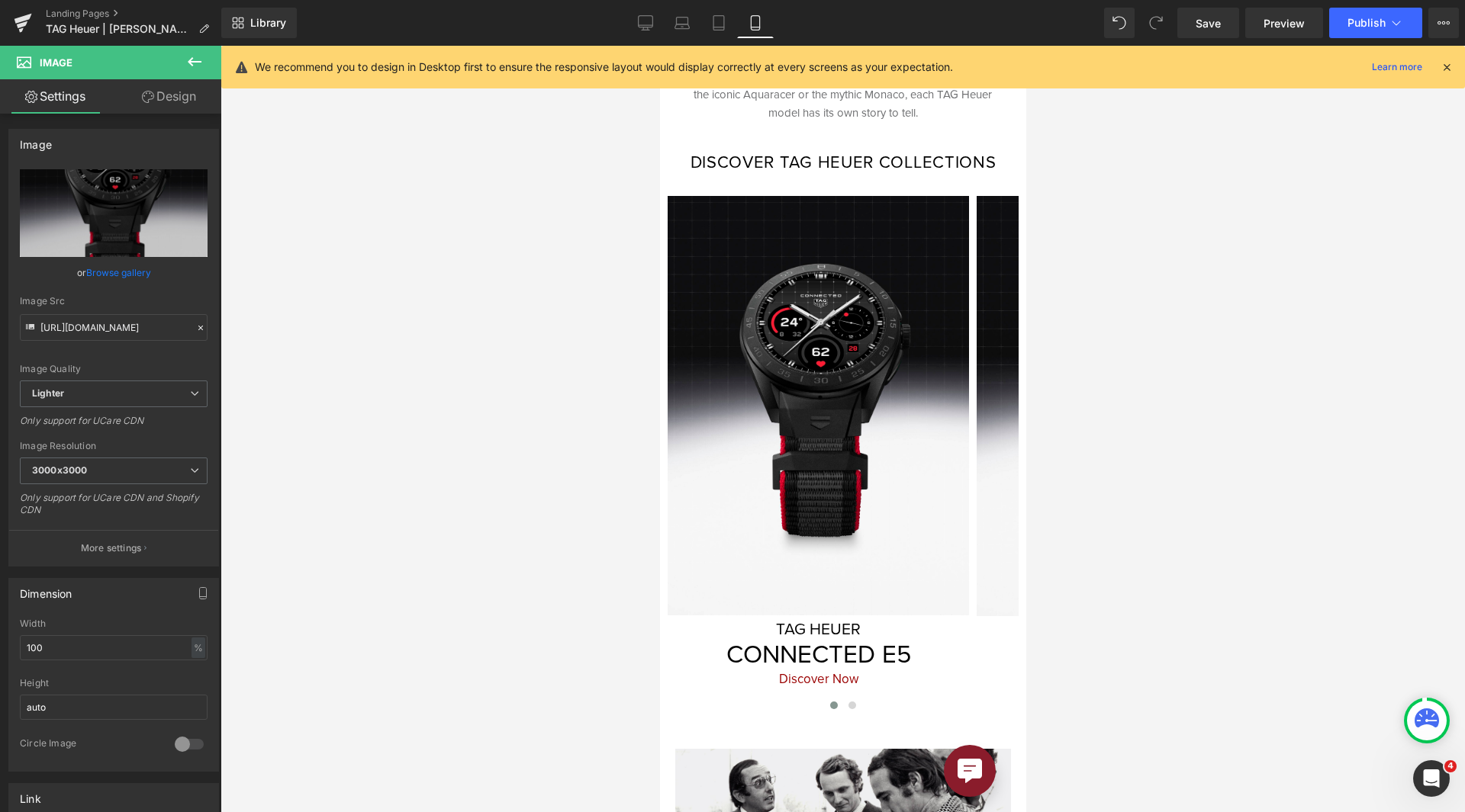
scroll to position [381, 0]
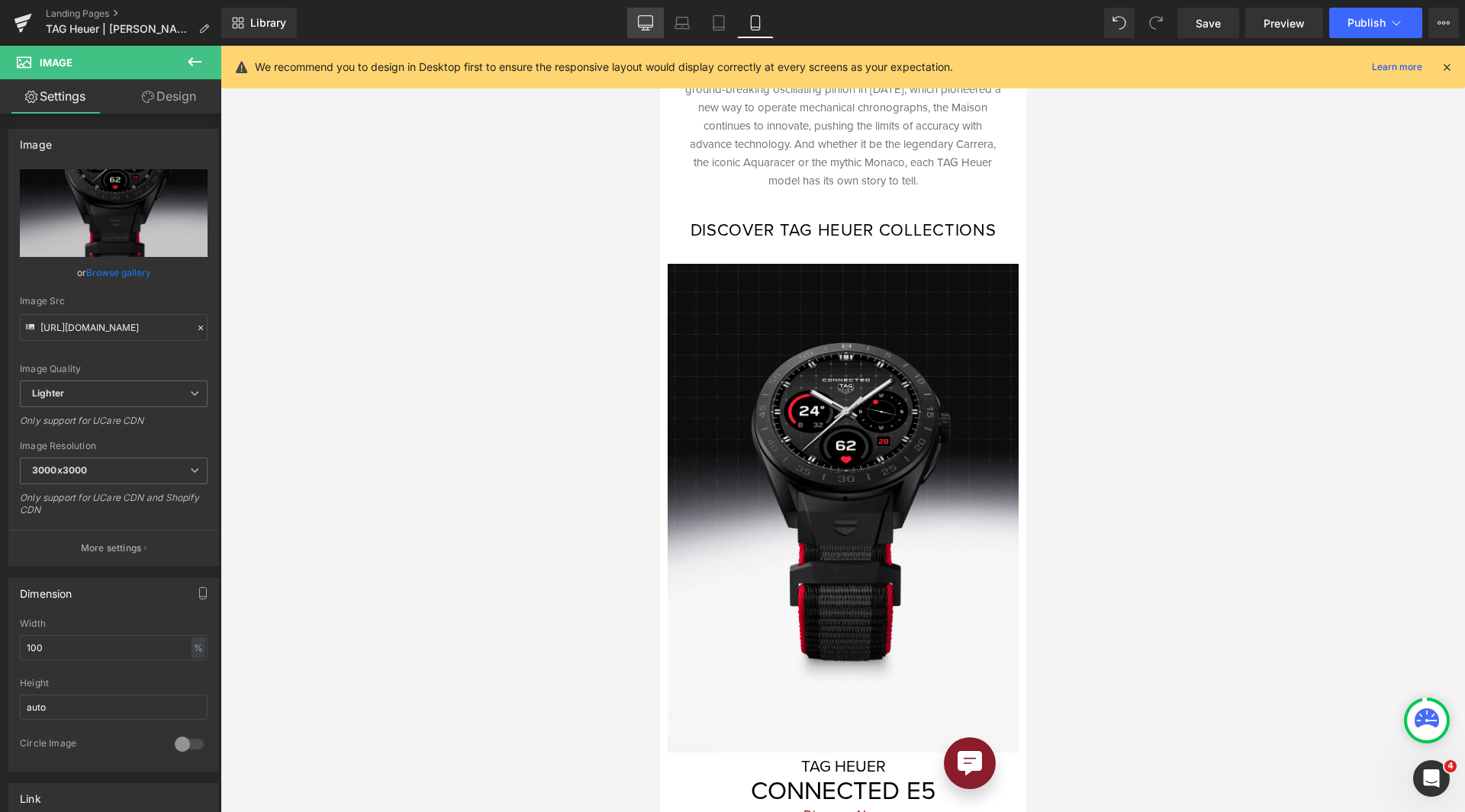
click at [650, 28] on icon at bounding box center [646, 22] width 15 height 12
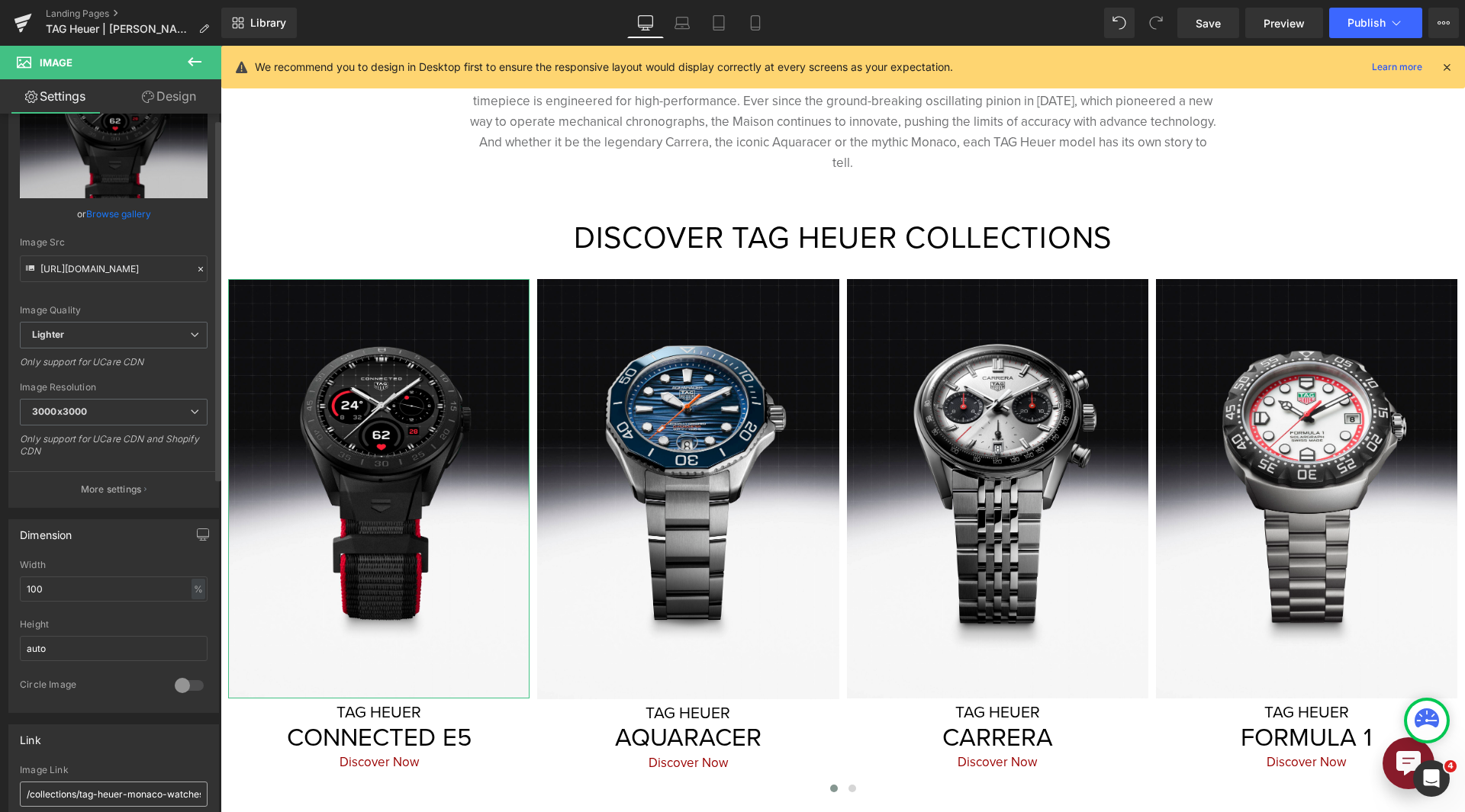
scroll to position [229, 0]
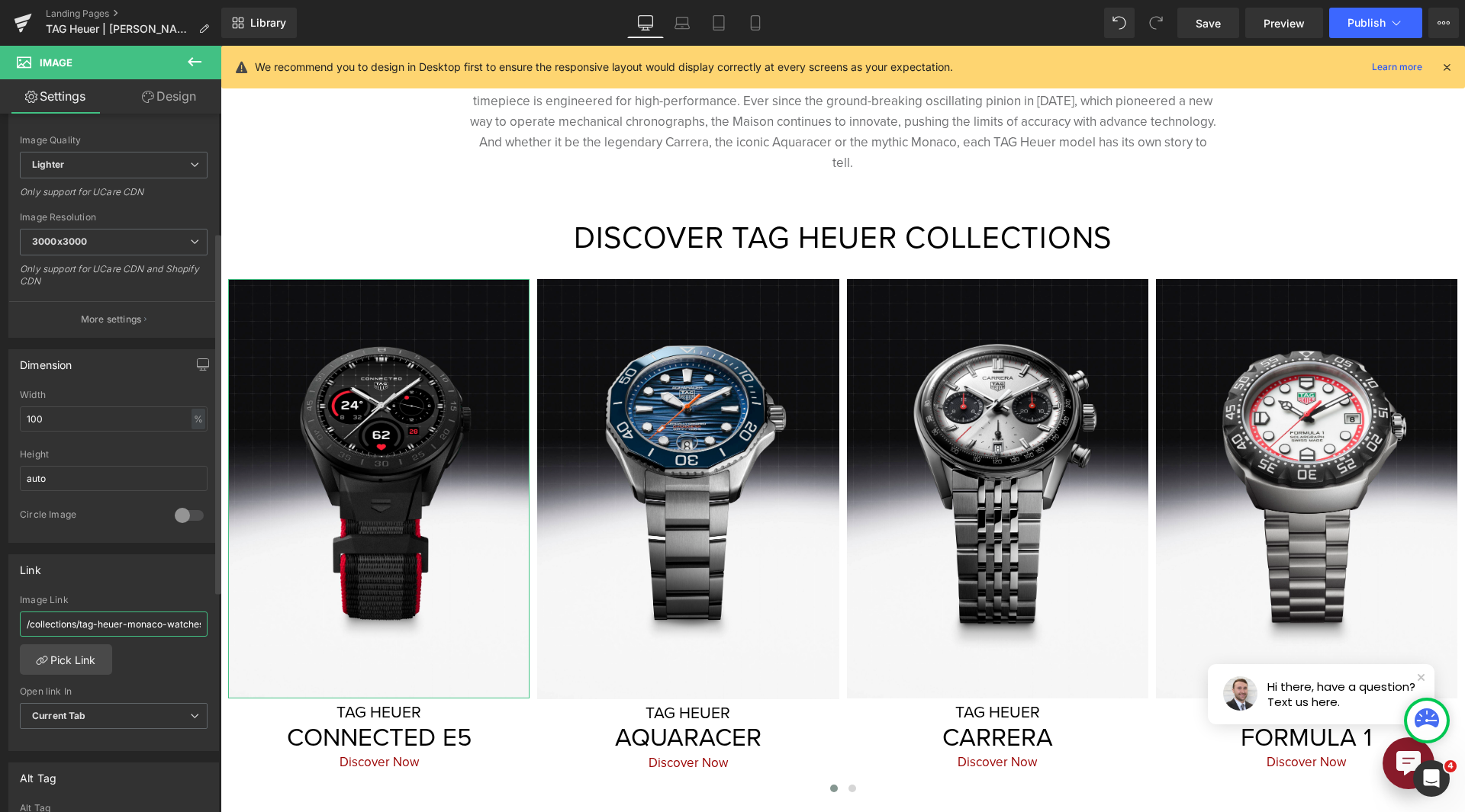
click at [133, 632] on input "/collections/tag-heuer-monaco-watches" at bounding box center [113, 624] width 187 height 25
click at [95, 655] on link "Pick Link" at bounding box center [66, 660] width 93 height 31
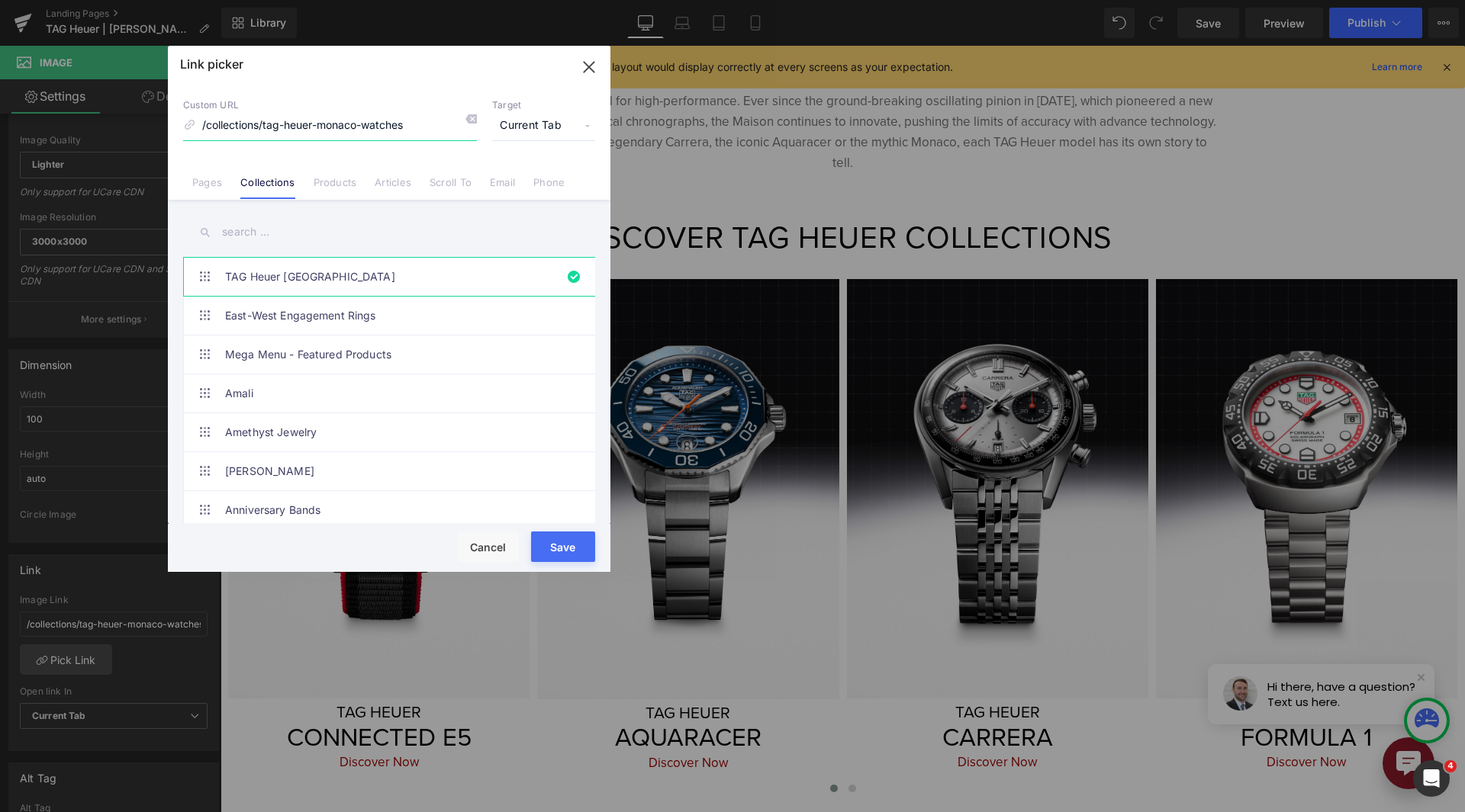
click at [409, 125] on input "/collections/tag-heuer-monaco-watches" at bounding box center [329, 126] width 294 height 29
click at [353, 221] on input "text" at bounding box center [389, 232] width 412 height 34
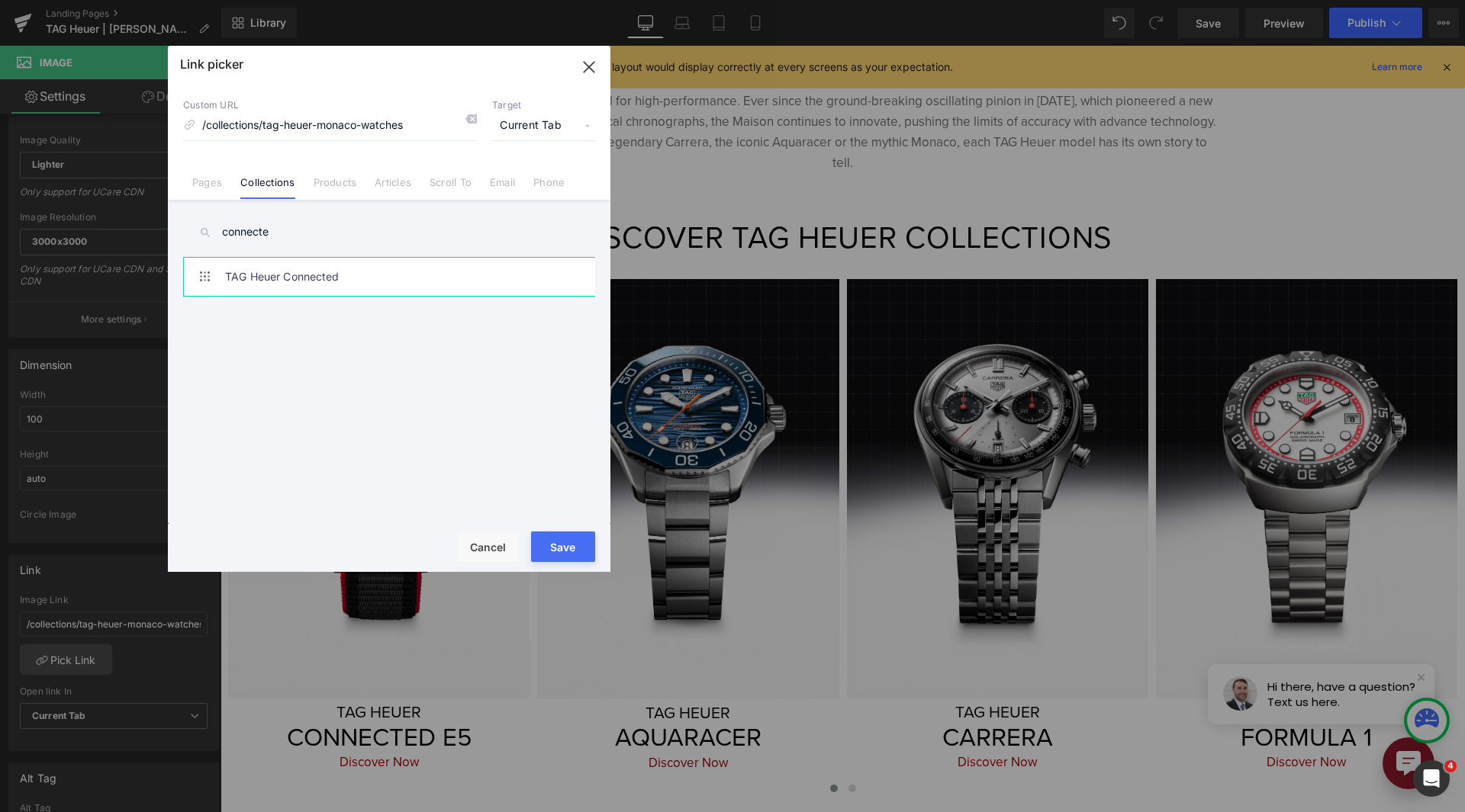
type input "connecte"
click at [369, 258] on link "TAG Heuer Connected" at bounding box center [393, 276] width 336 height 38
type input "/collections/tag-heuer-connected-watches"
drag, startPoint x: 363, startPoint y: 507, endPoint x: 582, endPoint y: 552, distance: 223.6
click at [582, 552] on button "Save" at bounding box center [562, 547] width 64 height 31
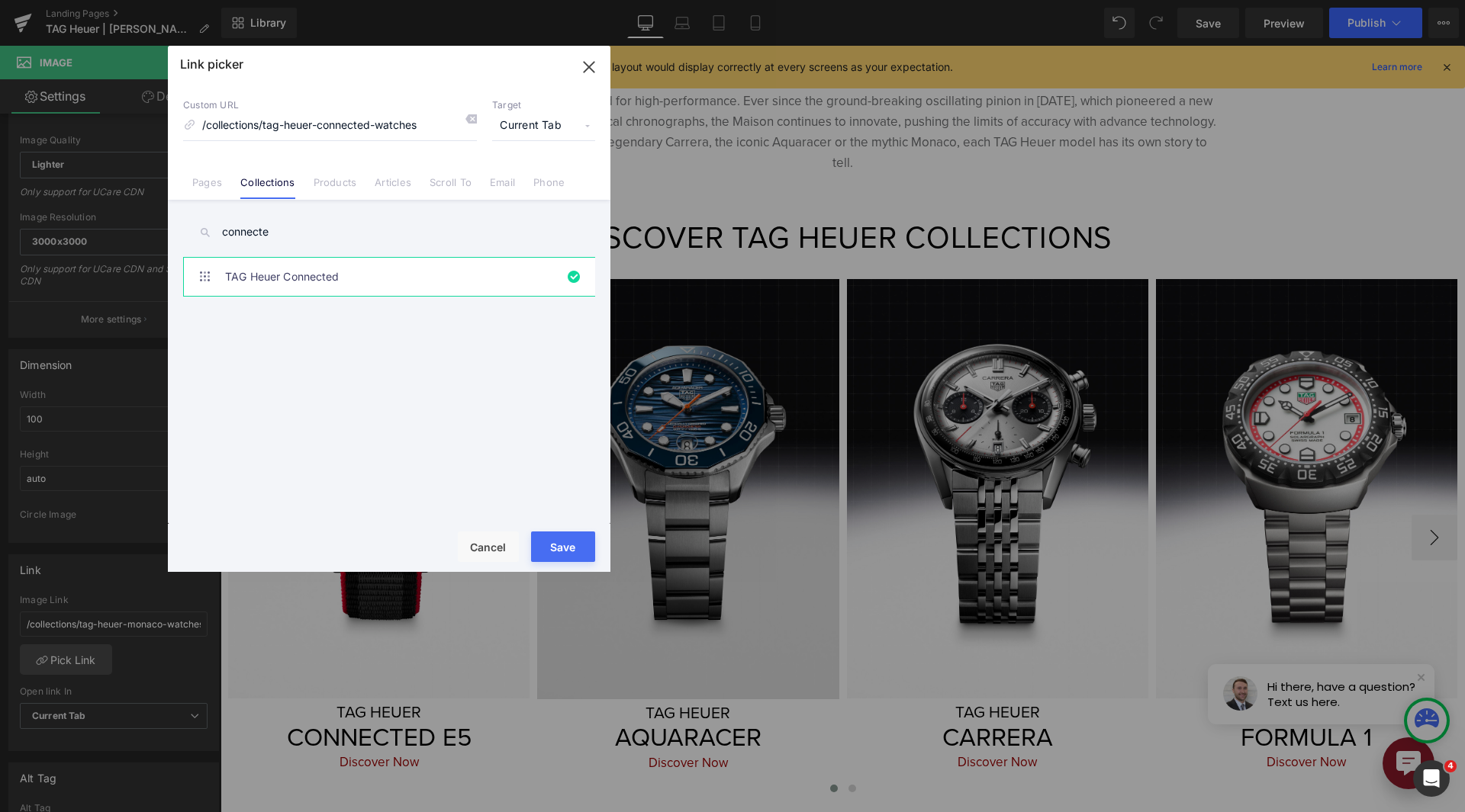
type input "/collections/tag-heuer-connected-watches"
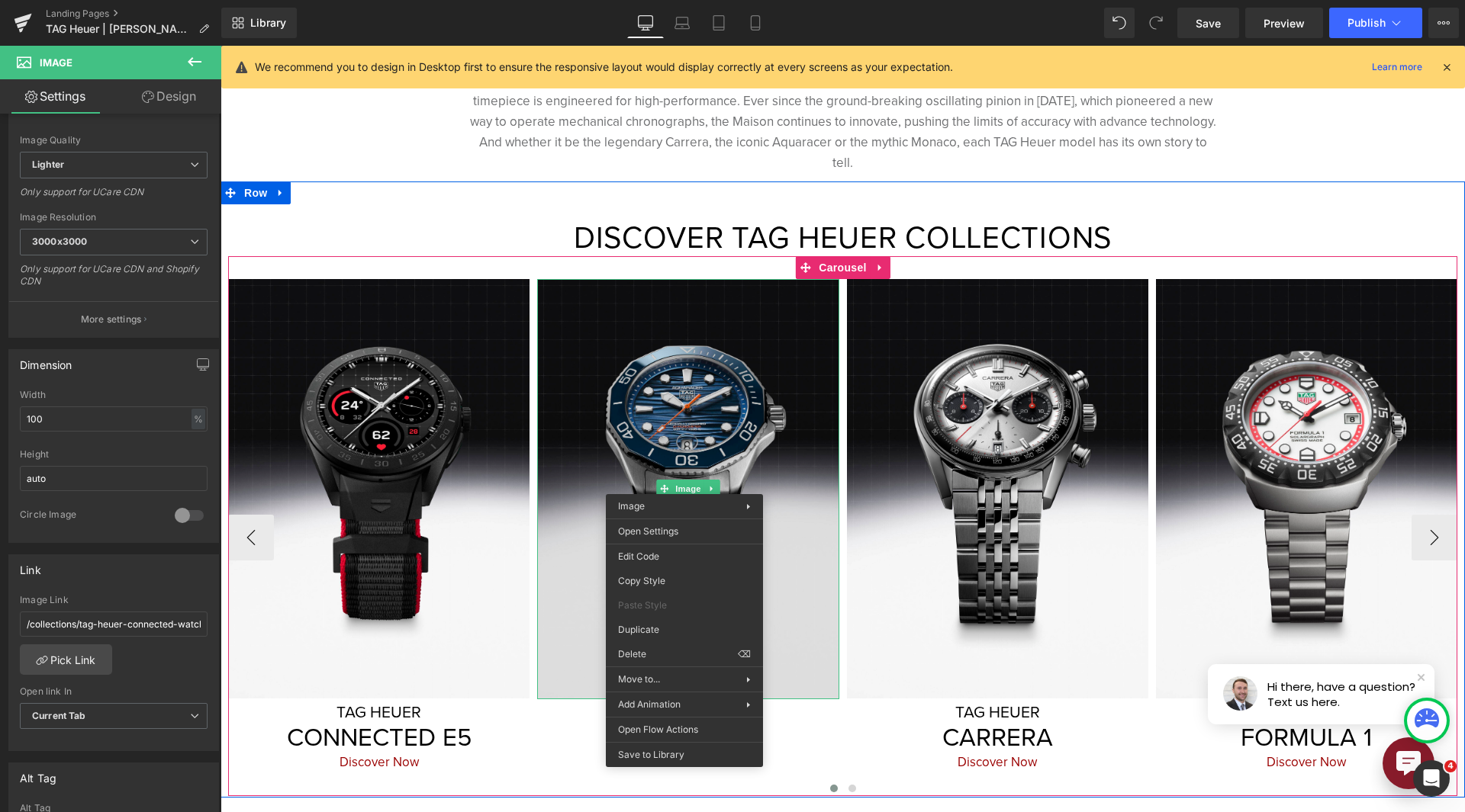
click at [704, 428] on img at bounding box center [687, 489] width 302 height 420
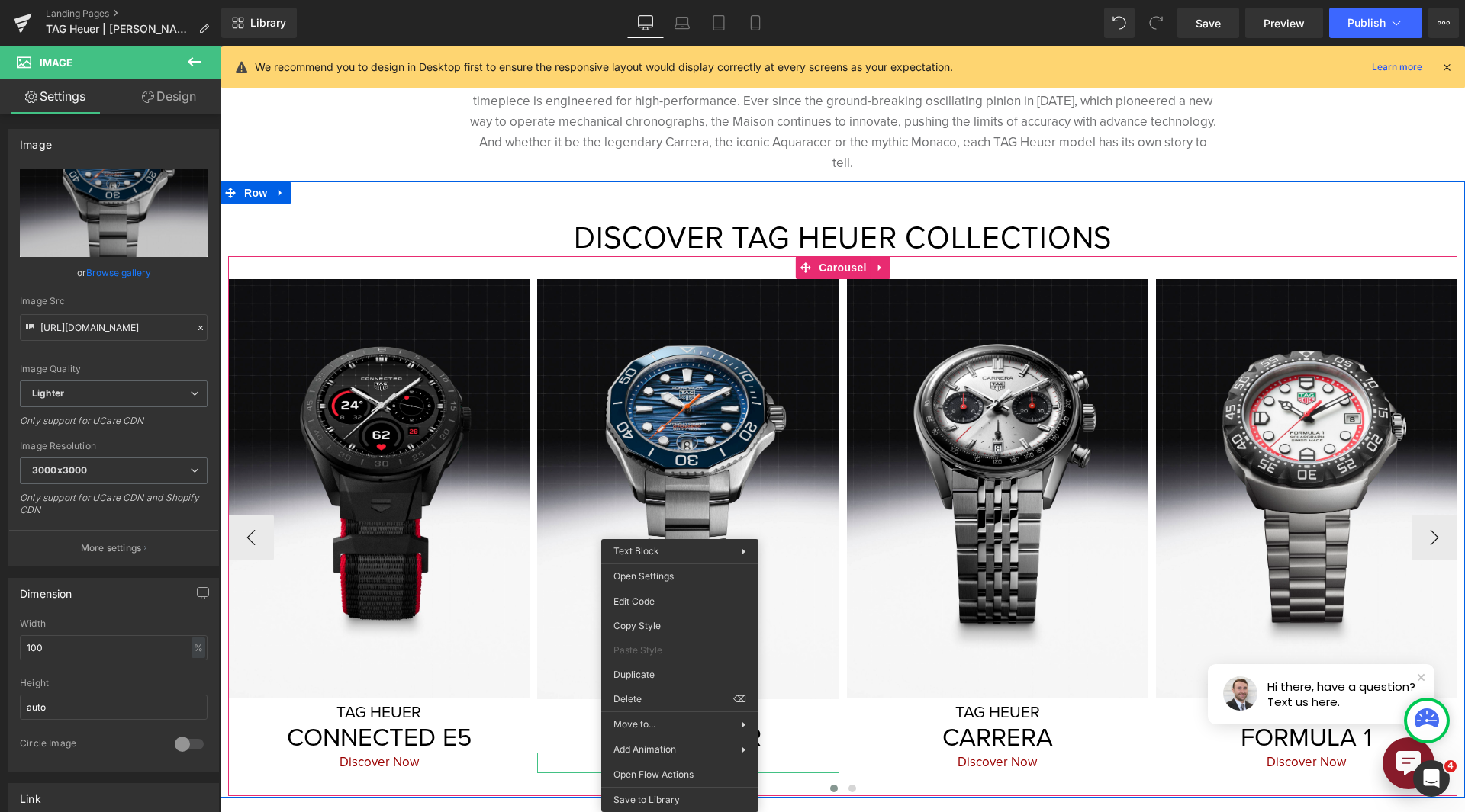
click at [600, 753] on p "Discover Now" at bounding box center [687, 763] width 302 height 21
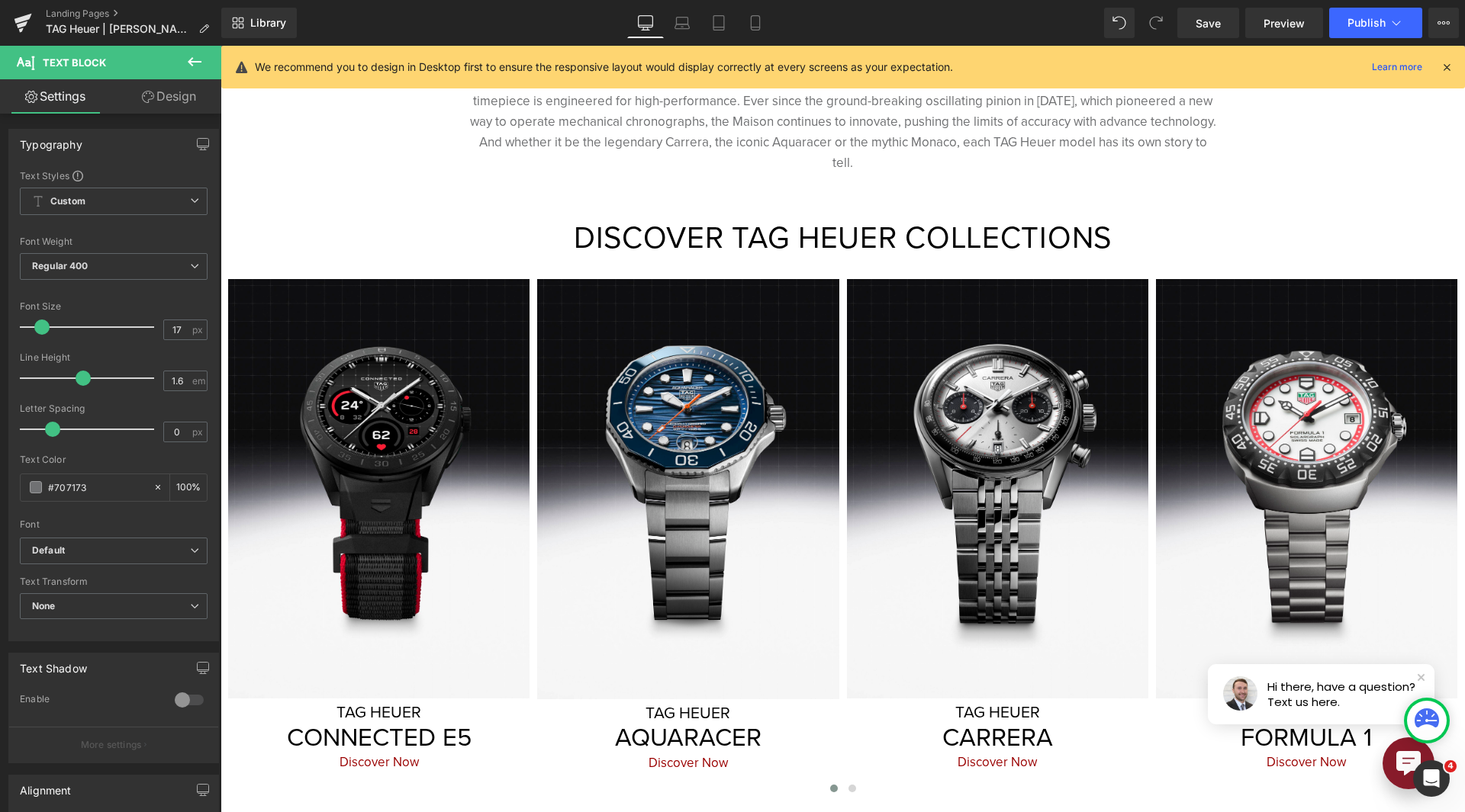
click at [690, 743] on div "Rendering Content" at bounding box center [733, 752] width 94 height 17
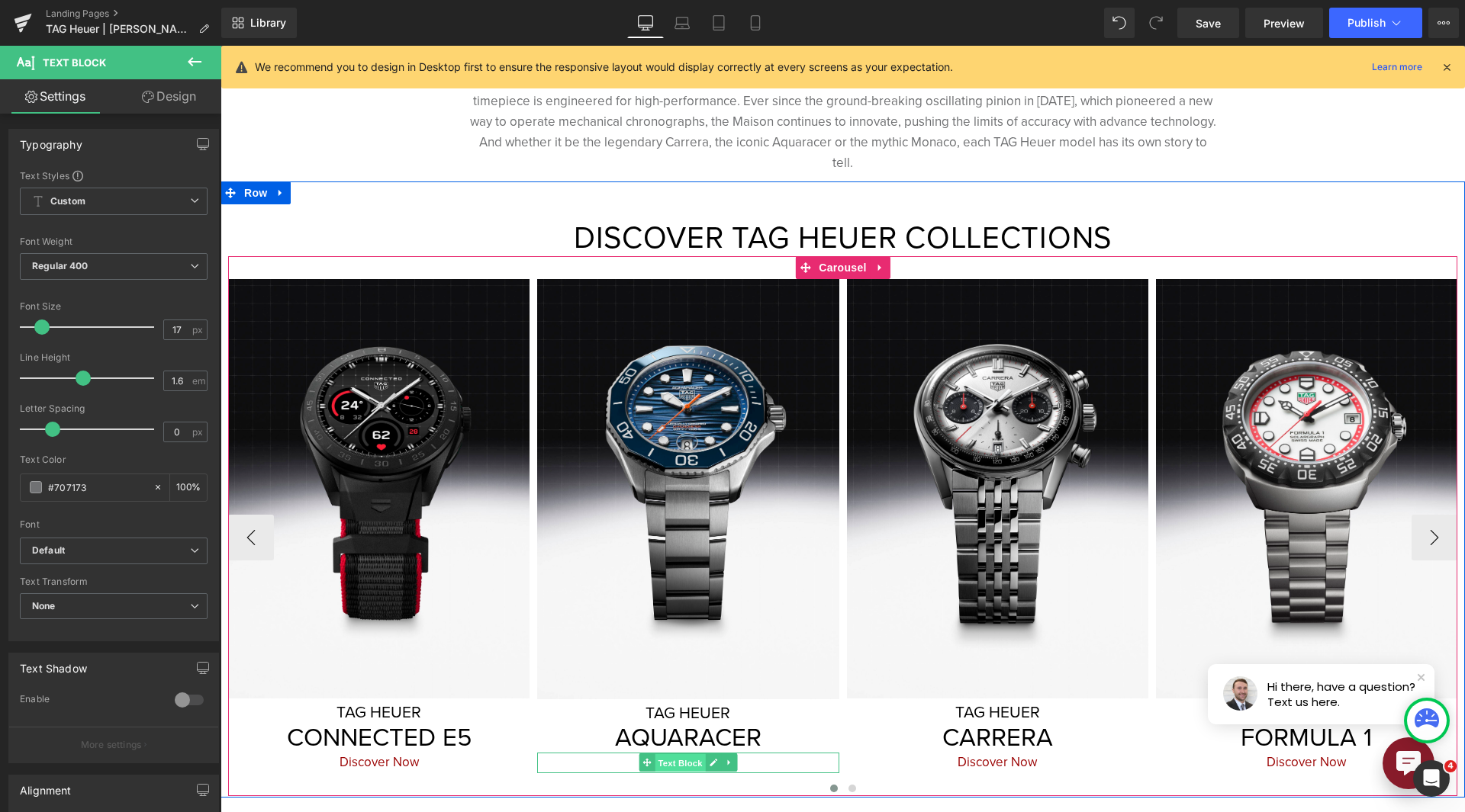
click at [677, 754] on span "Text Block" at bounding box center [679, 763] width 50 height 19
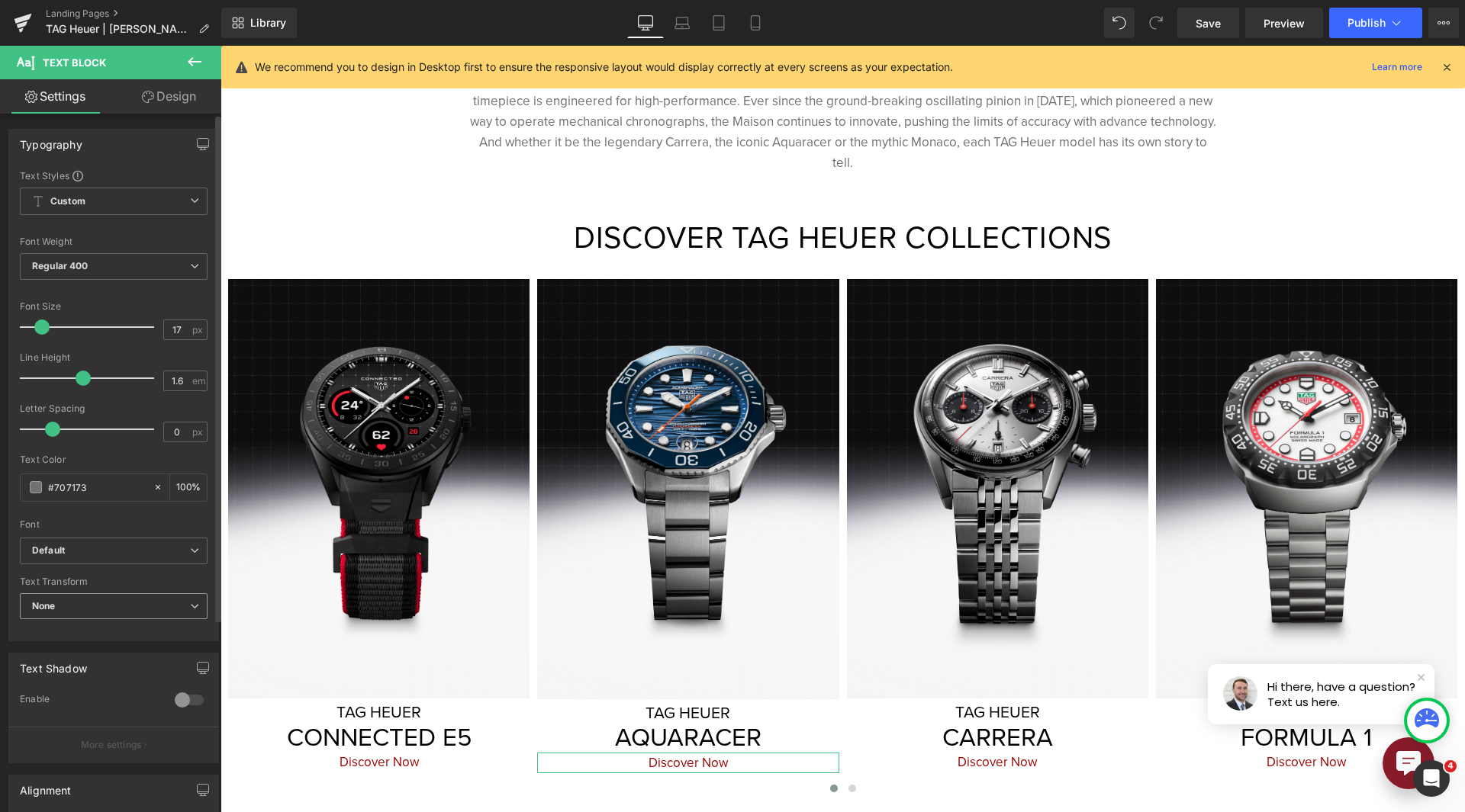
scroll to position [229, 0]
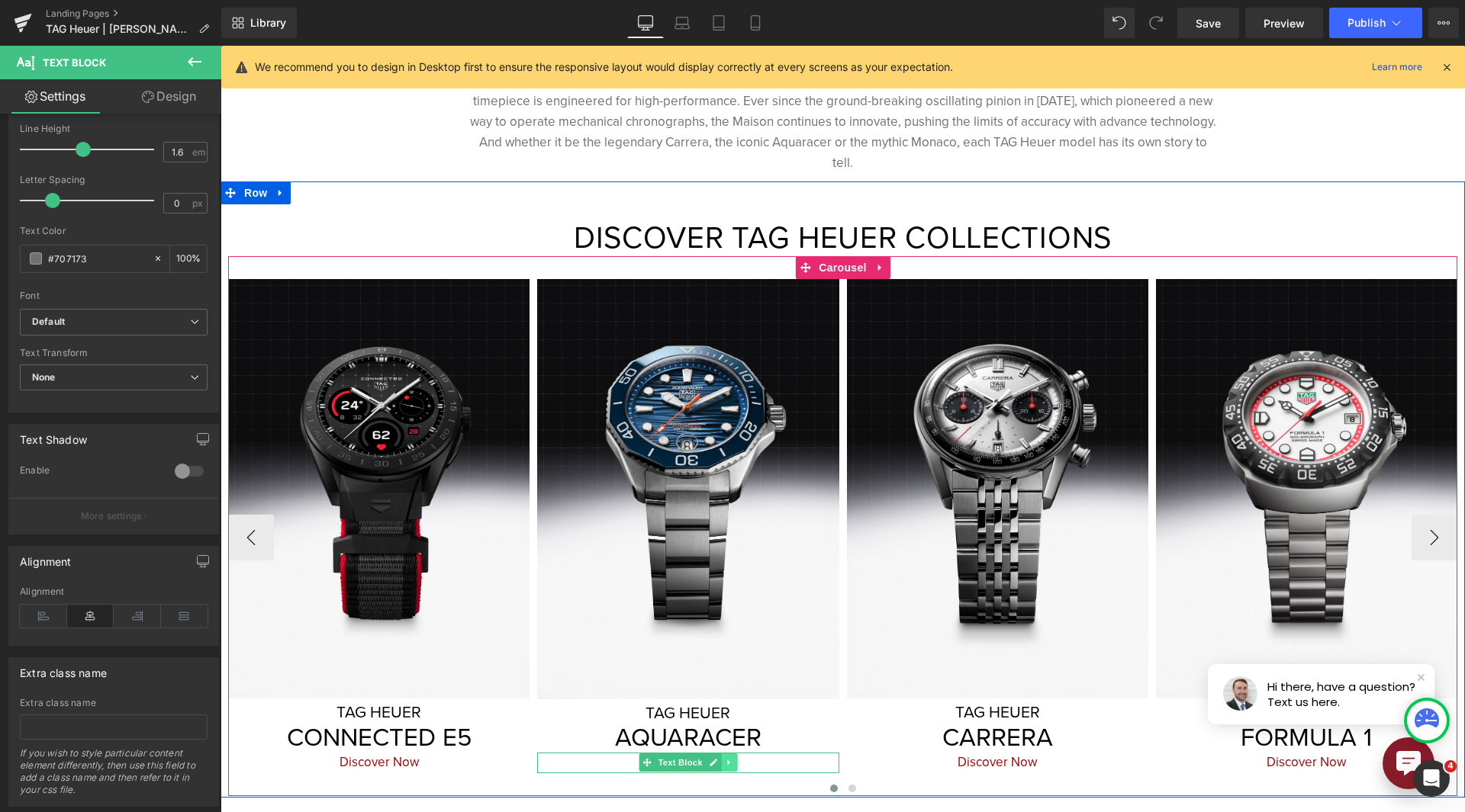
click at [721, 753] on link at bounding box center [728, 763] width 16 height 19
click at [686, 759] on icon at bounding box center [690, 763] width 8 height 8
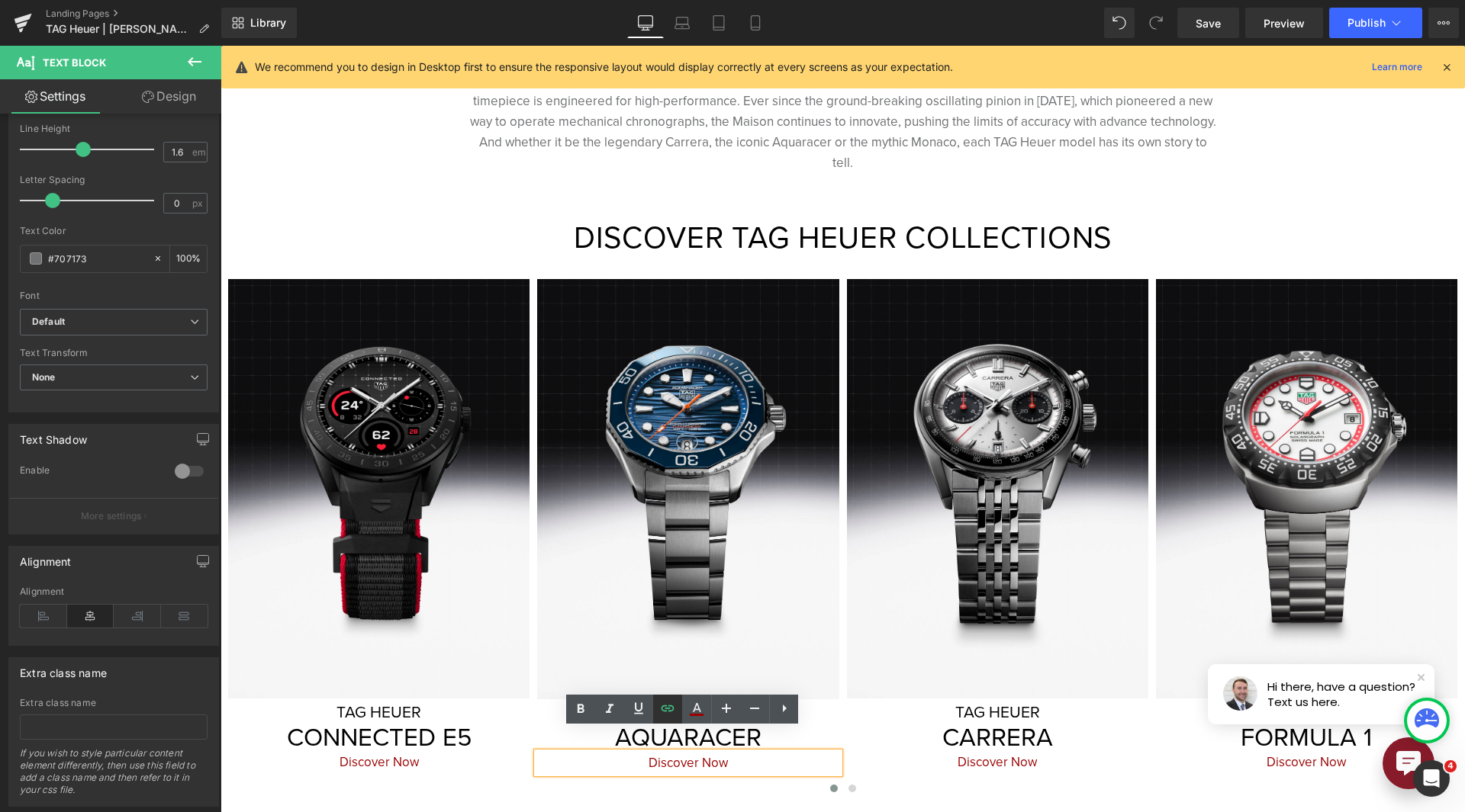
click at [670, 705] on icon at bounding box center [667, 709] width 19 height 19
click at [711, 770] on input "/collections/tag-heuer-aquaracer-watches" at bounding box center [645, 774] width 235 height 38
